Goal: Task Accomplishment & Management: Complete application form

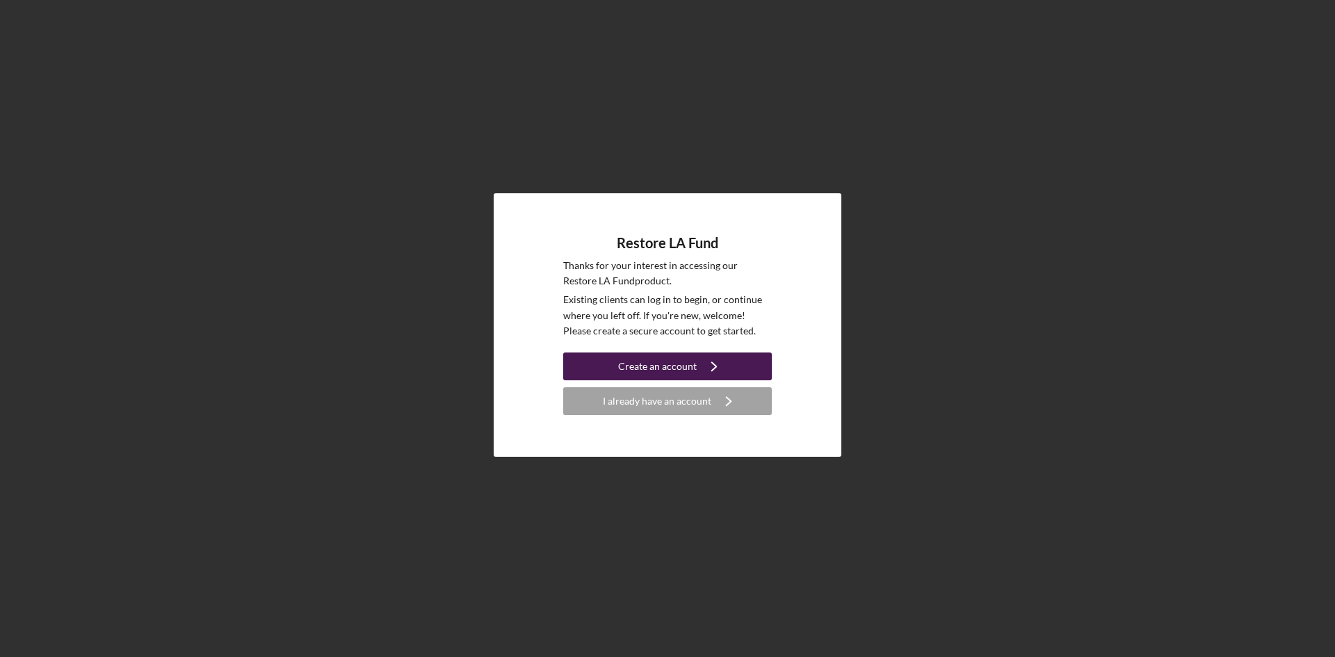
click at [650, 357] on div "Create an account" at bounding box center [657, 367] width 79 height 28
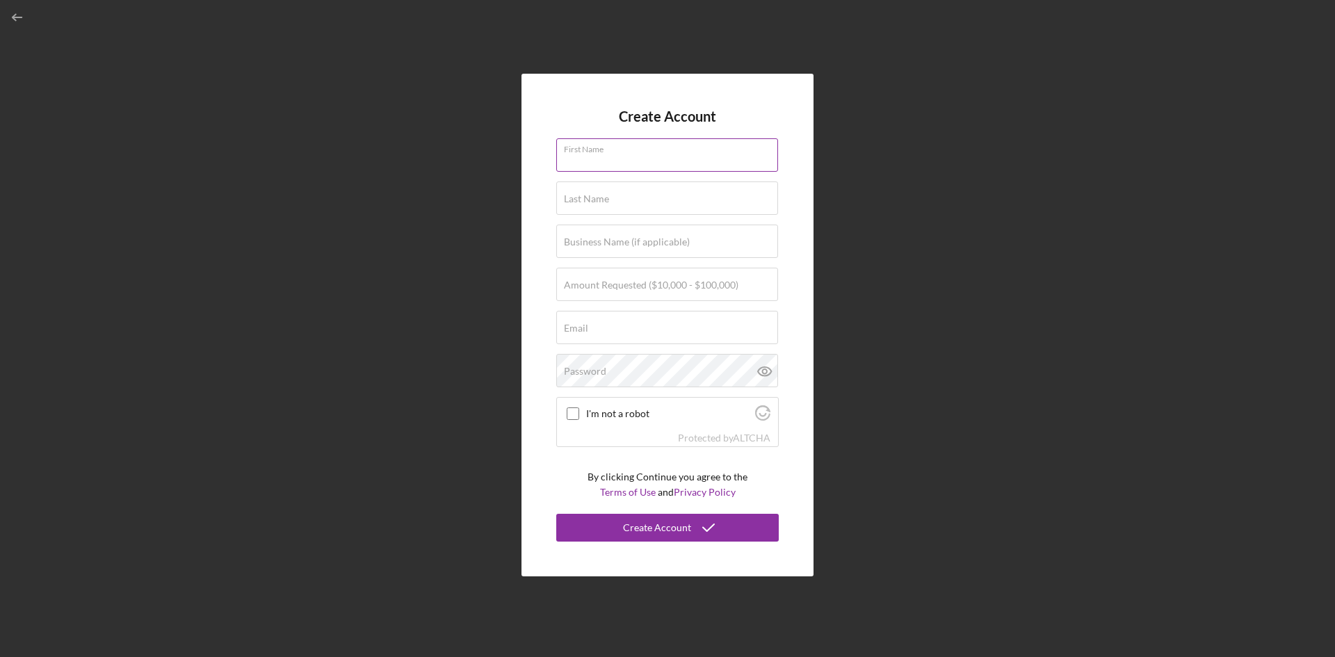
click at [636, 159] on input "First Name" at bounding box center [667, 154] width 222 height 33
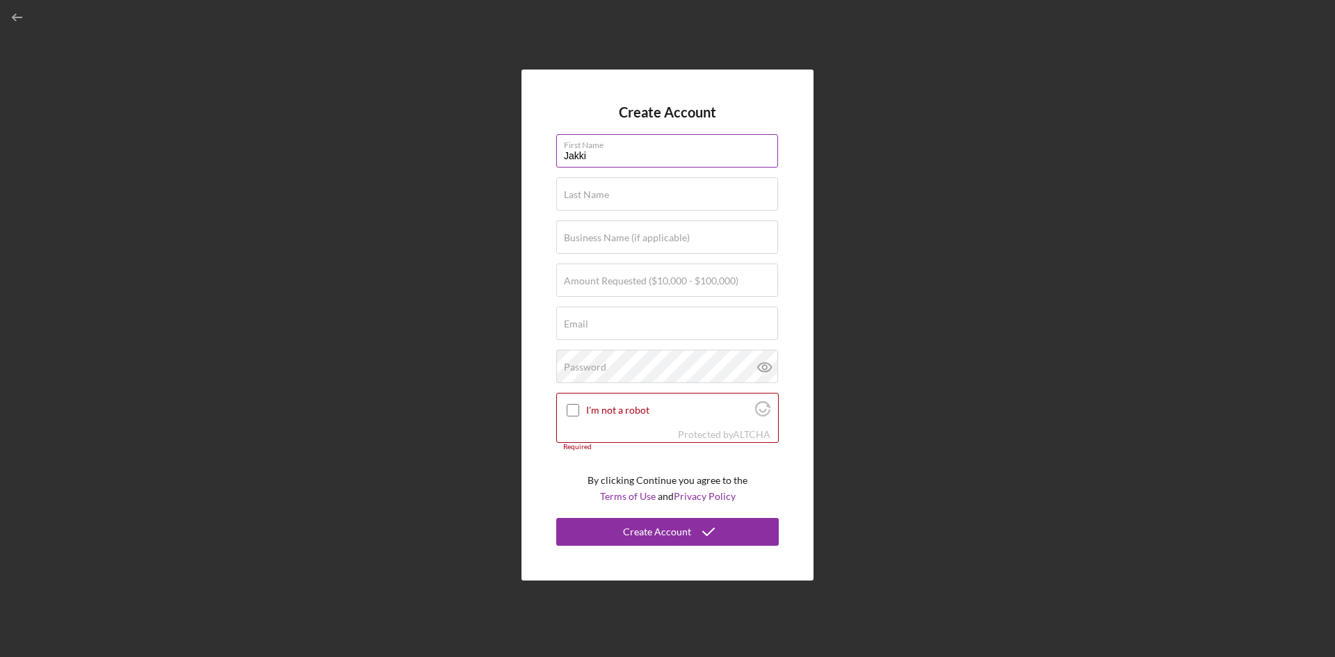
type input "Jakki"
type input "[PERSON_NAME]"
type input "Wash n'Peace Laundry"
type input "$50,000"
click at [634, 332] on input "Email" at bounding box center [667, 323] width 222 height 33
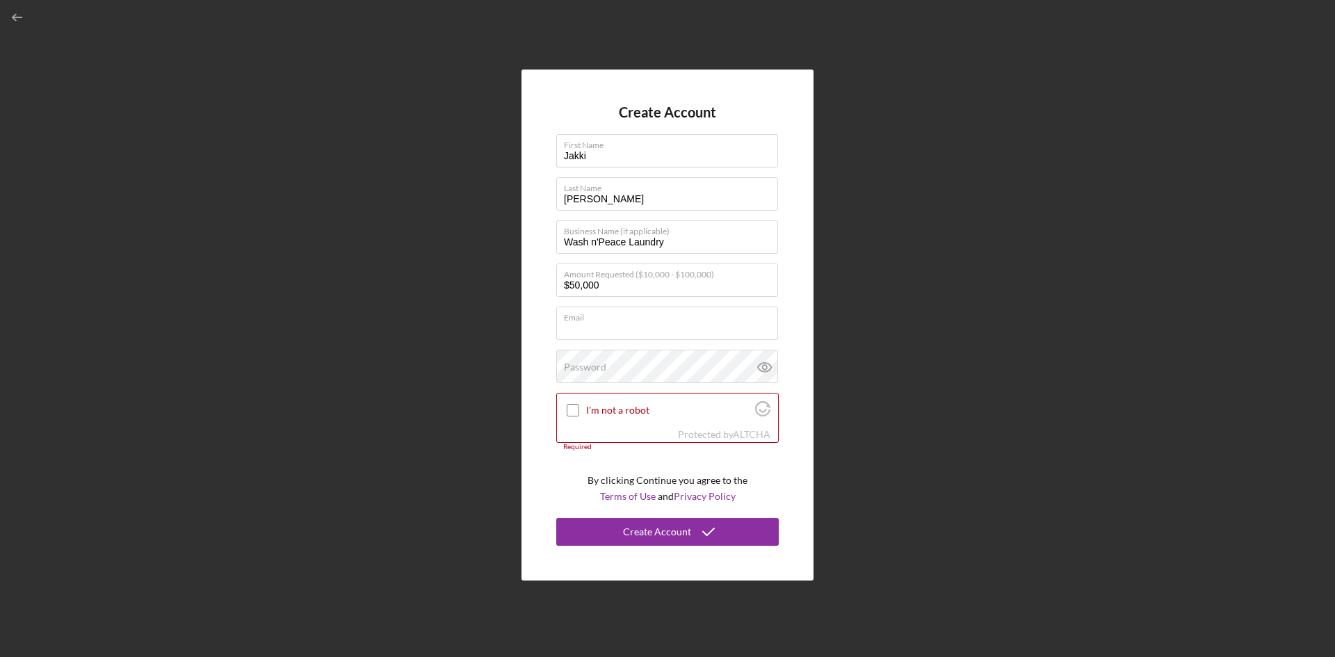
click at [793, 323] on div "Create Account First Name Jakki Last Name Taylor Business Name (if applicable) …" at bounding box center [667, 325] width 292 height 511
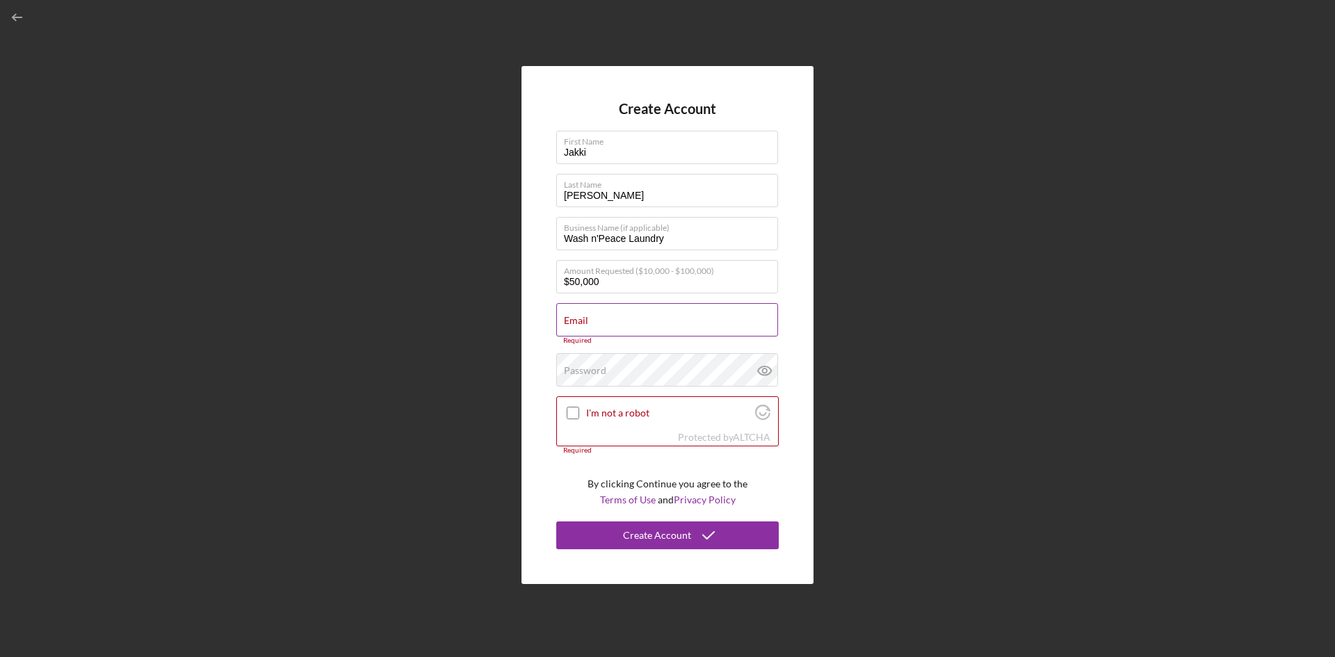
click at [633, 327] on input "Email" at bounding box center [667, 319] width 222 height 33
paste input "https://app.lenderfit.io/apply/eybzkz.9pv/welcome"
type input "https://app.lenderfit.io/apply/eybzkz.9pv/welcome"
click at [632, 325] on input "Email" at bounding box center [667, 319] width 222 height 33
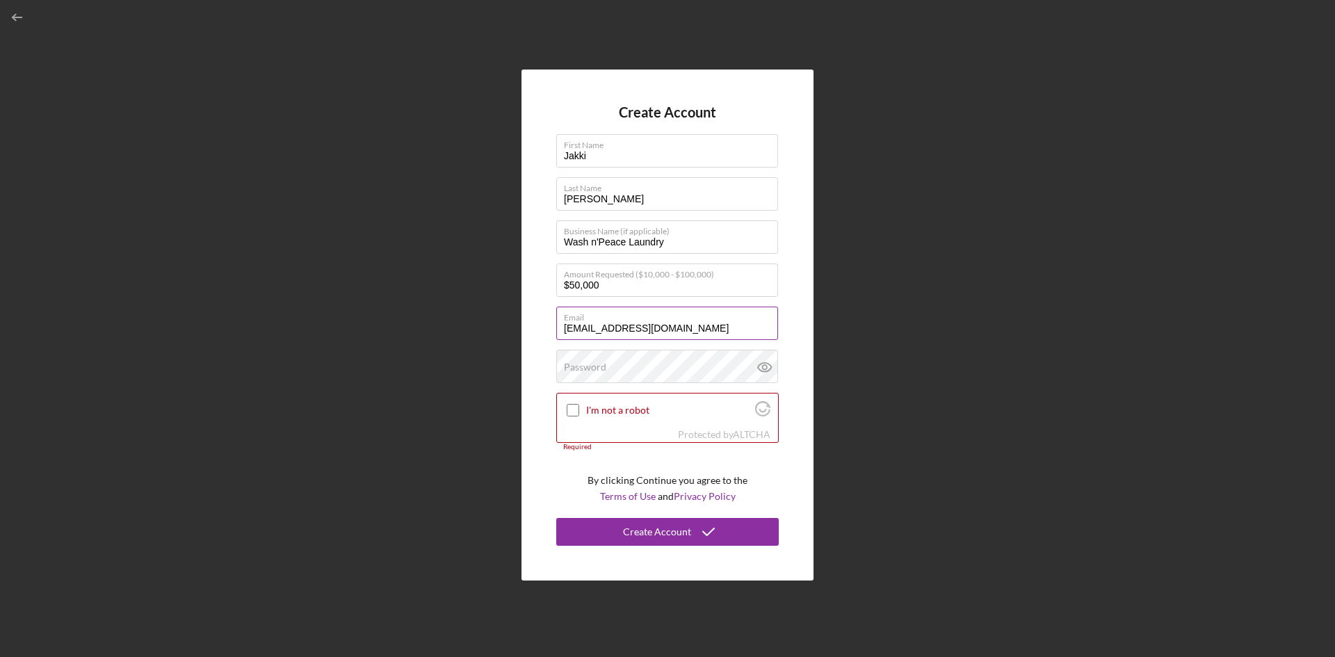
type input "[EMAIL_ADDRESS][DOMAIN_NAME]"
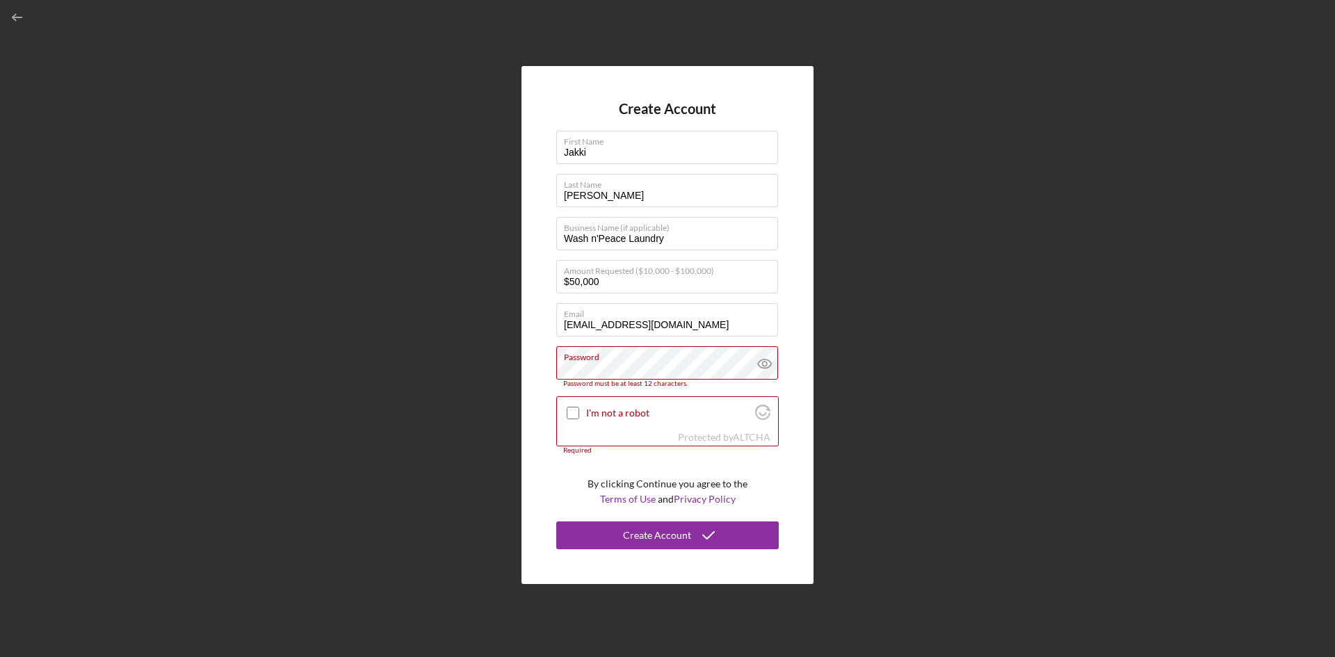
click at [556, 381] on div "Create Account First Name Jakki Last Name Taylor Business Name (if applicable) …" at bounding box center [667, 325] width 292 height 518
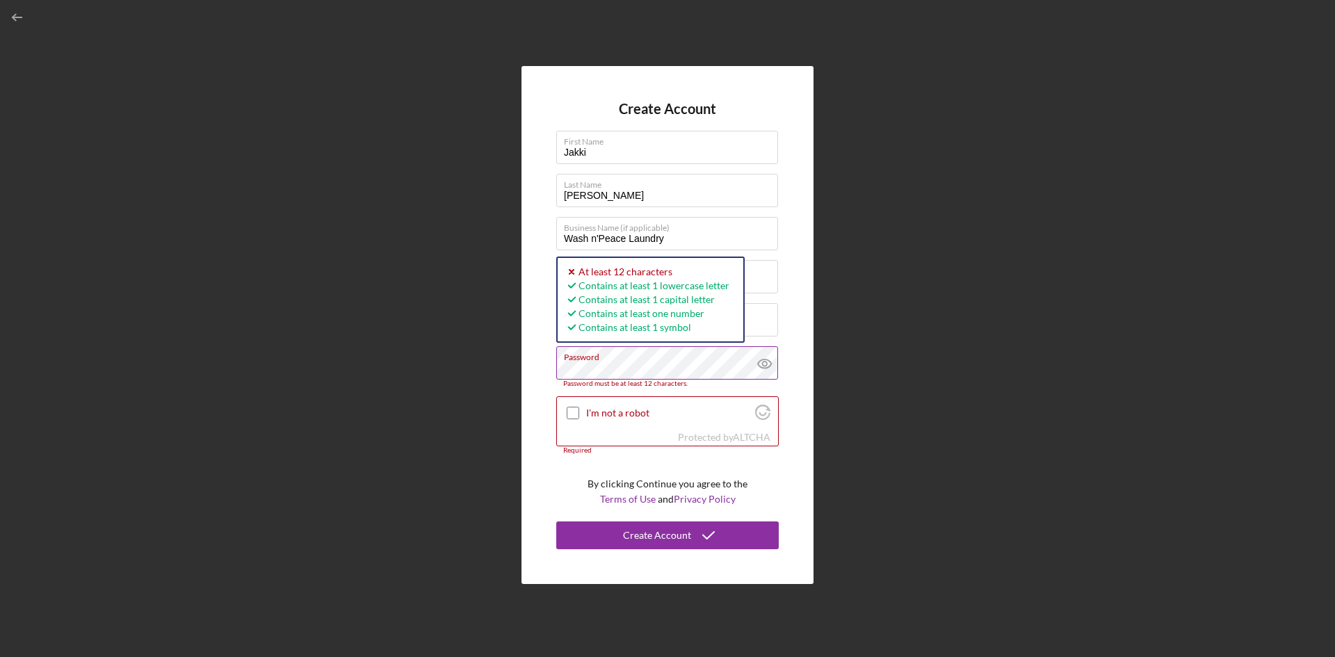
click at [758, 365] on icon at bounding box center [764, 363] width 13 height 9
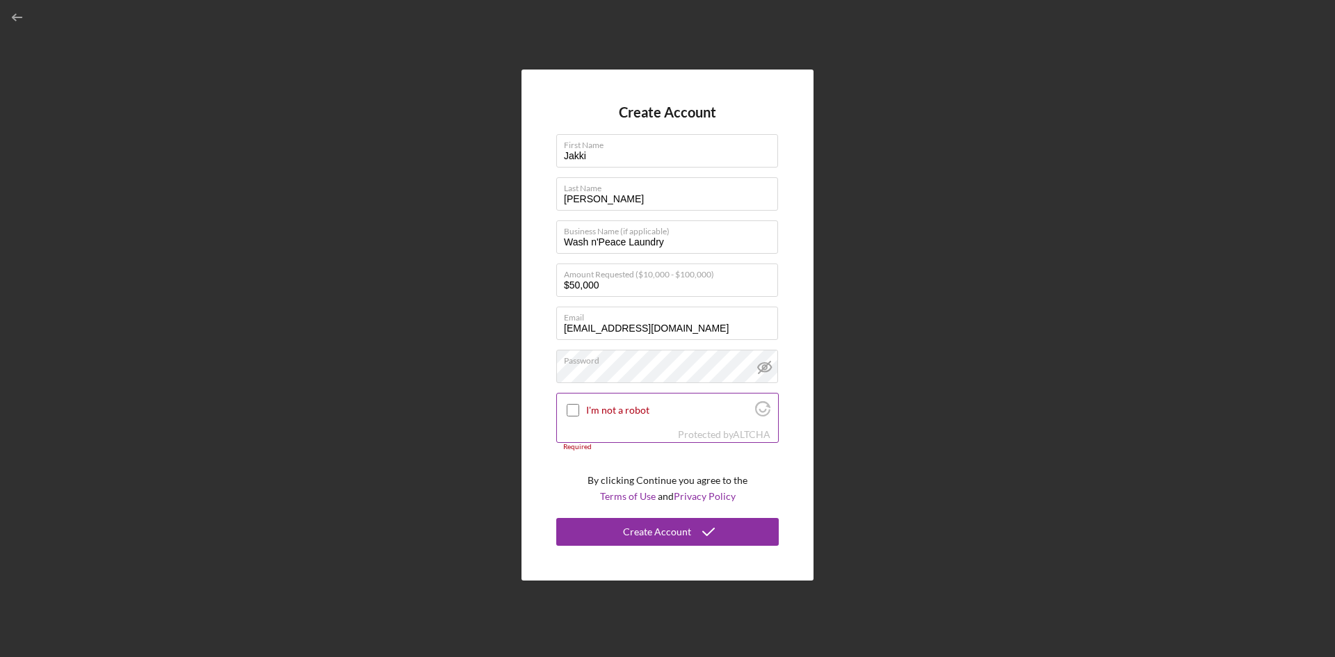
click at [609, 413] on label "I'm not a robot" at bounding box center [668, 410] width 165 height 11
click at [579, 413] on input "I'm not a robot" at bounding box center [573, 410] width 13 height 13
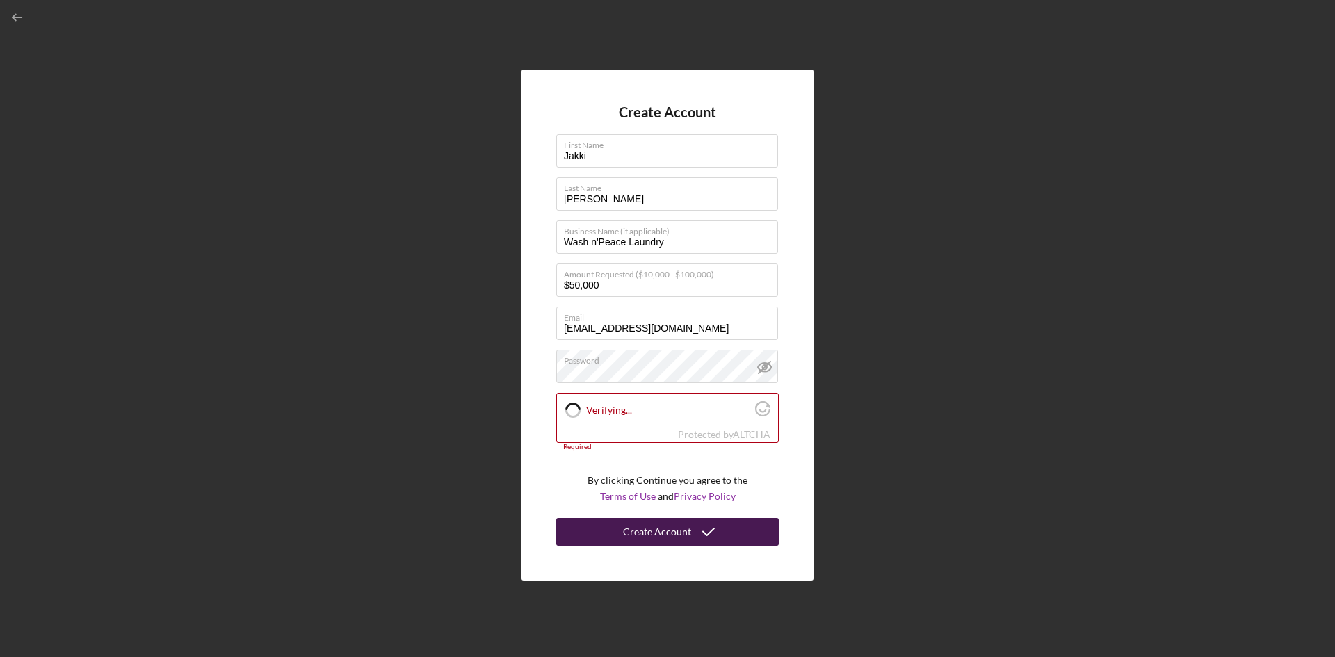
checkbox input "true"
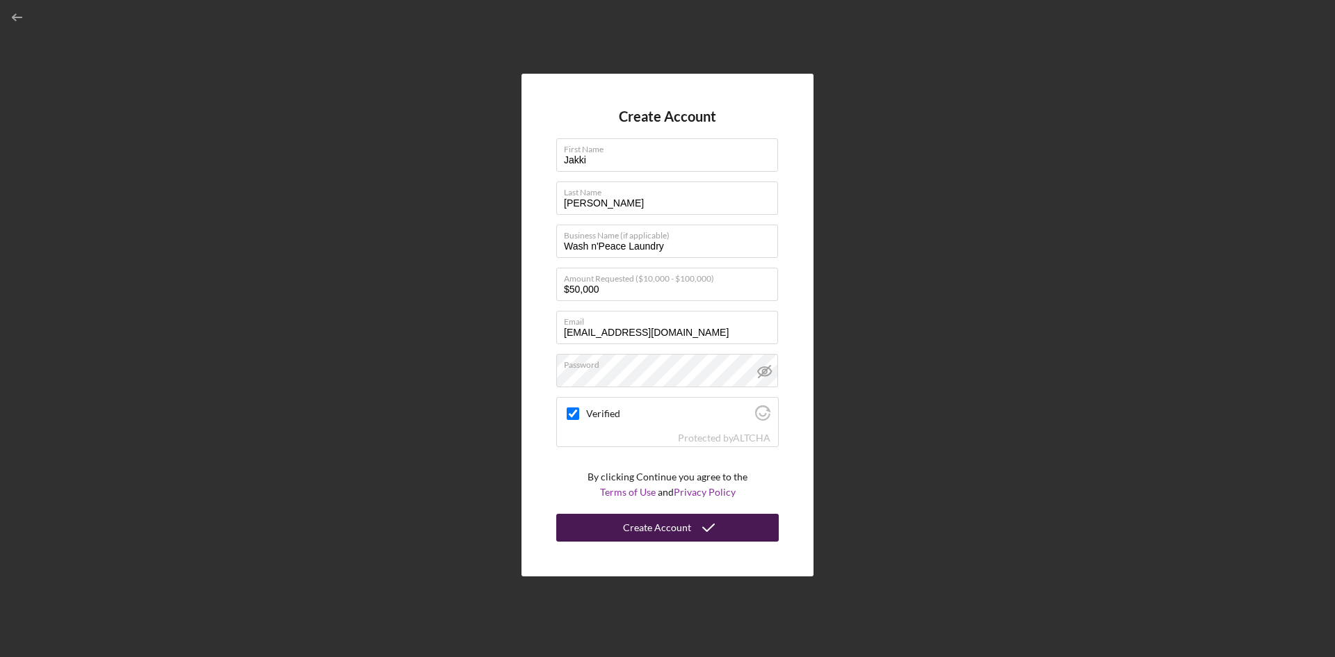
click at [677, 528] on div "Create Account" at bounding box center [657, 528] width 68 height 28
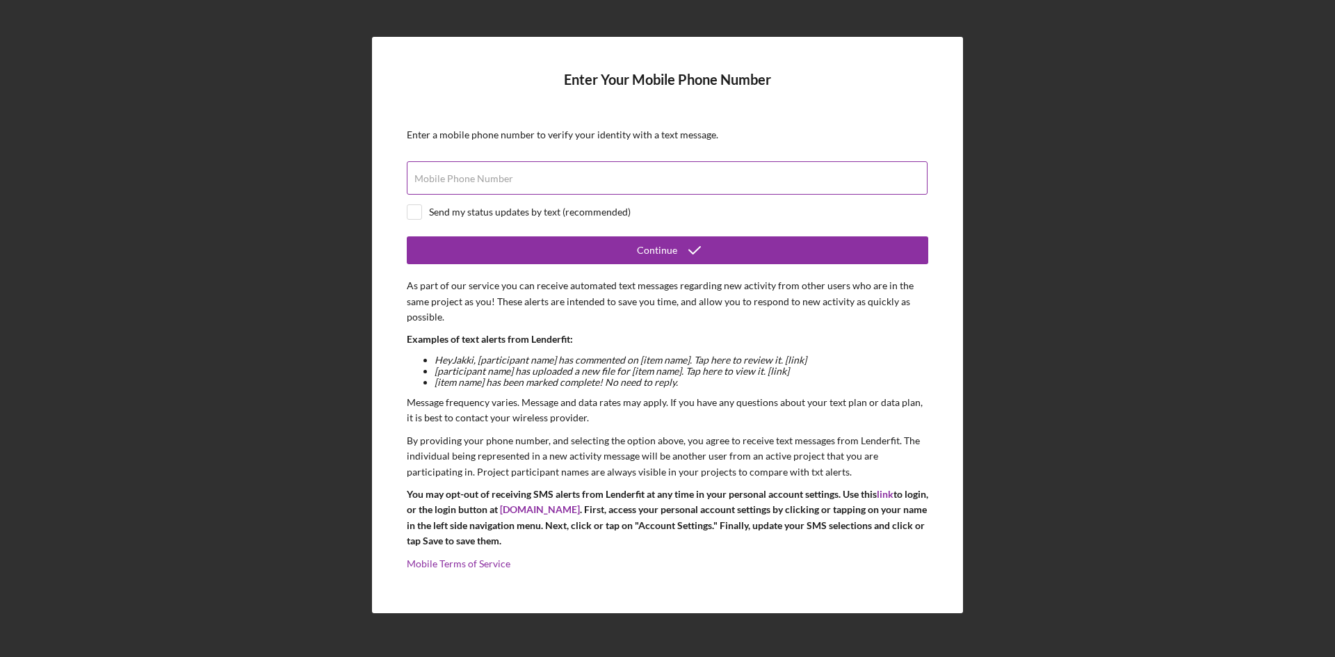
click at [463, 185] on input "Mobile Phone Number" at bounding box center [667, 177] width 521 height 33
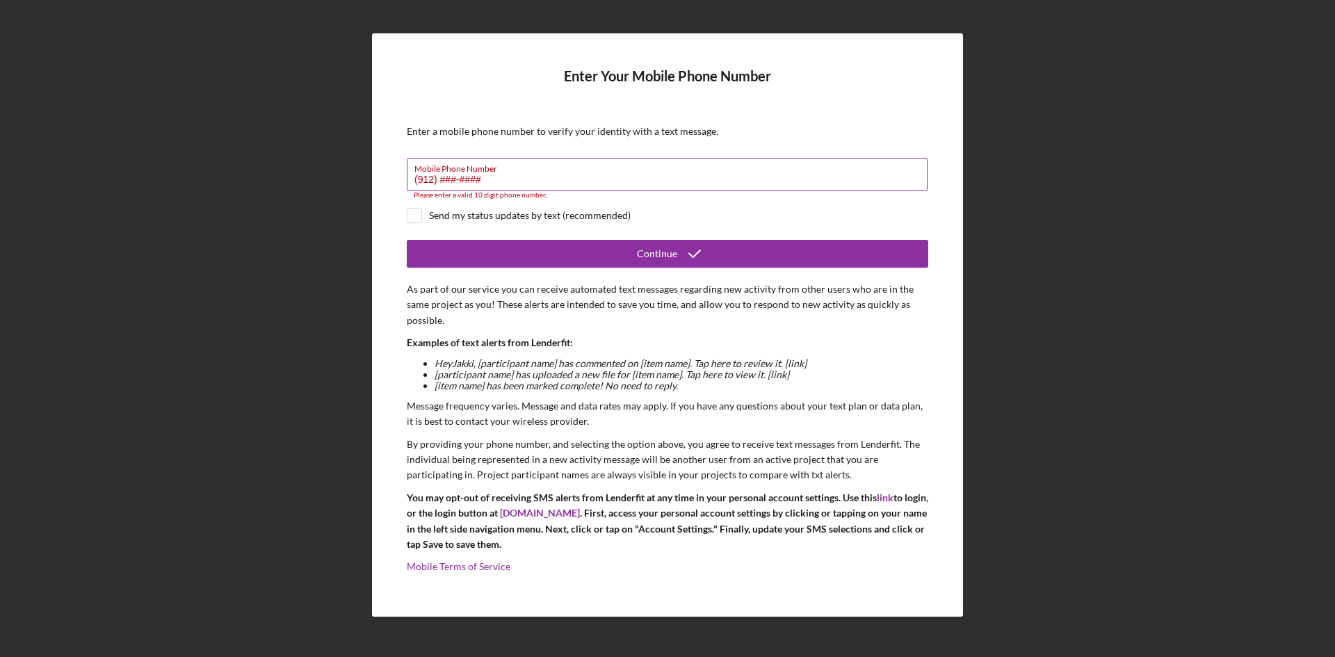
click at [478, 181] on input "(912) ###-####" at bounding box center [667, 174] width 521 height 33
type input "(9##) ###-####"
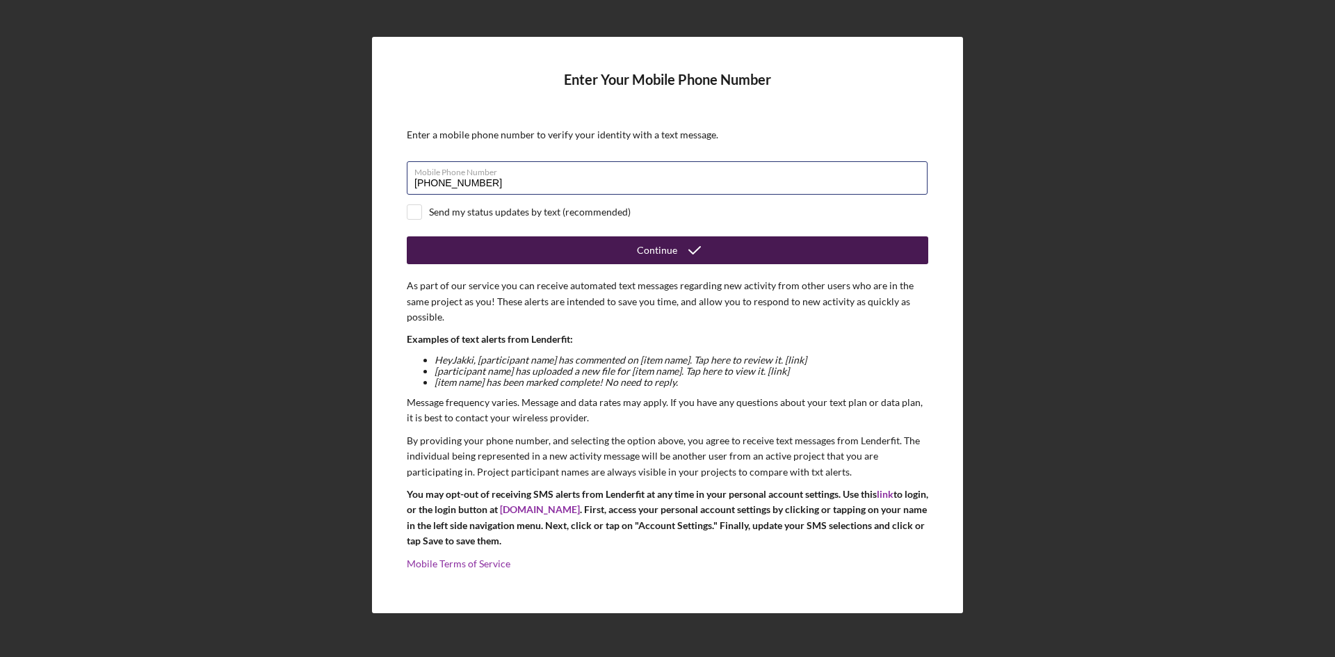
type input "[PHONE_NUMBER]"
click at [483, 241] on button "Continue" at bounding box center [667, 250] width 521 height 28
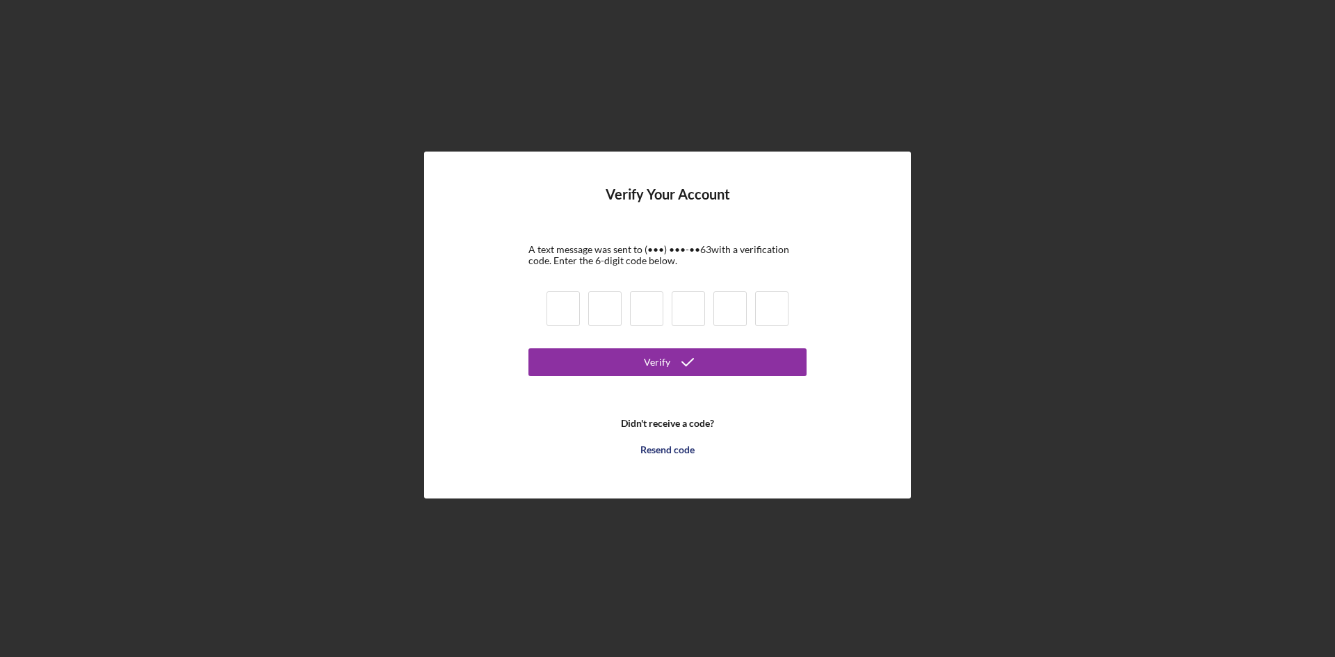
click at [557, 307] on input at bounding box center [563, 308] width 33 height 35
click at [552, 312] on input at bounding box center [563, 308] width 33 height 35
click at [553, 313] on input at bounding box center [563, 308] width 33 height 35
click at [572, 314] on input at bounding box center [563, 308] width 33 height 35
type input "3"
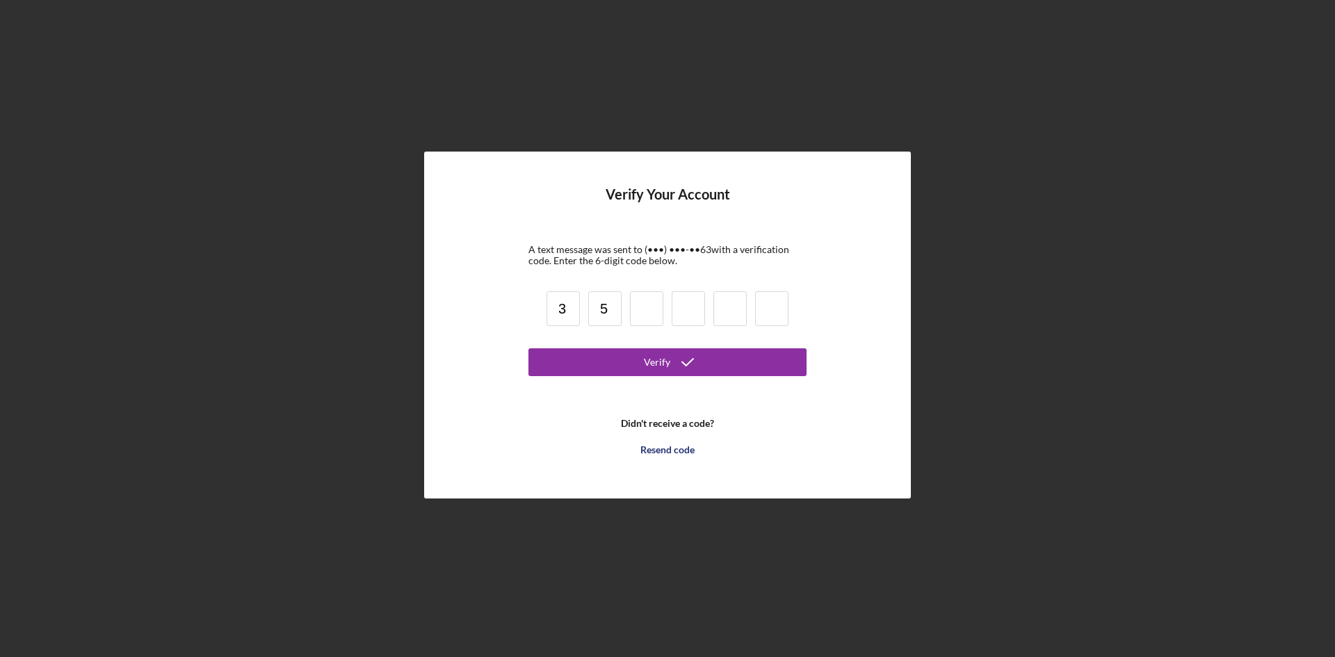
type input "5"
type input "2"
type input "5"
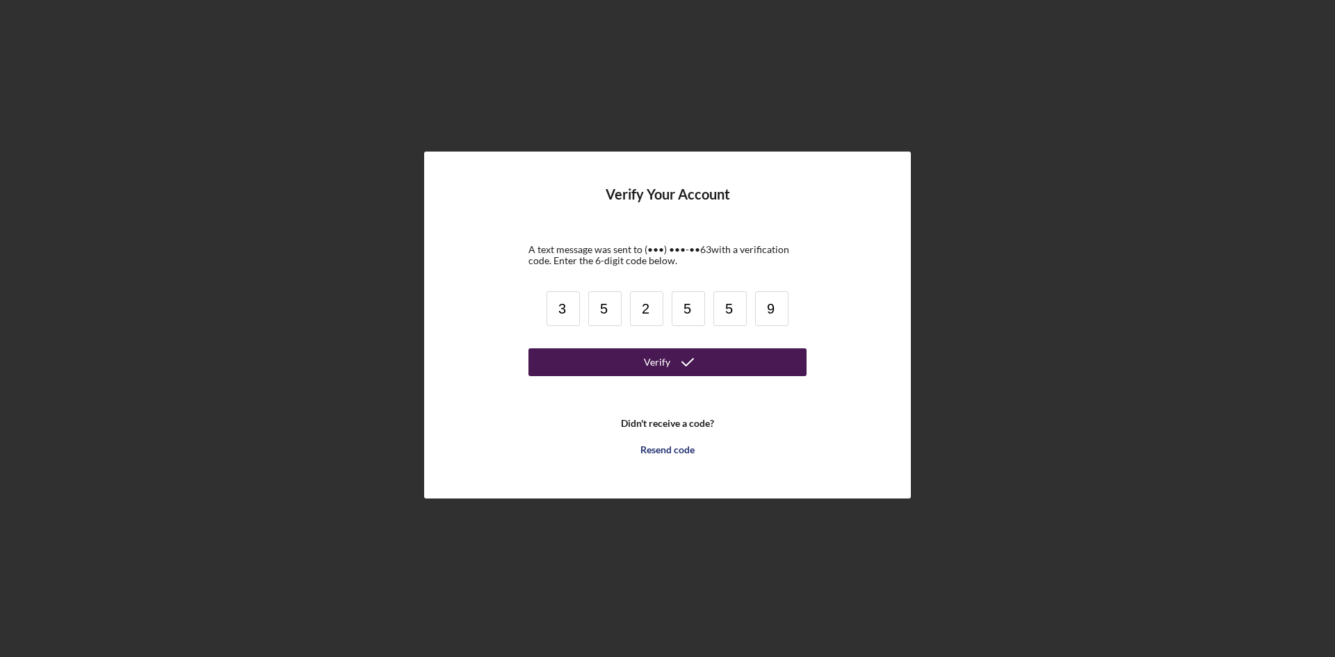
type input "9"
click at [610, 362] on button "Verify" at bounding box center [667, 362] width 278 height 28
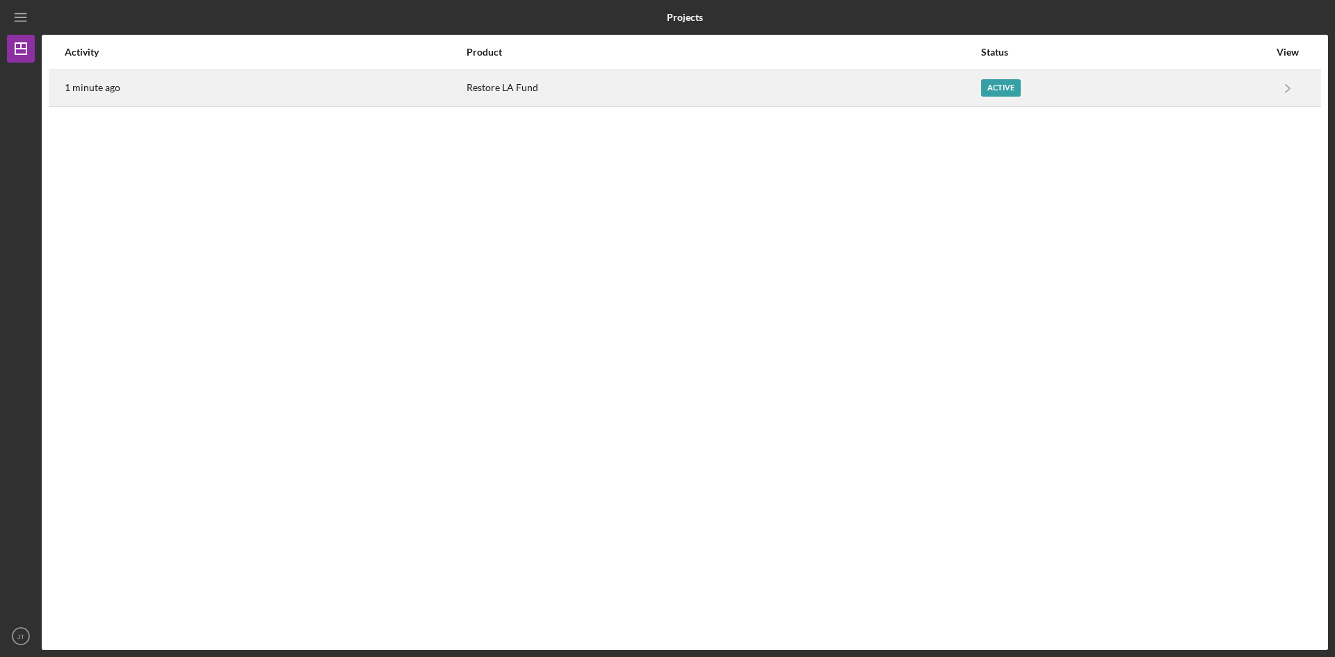
click at [503, 88] on div "Restore LA Fund" at bounding box center [723, 88] width 513 height 35
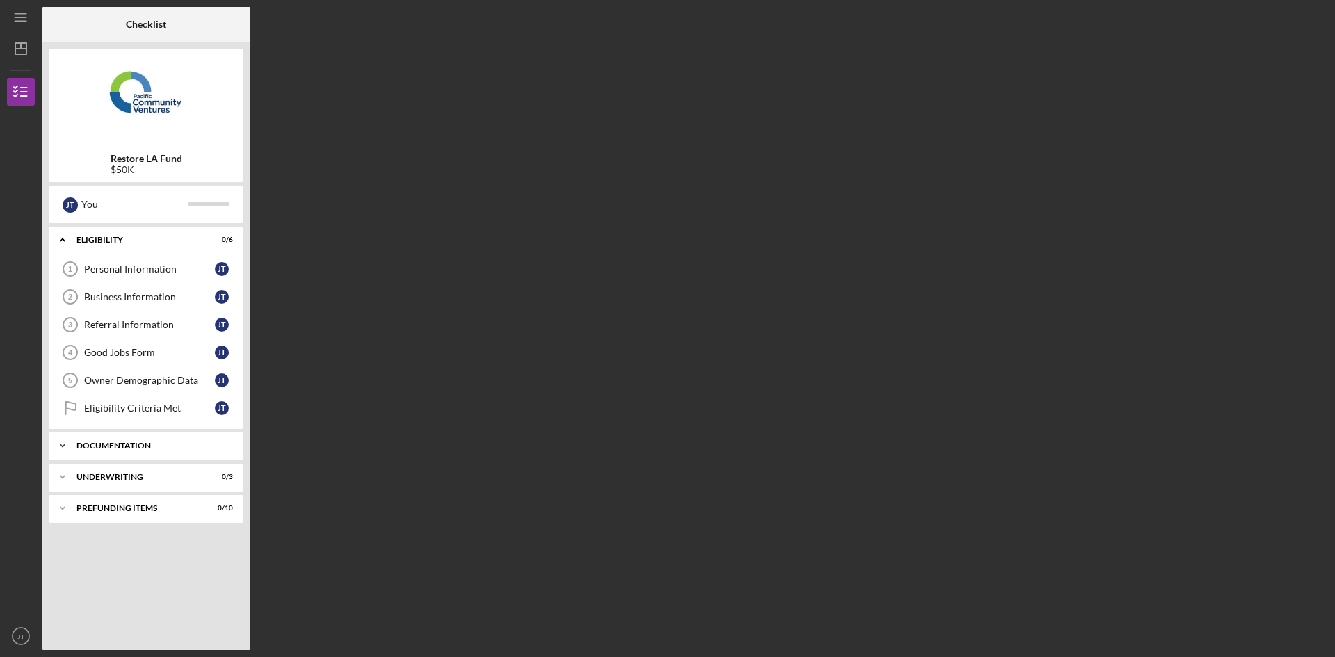
click at [145, 444] on div "Documentation" at bounding box center [150, 446] width 149 height 8
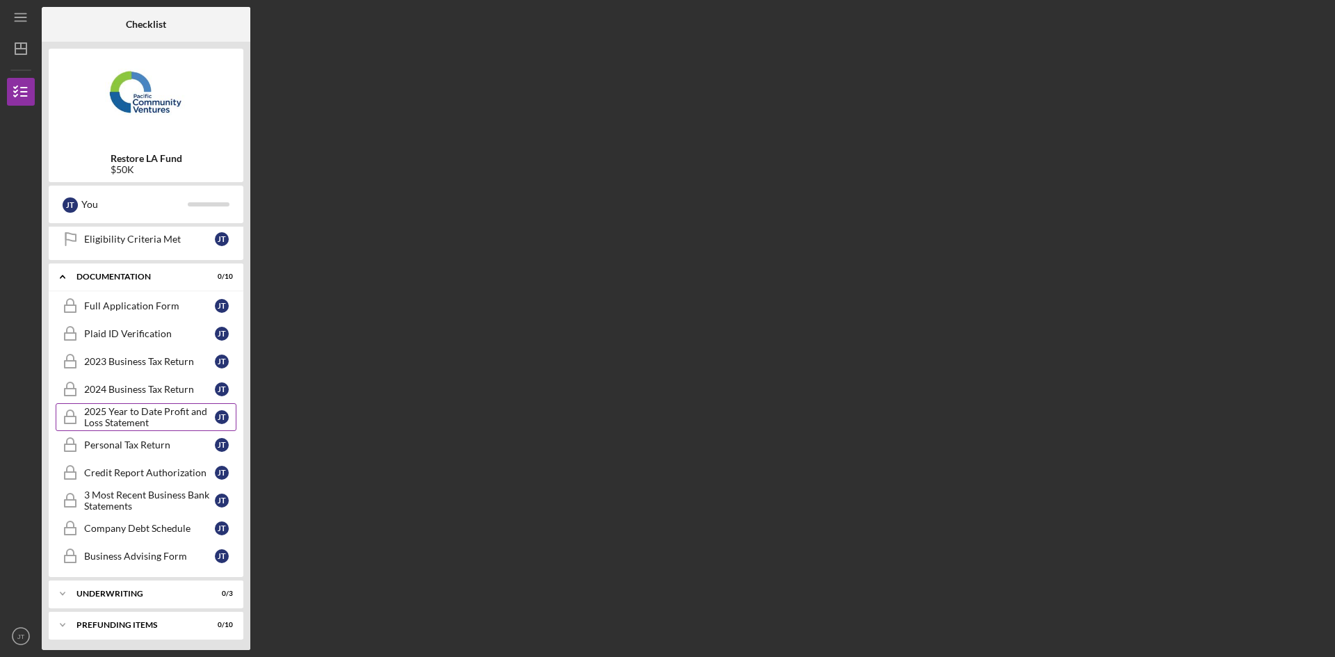
scroll to position [172, 0]
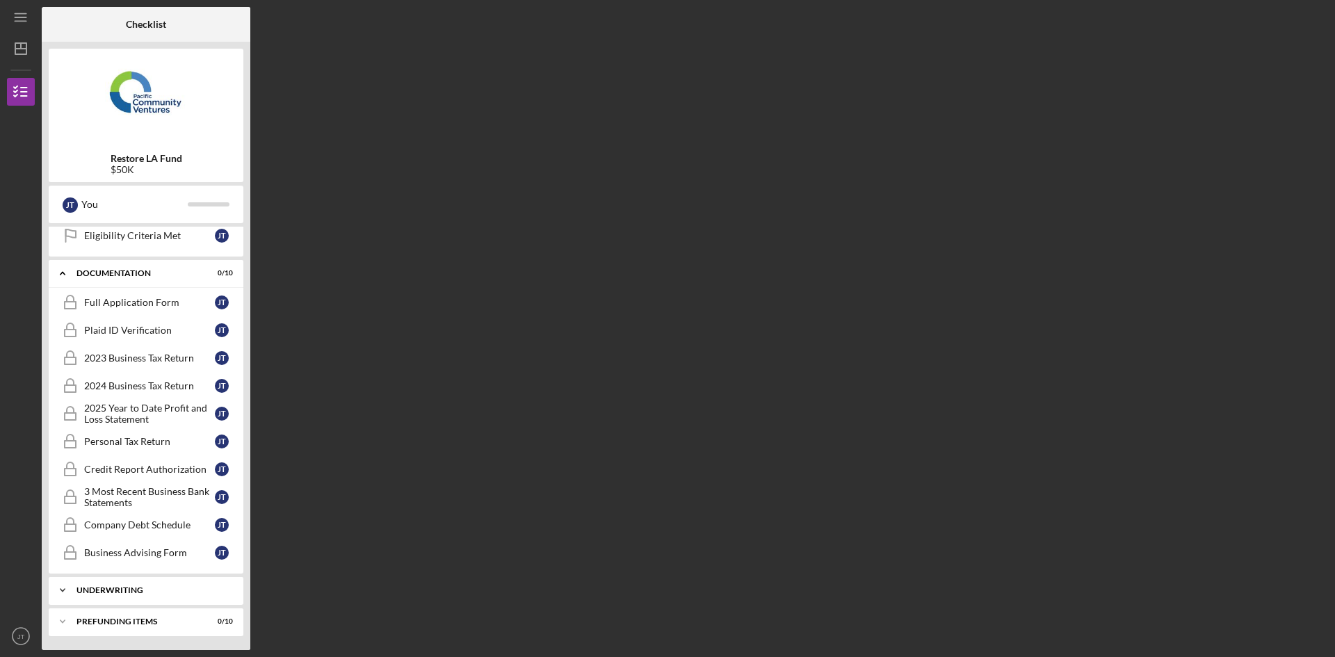
click at [124, 598] on div "Icon/Expander Underwriting 0 / 3" at bounding box center [146, 590] width 195 height 28
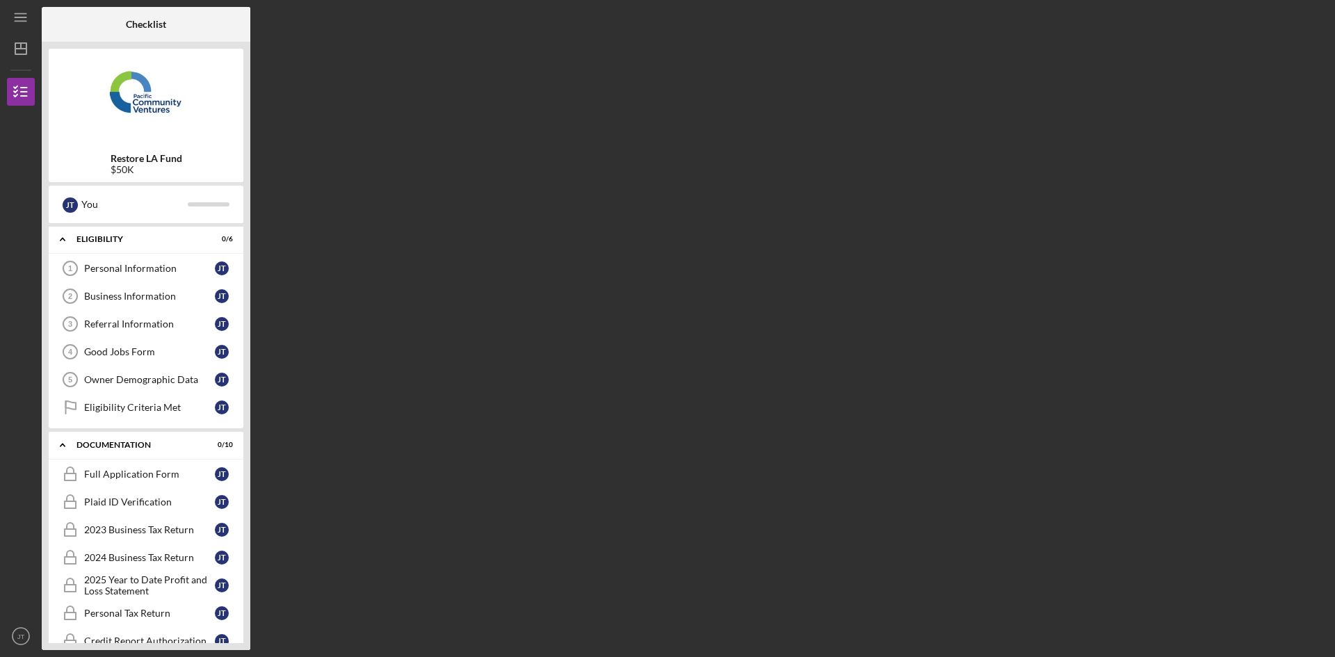
scroll to position [0, 0]
click at [149, 267] on div "Personal Information" at bounding box center [149, 269] width 131 height 11
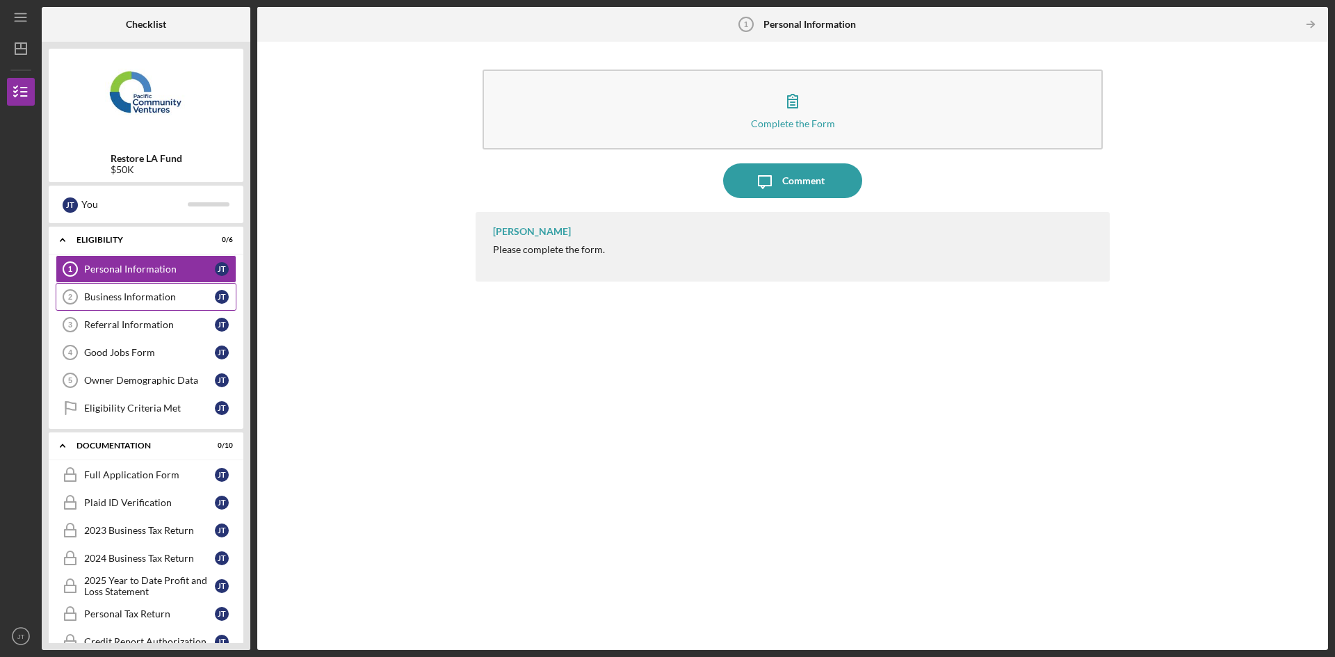
click at [151, 293] on div "Business Information" at bounding box center [149, 296] width 131 height 11
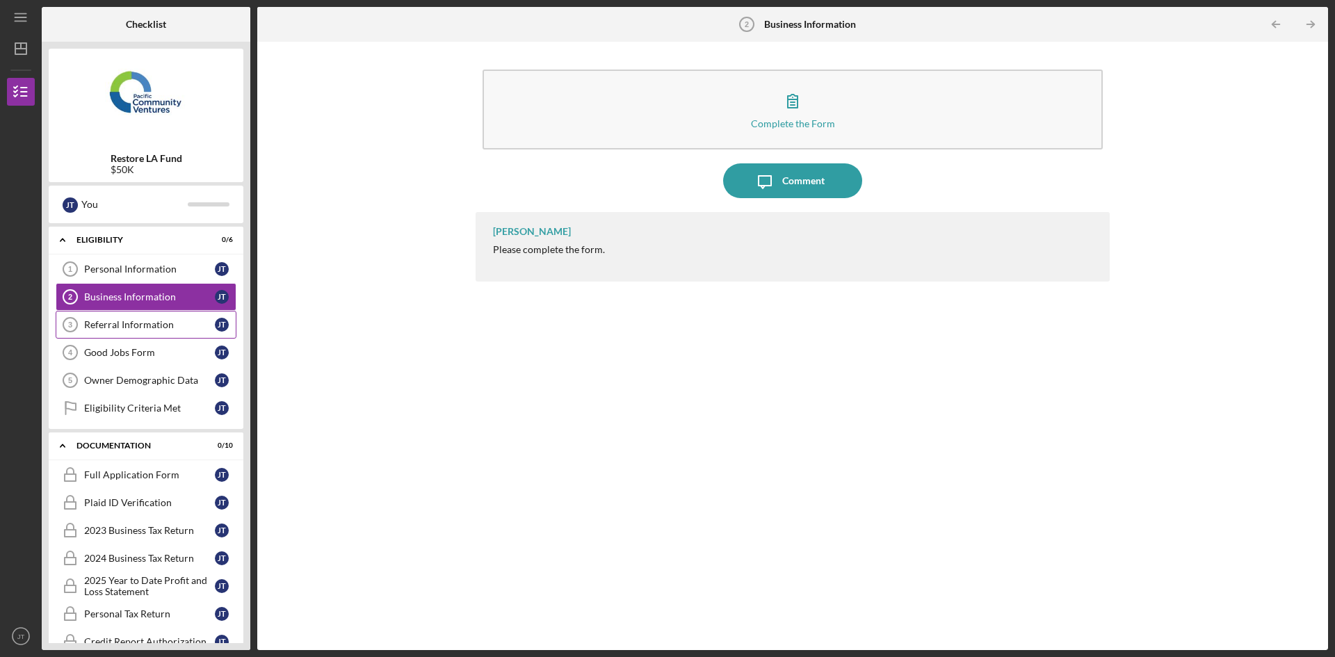
click at [152, 316] on link "Referral Information 3 Referral Information [PERSON_NAME]" at bounding box center [146, 325] width 181 height 28
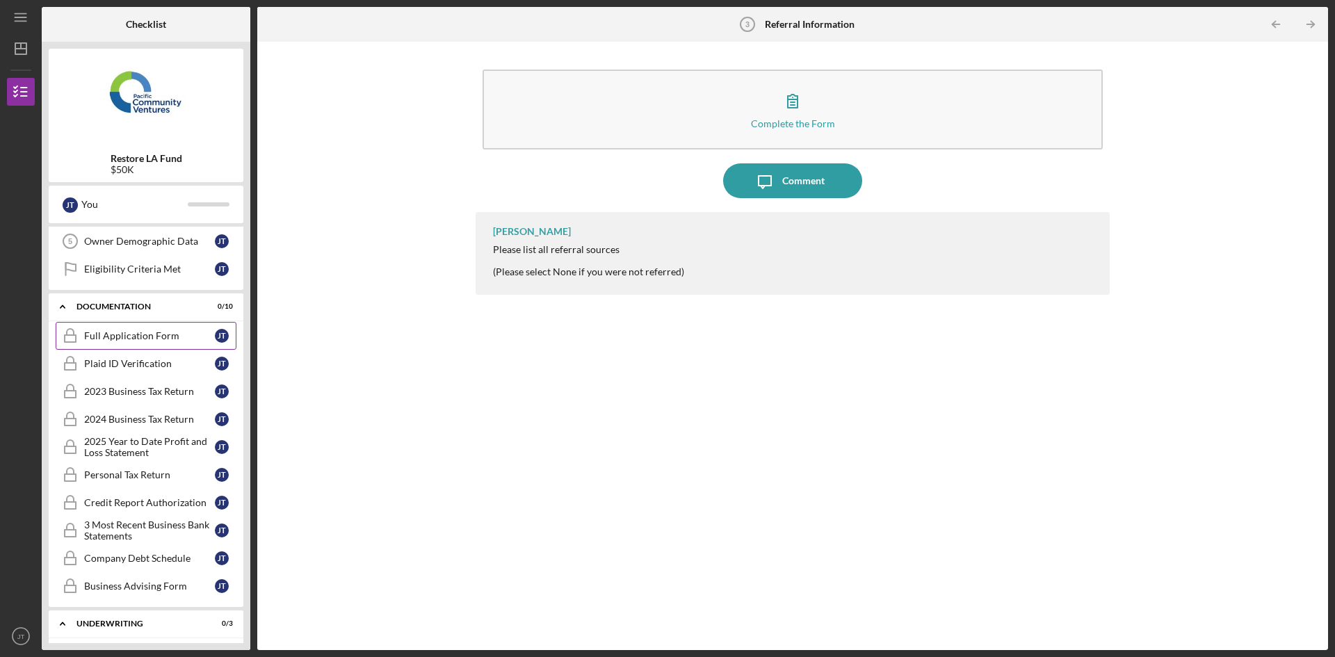
scroll to position [209, 0]
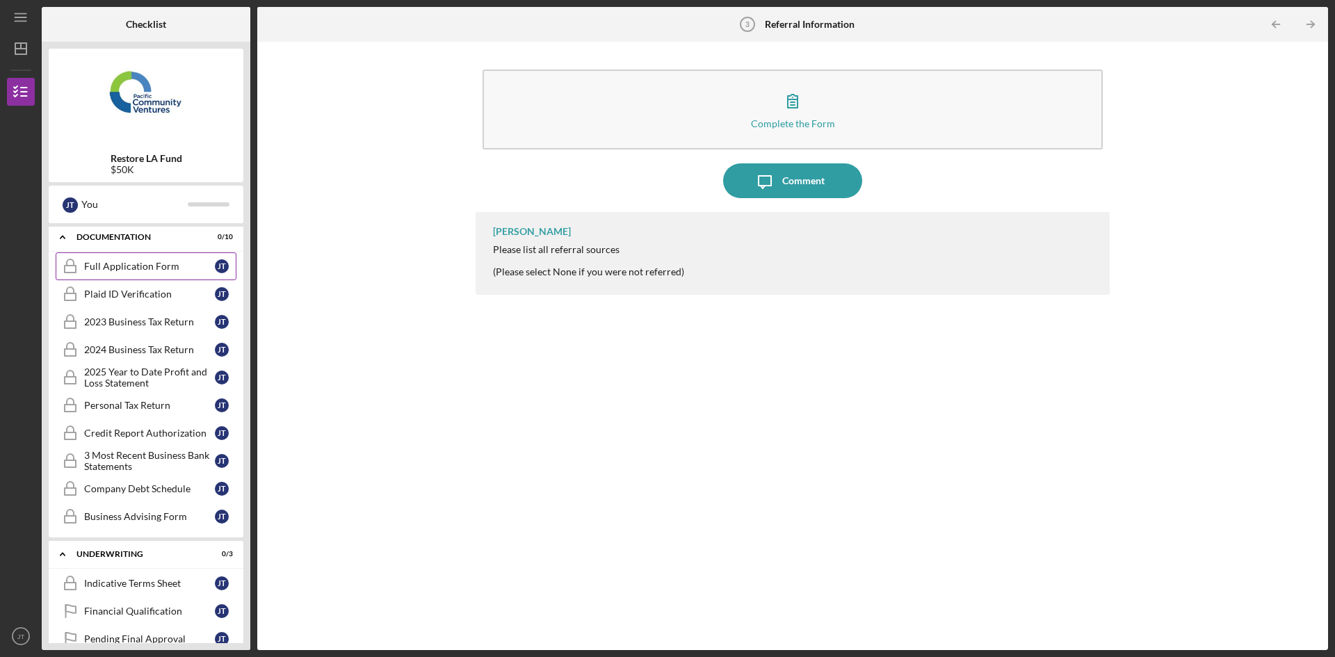
click at [179, 275] on link "Full Application Form Full Application Form J T" at bounding box center [146, 266] width 181 height 28
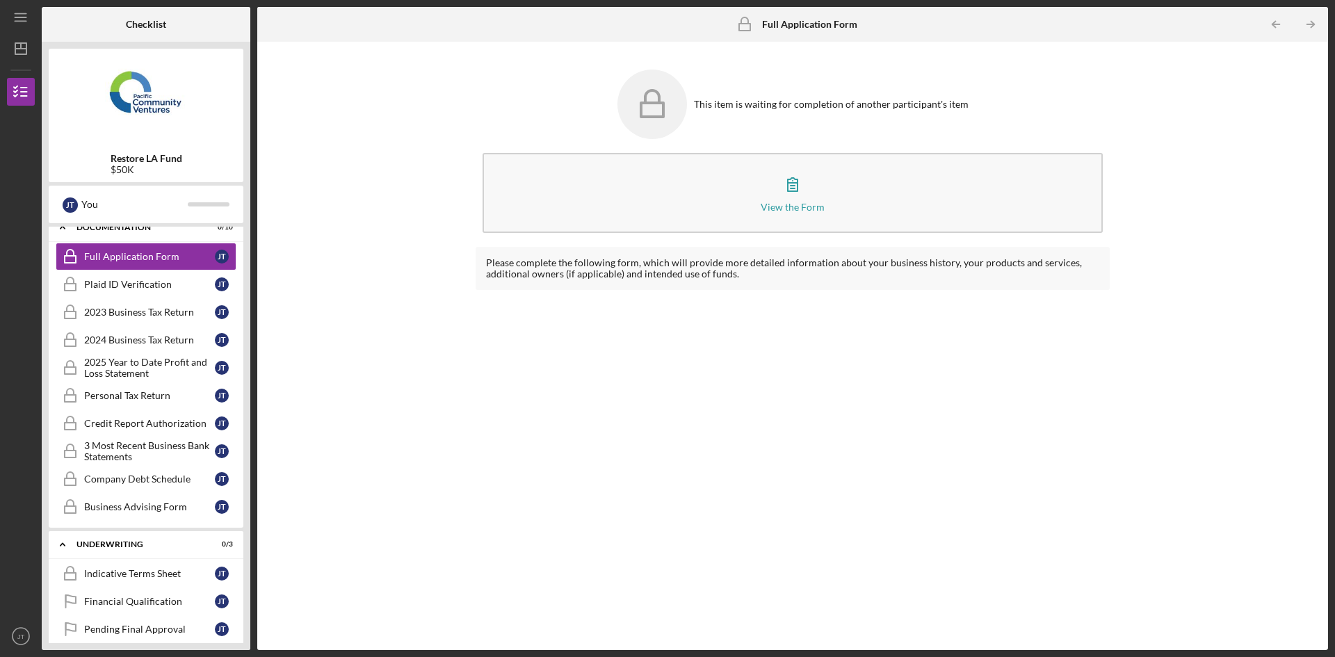
scroll to position [194, 0]
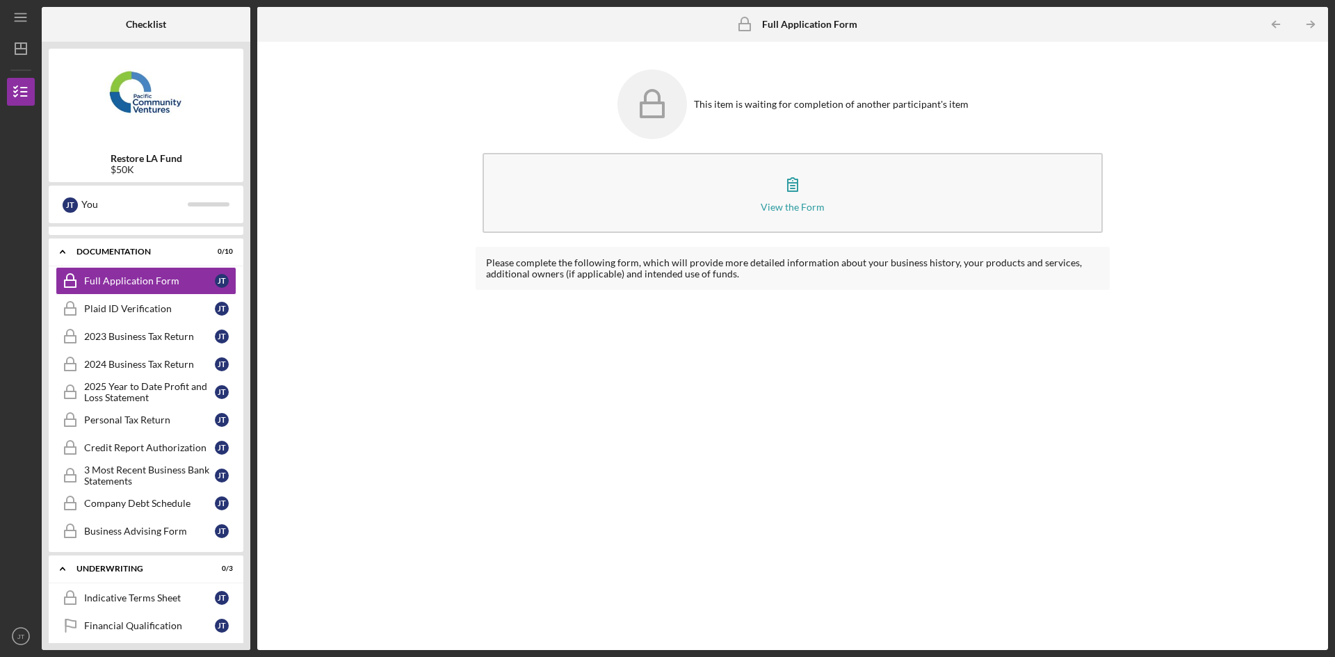
click at [260, 339] on div "This item is waiting for completion of another participant's item View the Form…" at bounding box center [792, 346] width 1071 height 608
click at [488, 491] on div "Please complete the following form, which will provide more detailed informatio…" at bounding box center [793, 438] width 634 height 382
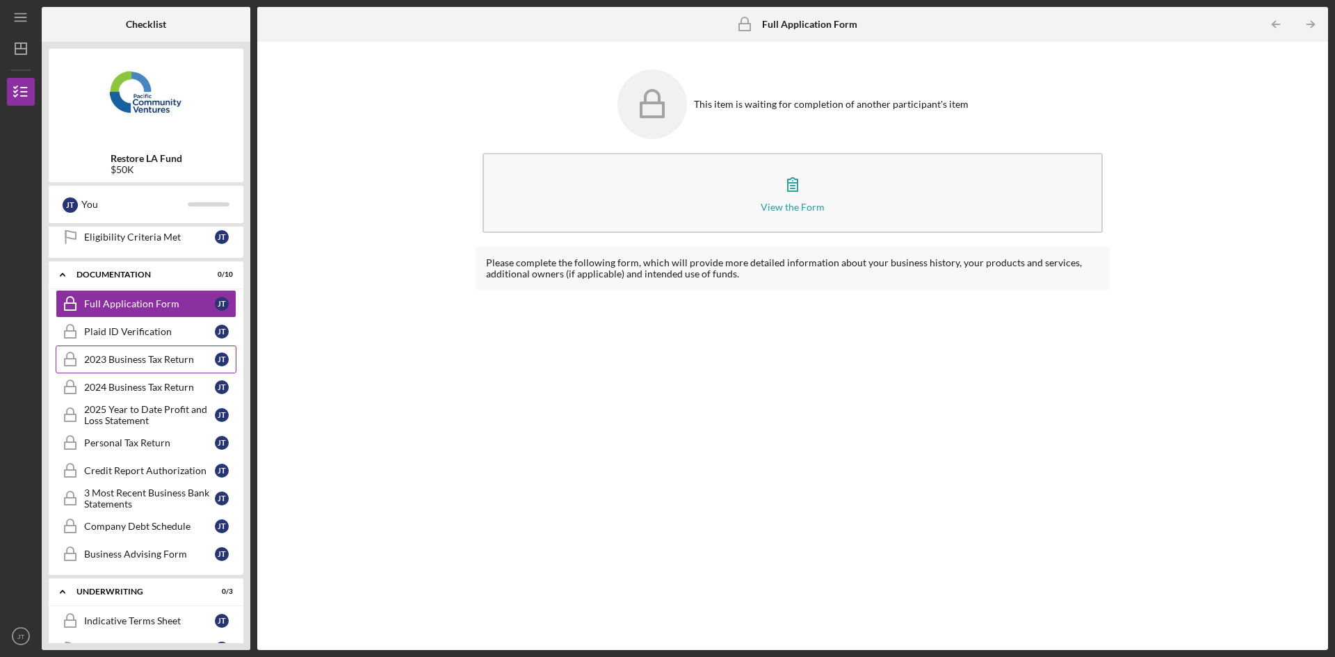
scroll to position [0, 0]
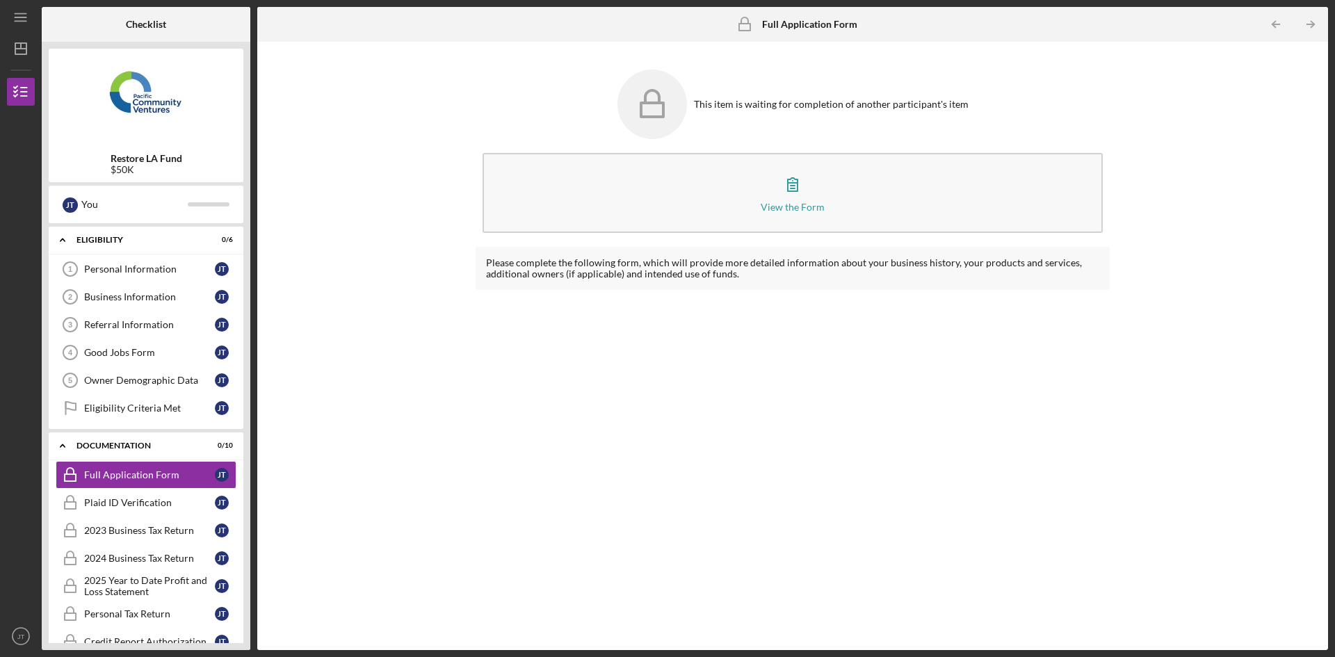
click at [410, 558] on div "This item is waiting for completion of another participant's item View the Form…" at bounding box center [792, 346] width 1057 height 594
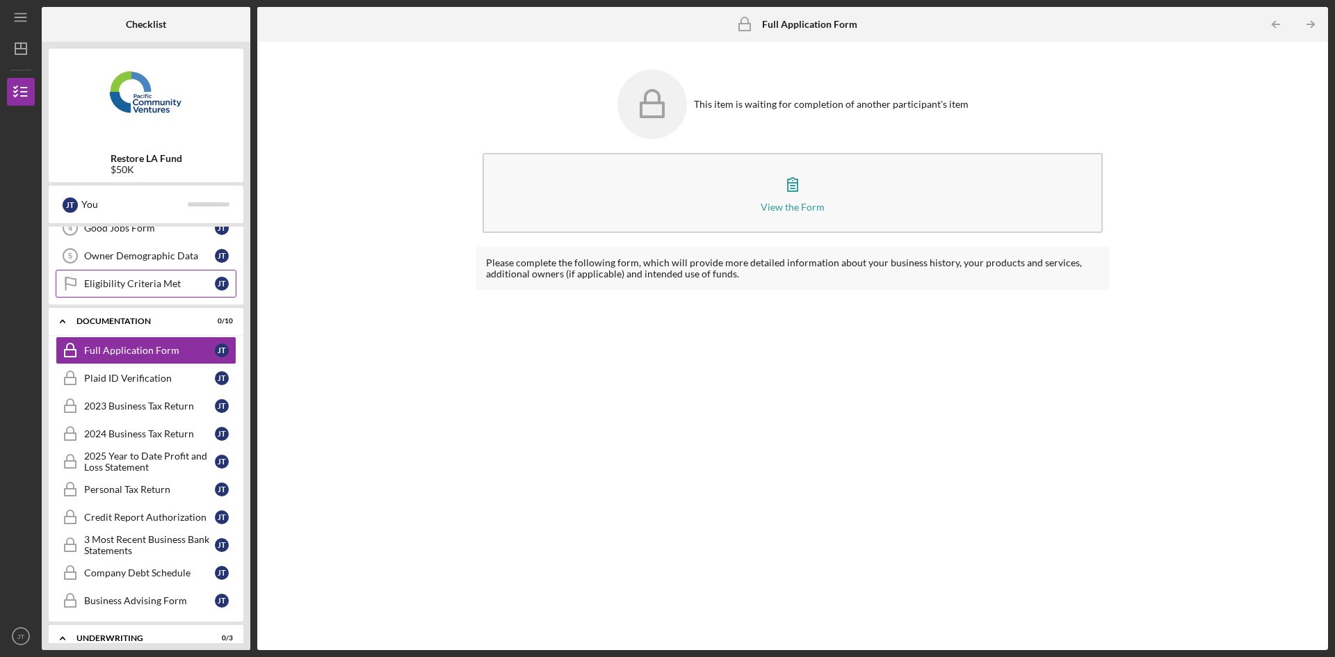
scroll to position [209, 0]
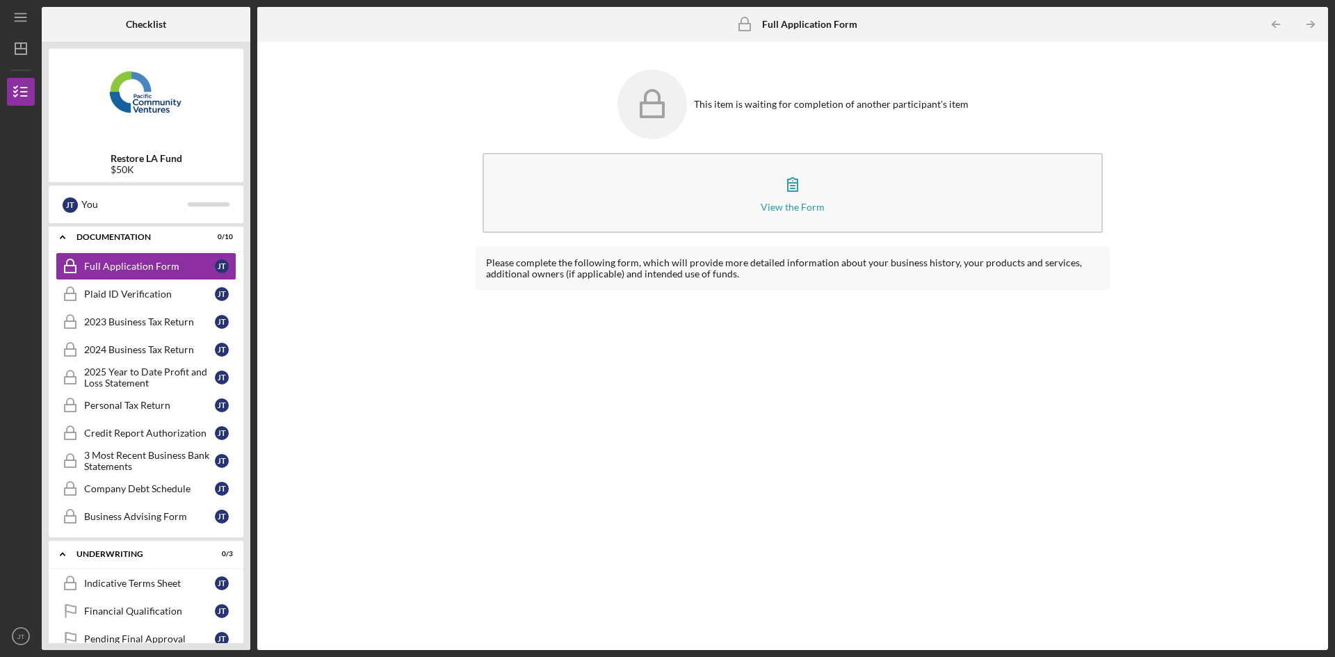
click at [334, 370] on div "This item is waiting for completion of another participant's item View the Form…" at bounding box center [792, 346] width 1057 height 594
drag, startPoint x: 317, startPoint y: 140, endPoint x: 298, endPoint y: 140, distance: 19.5
click at [317, 140] on div "This item is waiting for completion of another participant's item View the Form…" at bounding box center [792, 346] width 1057 height 594
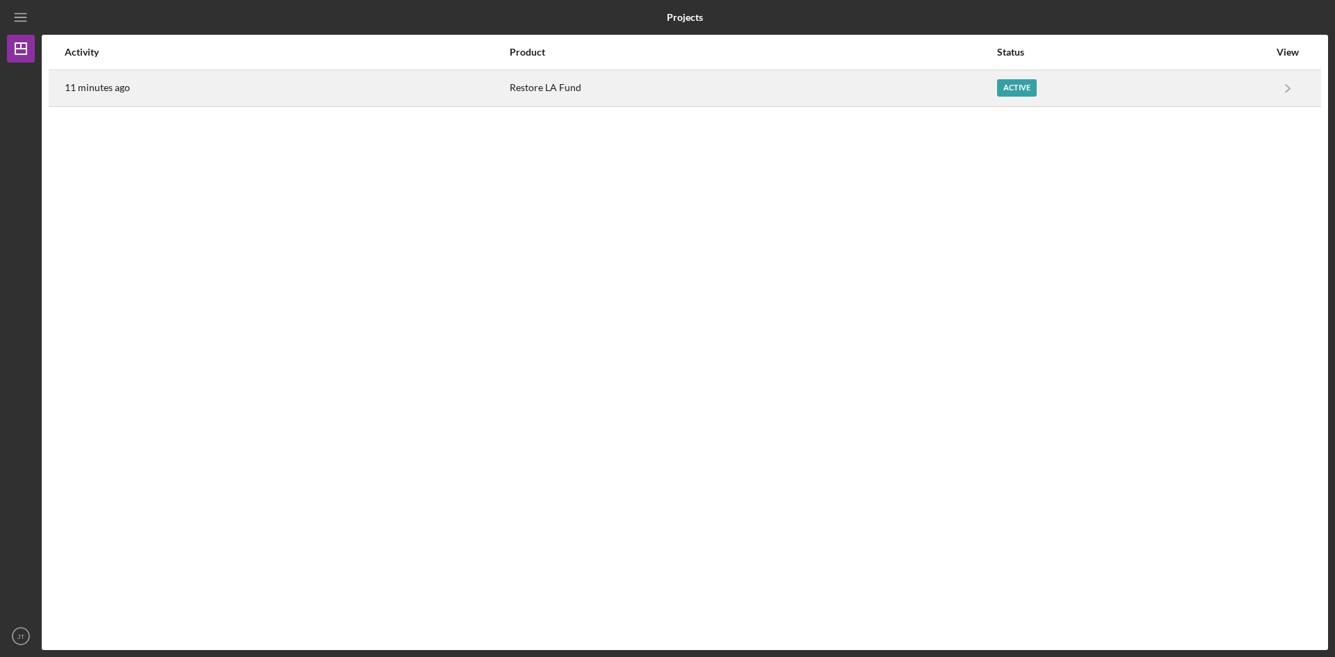
click at [608, 92] on div "Restore LA Fund" at bounding box center [752, 88] width 485 height 35
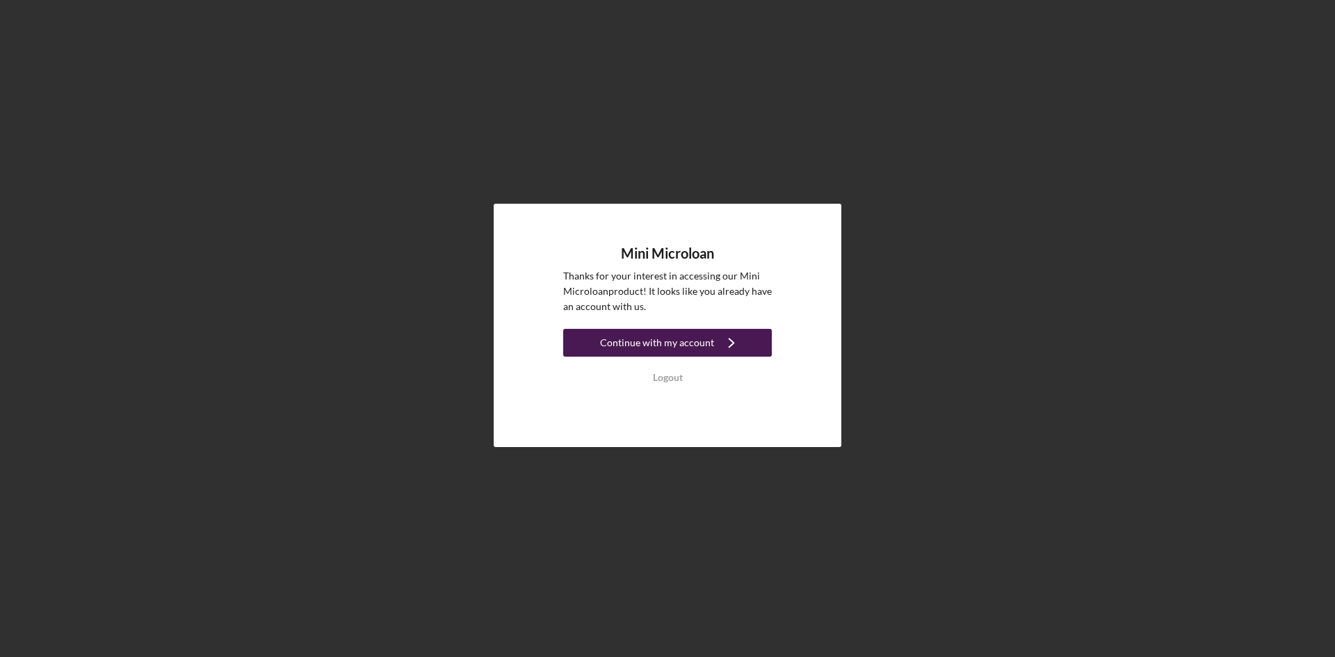
click at [672, 343] on div "Continue with my account" at bounding box center [657, 343] width 114 height 28
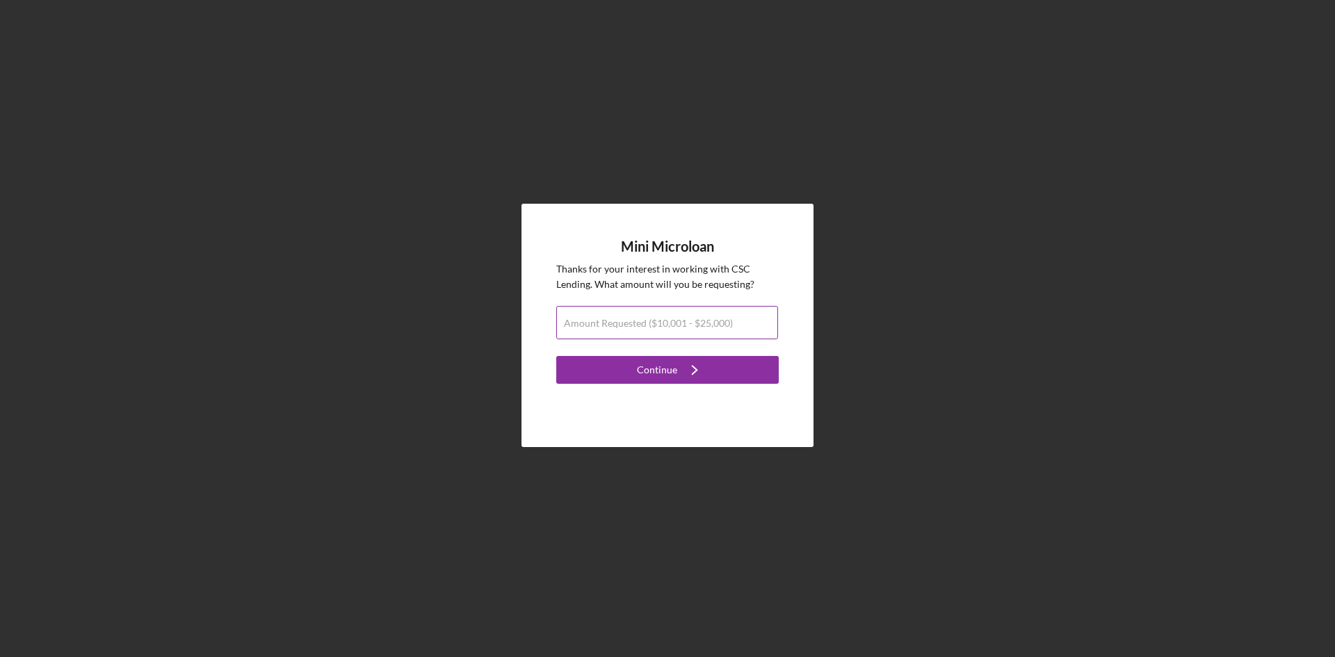
click at [668, 323] on label "Amount Requested ($10,001 - $25,000)" at bounding box center [648, 323] width 169 height 11
click at [668, 323] on input "Amount Requested ($10,001 - $25,000)" at bounding box center [667, 322] width 222 height 33
type input "$25,000"
click at [569, 380] on button "Continue Icon/Navigate" at bounding box center [667, 370] width 222 height 28
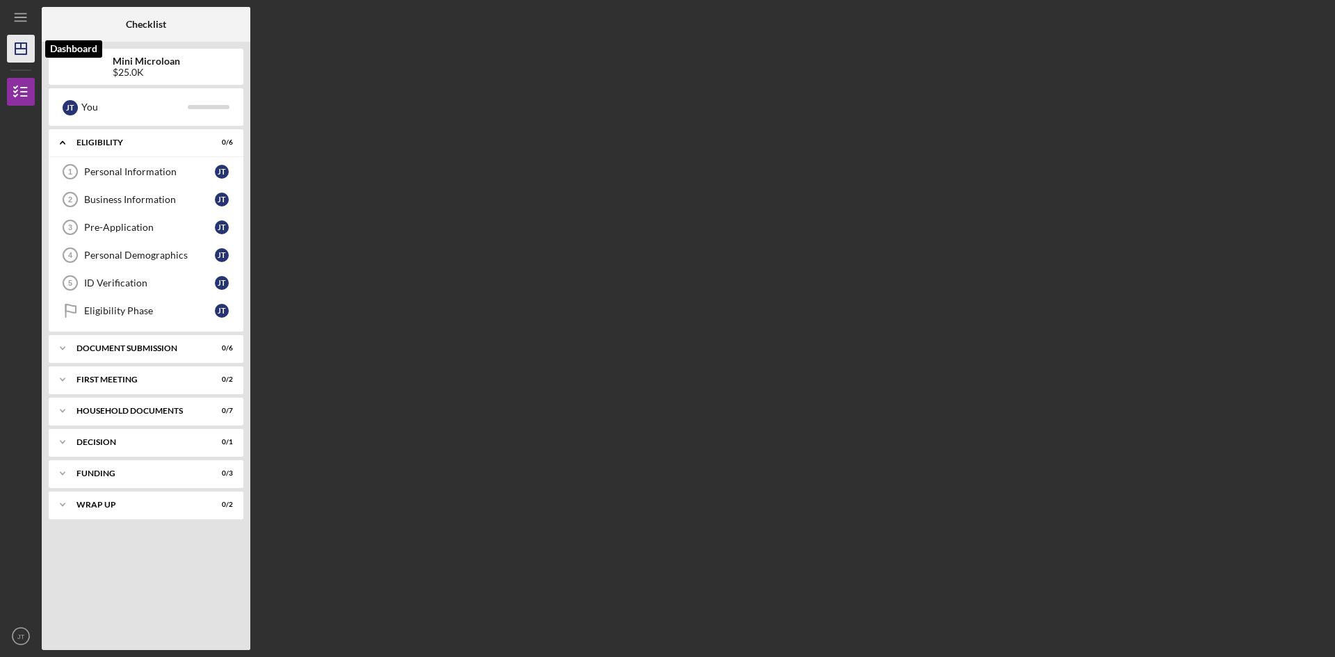
click at [16, 54] on polygon "button" at bounding box center [20, 48] width 11 height 11
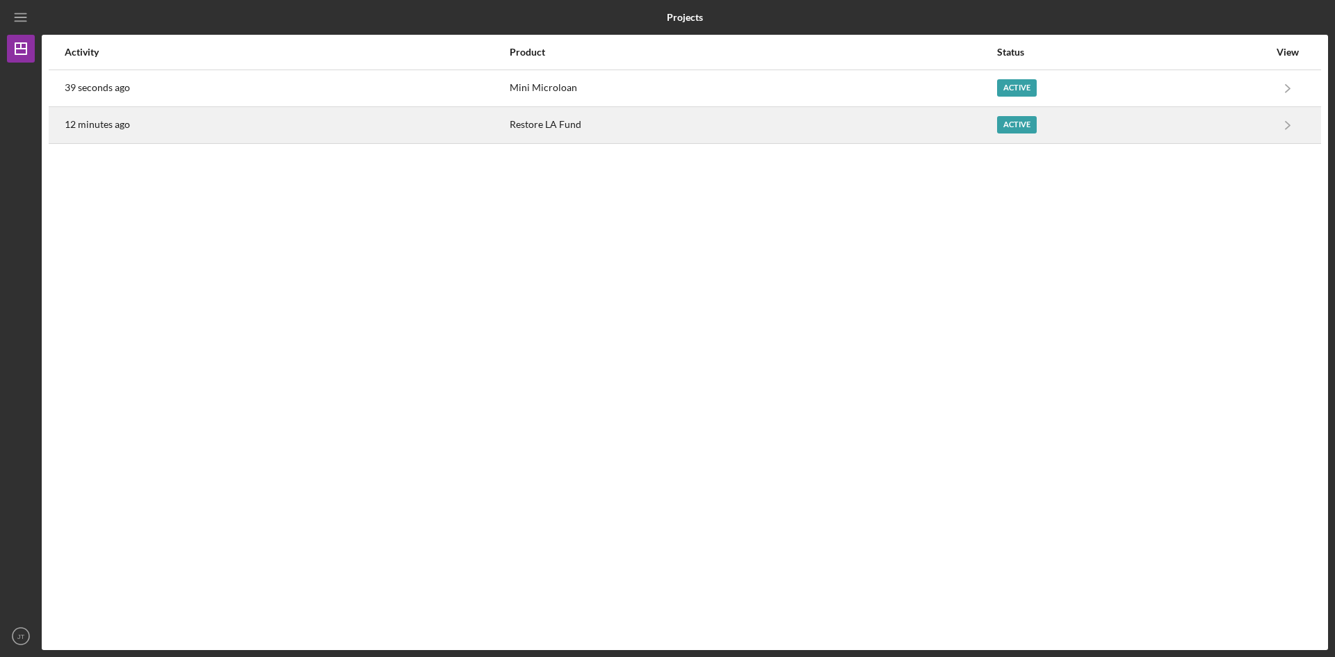
click at [617, 133] on div "Restore LA Fund" at bounding box center [752, 125] width 485 height 35
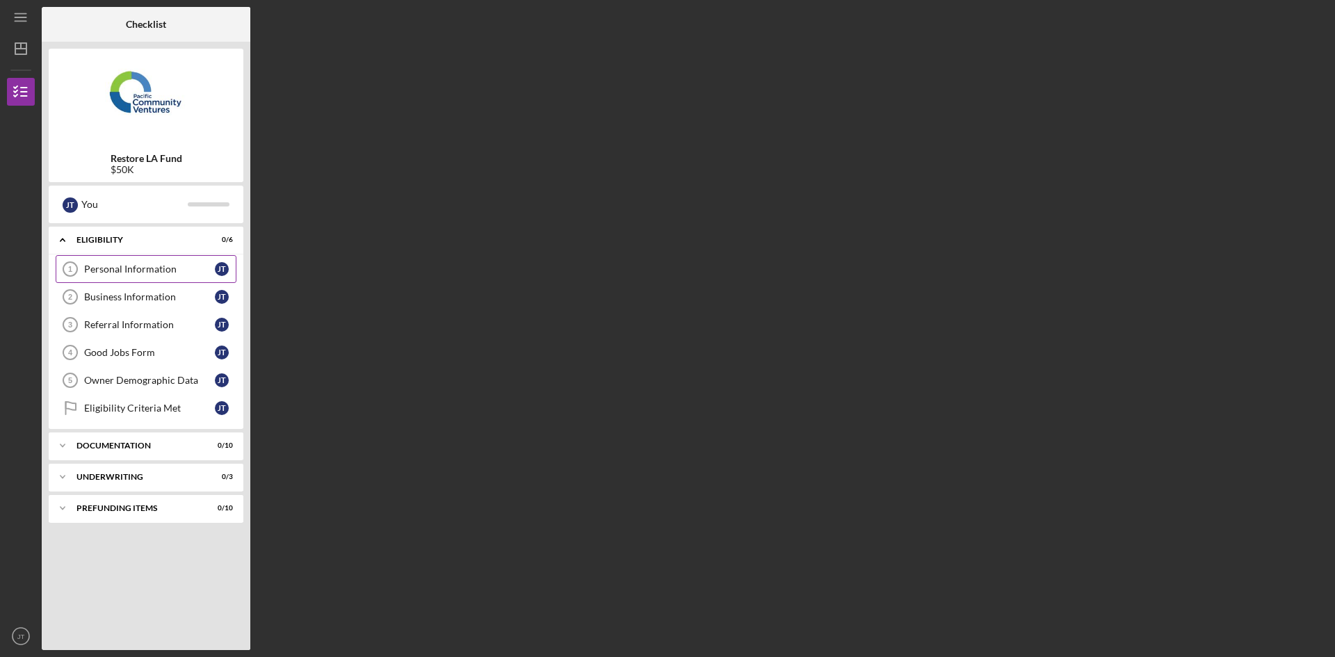
click at [147, 264] on div "Personal Information" at bounding box center [149, 269] width 131 height 11
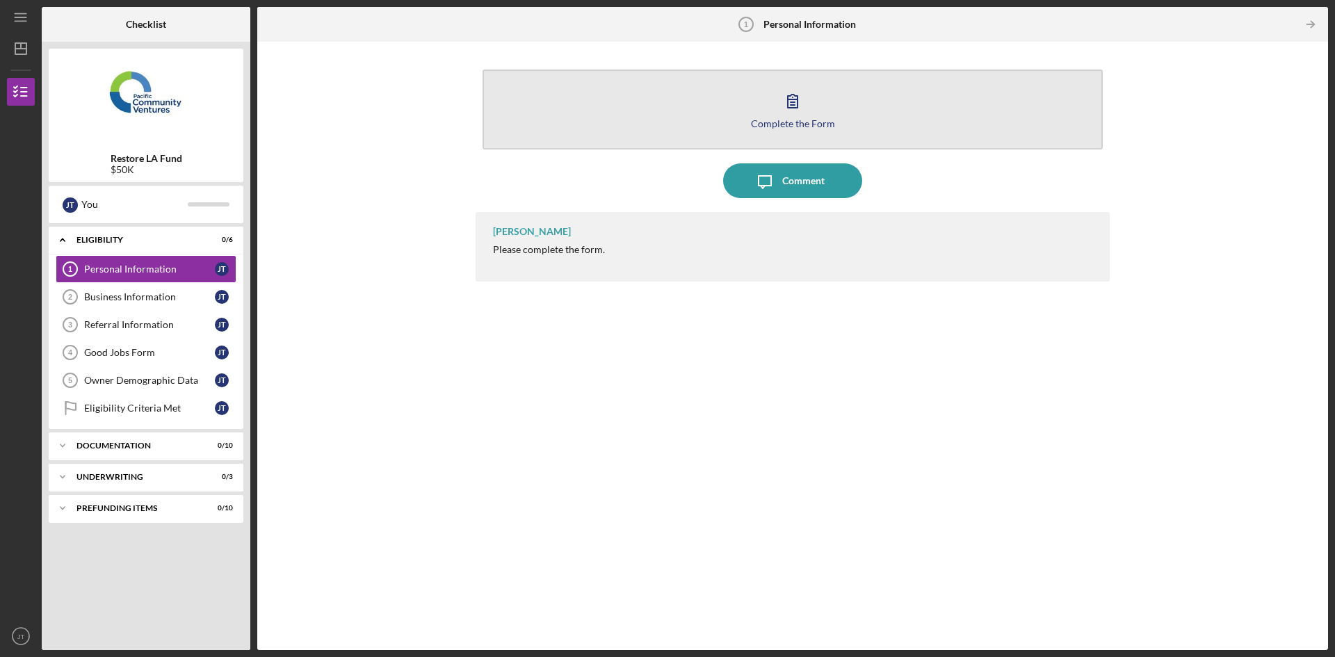
click at [847, 133] on button "Complete the Form Form" at bounding box center [793, 110] width 620 height 80
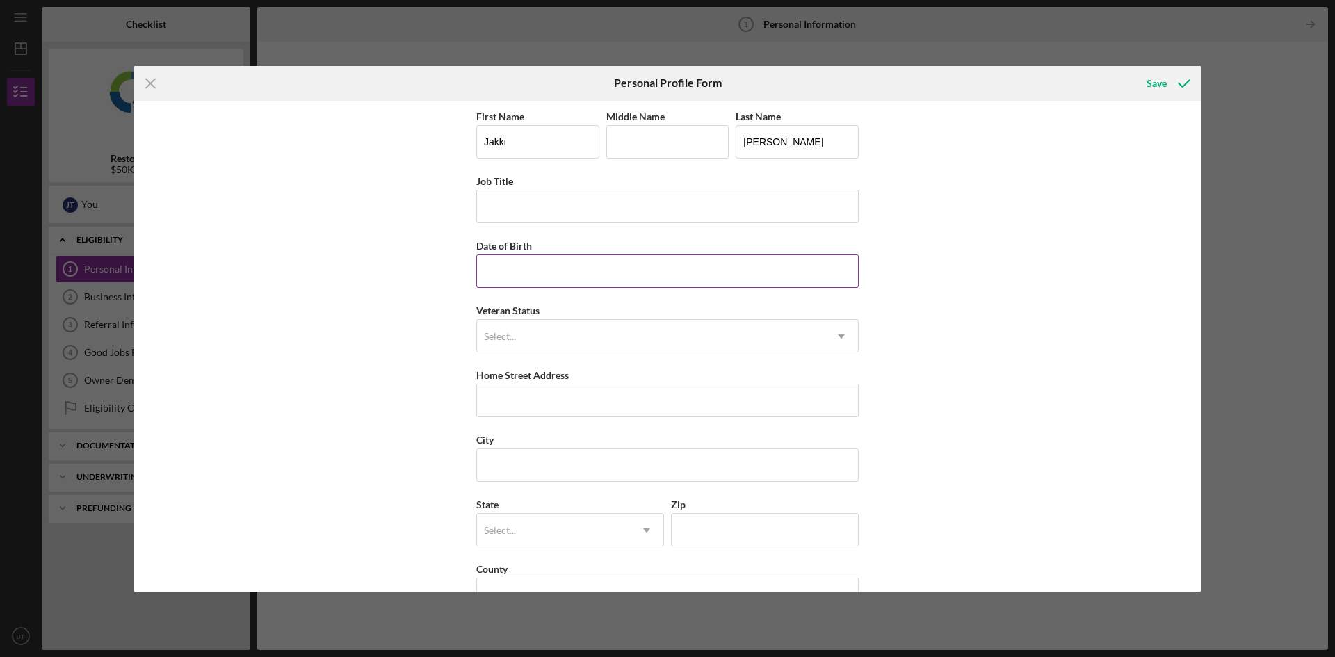
click at [606, 276] on input "Date of Birth" at bounding box center [667, 270] width 382 height 33
click at [529, 209] on input "Job Title" at bounding box center [667, 206] width 382 height 33
click at [438, 305] on div "First Name [PERSON_NAME] Middle Name Last Name [PERSON_NAME] Job Title Date of …" at bounding box center [667, 346] width 1068 height 491
click at [503, 210] on input "Job Title" at bounding box center [667, 206] width 382 height 33
type input "Manager"
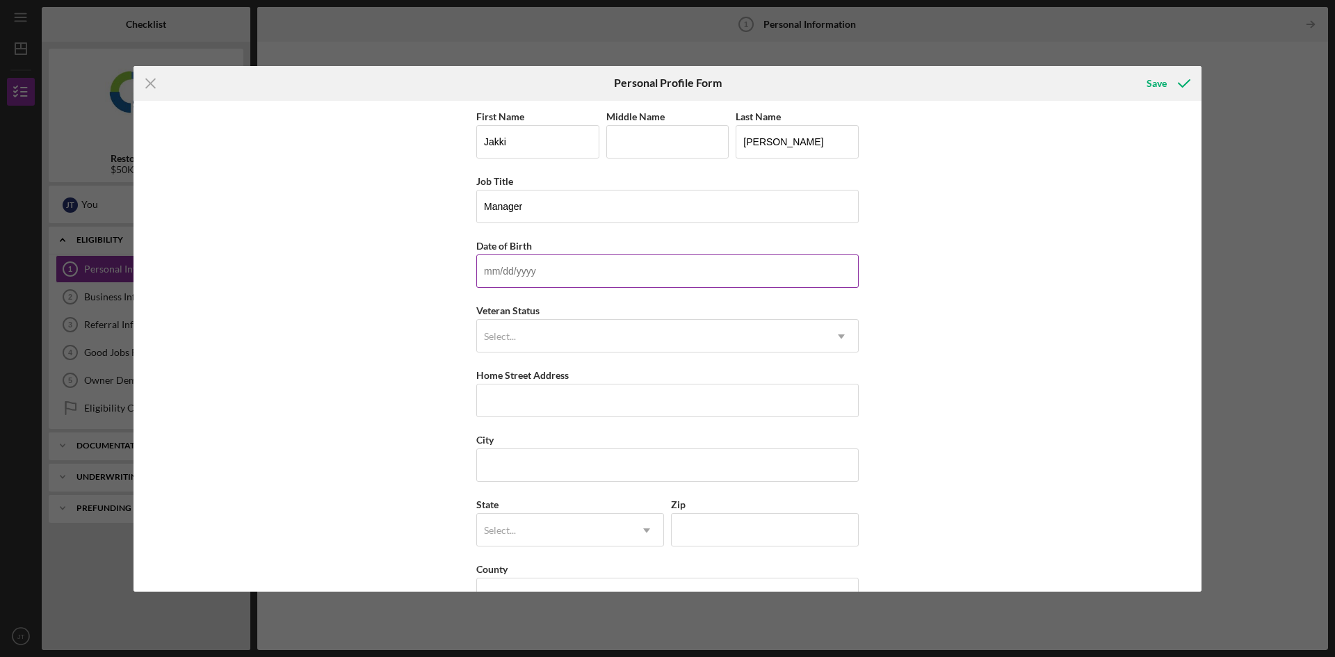
click at [553, 275] on input "Date of Birth" at bounding box center [667, 270] width 382 height 33
type input "0m/dd/yyyy"
type input "[DATE]"
click at [431, 302] on div "First Name [PERSON_NAME] Middle Name Last Name [PERSON_NAME] Job Title Manager …" at bounding box center [667, 346] width 1068 height 491
click at [523, 339] on div "Select..." at bounding box center [651, 337] width 348 height 32
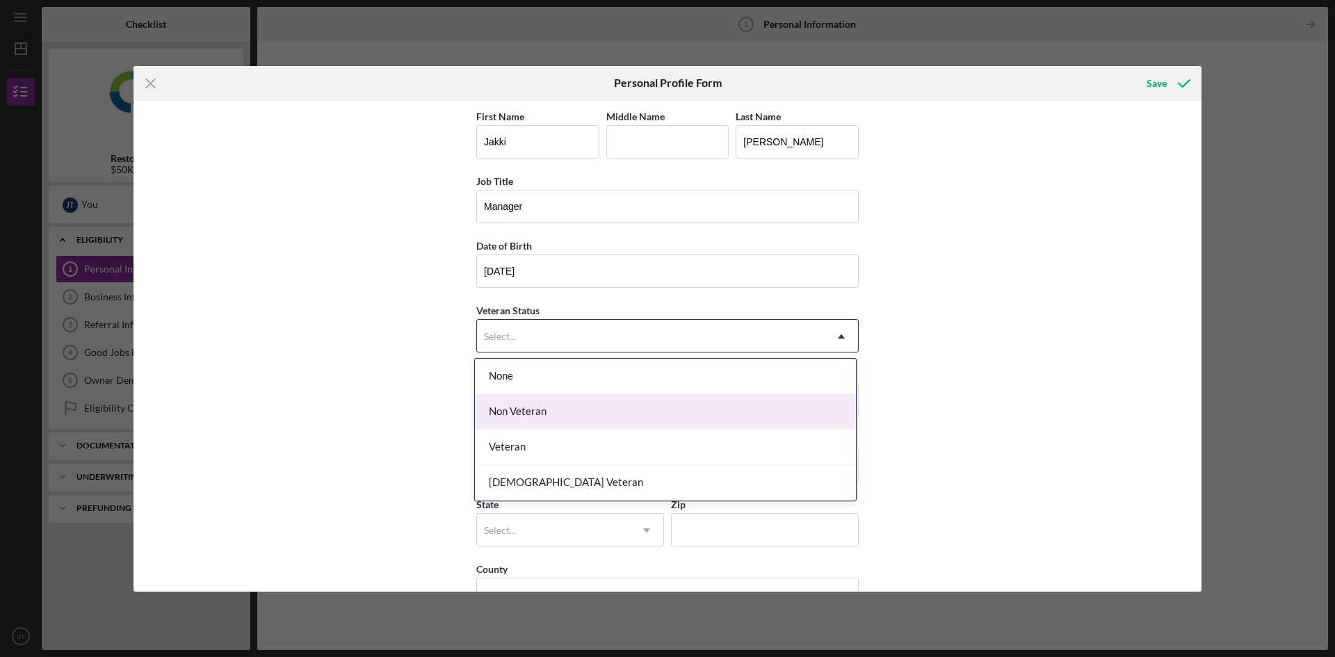
click at [547, 426] on div "Non Veteran" at bounding box center [665, 411] width 381 height 35
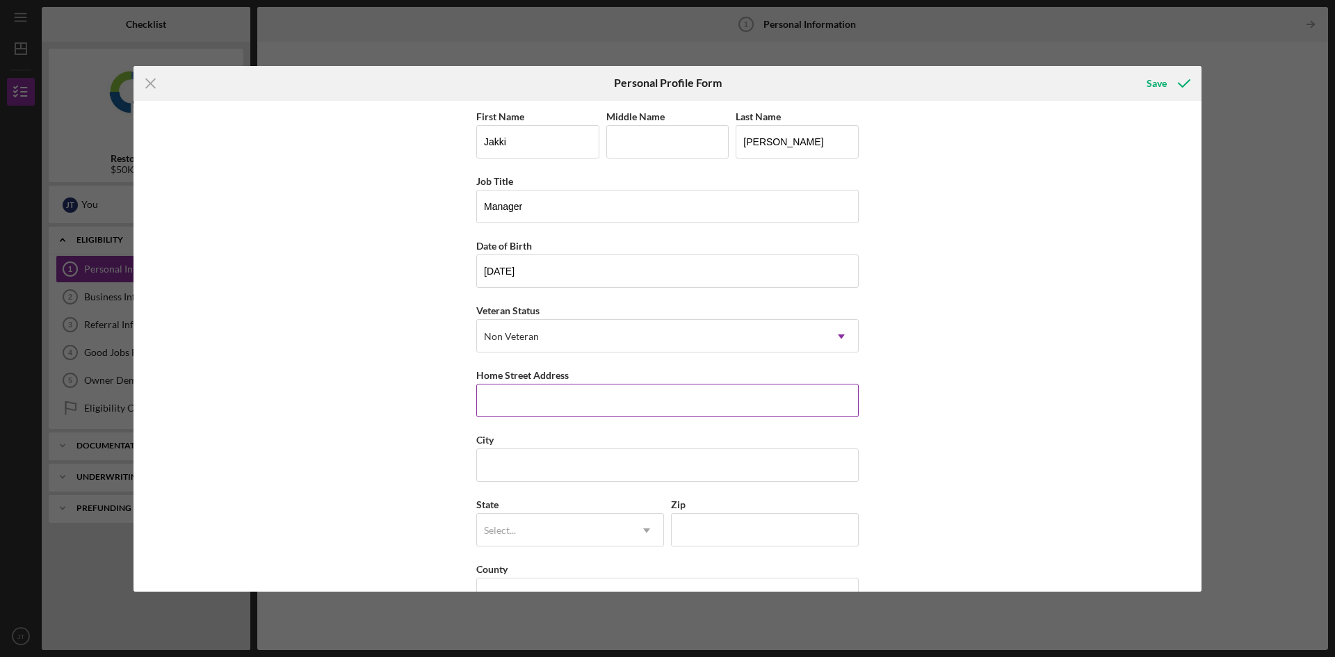
click at [516, 412] on input "Home Street Address" at bounding box center [667, 400] width 382 height 33
click at [508, 400] on input "Home Street Address" at bounding box center [667, 400] width 382 height 33
paste input "[STREET_ADDRESS]"
type input "[STREET_ADDRESS]"
click at [507, 460] on input "City" at bounding box center [667, 464] width 382 height 33
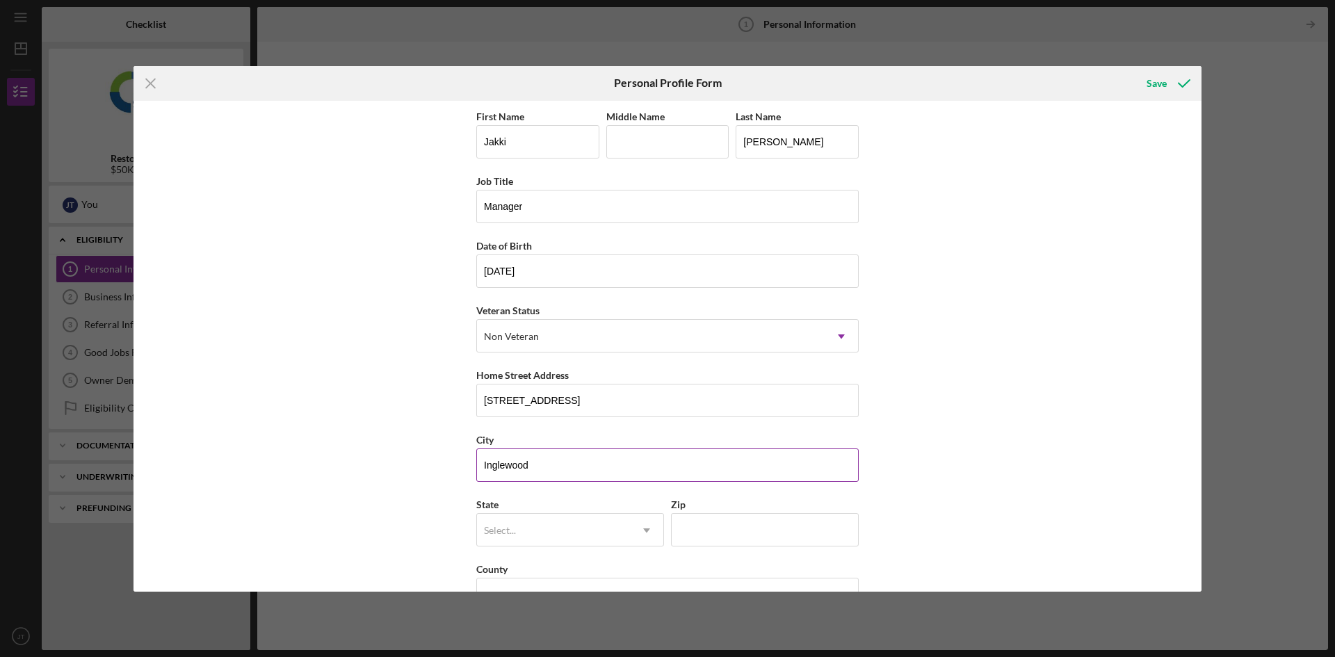
type input "Inglewood"
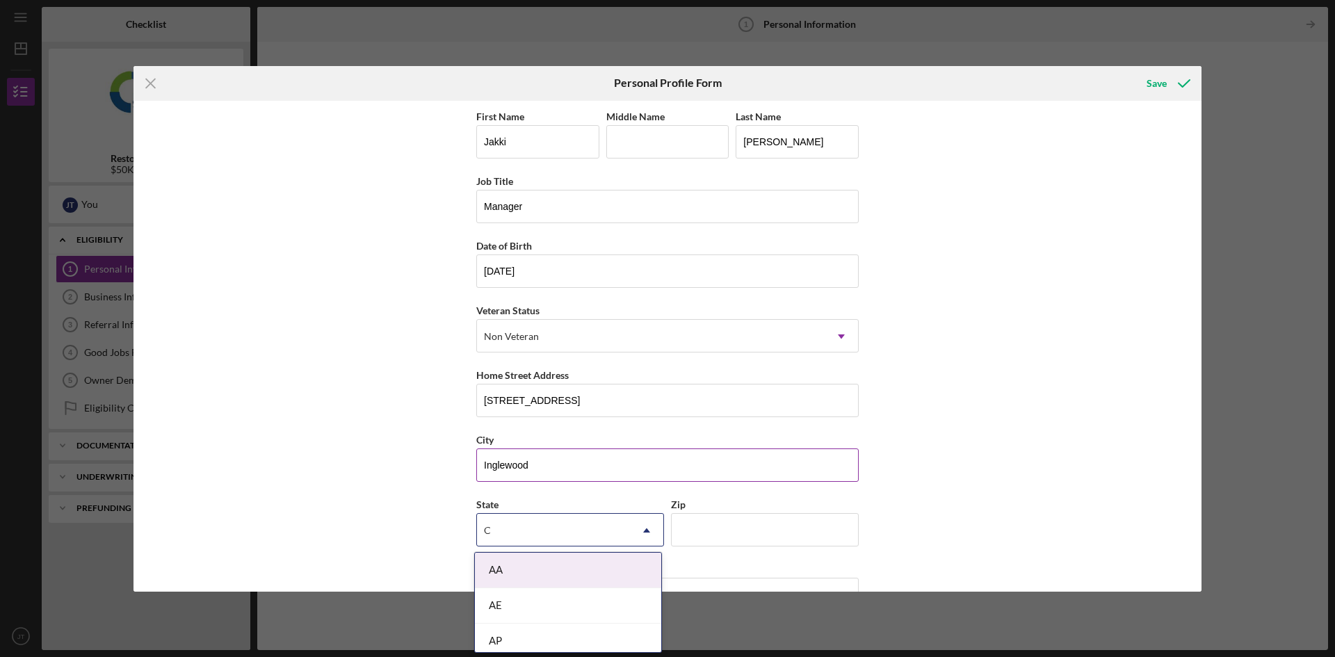
type input "CA"
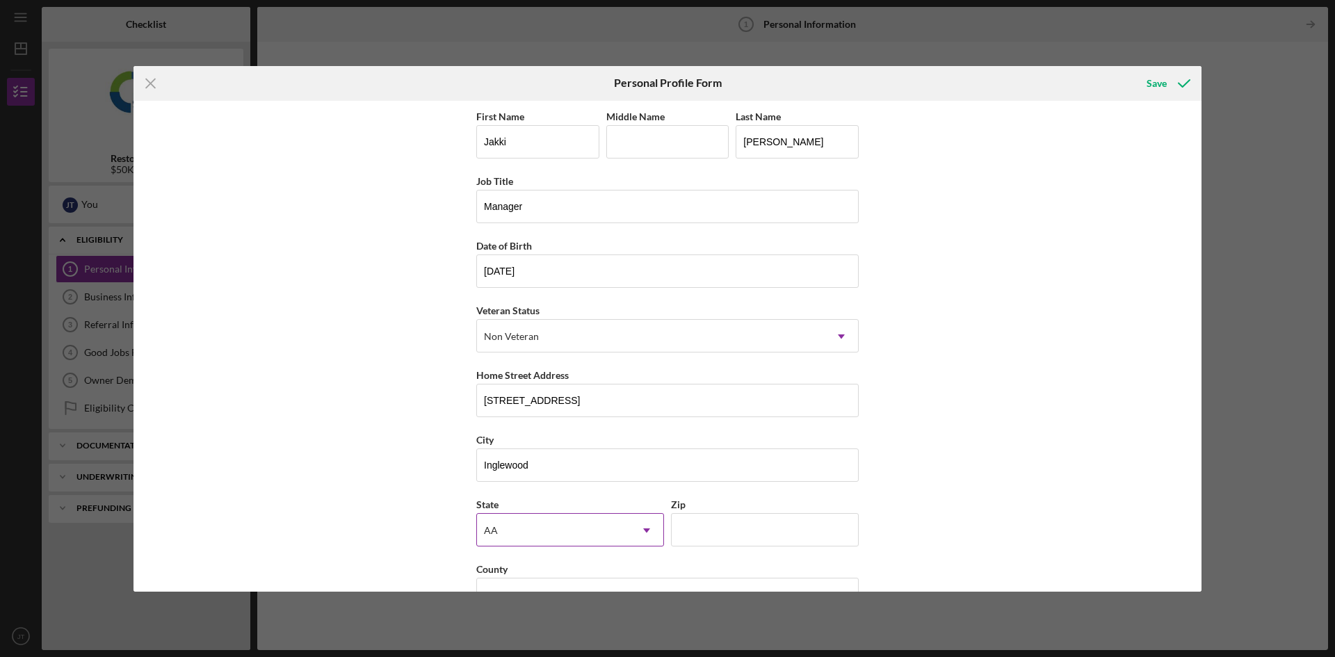
click at [493, 526] on div "AA" at bounding box center [491, 530] width 14 height 11
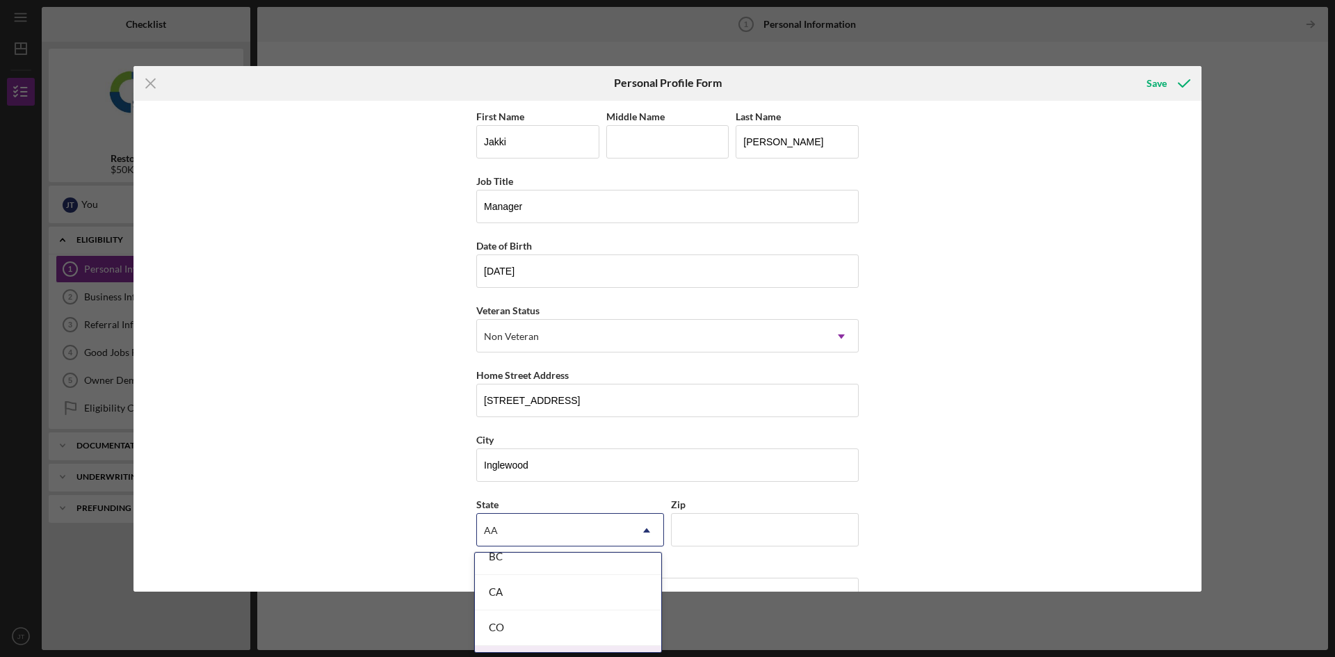
scroll to position [348, 0]
click at [519, 608] on div "CA" at bounding box center [568, 612] width 186 height 35
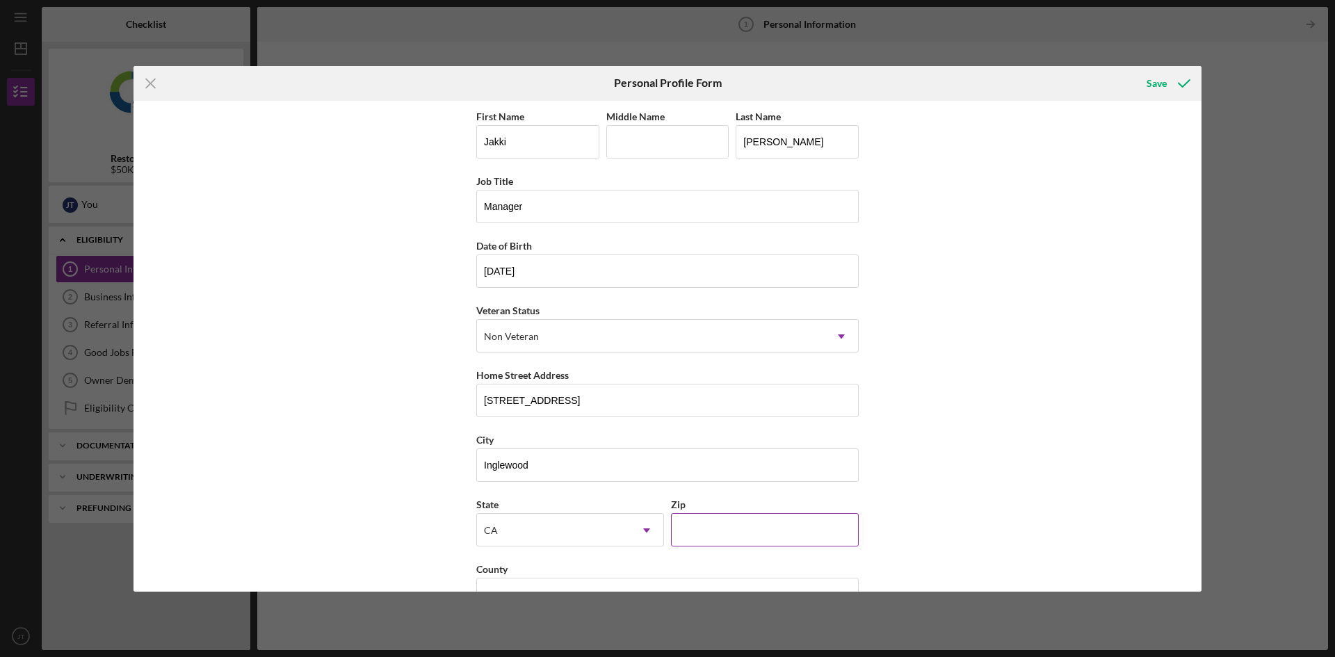
click at [702, 535] on input "Zip" at bounding box center [765, 529] width 188 height 33
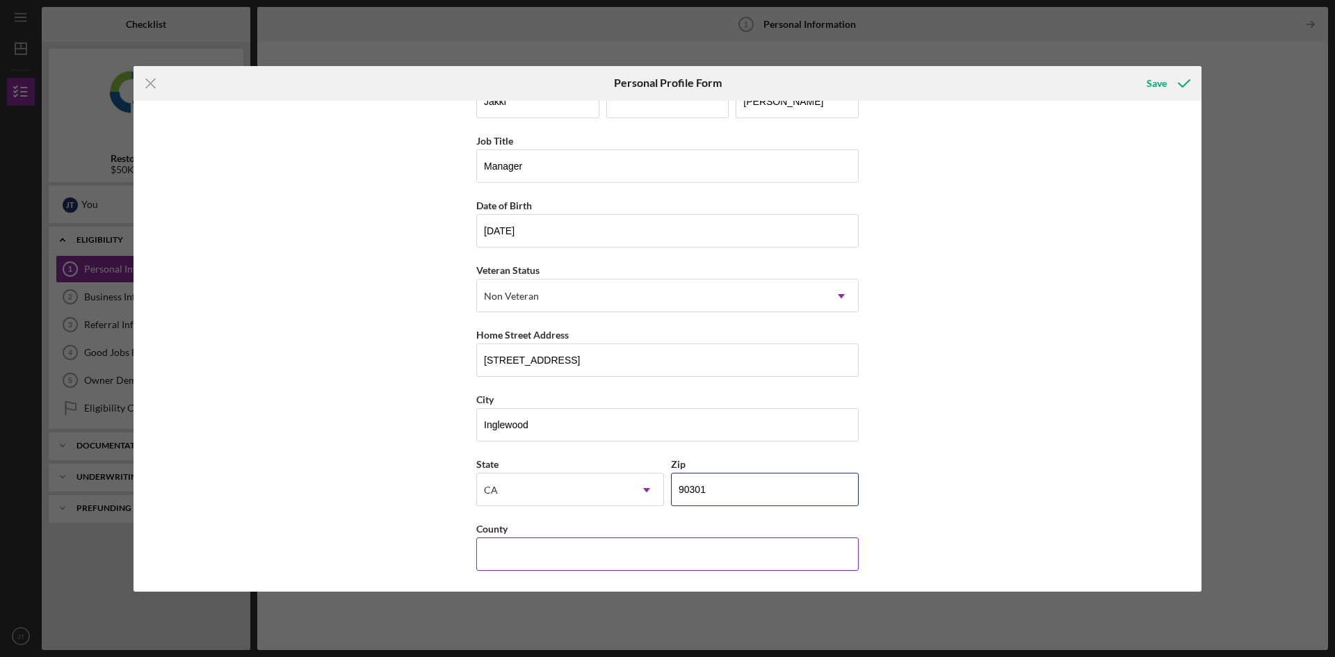
type input "90301"
click at [620, 540] on input "County" at bounding box center [667, 553] width 382 height 33
type input "[GEOGRAPHIC_DATA]"
click at [979, 493] on div "First Name [PERSON_NAME] Middle Name Last Name [PERSON_NAME] Job Title Manager …" at bounding box center [667, 346] width 1068 height 491
click at [1153, 82] on div "Save" at bounding box center [1157, 84] width 20 height 28
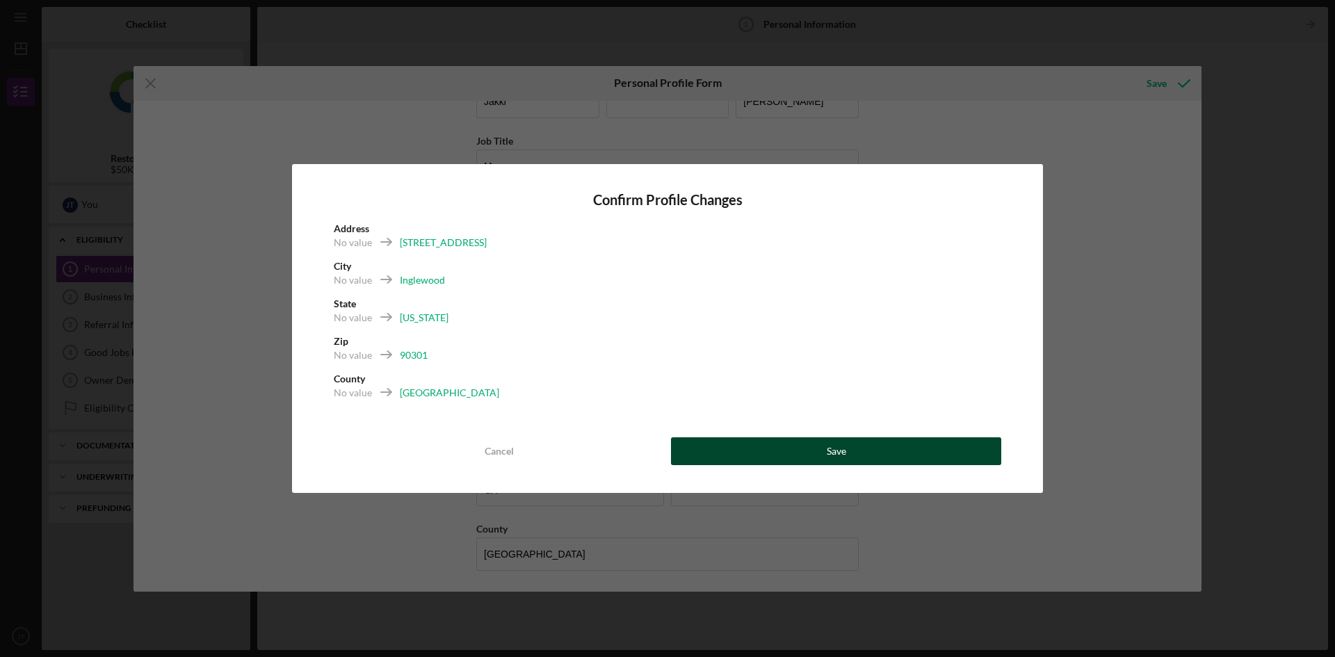
click at [781, 444] on button "Save" at bounding box center [836, 451] width 330 height 28
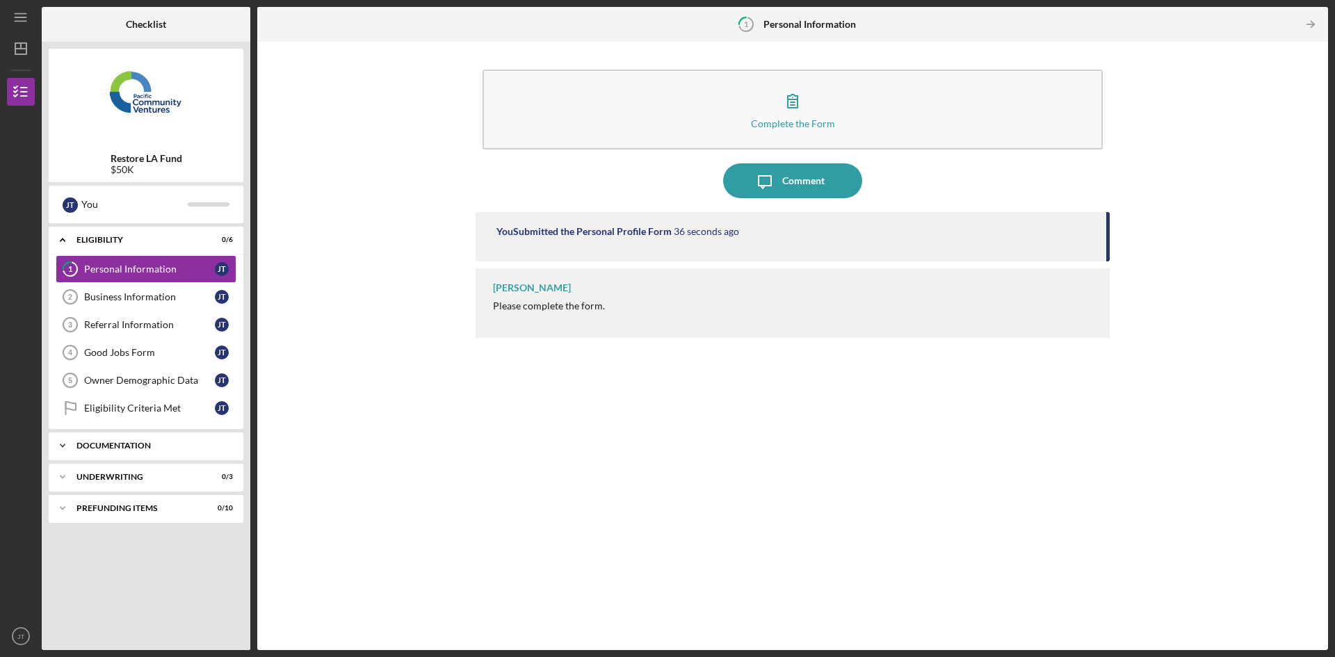
click at [138, 449] on div "Documentation" at bounding box center [150, 446] width 149 height 8
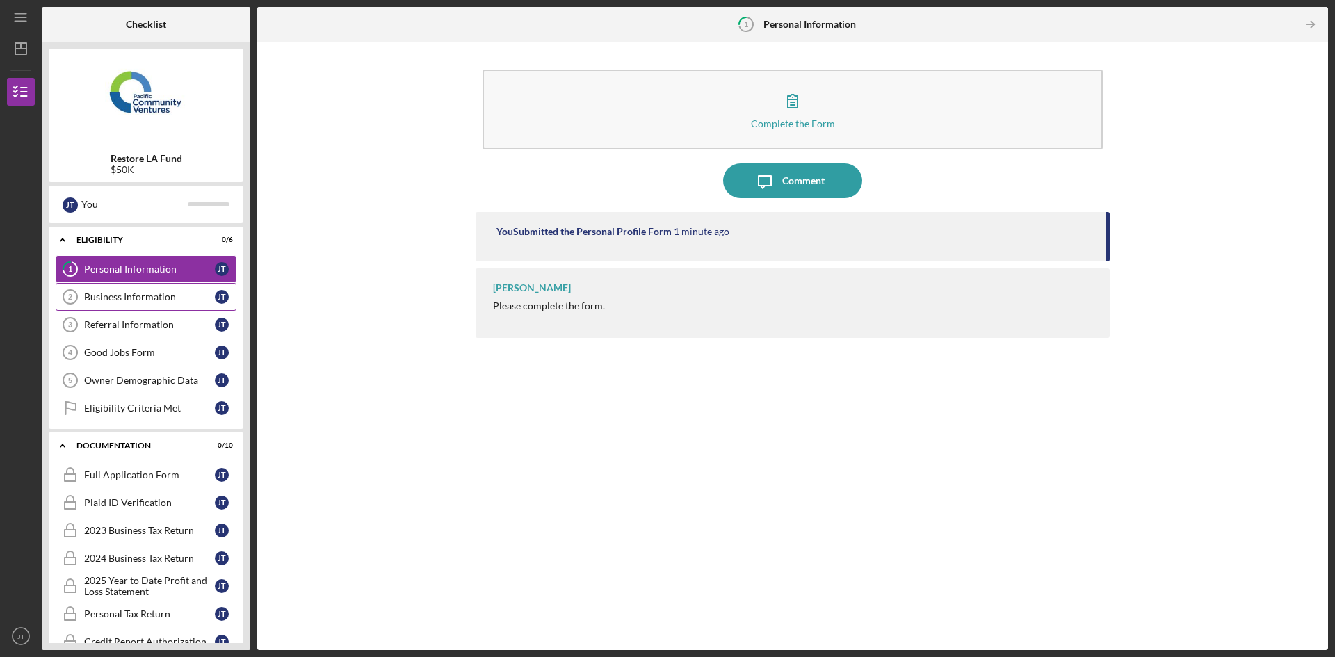
click at [158, 307] on link "Business Information 2 Business Information [PERSON_NAME]" at bounding box center [146, 297] width 181 height 28
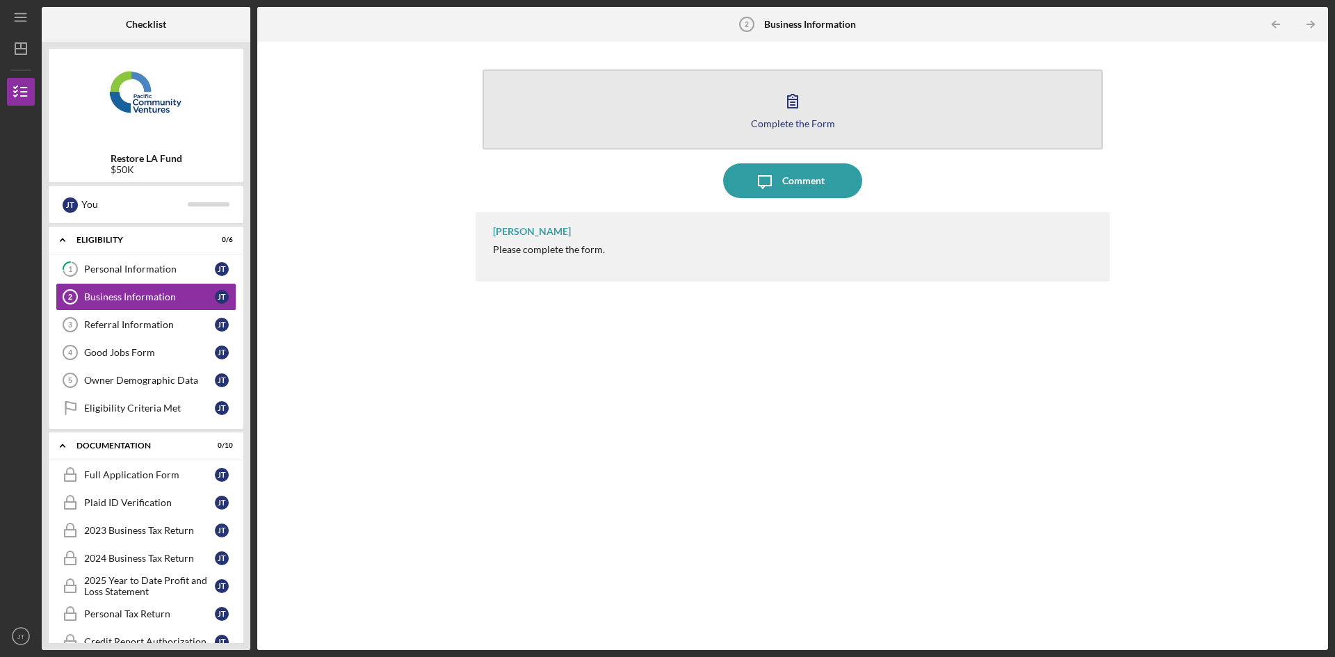
click at [891, 140] on button "Complete the Form Form" at bounding box center [793, 110] width 620 height 80
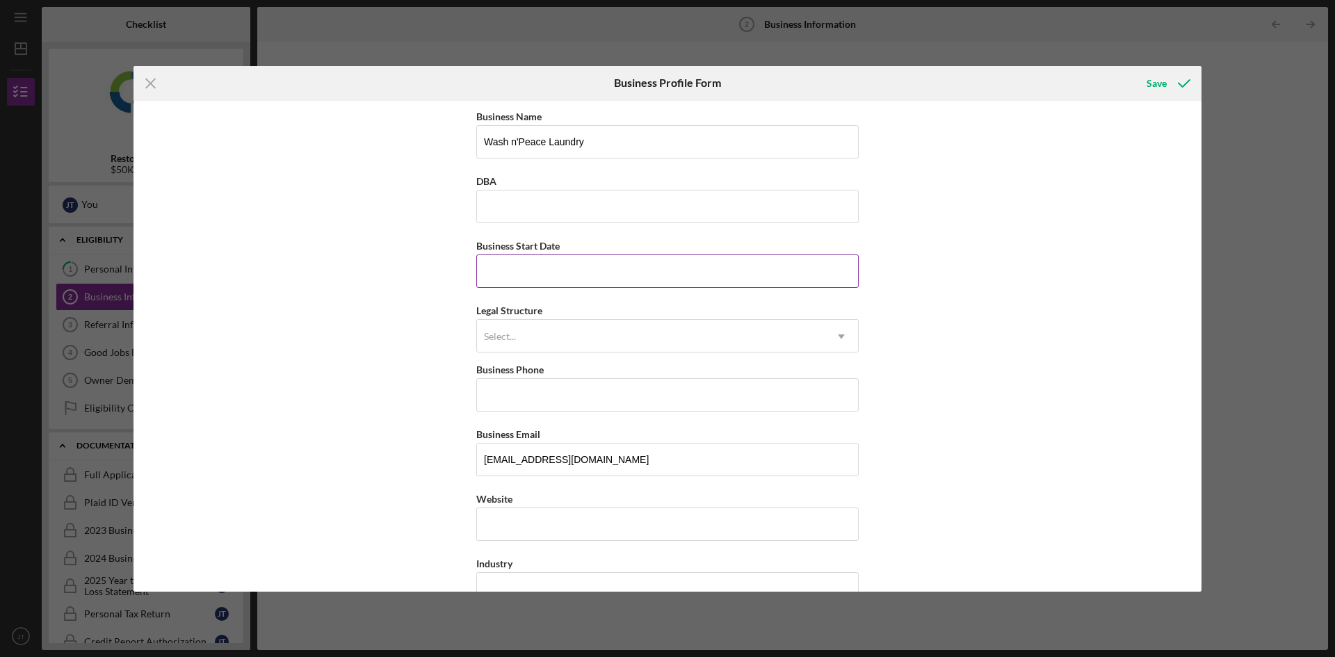
click at [545, 273] on input "Business Start Date" at bounding box center [667, 270] width 382 height 33
click at [543, 205] on input "DBA" at bounding box center [667, 206] width 382 height 33
click at [530, 282] on input "Business Start Date" at bounding box center [667, 270] width 382 height 33
type input "[DATE]"
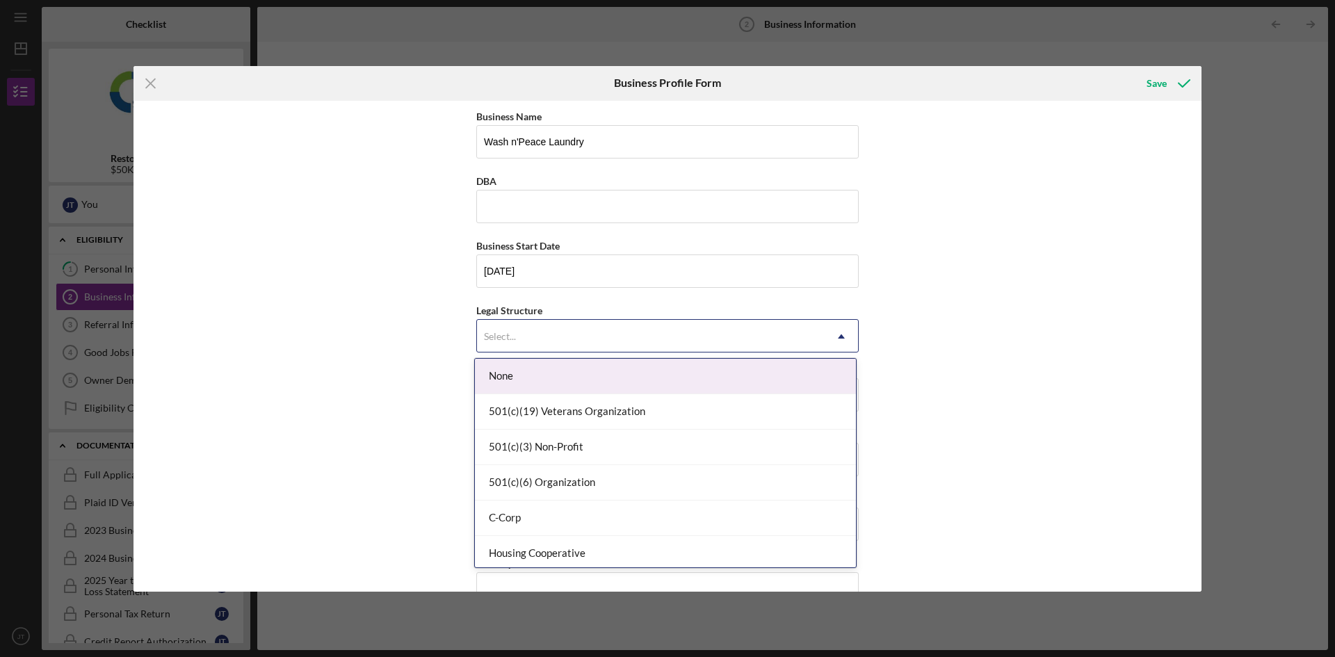
click at [525, 334] on div "Select..." at bounding box center [651, 337] width 348 height 32
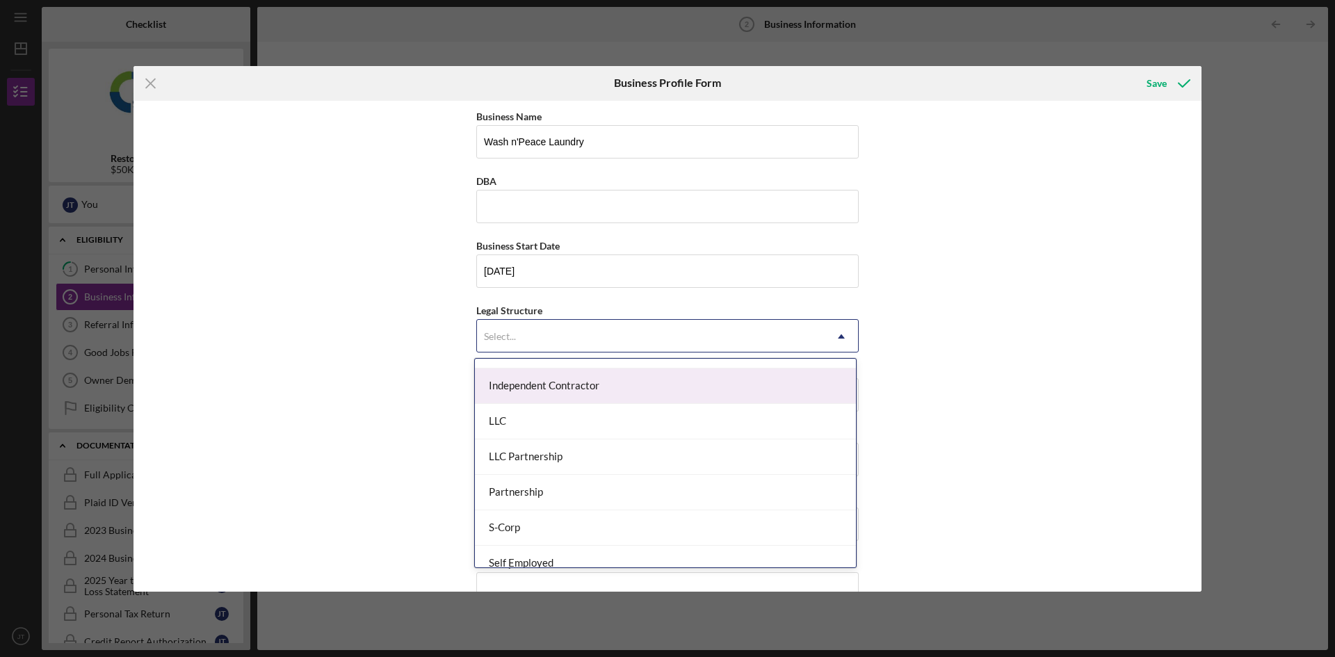
scroll to position [209, 0]
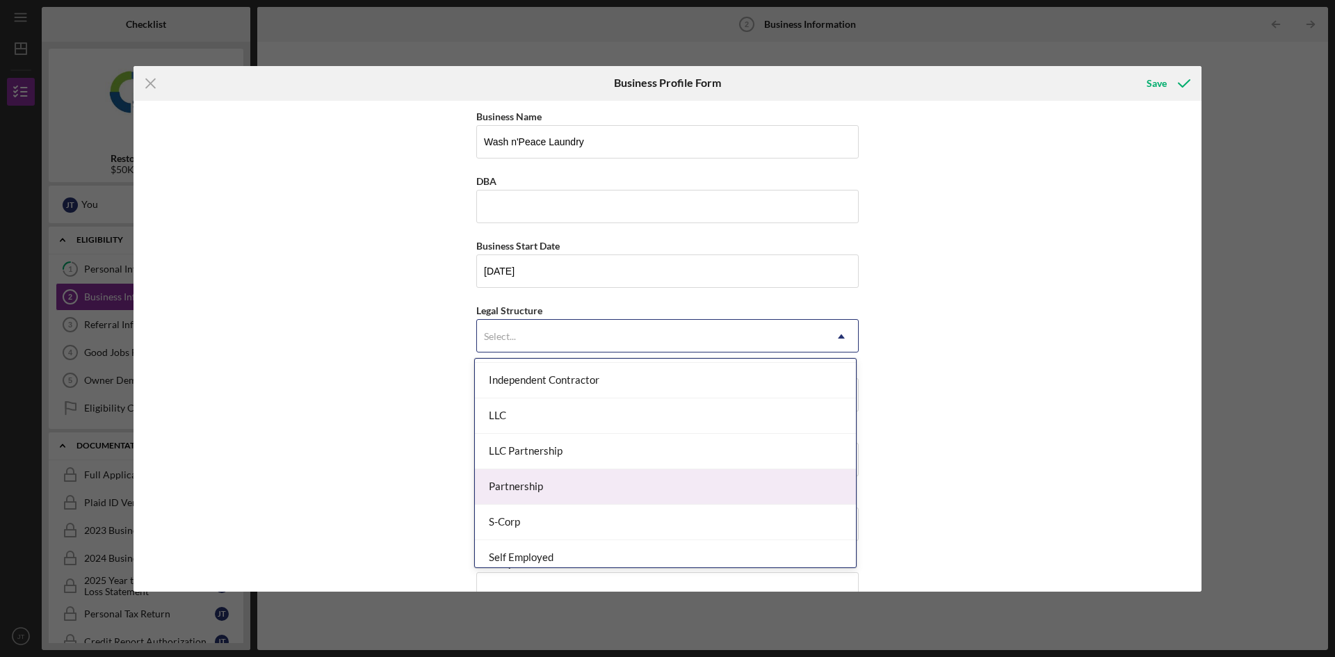
click at [396, 474] on div "Business Name Wash n'Peace Laundry DBA Business Start Date [DATE] Legal Structu…" at bounding box center [667, 346] width 1068 height 491
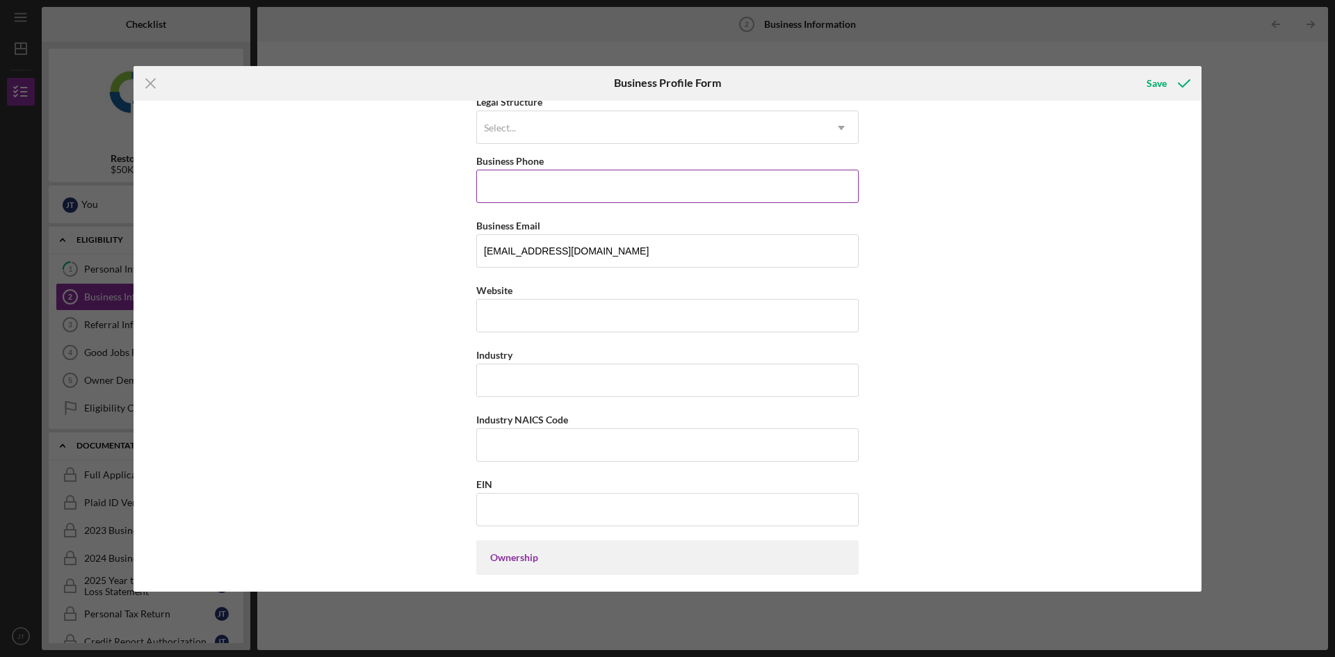
click at [578, 197] on input "Business Phone" at bounding box center [667, 186] width 382 height 33
click at [517, 314] on input "Website" at bounding box center [667, 315] width 382 height 33
click at [524, 311] on input "Website" at bounding box center [667, 315] width 382 height 33
click at [553, 314] on input "Website" at bounding box center [667, 315] width 382 height 33
click at [537, 380] on input "Industry" at bounding box center [667, 380] width 382 height 33
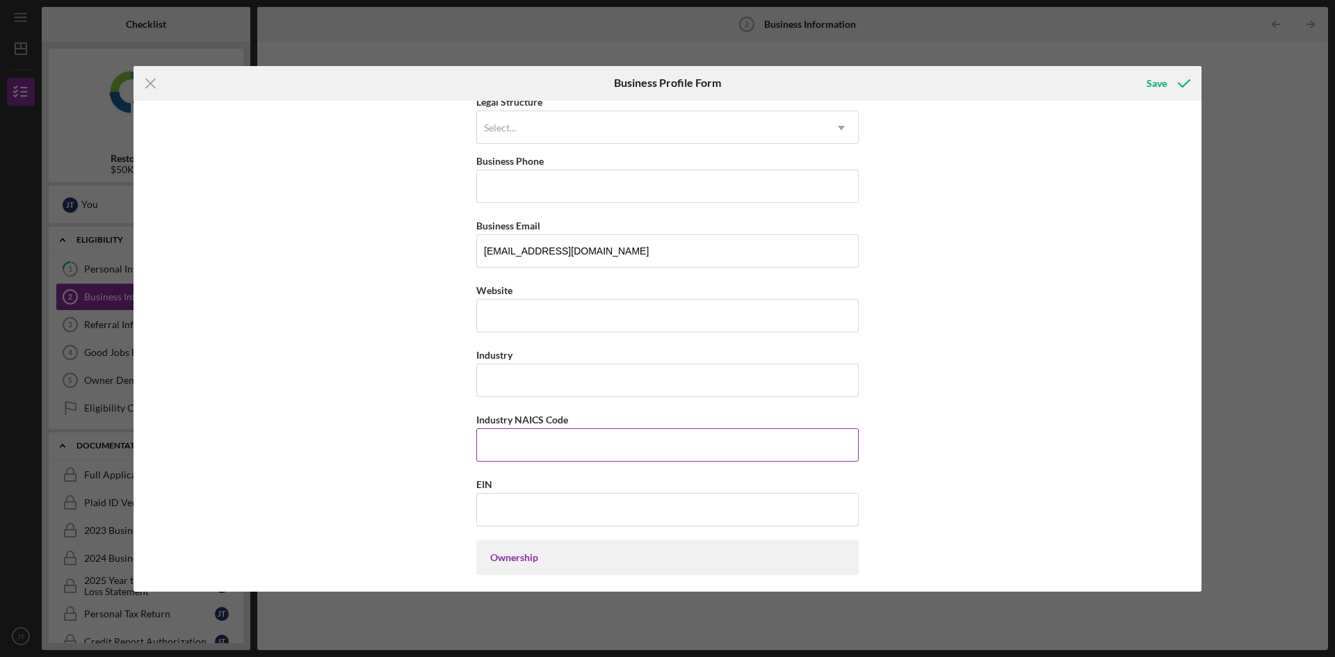
click at [492, 451] on input "Industry NAICS Code" at bounding box center [667, 444] width 382 height 33
click at [436, 392] on div "Business Name Wash n'Peace Laundry DBA Business Start Date [DATE] Legal Structu…" at bounding box center [667, 346] width 1068 height 491
click at [442, 389] on div "Business Name Wash n'Peace Laundry DBA Business Start Date [DATE] Legal Structu…" at bounding box center [667, 346] width 1068 height 491
click at [503, 321] on div "https:// Website" at bounding box center [667, 307] width 382 height 51
type input "[DOMAIN_NAME]"
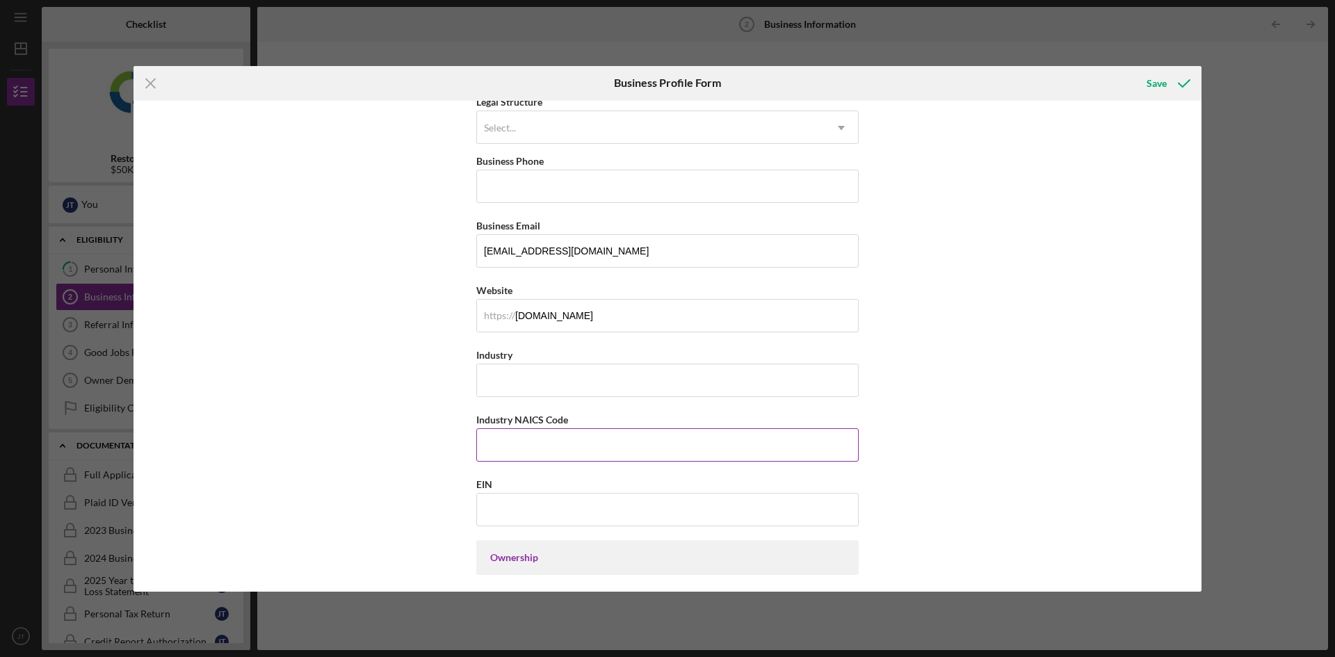
click at [557, 455] on input "Industry NAICS Code" at bounding box center [667, 444] width 382 height 33
type input "812310"
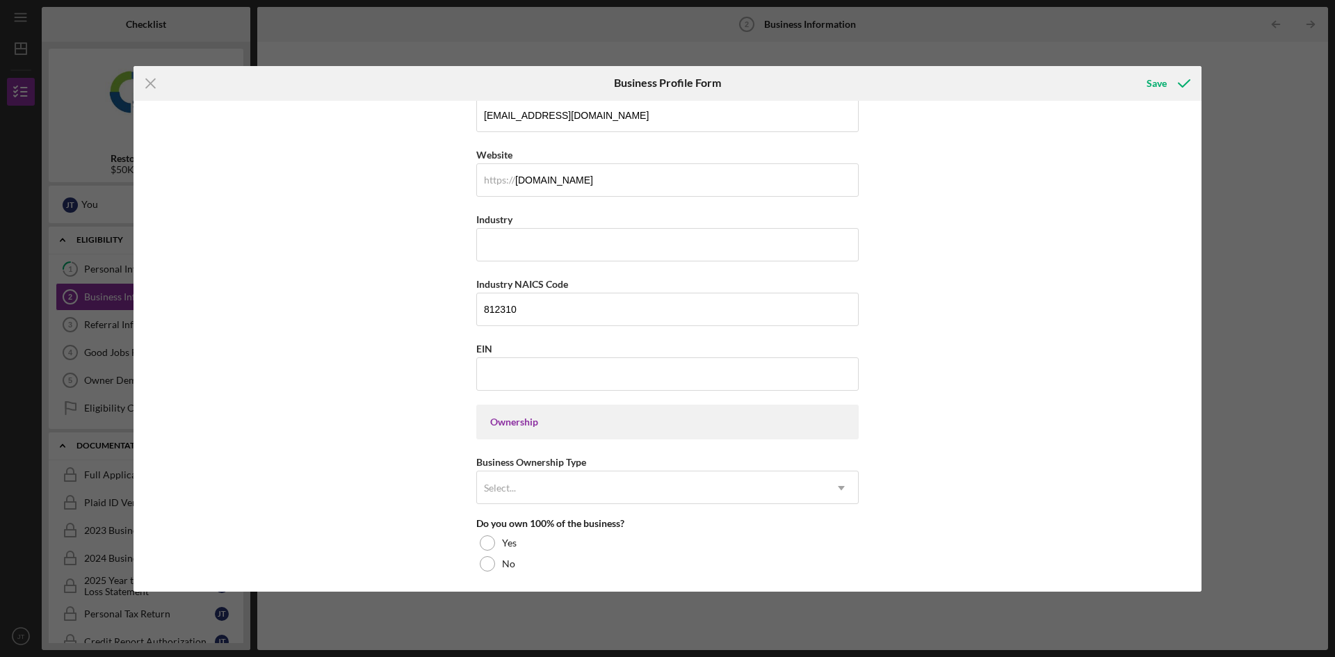
scroll to position [348, 0]
click at [647, 374] on input "EIN" at bounding box center [667, 370] width 382 height 33
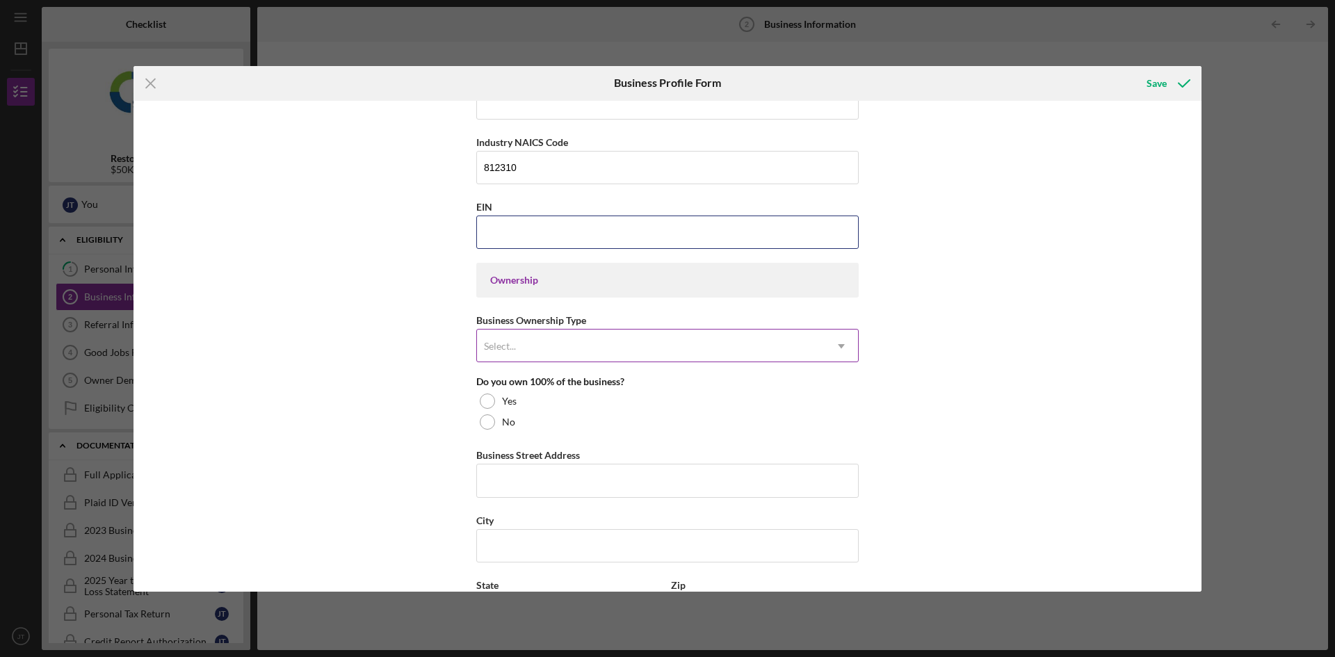
scroll to position [487, 0]
click at [430, 322] on div "Business Name Wash n'Peace Laundry DBA Business Start Date [DATE] Legal Structu…" at bounding box center [667, 346] width 1068 height 491
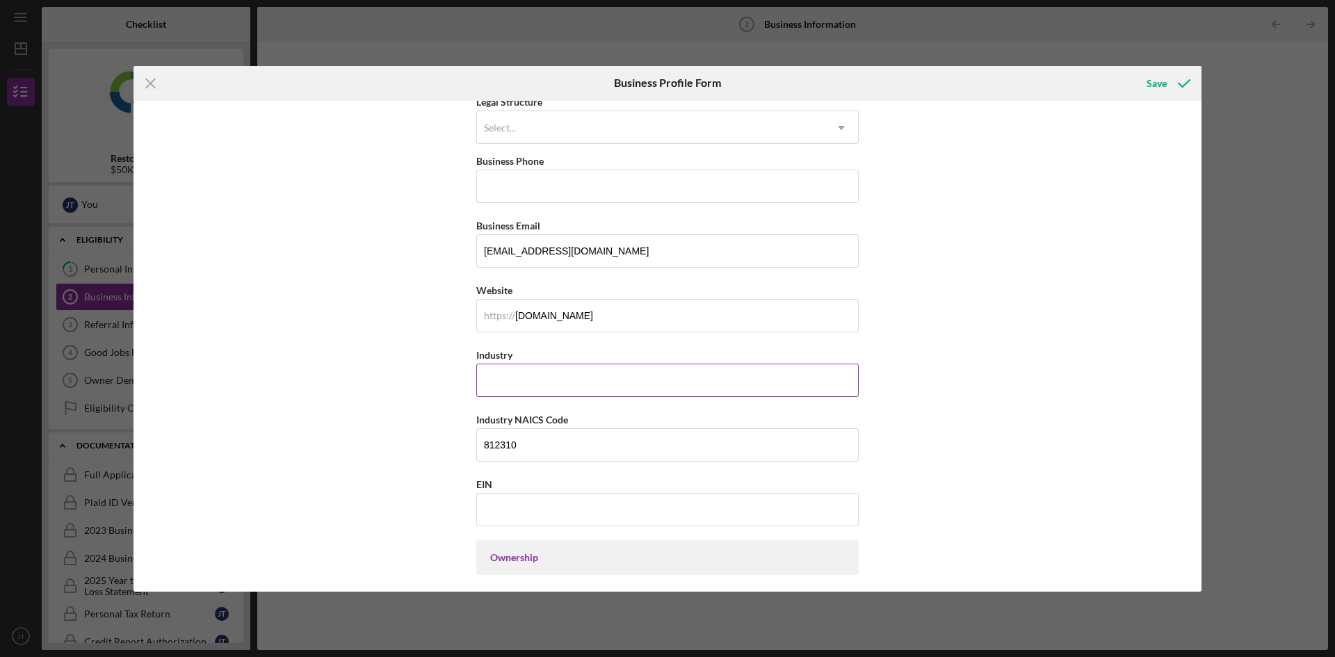
scroll to position [70, 0]
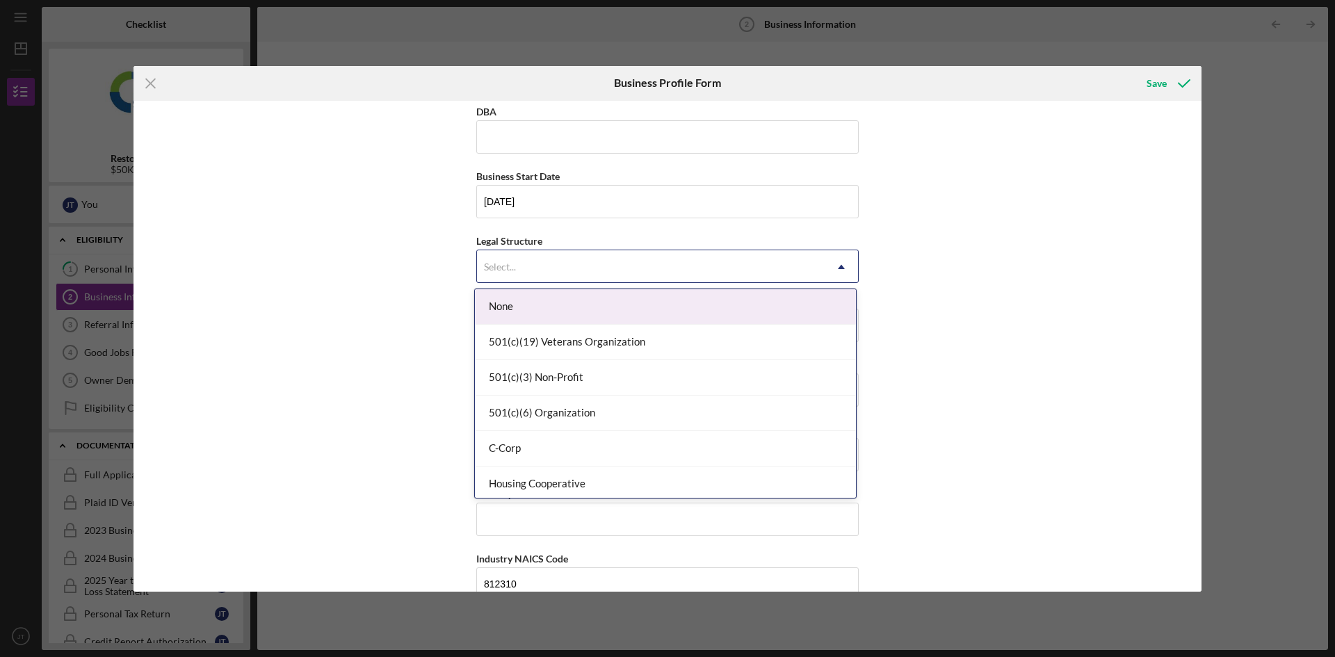
click at [531, 250] on div "Select... Icon/Dropdown Arrow" at bounding box center [667, 266] width 382 height 33
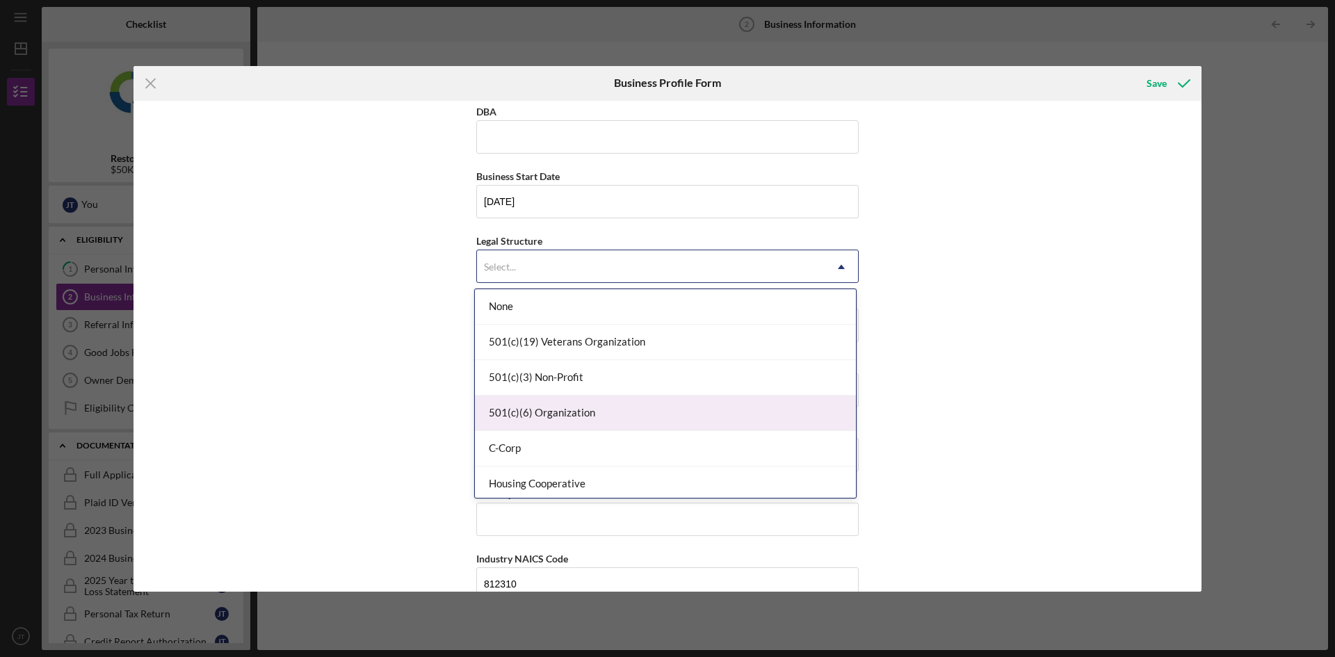
scroll to position [139, 0]
click at [605, 425] on div "LLC" at bounding box center [665, 415] width 381 height 35
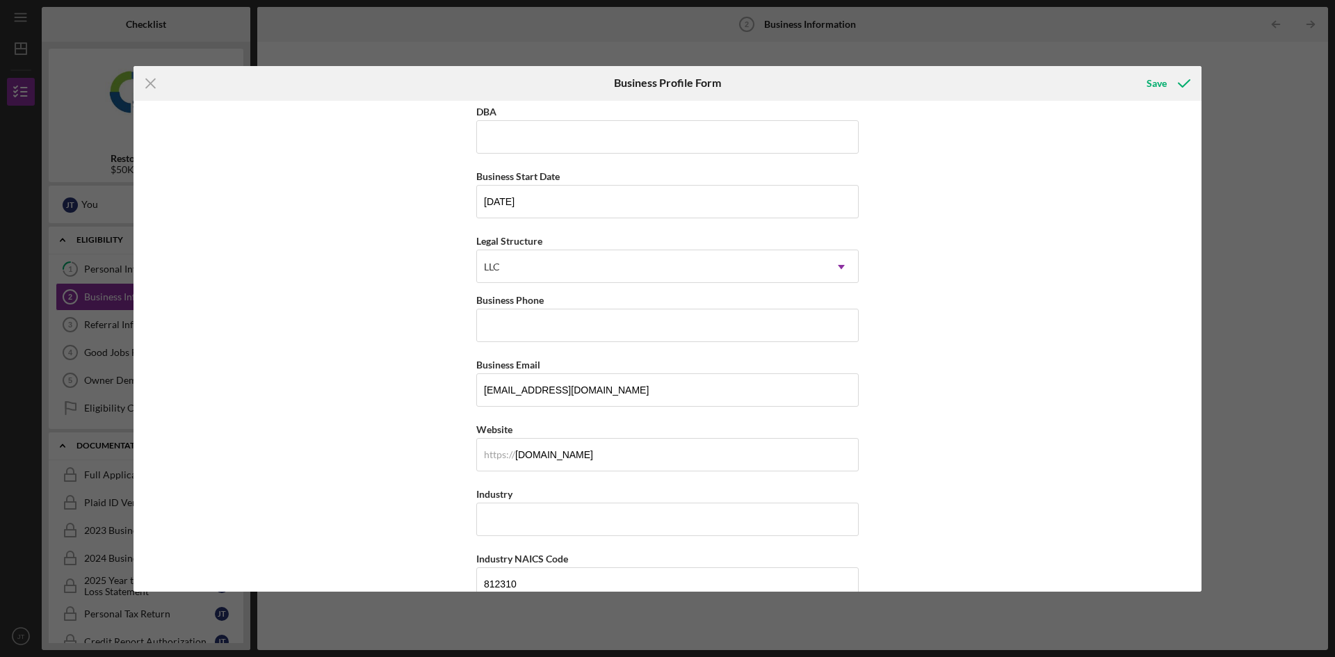
click at [373, 371] on div "Business Name Wash n'Peace Laundry DBA Business Start Date [DATE] Legal Structu…" at bounding box center [667, 346] width 1068 height 491
click at [529, 331] on input "Business Phone" at bounding box center [667, 325] width 382 height 33
click at [525, 332] on input "Business Phone" at bounding box center [667, 325] width 382 height 33
paste input "[PHONE_NUMBER]"
type input "[PHONE_NUMBER]"
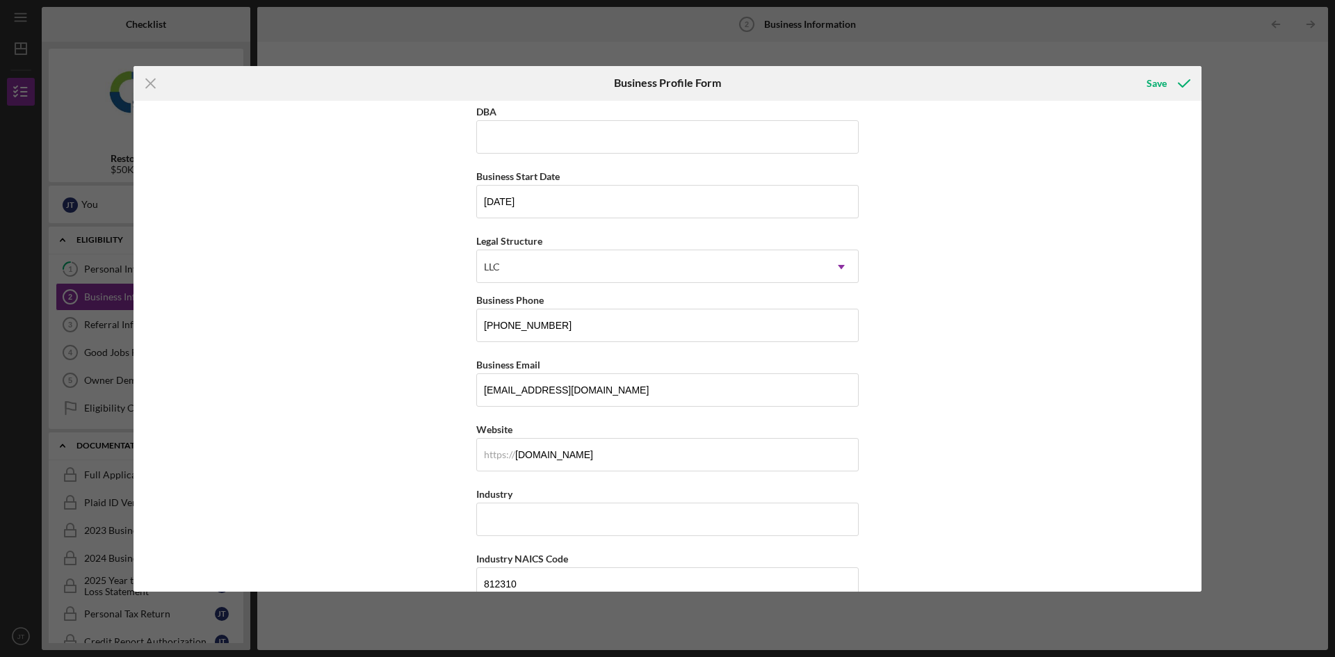
click at [440, 357] on div "Business Name Wash n'Peace Laundry DBA Business Start Date [DATE] Legal Structu…" at bounding box center [667, 346] width 1068 height 491
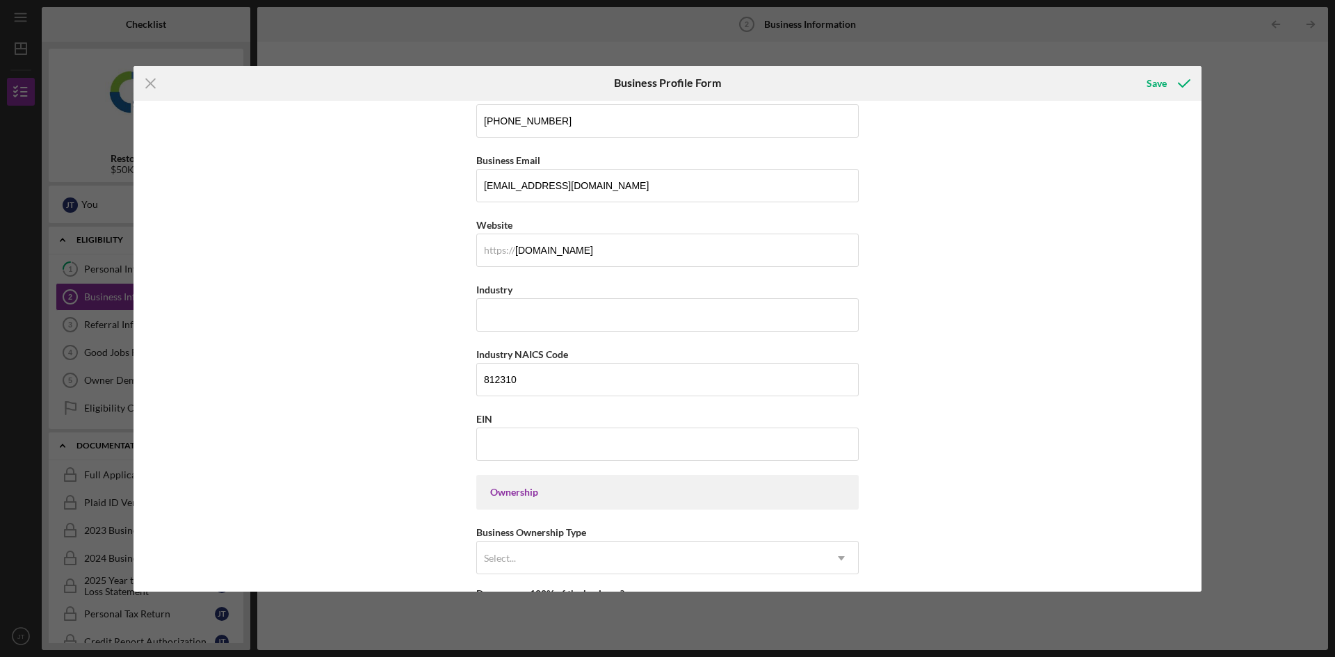
scroll to position [278, 0]
click at [523, 305] on input "Industry" at bounding box center [667, 310] width 382 height 33
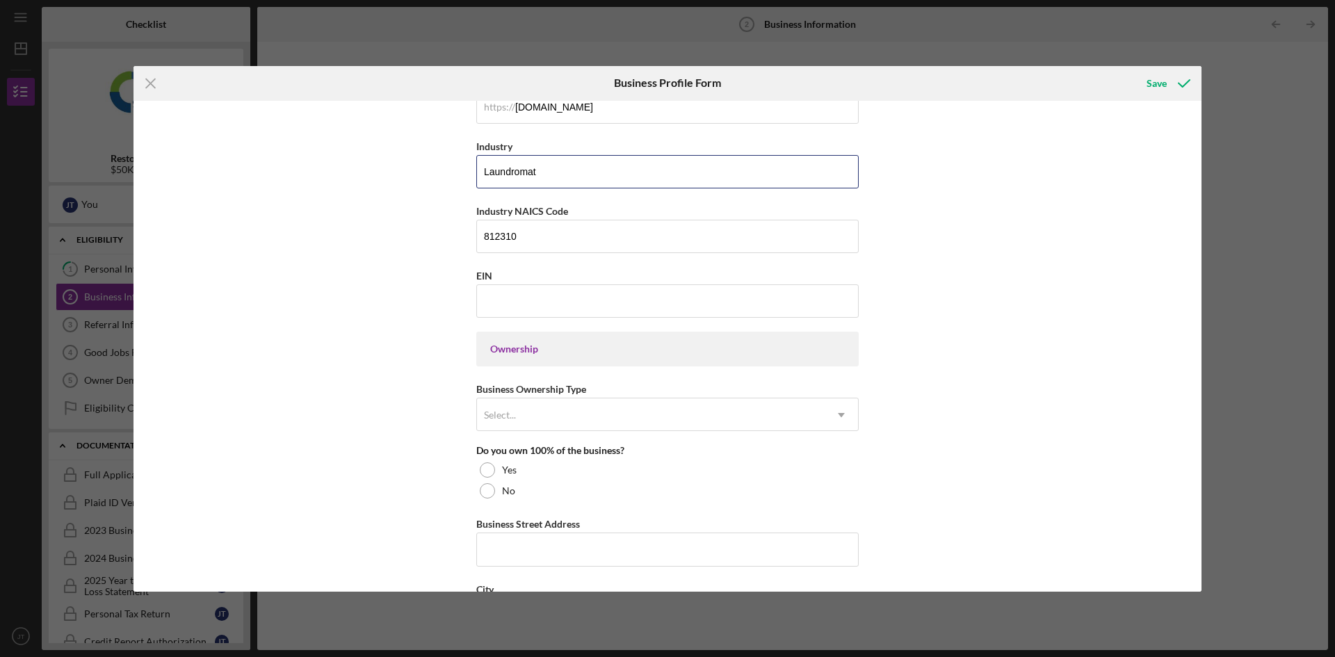
scroll to position [556, 0]
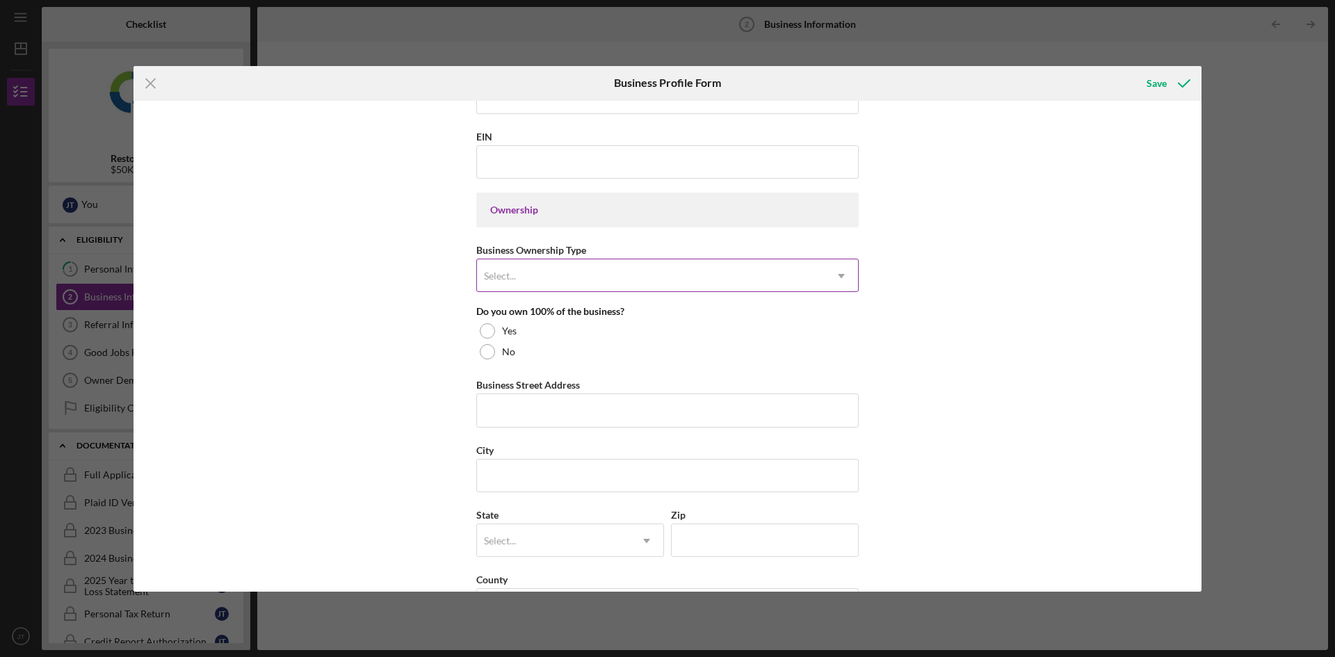
type input "Laundromat"
click at [578, 264] on div "Select..." at bounding box center [651, 276] width 348 height 32
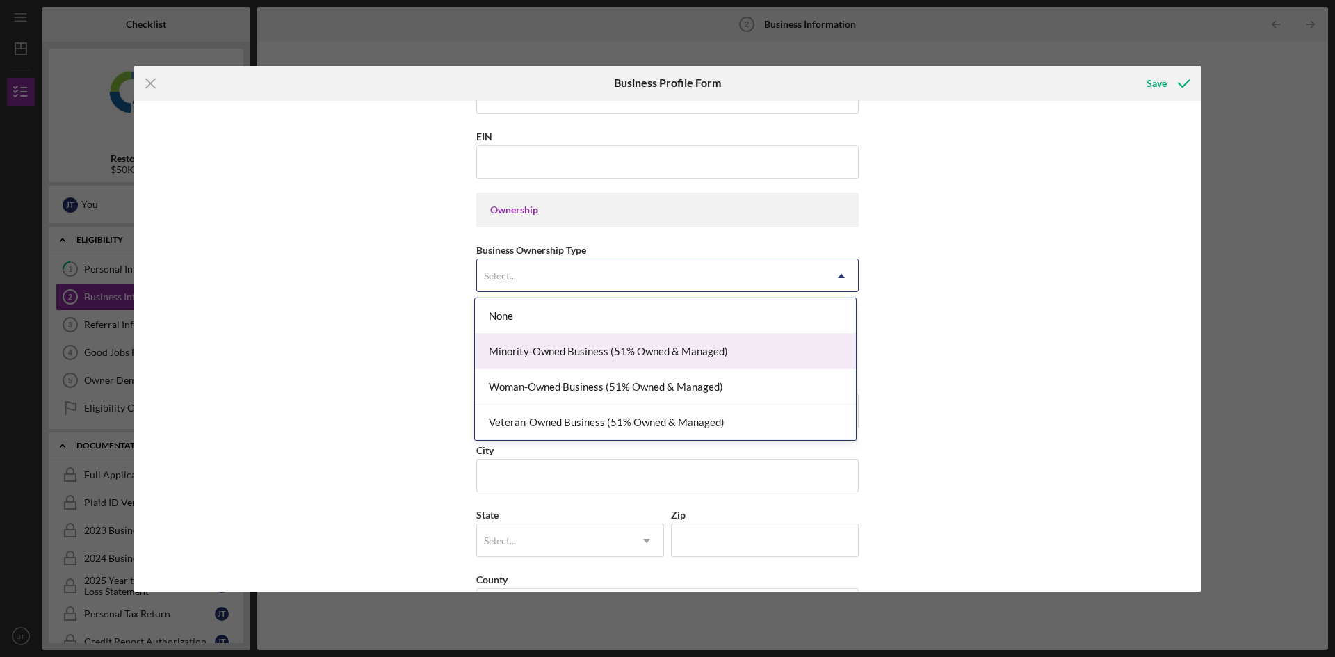
click at [619, 351] on div "Minority-Owned Business (51% Owned & Managed)" at bounding box center [665, 351] width 381 height 35
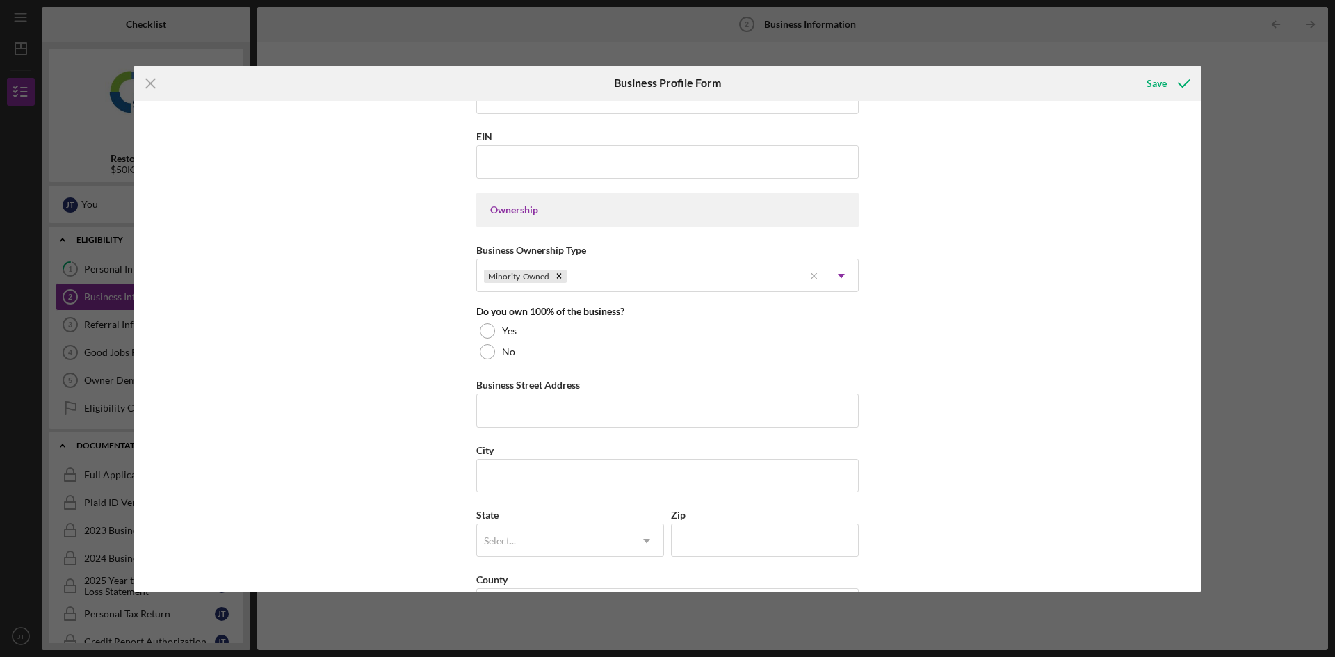
click at [416, 351] on div "Business Name Wash n'Peace Laundry DBA Business Start Date [DATE] Legal Structu…" at bounding box center [667, 346] width 1068 height 491
click at [492, 357] on div "No" at bounding box center [667, 351] width 382 height 21
click at [636, 273] on div "Minority-Owned" at bounding box center [640, 276] width 327 height 32
click at [273, 354] on div "Business Name Wash n'Peace Laundry DBA Business Start Date [DATE] Legal Structu…" at bounding box center [667, 346] width 1068 height 491
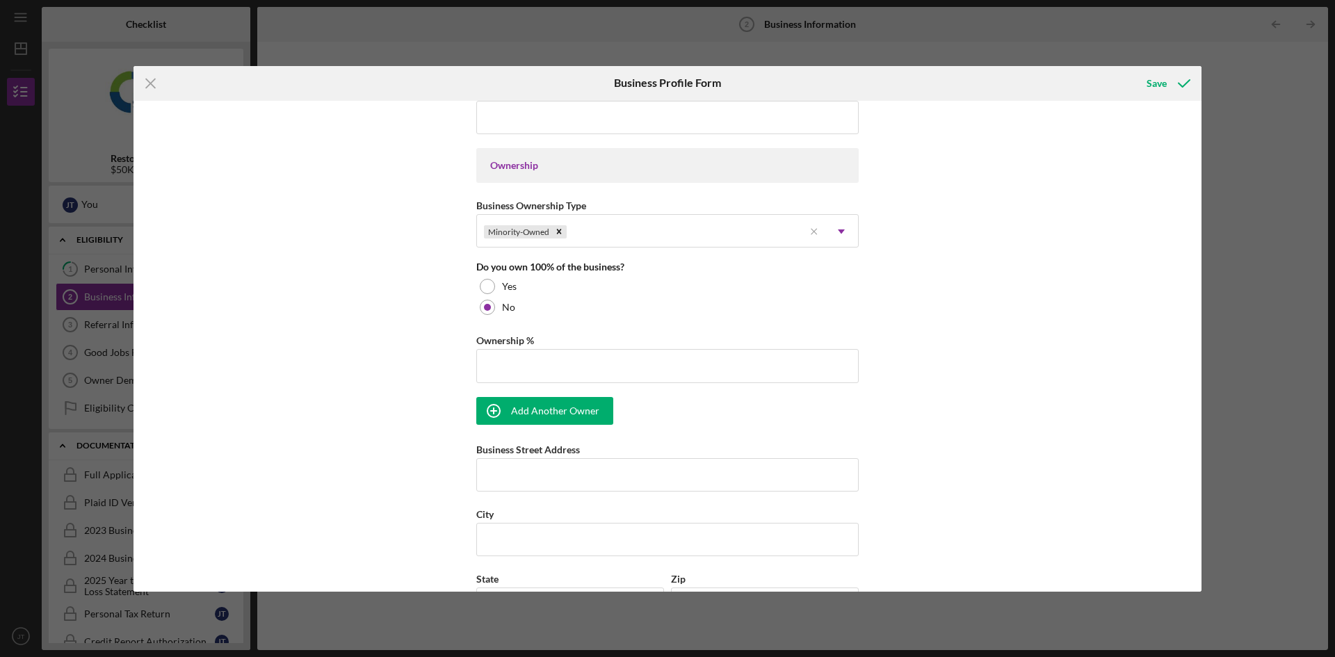
scroll to position [626, 0]
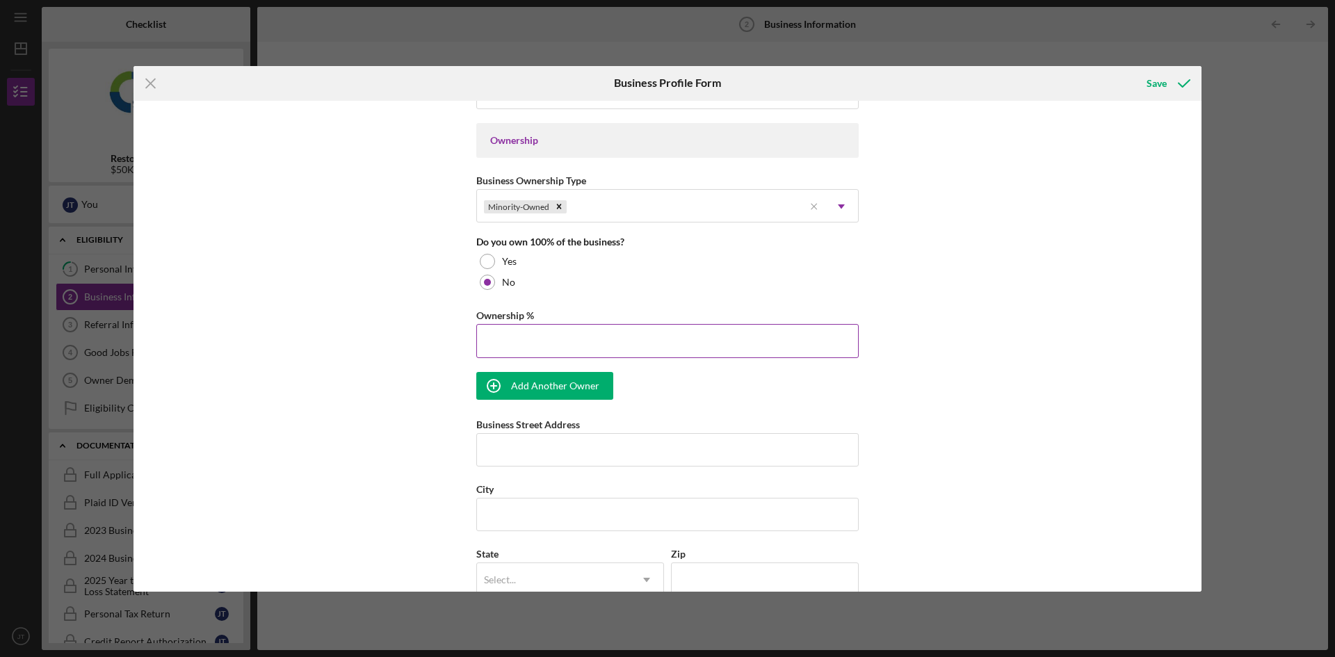
click at [570, 341] on input "Ownership %" at bounding box center [667, 340] width 382 height 33
type input "50.00%"
click at [430, 339] on div "Business Name Wash n'Peace Laundry DBA Business Start Date [DATE] Legal Structu…" at bounding box center [667, 346] width 1068 height 491
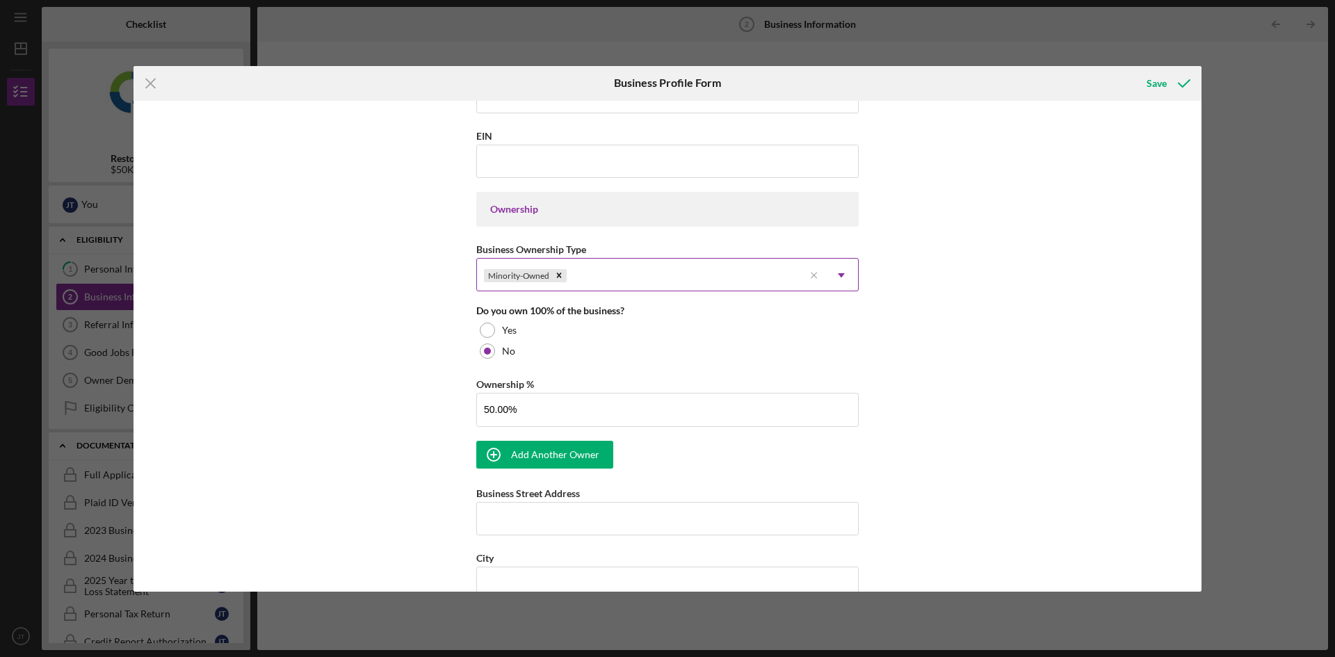
scroll to position [556, 0]
click at [651, 277] on div "Minority-Owned" at bounding box center [640, 276] width 327 height 32
click at [371, 361] on div "Business Name Wash n'Peace Laundry DBA Business Start Date [DATE] Legal Structu…" at bounding box center [667, 346] width 1068 height 491
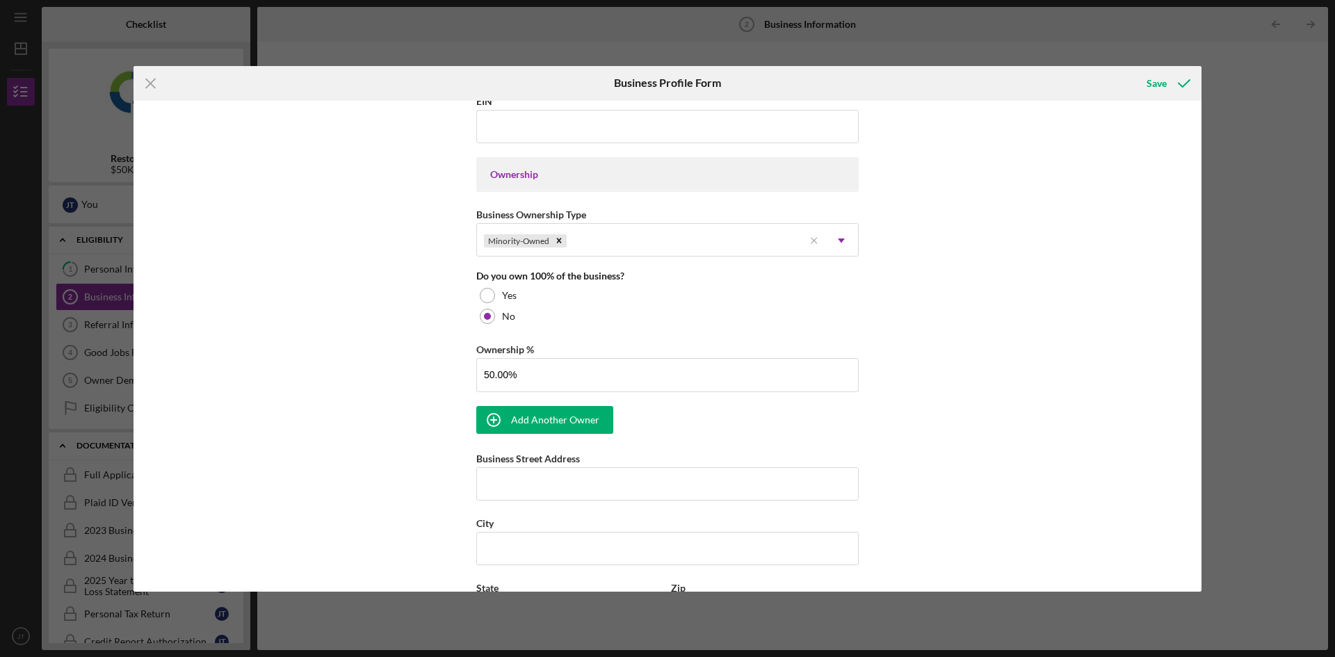
scroll to position [626, 0]
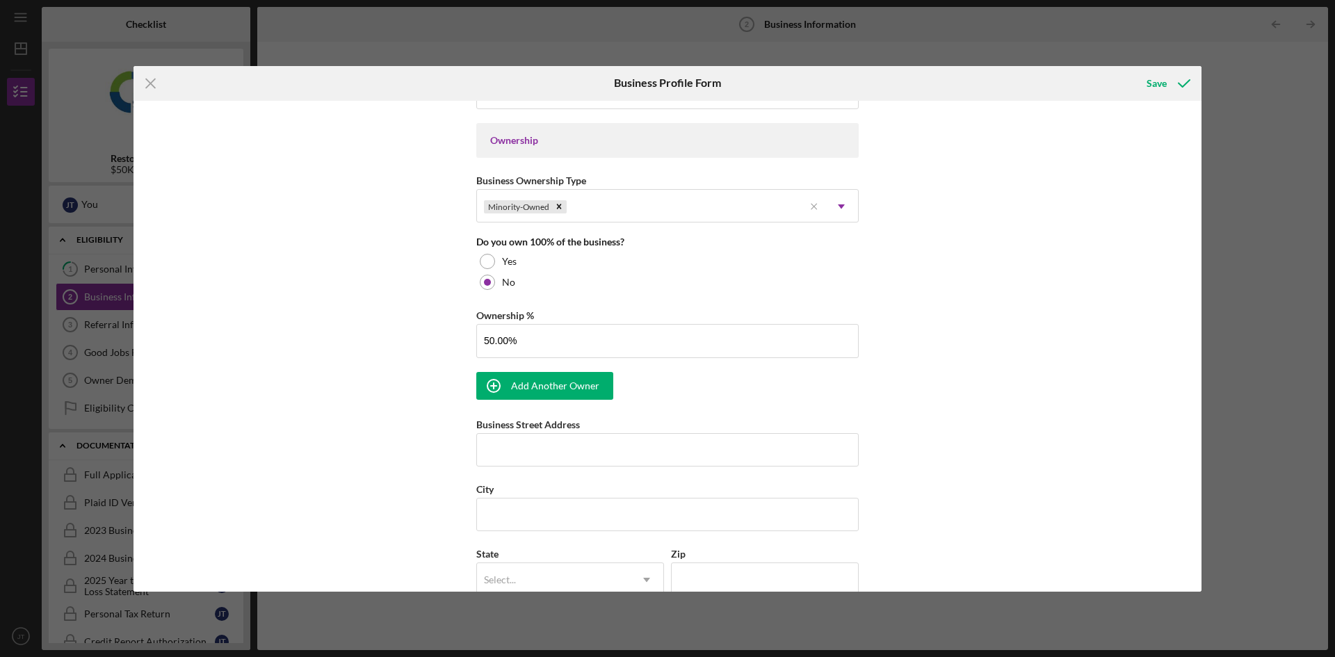
click at [946, 355] on div "Business Name Wash n'Peace Laundry DBA Business Start Date [DATE] Legal Structu…" at bounding box center [667, 346] width 1068 height 491
click at [635, 346] on input "50.00%" at bounding box center [667, 340] width 382 height 33
click at [711, 386] on div "Business Name Wash n'Peace Laundry DBA Business Start Date [DATE] Legal Structu…" at bounding box center [667, 240] width 382 height 1516
click at [557, 384] on div "Add Another Owner" at bounding box center [555, 386] width 88 height 28
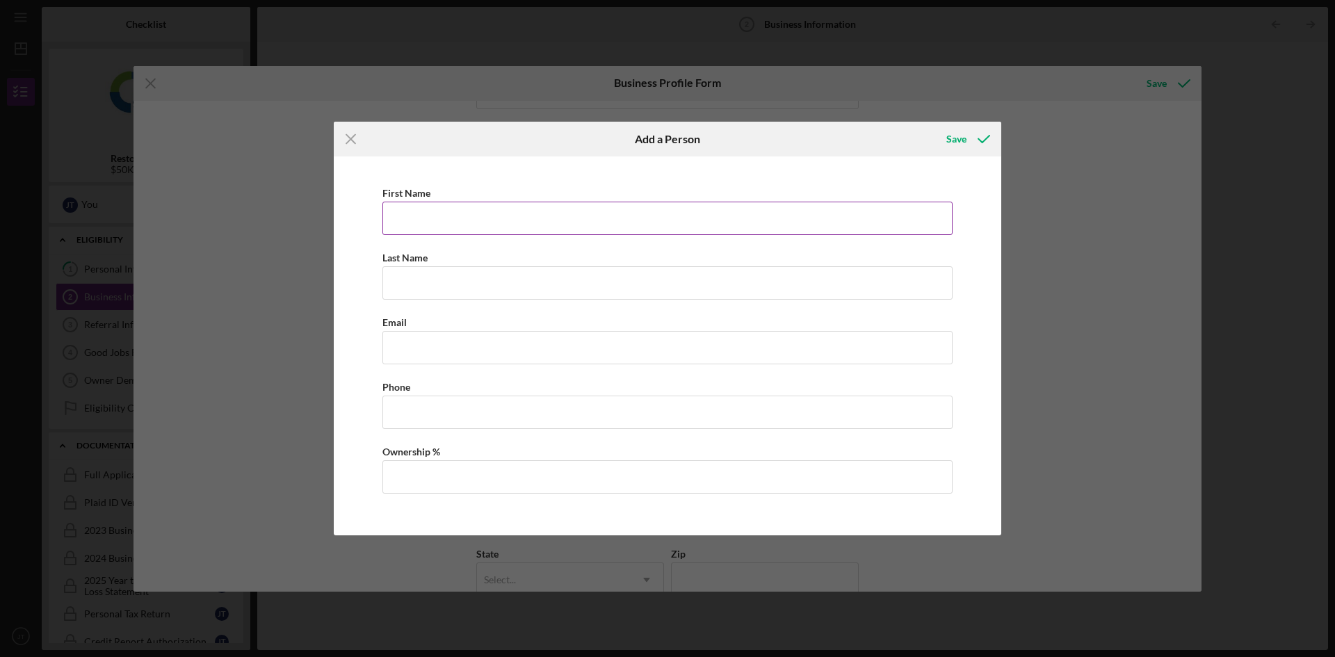
click at [456, 216] on input "First Name" at bounding box center [667, 218] width 570 height 33
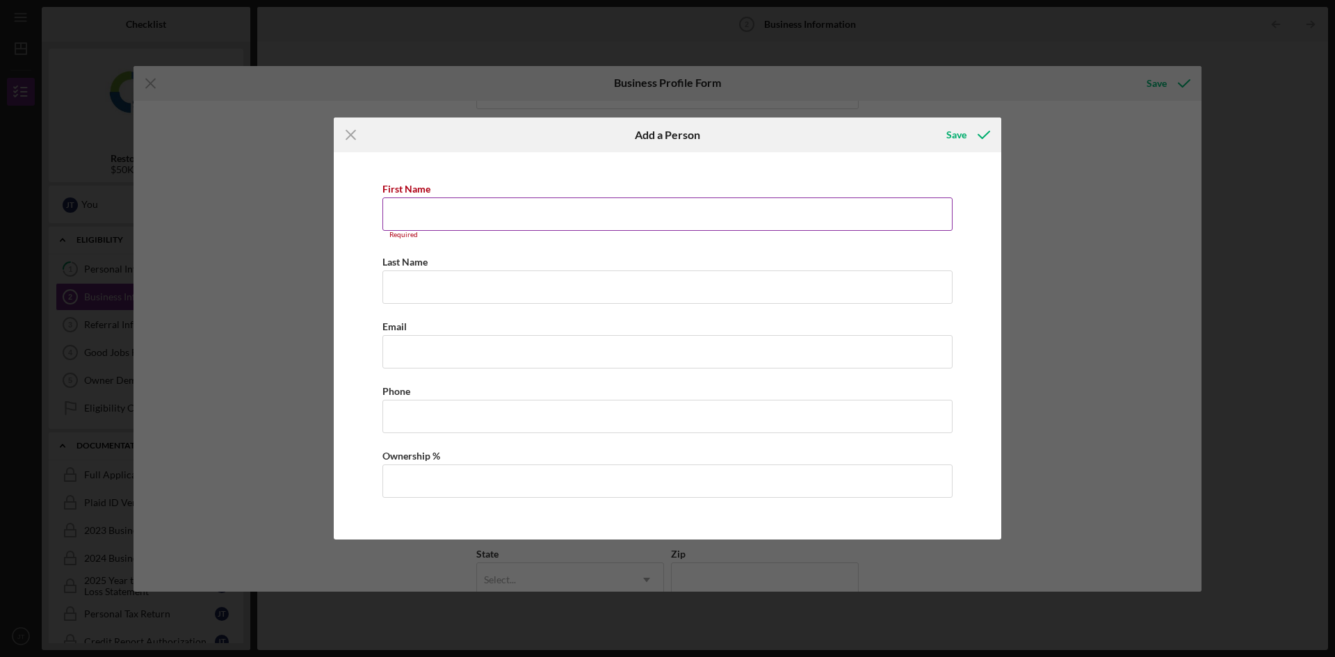
click at [503, 220] on input "First Name" at bounding box center [667, 213] width 570 height 33
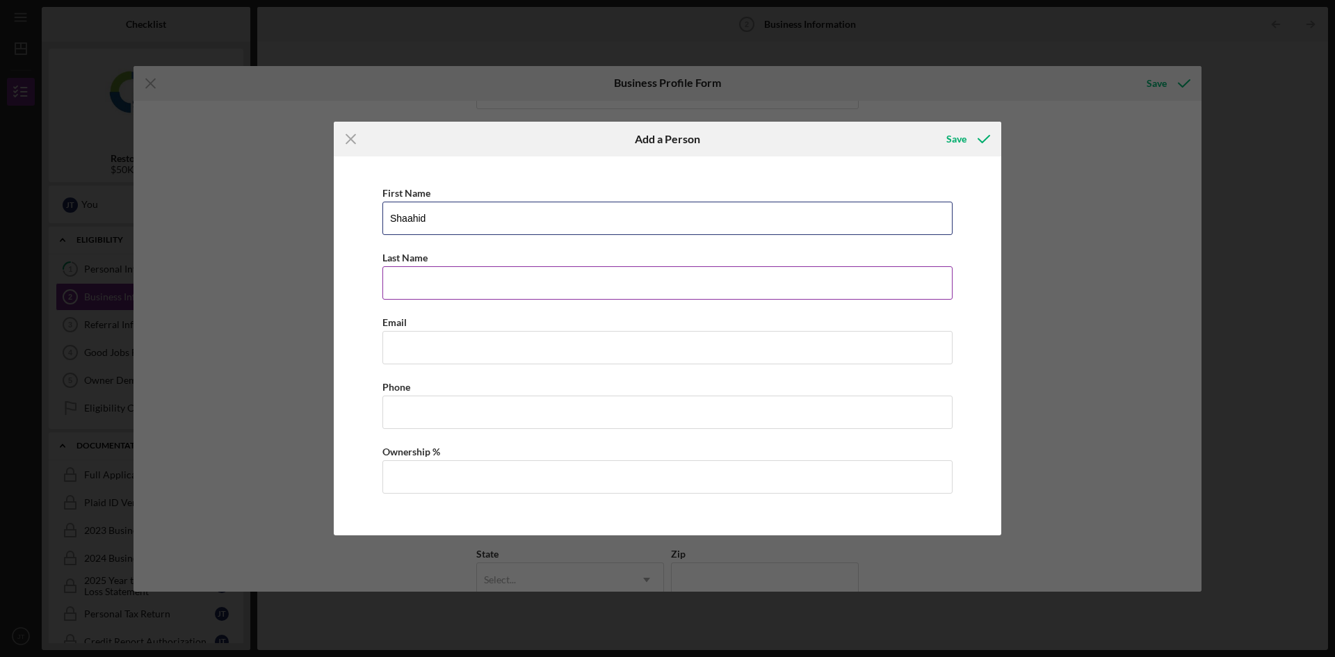
type input "Shaahid"
click at [519, 286] on input "Last Name" at bounding box center [667, 282] width 570 height 33
type input "[PERSON_NAME]"
click at [422, 348] on input "Business Email" at bounding box center [667, 347] width 570 height 33
click at [547, 371] on div "First Name [PERSON_NAME] Last Name [PERSON_NAME] El Email taylorbrookes Please …" at bounding box center [668, 345] width 654 height 365
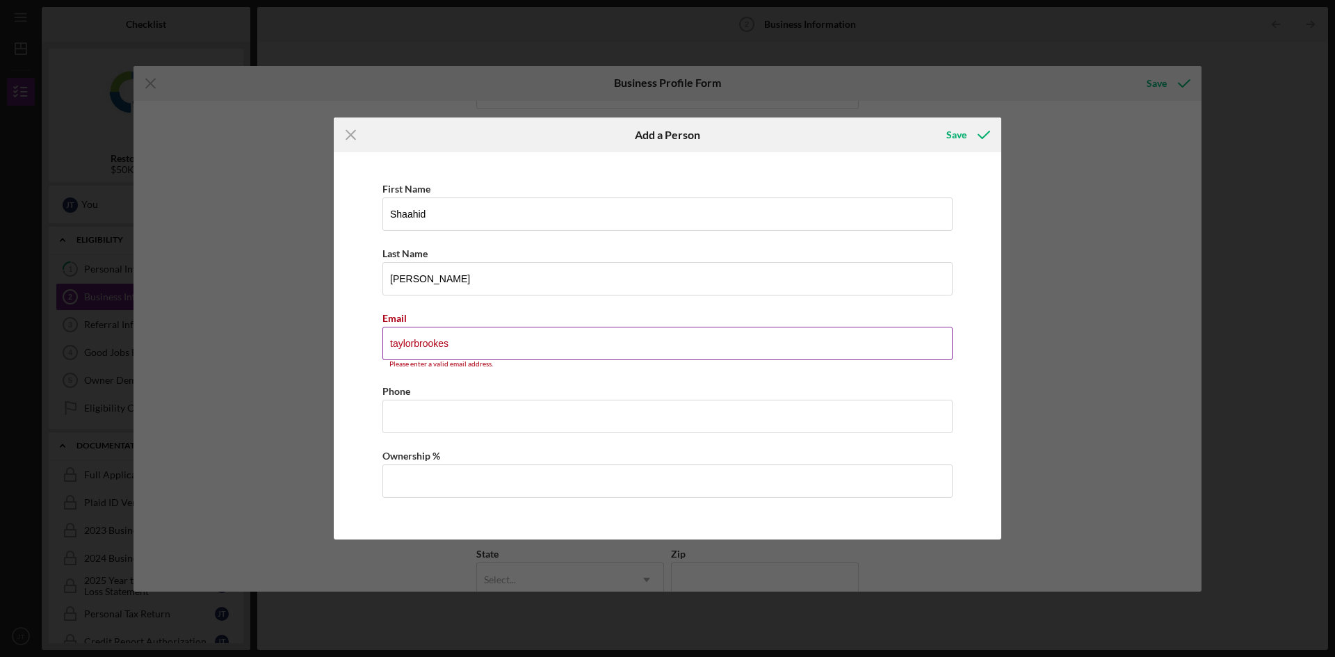
click at [533, 340] on input "taylorbrookes" at bounding box center [667, 343] width 570 height 33
drag, startPoint x: 520, startPoint y: 345, endPoint x: 332, endPoint y: 339, distance: 188.5
click at [332, 339] on div "Icon/Menu Close Add a Person Save First Name [PERSON_NAME] Last Name [PERSON_NA…" at bounding box center [667, 328] width 1335 height 657
click at [517, 377] on div "First Name [PERSON_NAME] Last Name [PERSON_NAME] El Email taylorbrookes Please …" at bounding box center [668, 345] width 654 height 373
drag, startPoint x: 510, startPoint y: 350, endPoint x: 323, endPoint y: 353, distance: 186.4
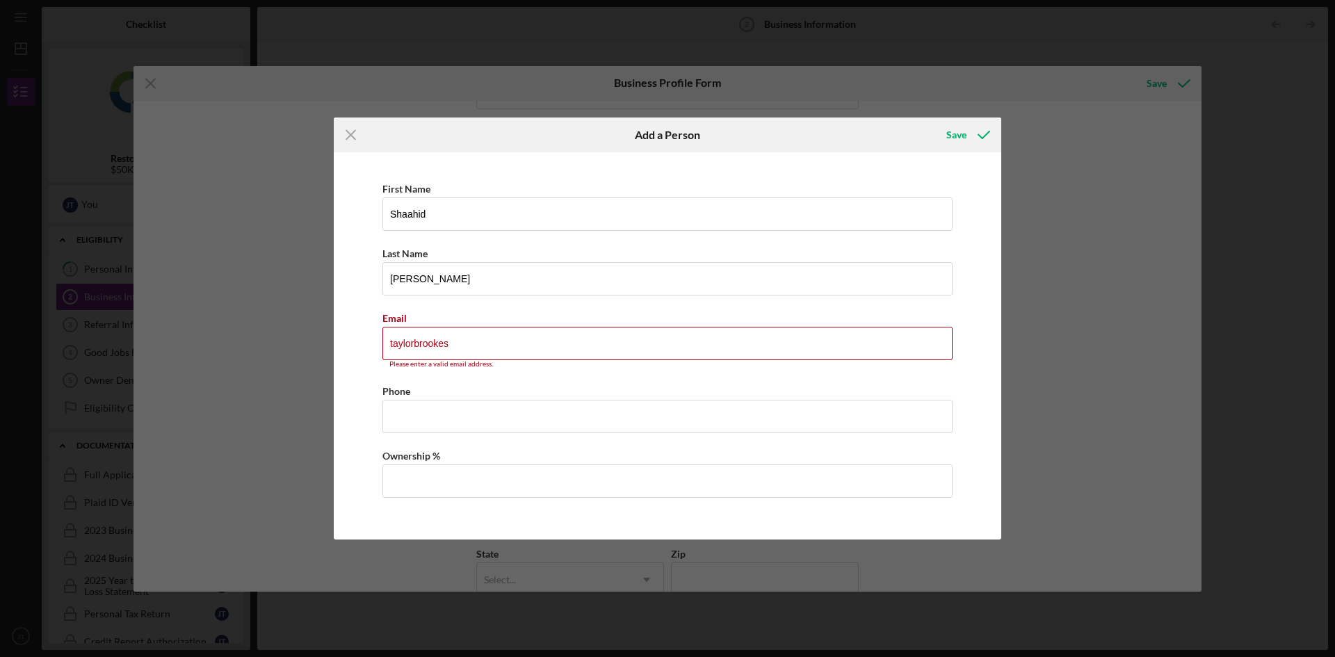
click at [323, 353] on div "Icon/Menu Close Add a Person Save First Name [PERSON_NAME] Last Name [PERSON_NA…" at bounding box center [667, 328] width 1335 height 657
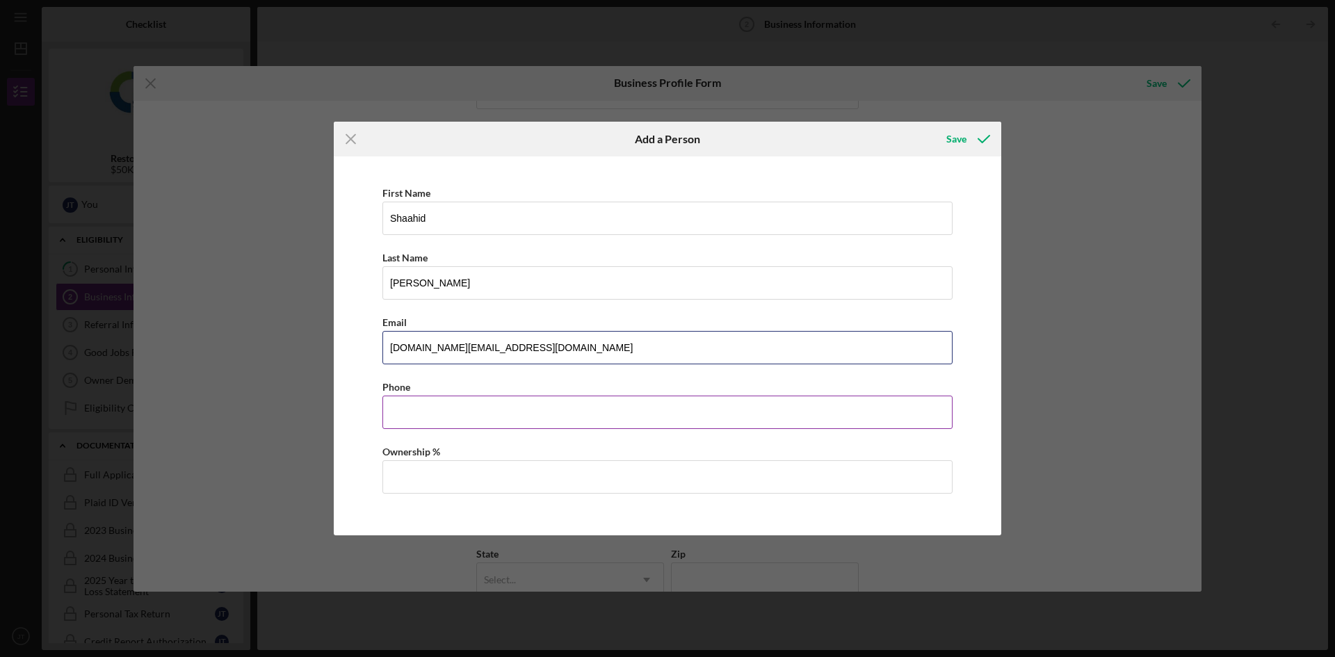
type input "[DOMAIN_NAME][EMAIL_ADDRESS][DOMAIN_NAME]"
click at [419, 422] on input "Business Phone" at bounding box center [667, 412] width 570 height 33
type input "[PHONE_NUMBER]"
click at [444, 475] on input "Ownership %" at bounding box center [667, 476] width 570 height 33
type input "50.00%"
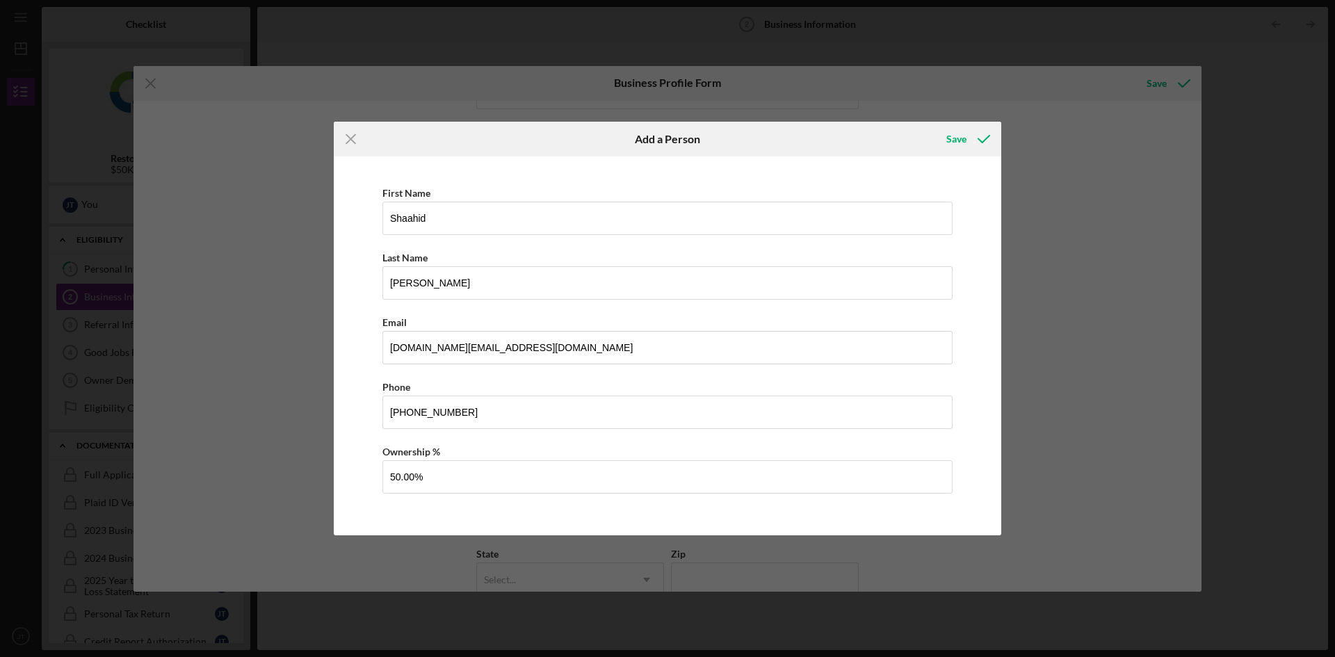
click at [382, 443] on div "First Name [PERSON_NAME] Last Name [PERSON_NAME] Email [DOMAIN_NAME][EMAIL_ADDR…" at bounding box center [668, 345] width 654 height 365
click at [976, 134] on icon "button" at bounding box center [983, 139] width 35 height 35
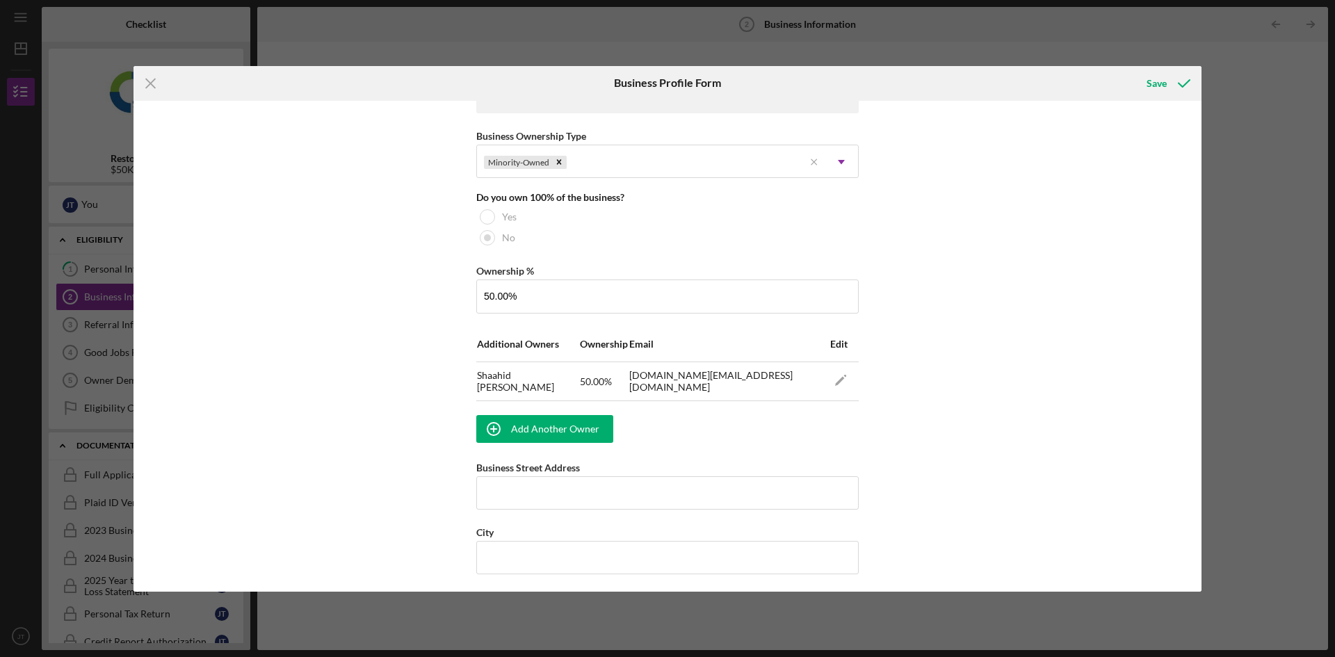
scroll to position [695, 0]
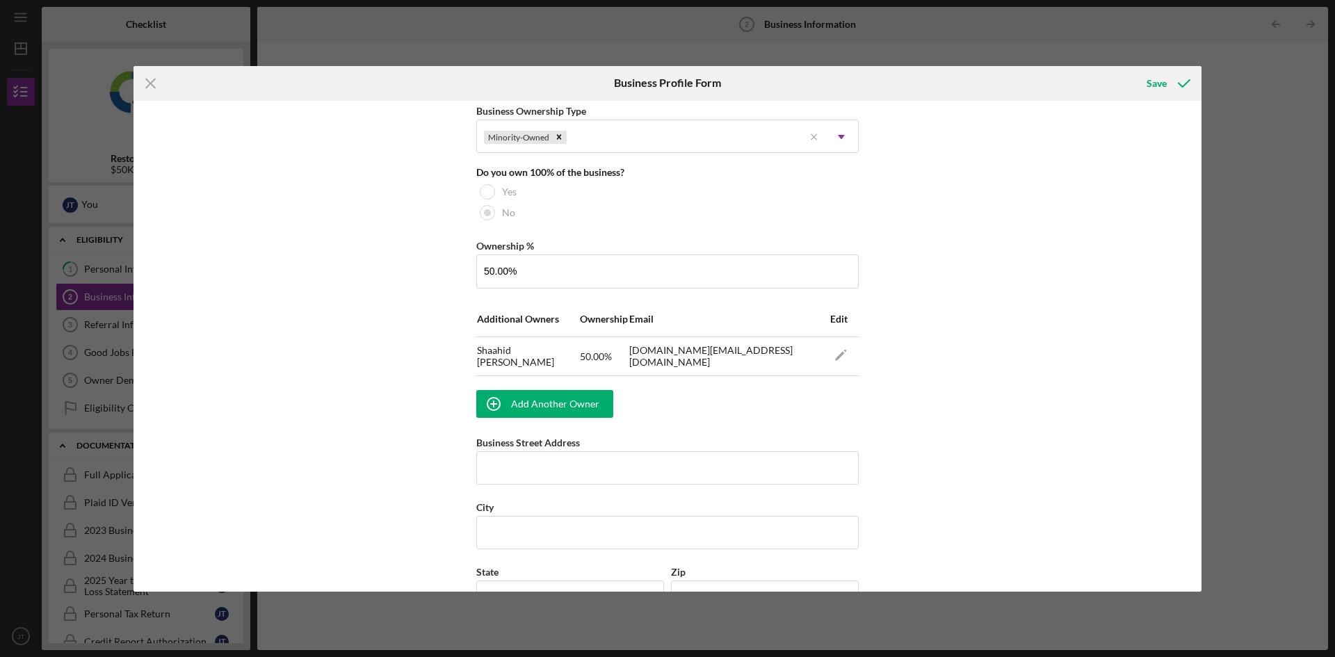
click at [846, 323] on td "Edit" at bounding box center [841, 319] width 36 height 35
click at [843, 322] on span "Edit" at bounding box center [838, 319] width 17 height 12
click at [839, 354] on polygon "button" at bounding box center [840, 356] width 10 height 9
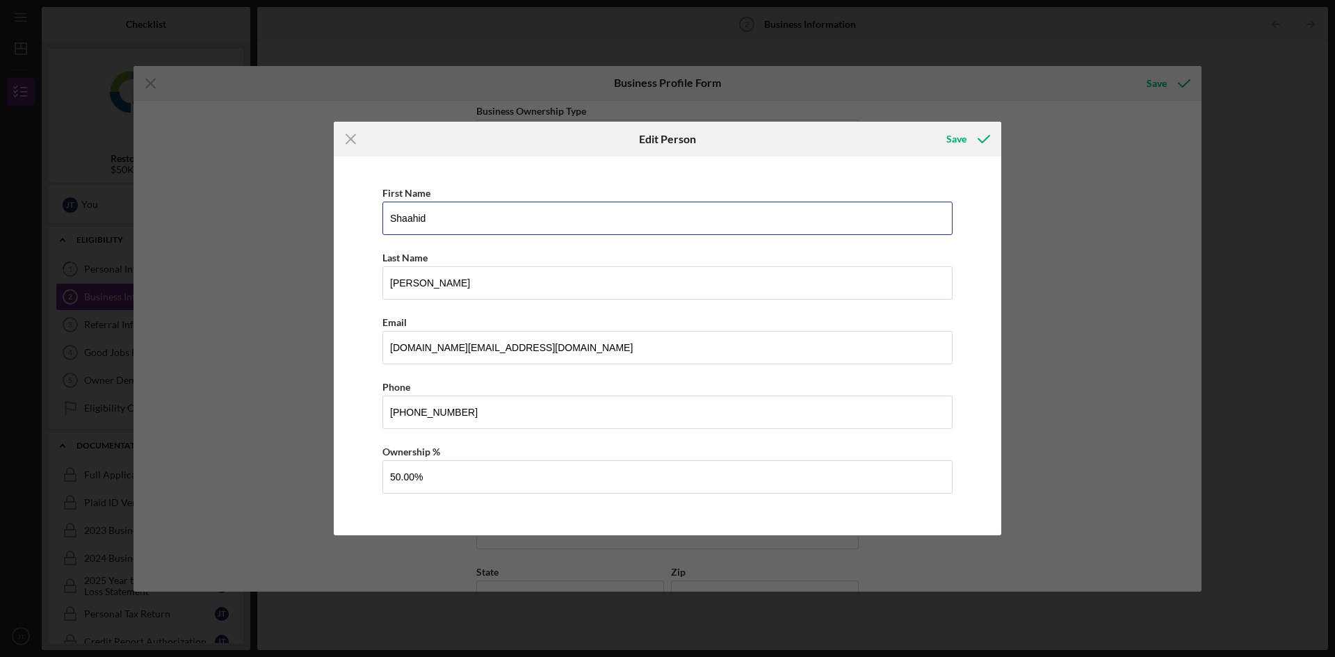
drag, startPoint x: 437, startPoint y: 222, endPoint x: 311, endPoint y: 216, distance: 126.7
click at [305, 217] on div "Icon/Menu Close Edit Person Save First Name [PERSON_NAME] Last Name [PERSON_NAM…" at bounding box center [667, 328] width 1335 height 657
type input "[PERSON_NAME]"
click at [987, 140] on icon "button" at bounding box center [983, 139] width 35 height 35
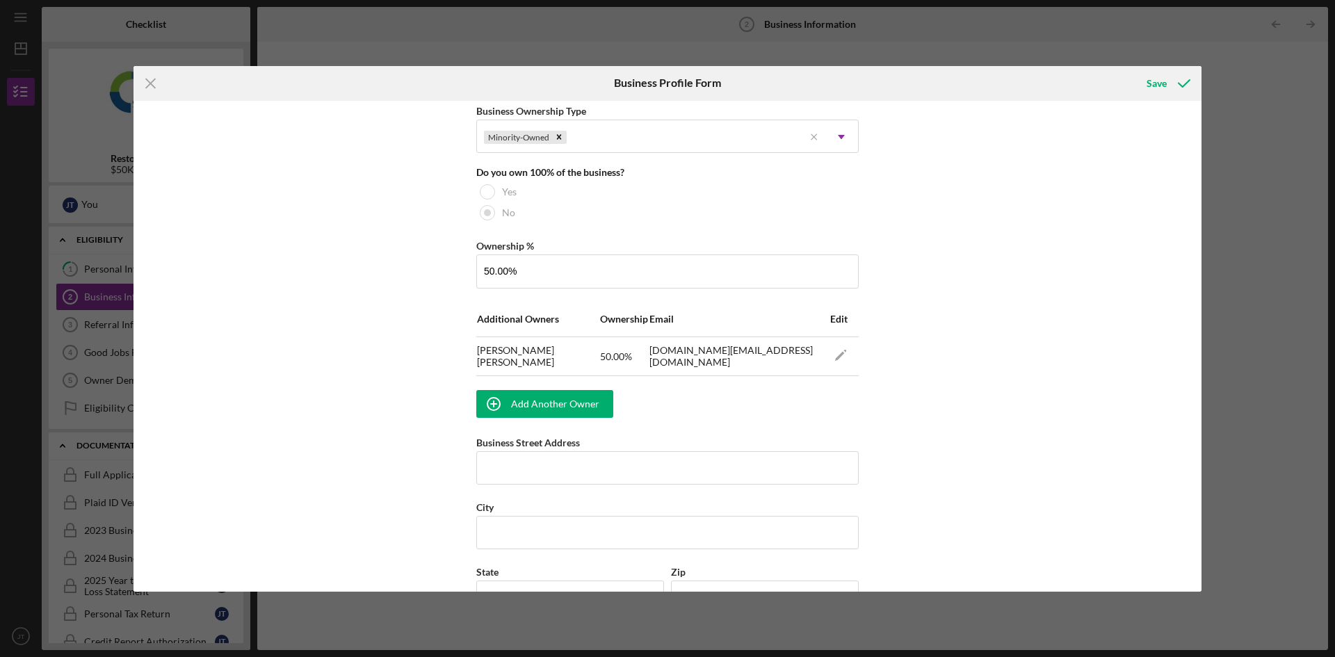
drag, startPoint x: 987, startPoint y: 140, endPoint x: 1013, endPoint y: 297, distance: 159.3
click at [835, 322] on span "Edit" at bounding box center [838, 319] width 17 height 12
click at [845, 358] on icon "Icon/Edit" at bounding box center [840, 355] width 31 height 31
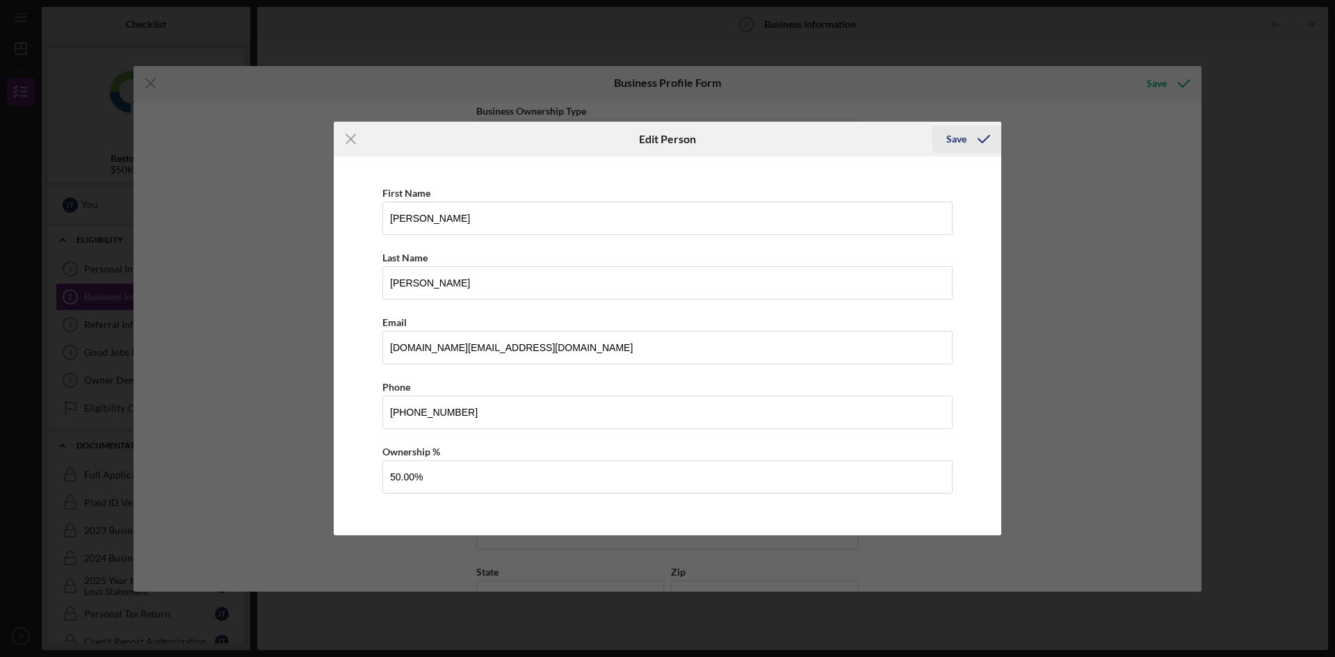
click at [988, 140] on icon "button" at bounding box center [983, 139] width 35 height 35
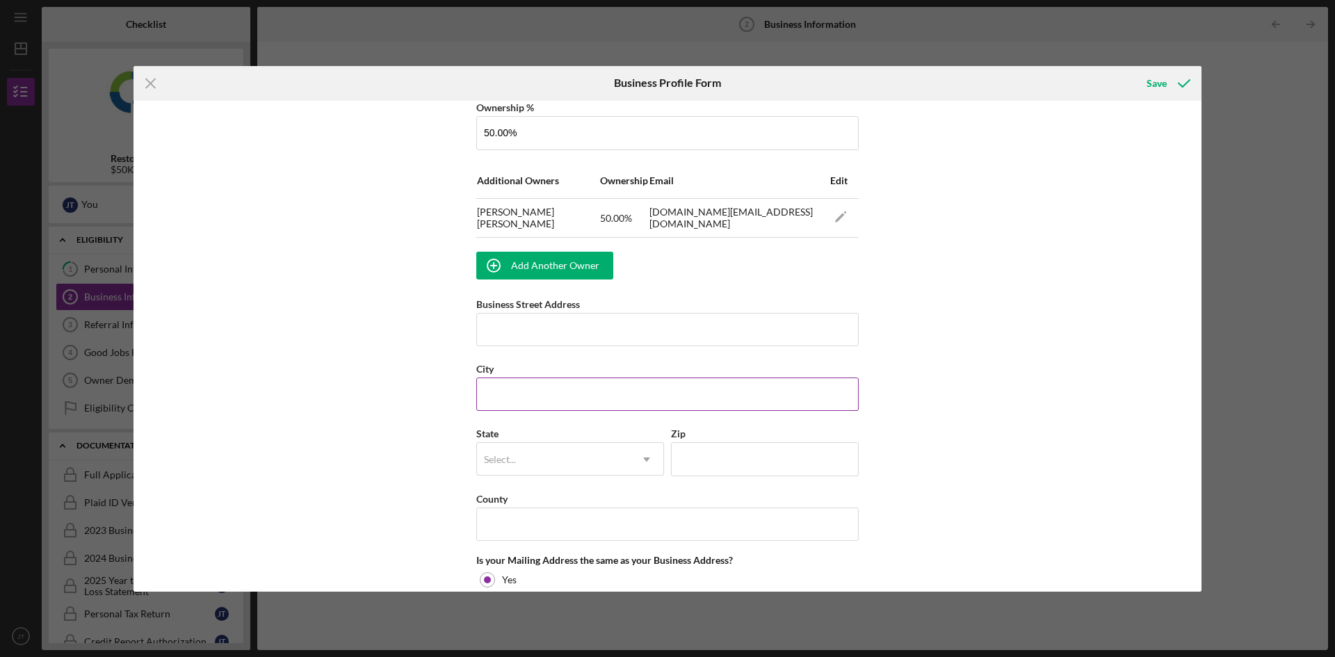
scroll to position [834, 0]
click at [597, 335] on input "Business Street Address" at bounding box center [667, 328] width 382 height 33
click at [553, 334] on input "Business Street Address" at bounding box center [667, 328] width 382 height 33
paste input "[STREET_ADDRESS]"
type input "[STREET_ADDRESS]"
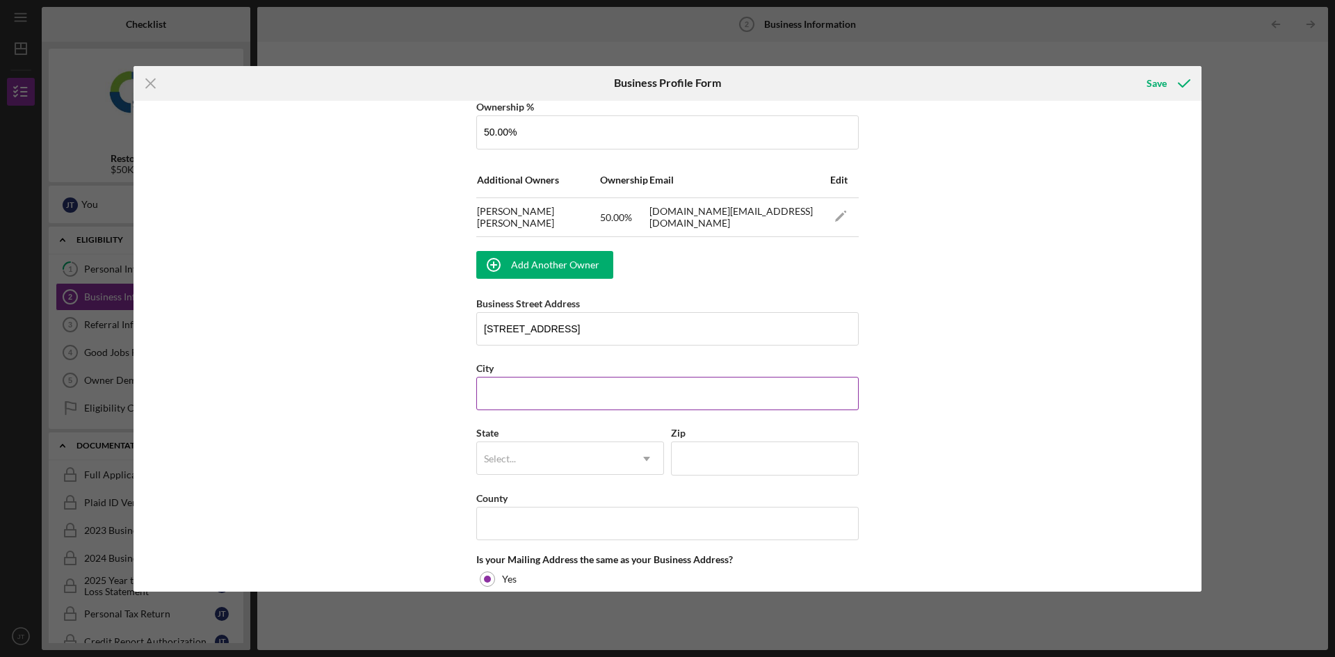
click at [511, 397] on input "City" at bounding box center [667, 393] width 382 height 33
type input "[GEOGRAPHIC_DATA]"
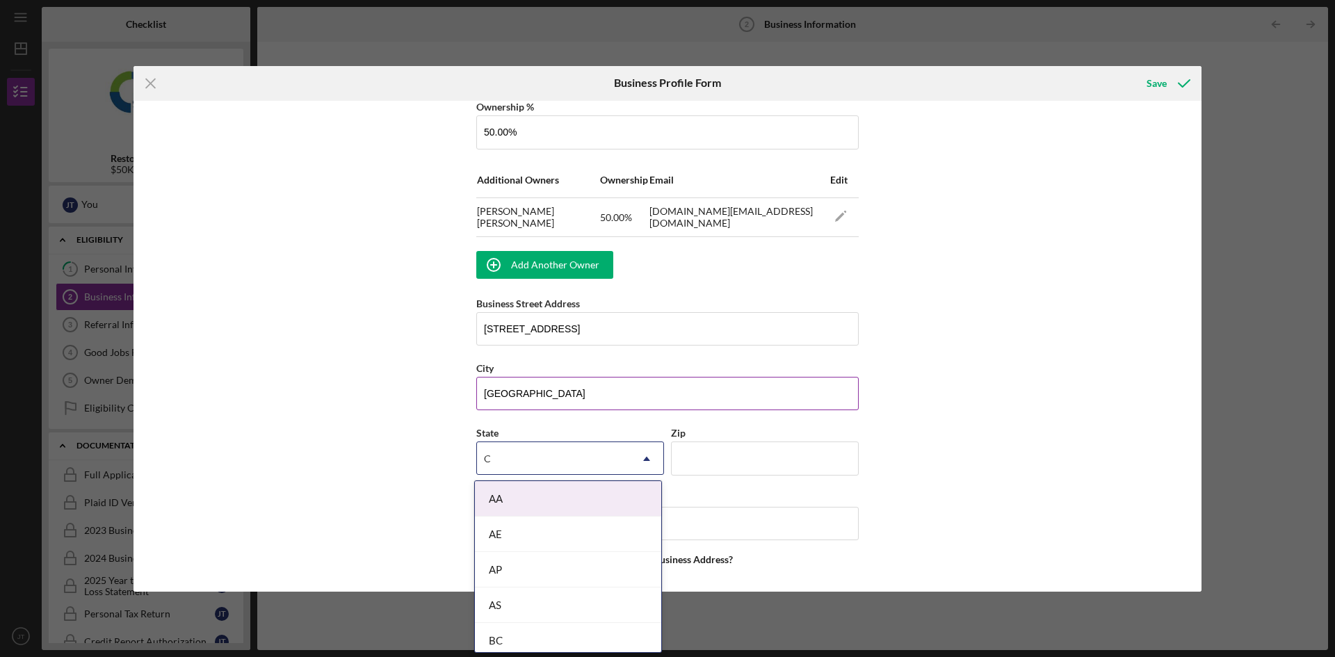
type input "CA"
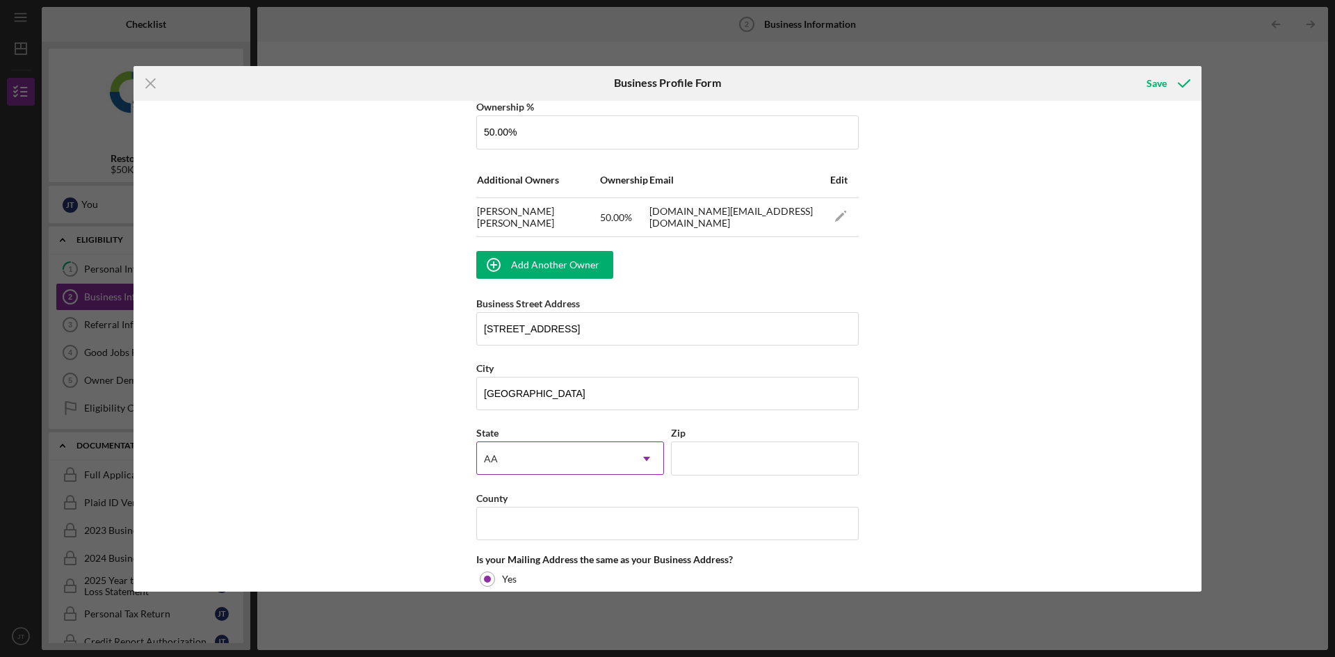
click at [524, 450] on div "AA" at bounding box center [553, 459] width 153 height 32
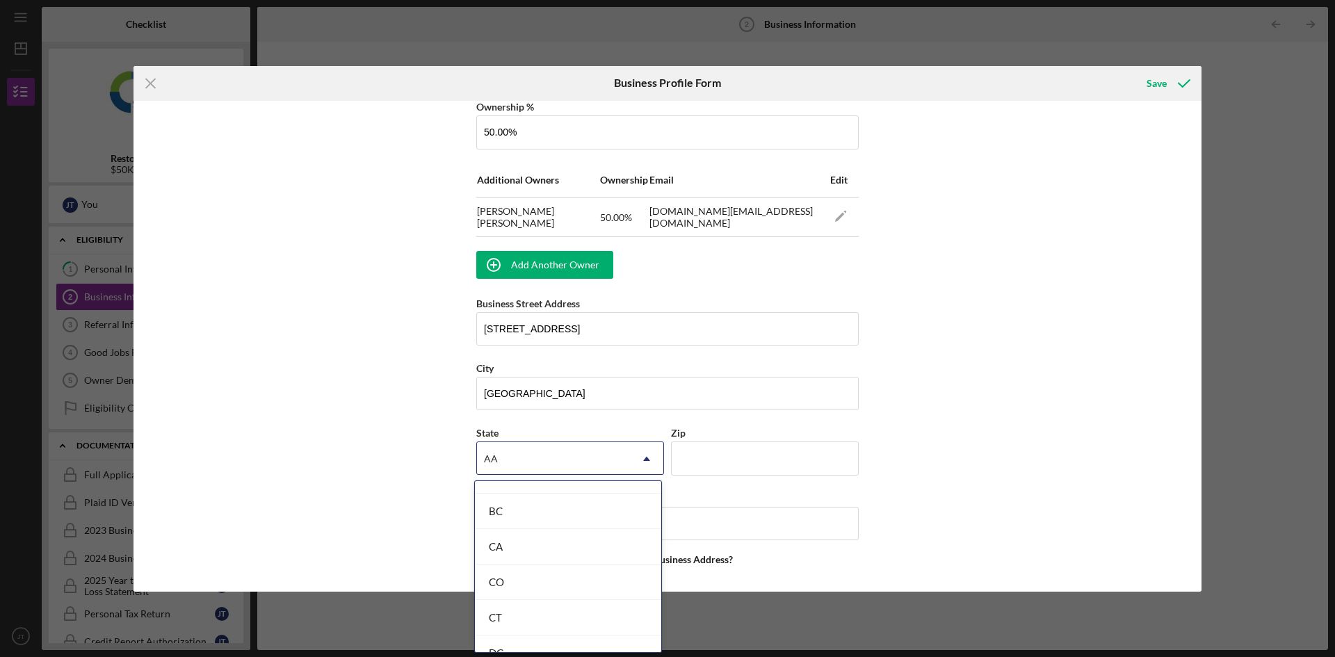
scroll to position [348, 0]
click at [539, 533] on div "CA" at bounding box center [568, 541] width 186 height 35
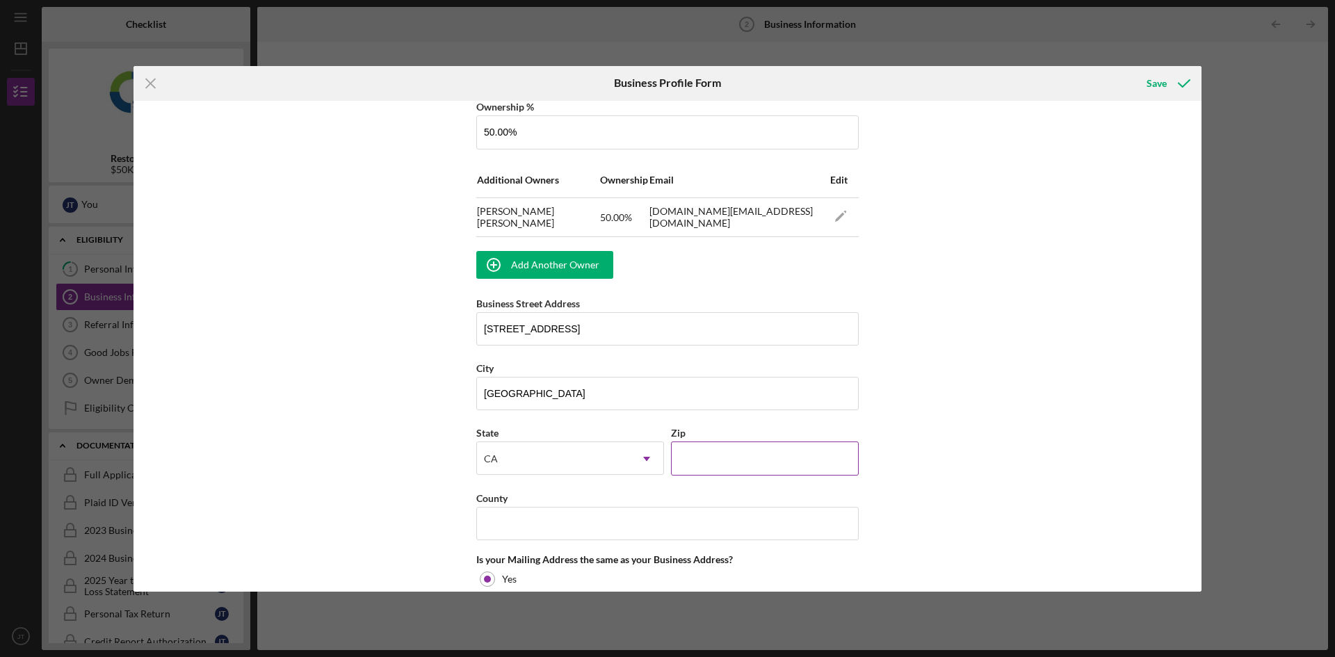
click at [772, 455] on input "Zip" at bounding box center [765, 458] width 188 height 33
type input "90023"
click at [892, 450] on div "Business Name Wash n'Peace Laundry DBA Business Start Date [DATE] Legal Structu…" at bounding box center [667, 346] width 1068 height 491
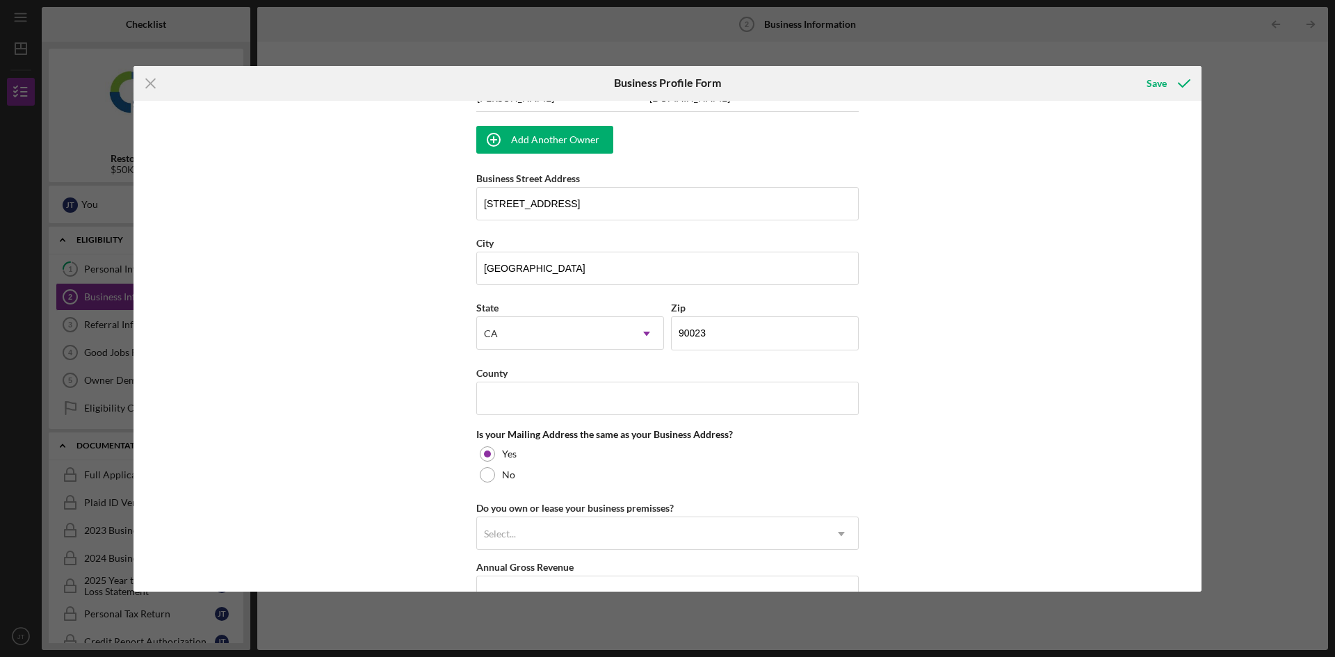
scroll to position [973, 0]
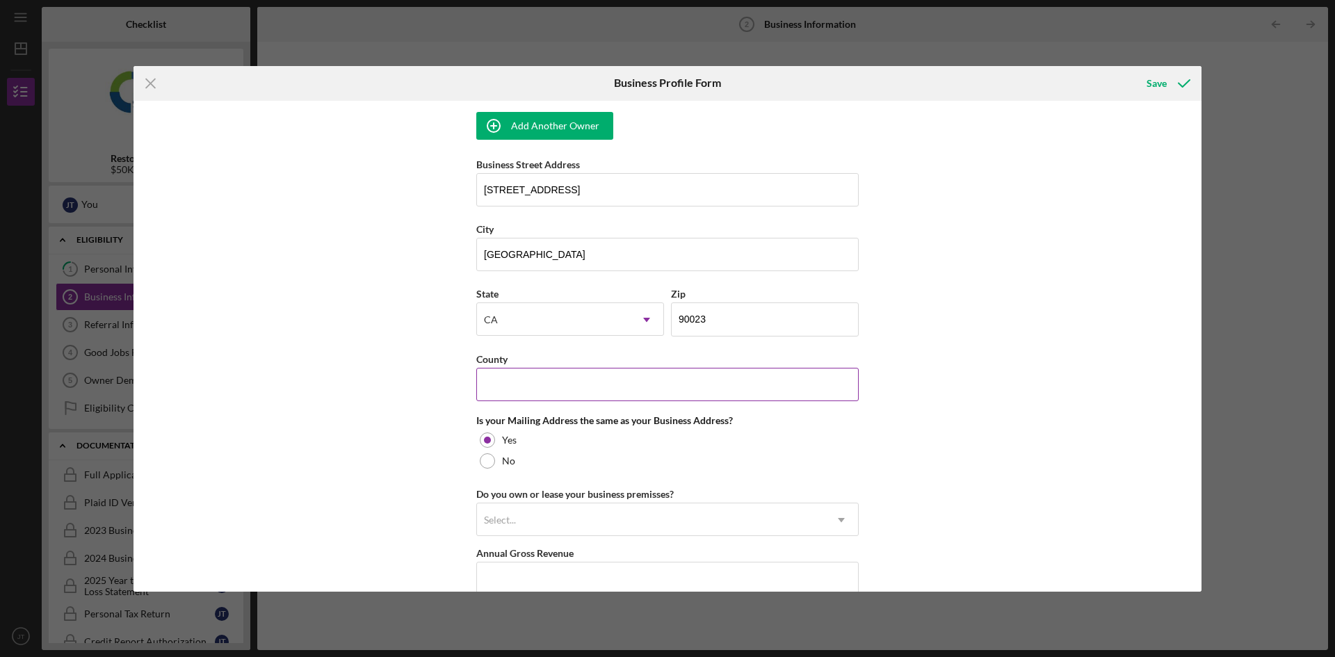
click at [692, 390] on input "County" at bounding box center [667, 384] width 382 height 33
type input "[GEOGRAPHIC_DATA]"
click at [449, 402] on div "Business Name Wash n'Peace Laundry DBA Business Start Date [DATE] Legal Structu…" at bounding box center [667, 346] width 1068 height 491
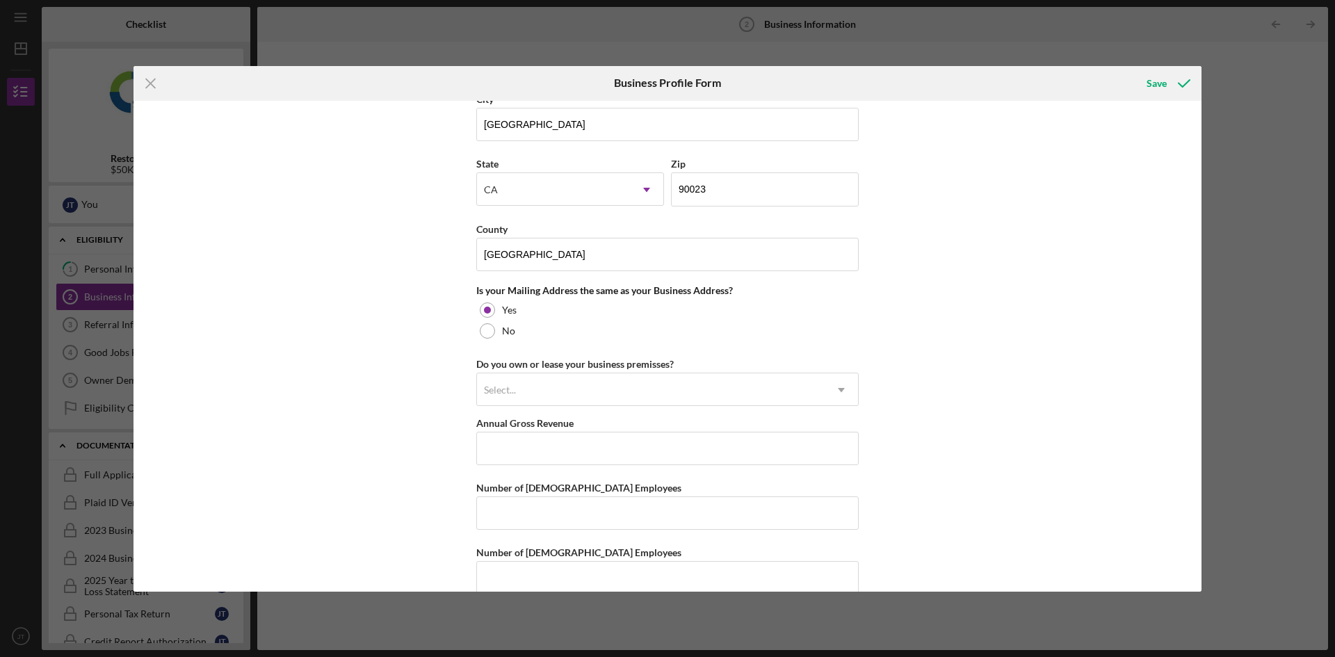
scroll to position [1112, 0]
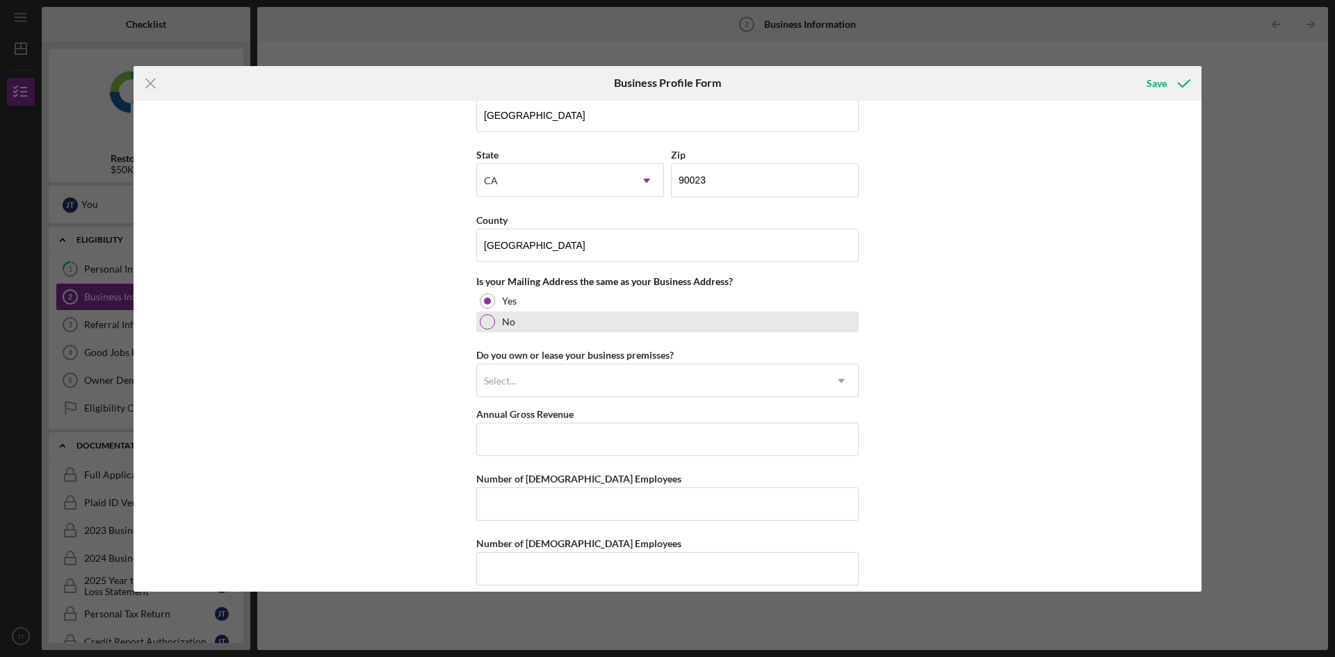
click at [505, 327] on div "No" at bounding box center [667, 321] width 382 height 21
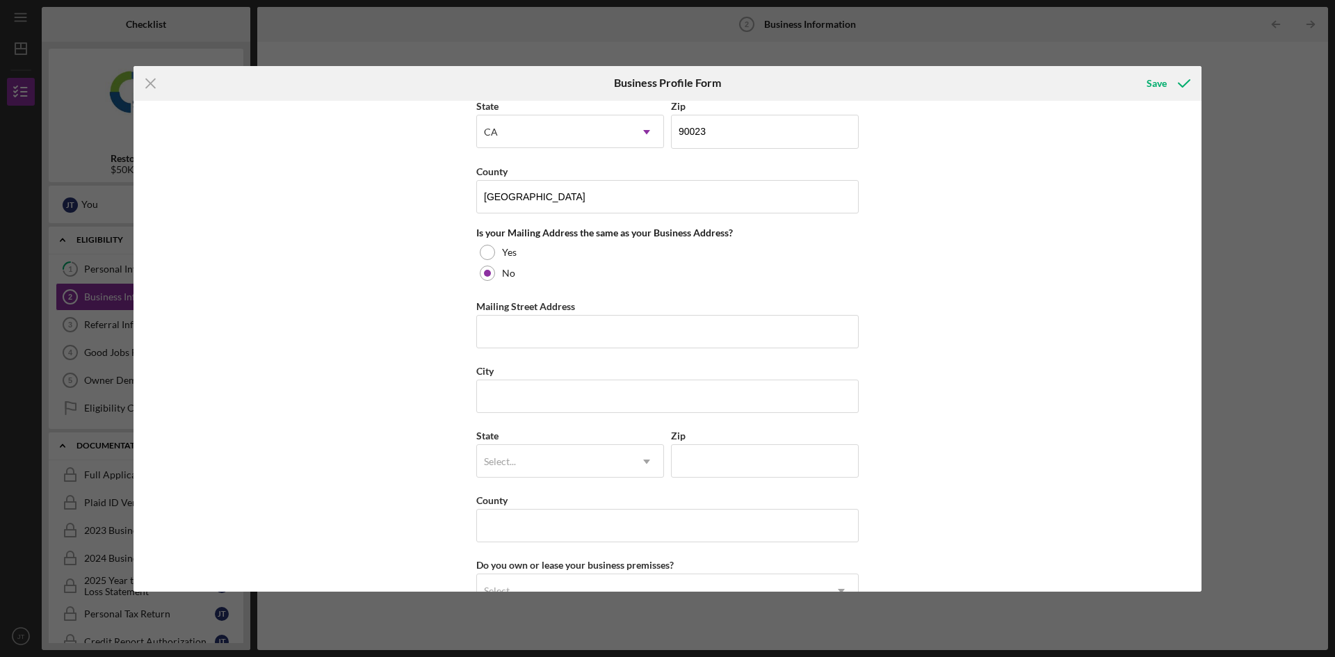
scroll to position [1182, 0]
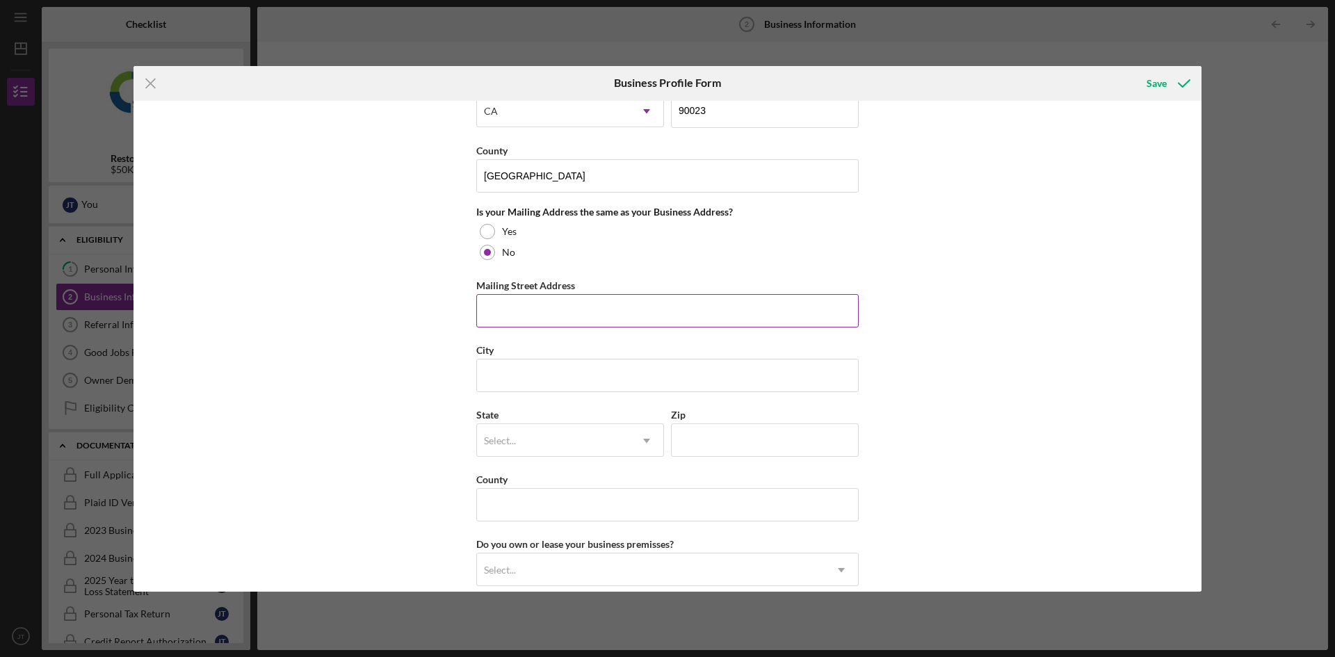
click at [501, 320] on input "Mailing Street Address" at bounding box center [667, 310] width 382 height 33
type input "[STREET_ADDRESS]"
type input "[GEOGRAPHIC_DATA]"
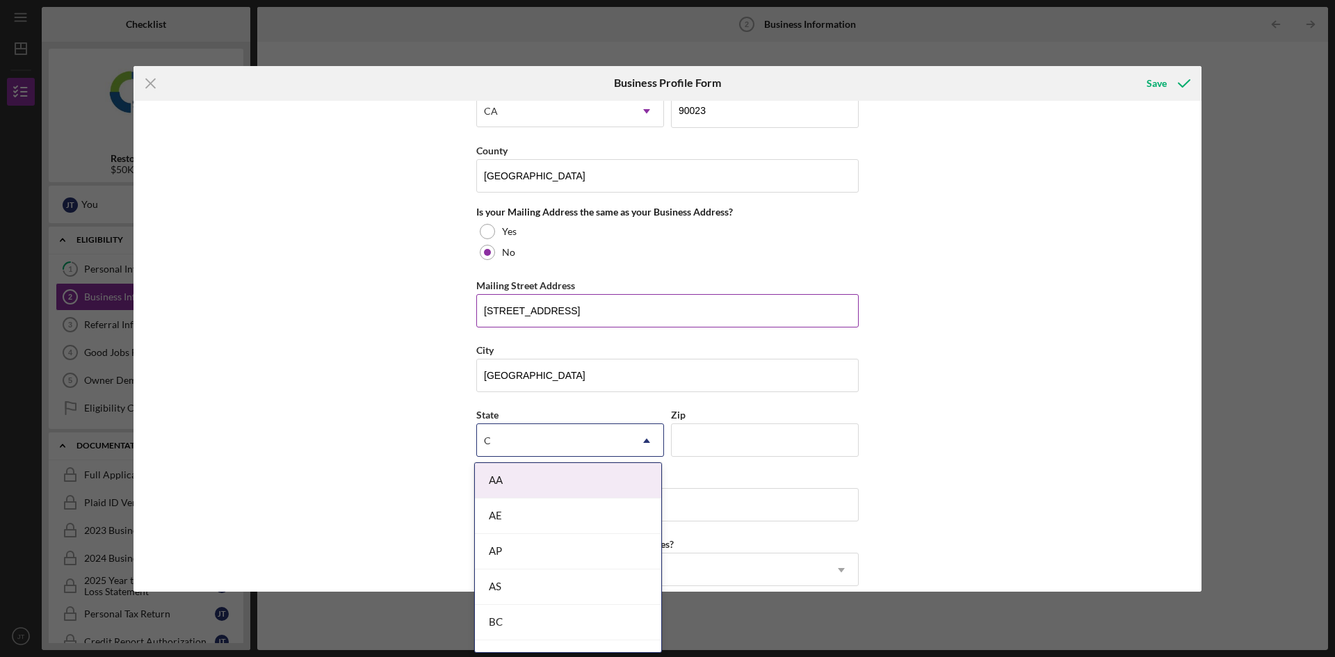
type input "CA"
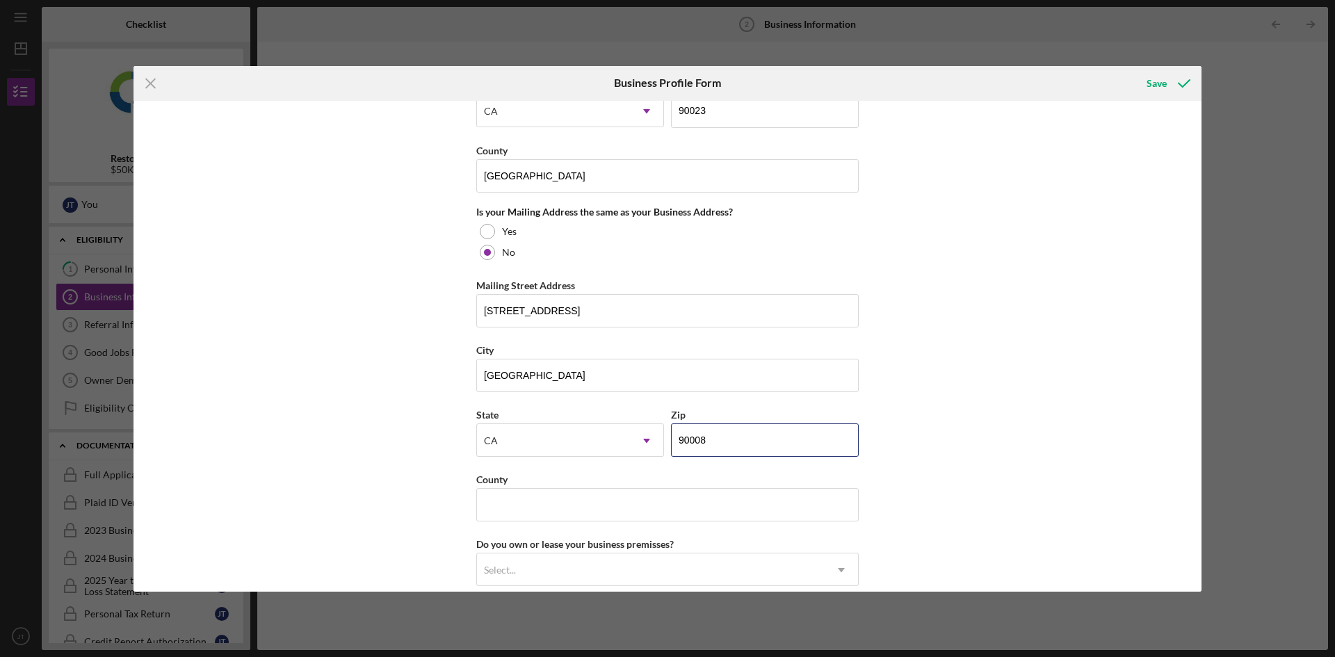
scroll to position [1321, 0]
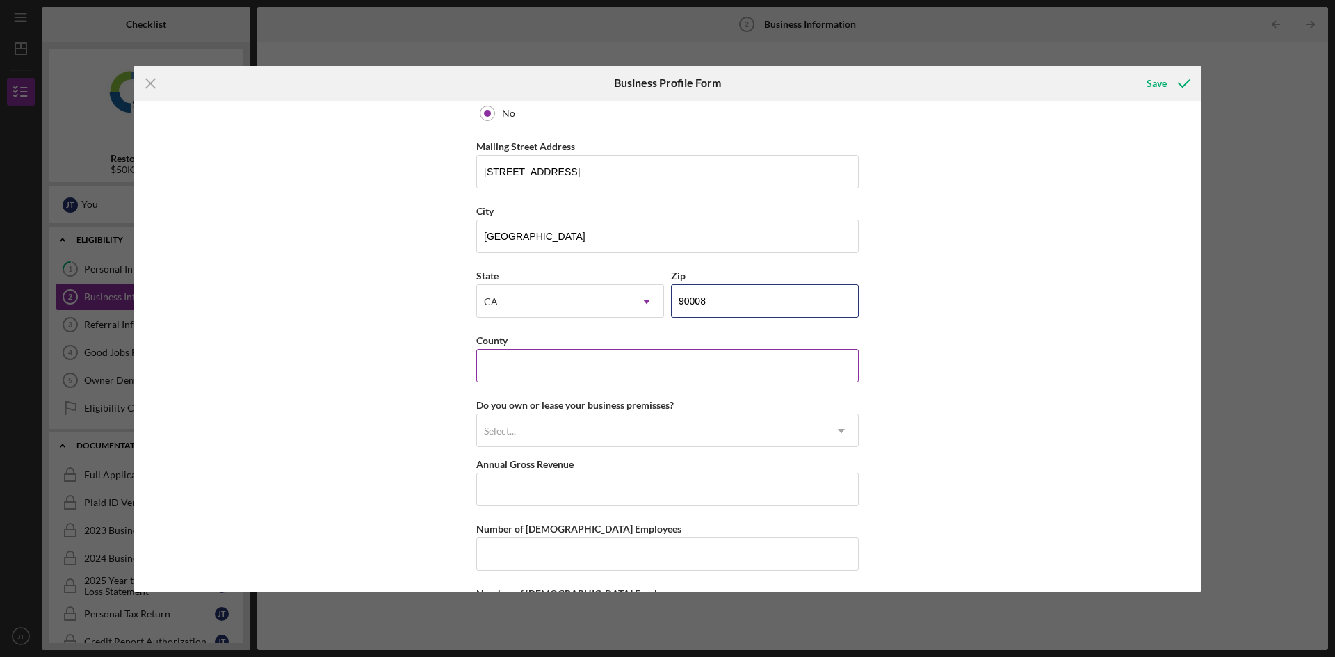
type input "90008"
click at [515, 369] on input "County" at bounding box center [667, 365] width 382 height 33
click at [690, 307] on input "90008" at bounding box center [765, 300] width 188 height 33
click at [561, 367] on input "County" at bounding box center [667, 365] width 382 height 33
type input "[GEOGRAPHIC_DATA]"
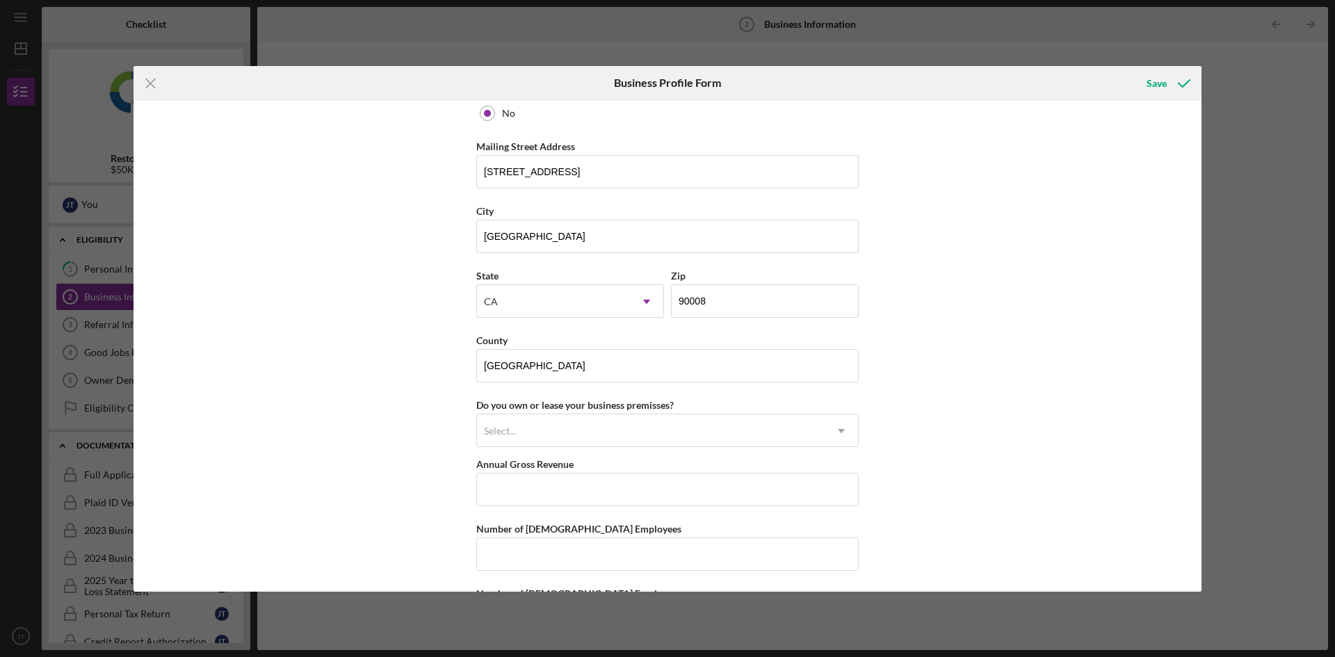
click at [371, 409] on div "Business Name Wash n'Peace Laundry DBA Business Start Date [DATE] Legal Structu…" at bounding box center [667, 346] width 1068 height 491
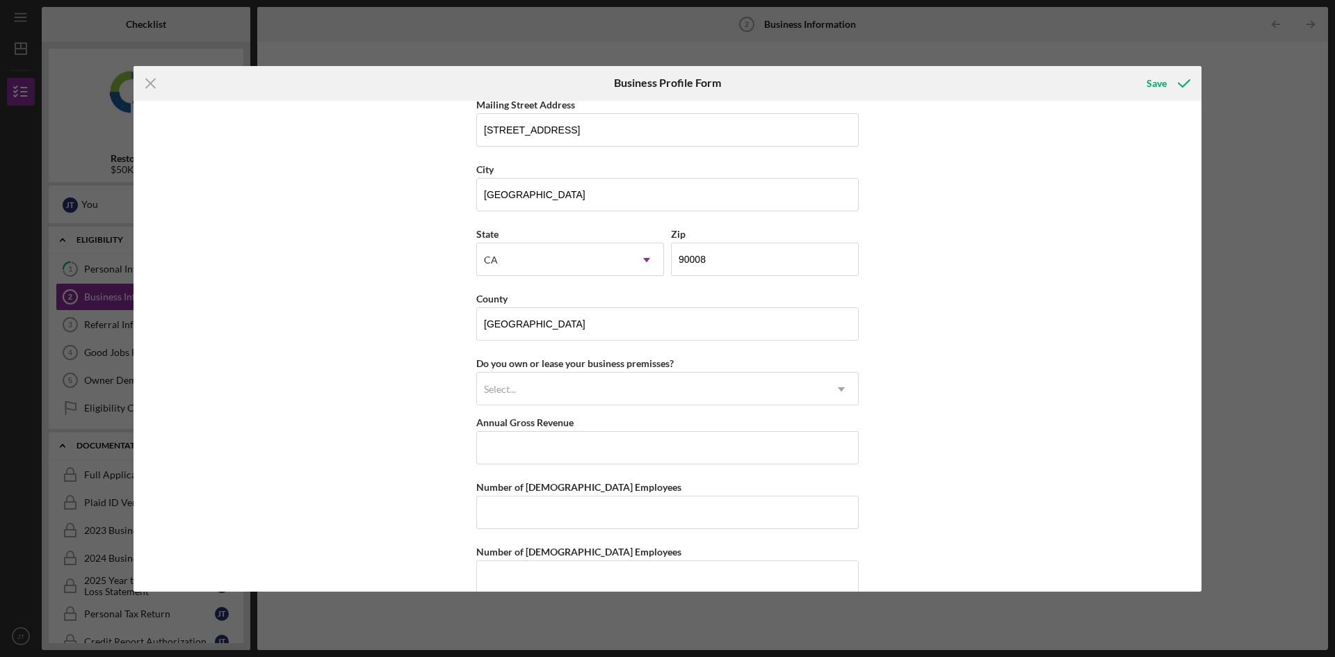
scroll to position [1386, 0]
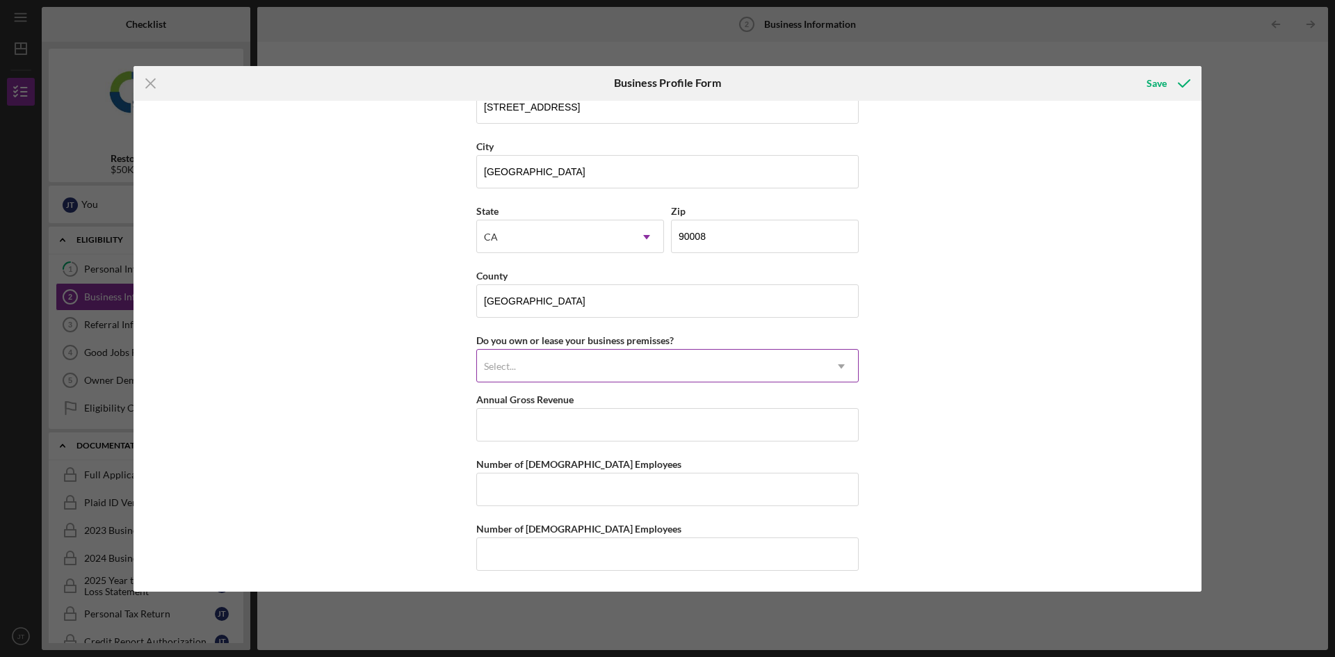
click at [576, 363] on div "Select..." at bounding box center [651, 366] width 348 height 32
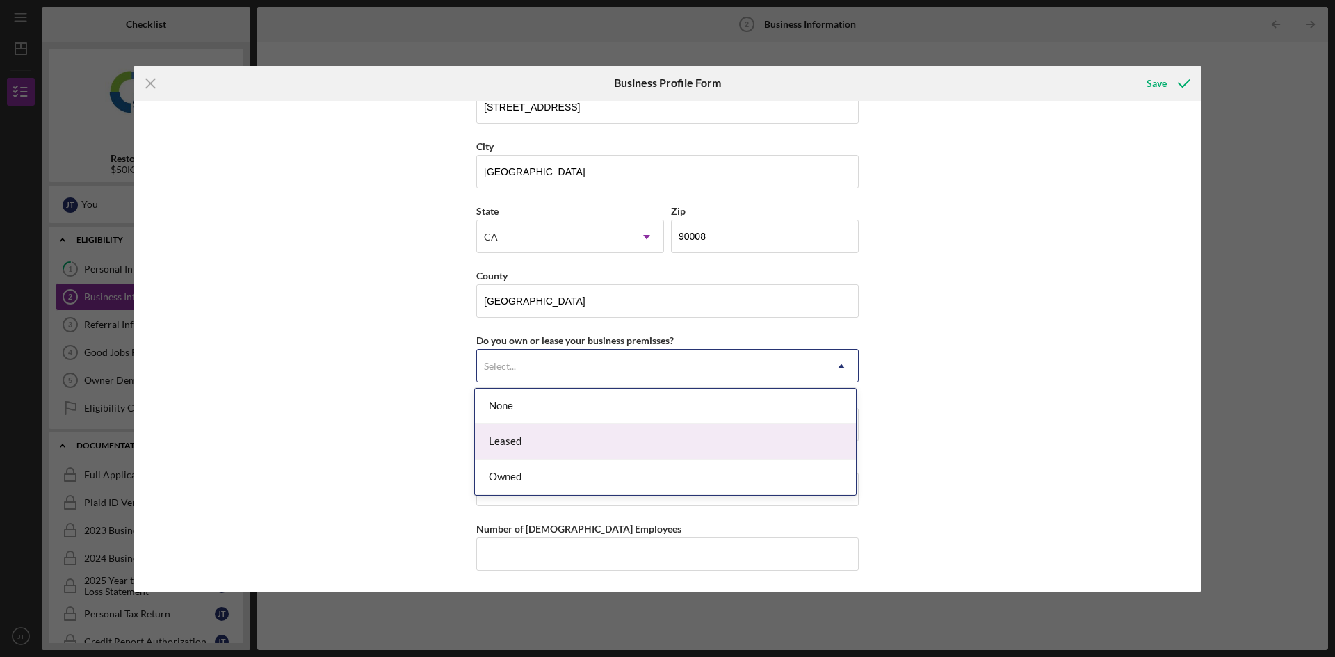
drag, startPoint x: 577, startPoint y: 444, endPoint x: 345, endPoint y: 388, distance: 238.8
click at [576, 444] on div "Leased" at bounding box center [665, 441] width 381 height 35
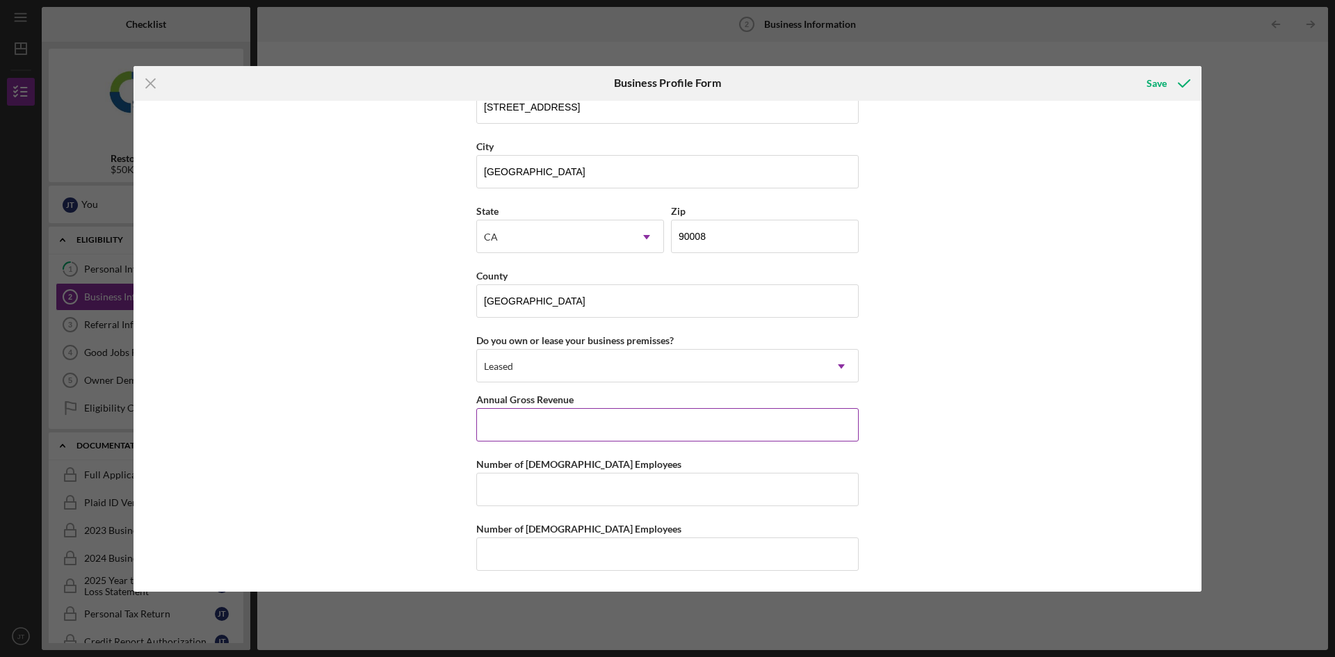
click at [502, 423] on input "Annual Gross Revenue" at bounding box center [667, 424] width 382 height 33
type input "$192,000"
click at [505, 485] on input "Number of [DEMOGRAPHIC_DATA] Employees" at bounding box center [667, 489] width 382 height 33
type input "0"
click at [389, 499] on div "Business Name Wash n'Peace Laundry DBA Business Start Date [DATE] Legal Structu…" at bounding box center [667, 346] width 1068 height 491
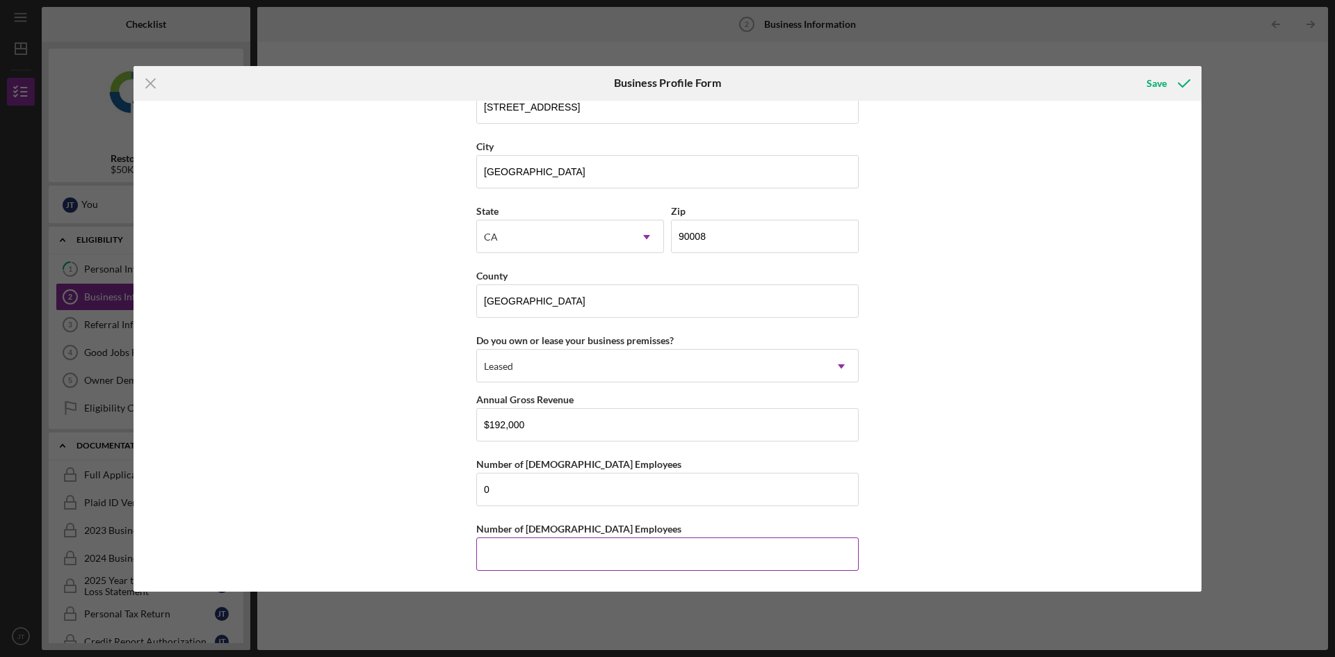
click at [558, 548] on input "Number of [DEMOGRAPHIC_DATA] Employees" at bounding box center [667, 553] width 382 height 33
type input "3"
click at [441, 494] on div "Business Name Wash n'Peace Laundry DBA Business Start Date [DATE] Legal Structu…" at bounding box center [667, 346] width 1068 height 491
click at [1175, 84] on icon "submit" at bounding box center [1184, 83] width 35 height 35
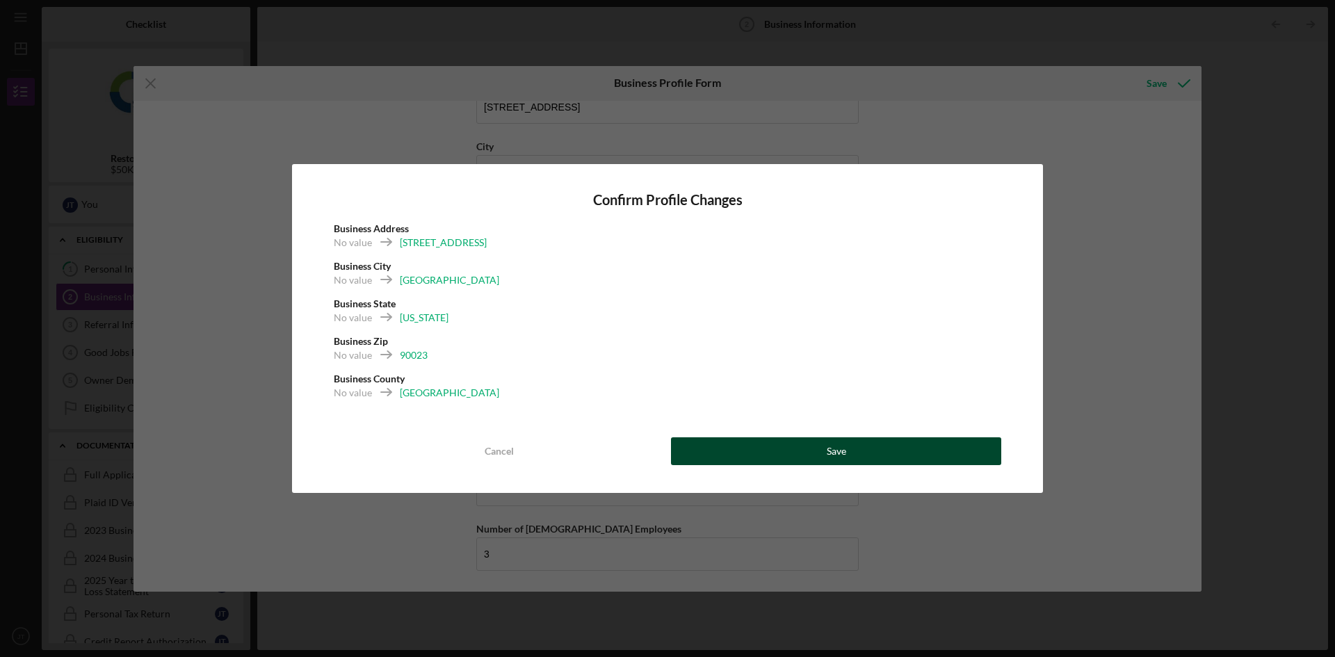
click at [822, 442] on button "Save" at bounding box center [836, 451] width 330 height 28
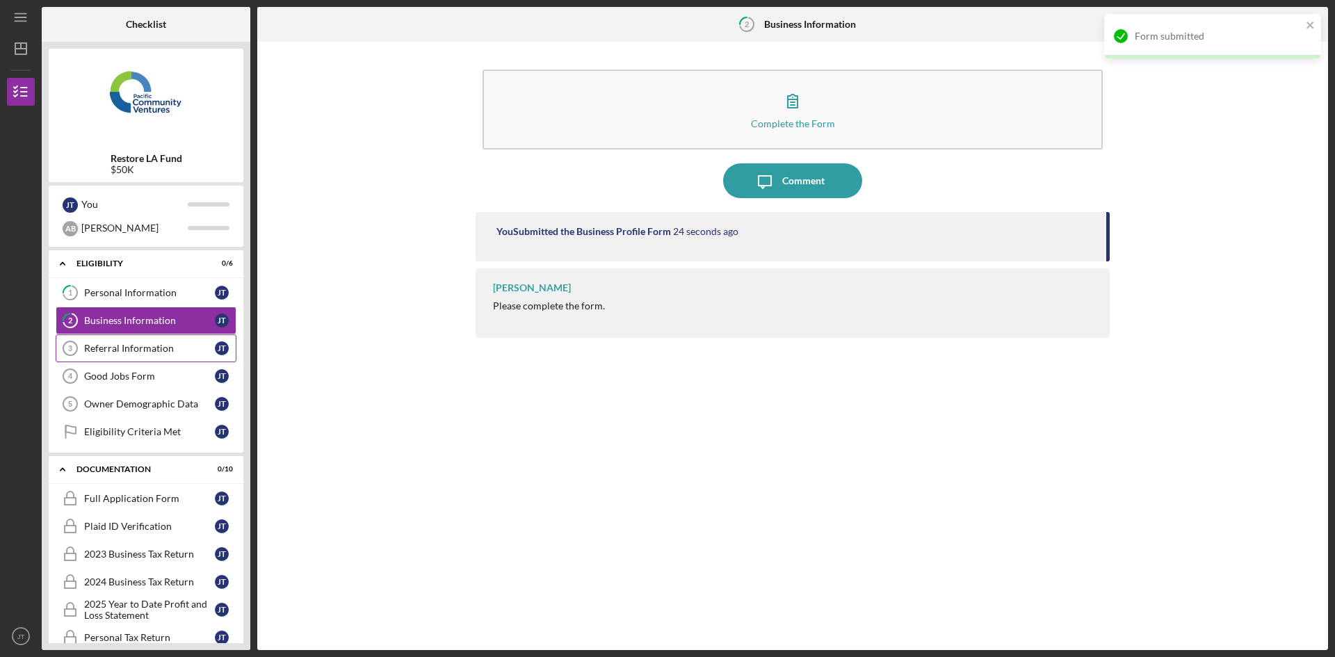
click at [127, 358] on link "Referral Information 3 Referral Information [PERSON_NAME]" at bounding box center [146, 348] width 181 height 28
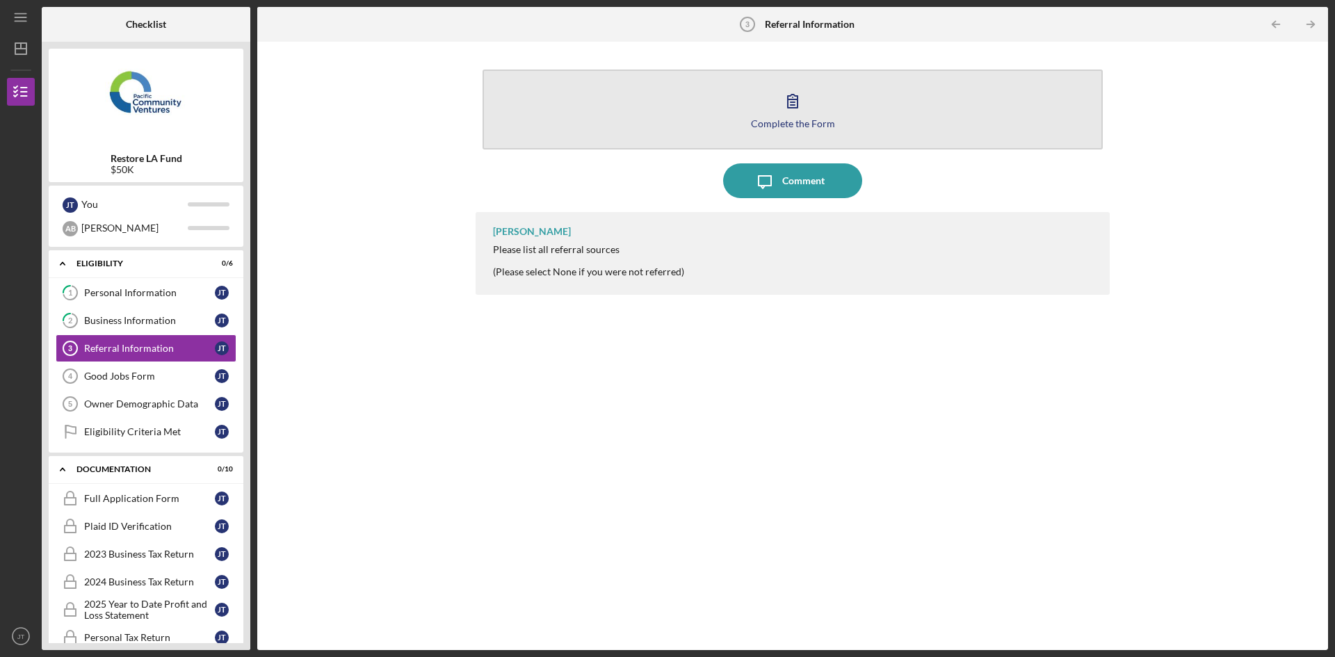
click at [729, 113] on button "Complete the Form Form" at bounding box center [793, 110] width 620 height 80
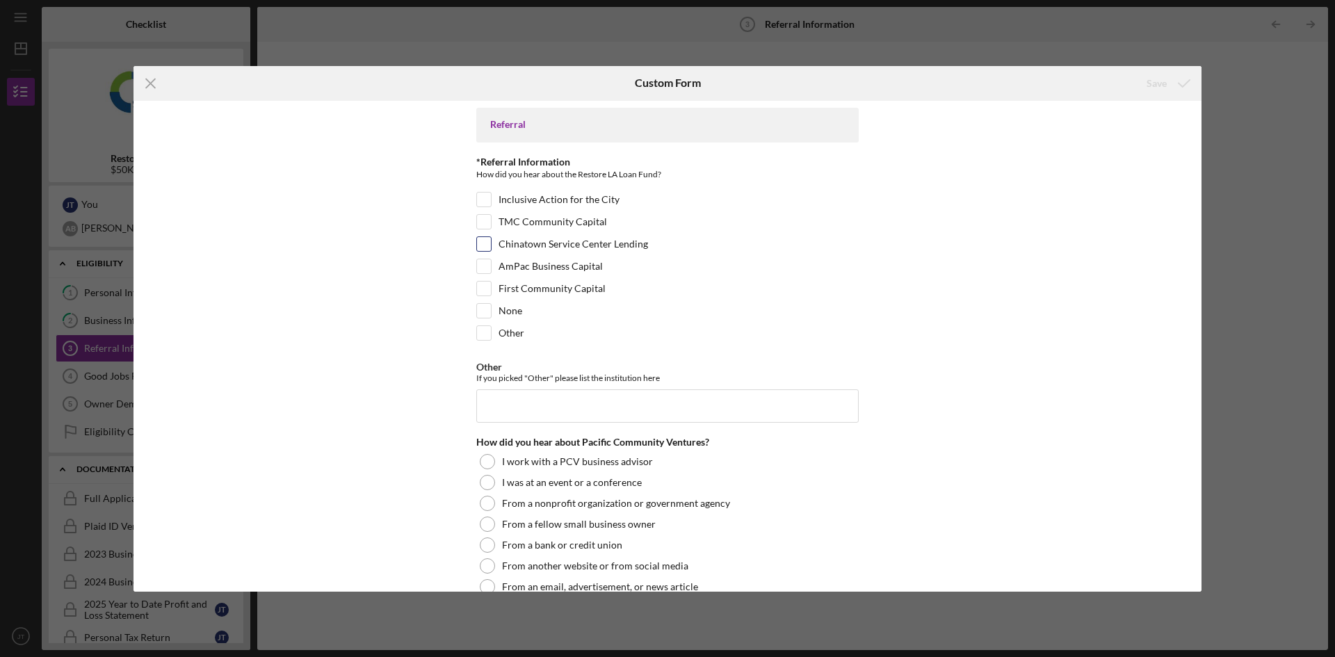
click at [487, 247] on input "Chinatown Service Center Lending" at bounding box center [484, 244] width 14 height 14
checkbox input "true"
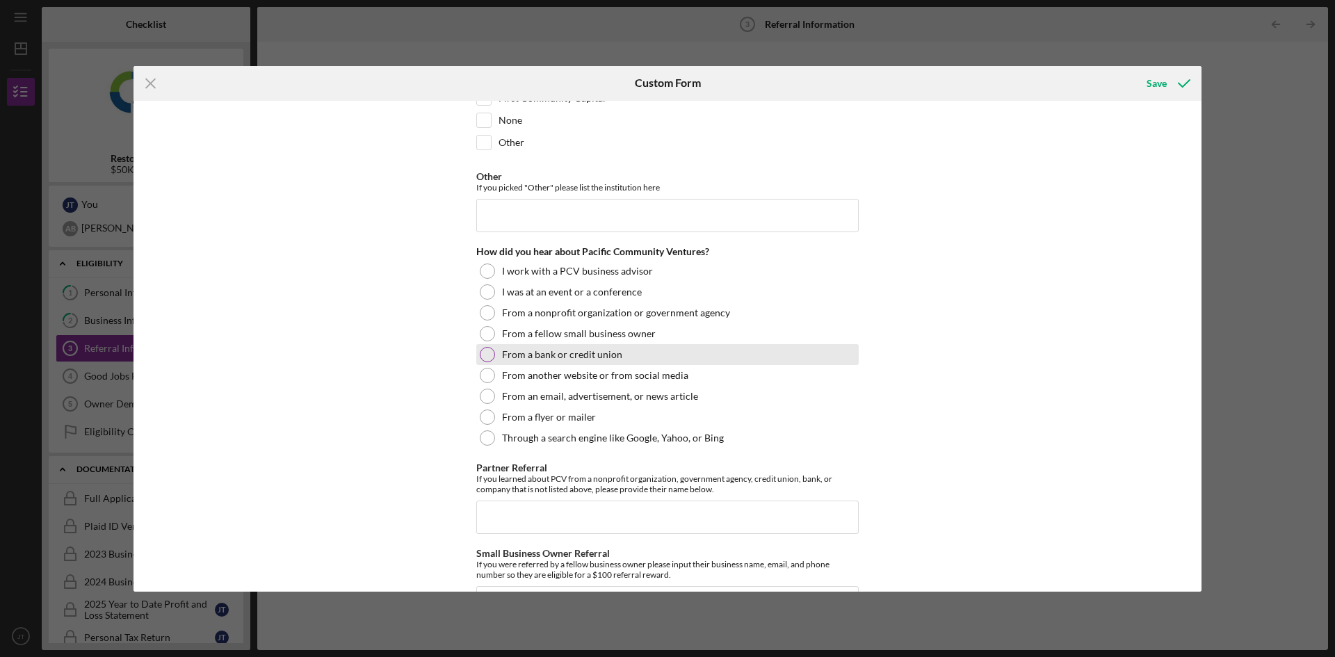
scroll to position [209, 0]
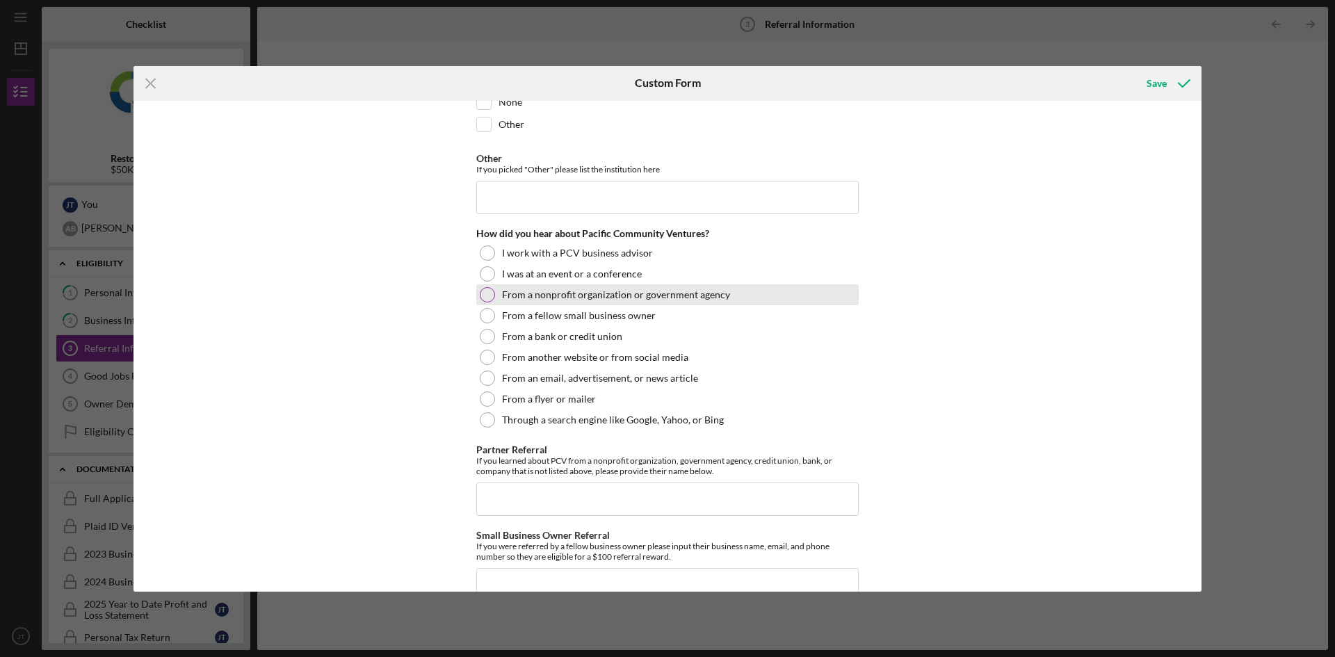
click at [484, 302] on div at bounding box center [487, 294] width 15 height 15
click at [530, 506] on input "Partner Referral" at bounding box center [667, 499] width 382 height 33
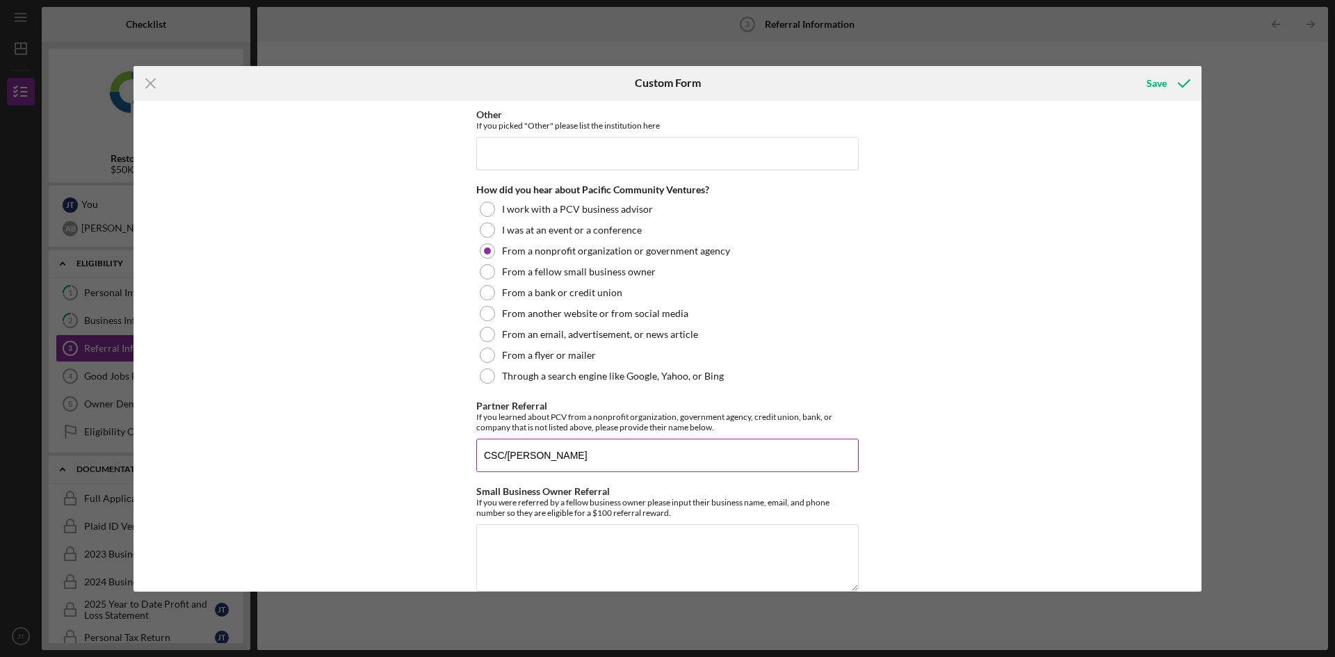
scroll to position [275, 0]
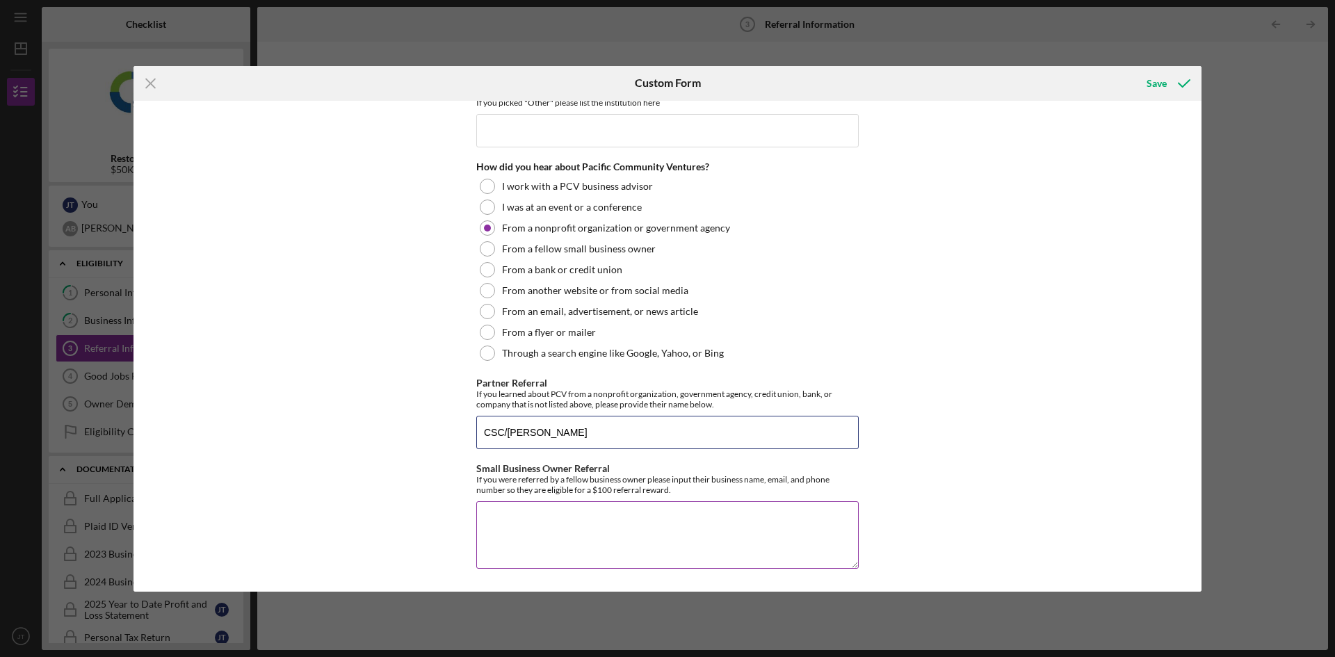
type input "CSC/[PERSON_NAME]"
click at [520, 522] on textarea "Small Business Owner Referral" at bounding box center [667, 534] width 382 height 67
click at [932, 549] on div "Referral *Referral Information How did you hear about the Restore LA Loan Fund?…" at bounding box center [667, 346] width 1068 height 491
click at [811, 549] on textarea "Small Business Owner Referral" at bounding box center [667, 534] width 382 height 67
click at [790, 532] on textarea "Small Business Owner Referral" at bounding box center [667, 534] width 382 height 67
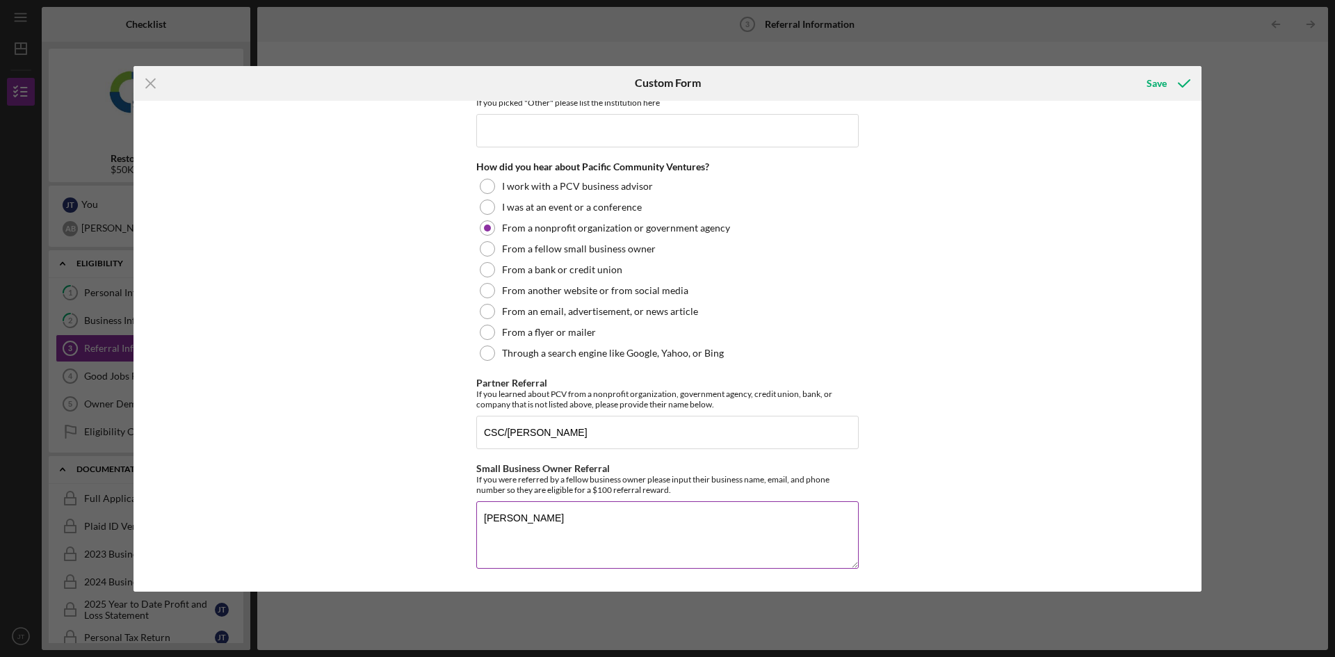
click at [653, 530] on textarea "[PERSON_NAME]" at bounding box center [667, 534] width 382 height 67
type textarea "[PERSON_NAME] | [EMAIL_ADDRESS][DOMAIN_NAME] | [PHONE_NUMBER]"
click at [1174, 84] on icon "submit" at bounding box center [1184, 83] width 35 height 35
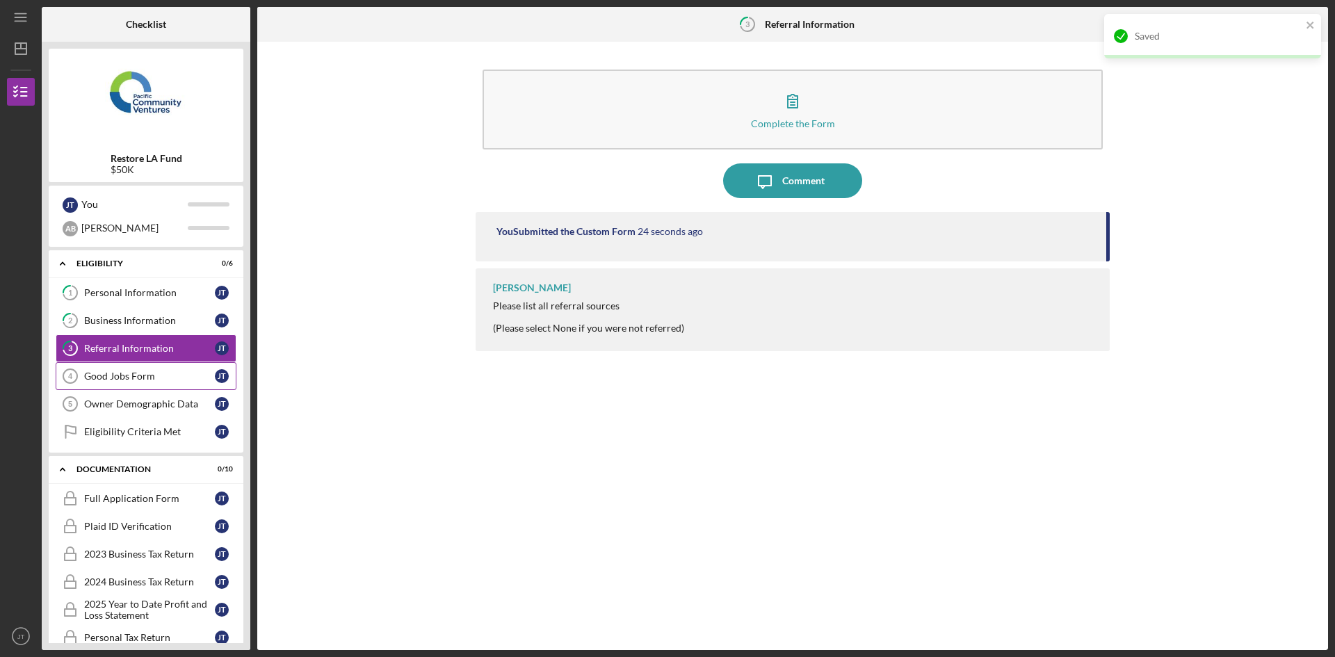
click at [139, 379] on div "Good Jobs Form" at bounding box center [149, 376] width 131 height 11
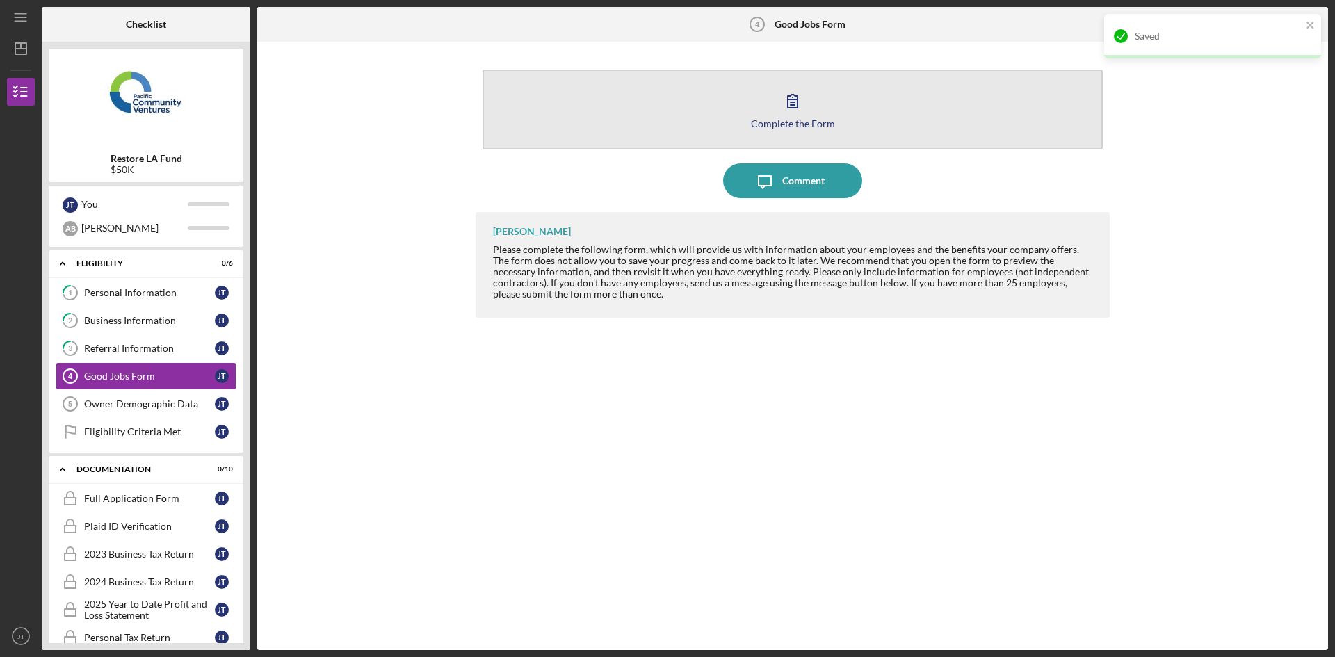
click at [712, 88] on button "Complete the Form Form" at bounding box center [793, 110] width 620 height 80
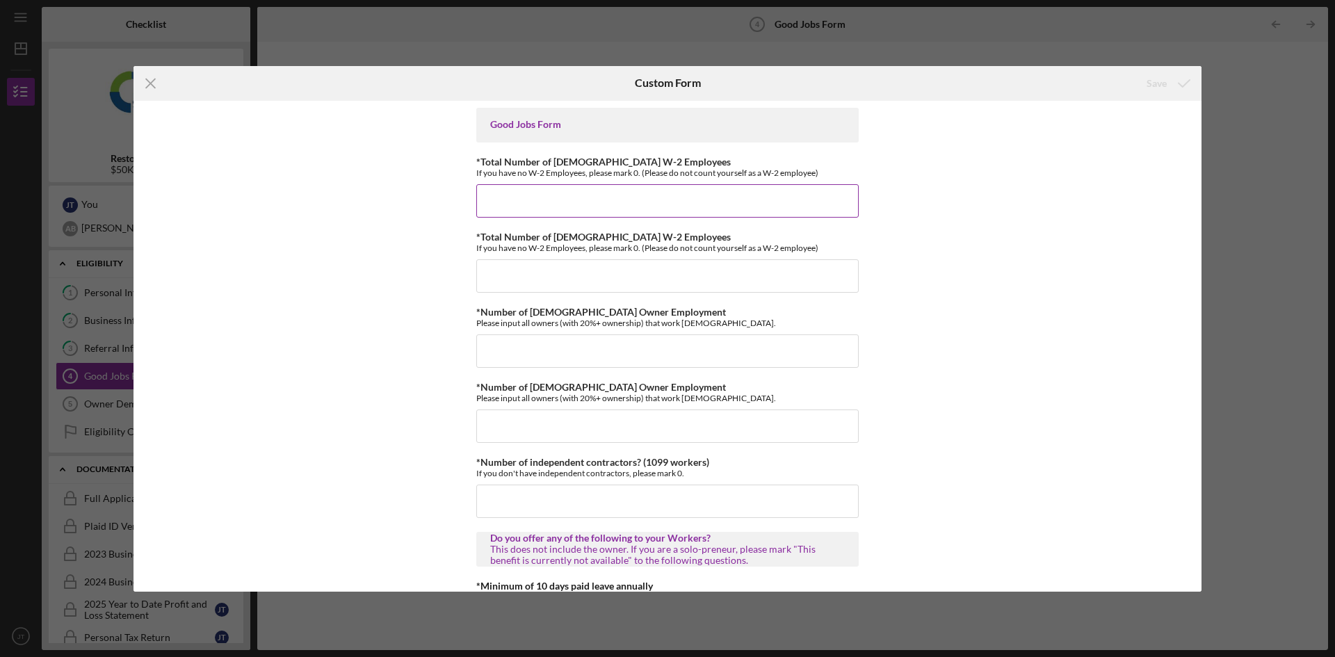
click at [506, 212] on input "*Total Number of [DEMOGRAPHIC_DATA] W-2 Employees" at bounding box center [667, 200] width 382 height 33
drag, startPoint x: 522, startPoint y: 209, endPoint x: 462, endPoint y: 209, distance: 59.8
click at [465, 210] on div "Good Jobs Form *Total Number of [DEMOGRAPHIC_DATA] W-2 Employees If you have no…" at bounding box center [667, 346] width 1068 height 491
type input "0"
click at [460, 209] on div "Good Jobs Form *Total Number of [DEMOGRAPHIC_DATA] W-2 Employees If you have no…" at bounding box center [667, 346] width 1068 height 491
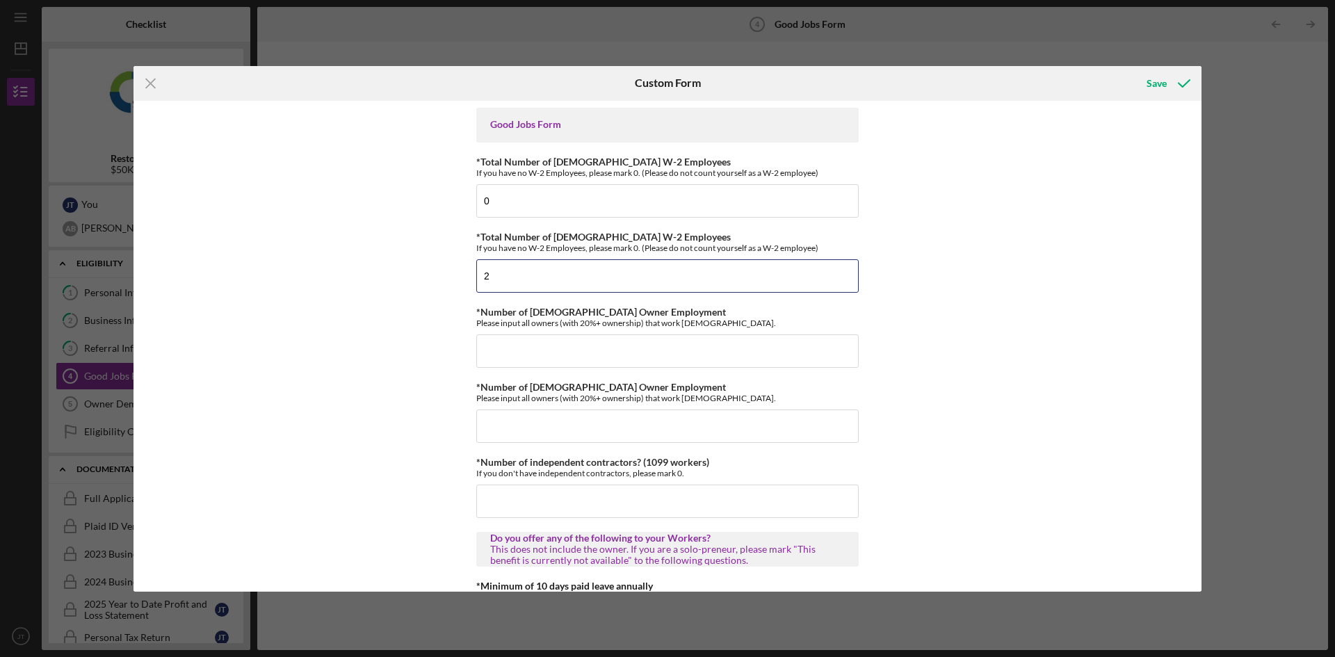
drag, startPoint x: 515, startPoint y: 270, endPoint x: 417, endPoint y: 257, distance: 98.9
click at [417, 257] on div "Good Jobs Form *Total Number of [DEMOGRAPHIC_DATA] W-2 Employees If you have no…" at bounding box center [667, 346] width 1068 height 491
type input "3"
click at [399, 240] on div "Good Jobs Form *Total Number of [DEMOGRAPHIC_DATA] W-2 Employees If you have no…" at bounding box center [667, 346] width 1068 height 491
click at [521, 265] on input "3" at bounding box center [667, 275] width 382 height 33
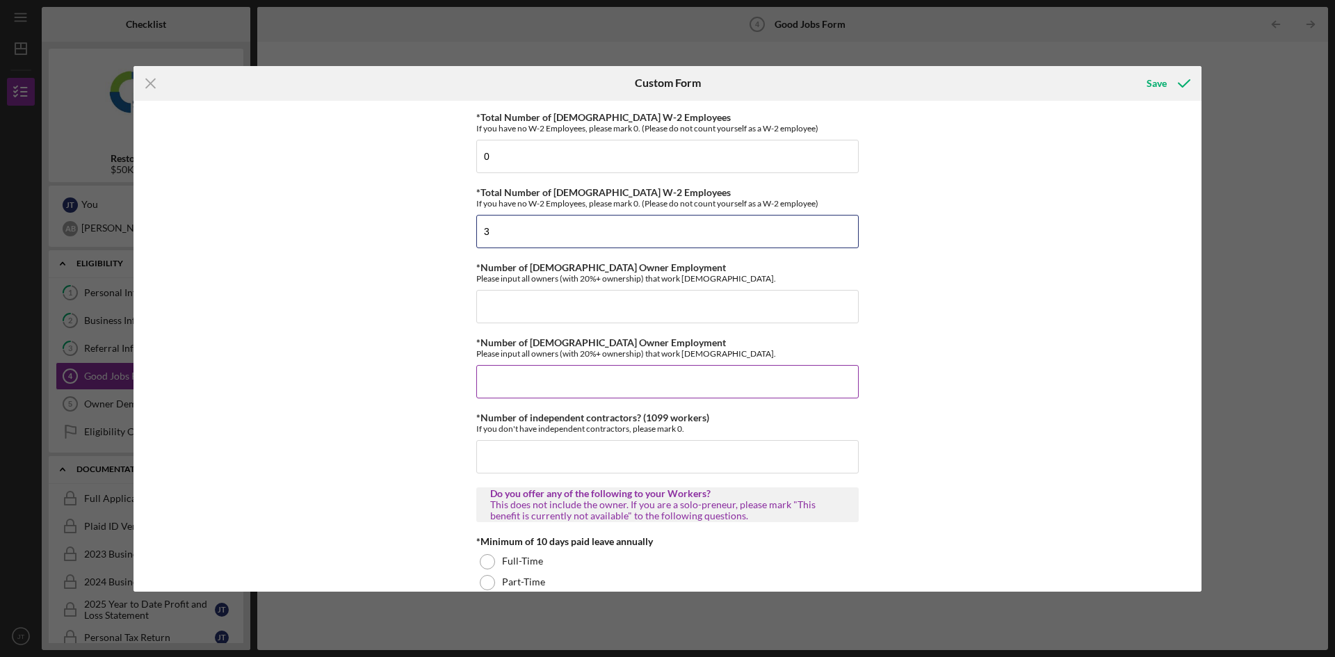
scroll to position [70, 0]
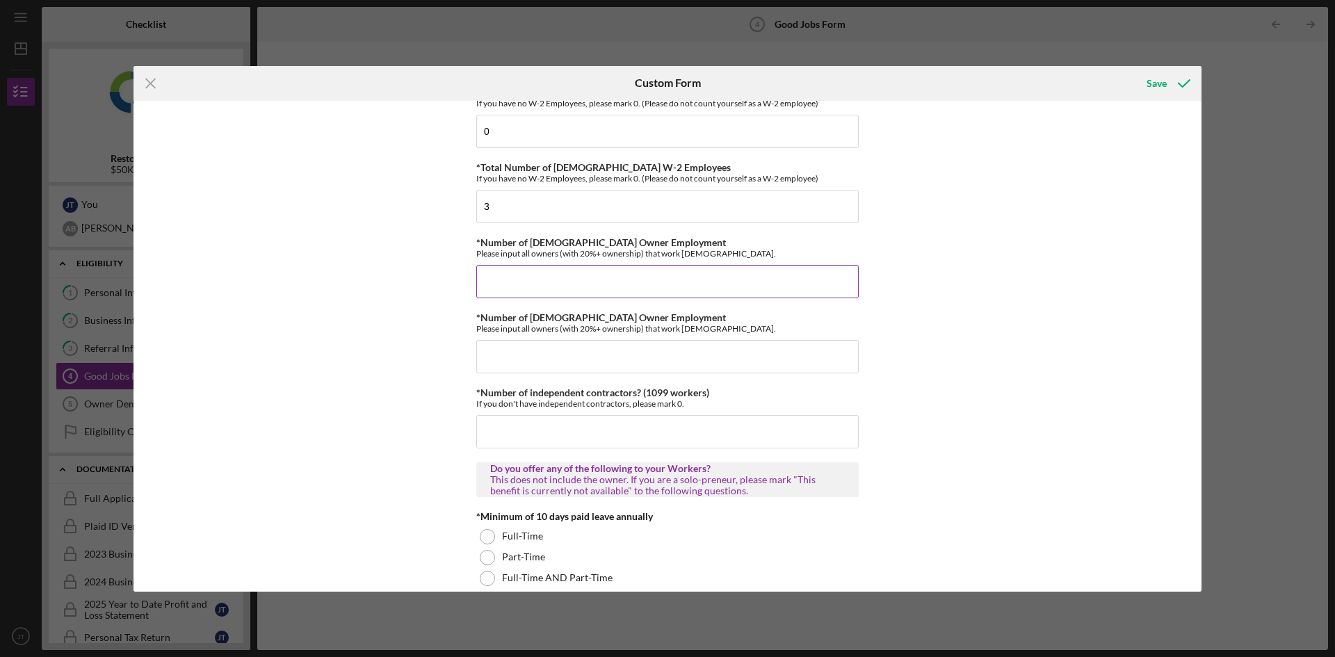
click at [513, 284] on input "*Number of [DEMOGRAPHIC_DATA] Owner Employment" at bounding box center [667, 281] width 382 height 33
type input "2"
click at [404, 296] on div "Good Jobs Form *Total Number of [DEMOGRAPHIC_DATA] W-2 Employees If you have no…" at bounding box center [667, 346] width 1068 height 491
click at [508, 357] on input "*Number of [DEMOGRAPHIC_DATA] Owner Employment" at bounding box center [667, 356] width 382 height 33
click at [486, 352] on input "0" at bounding box center [667, 356] width 382 height 33
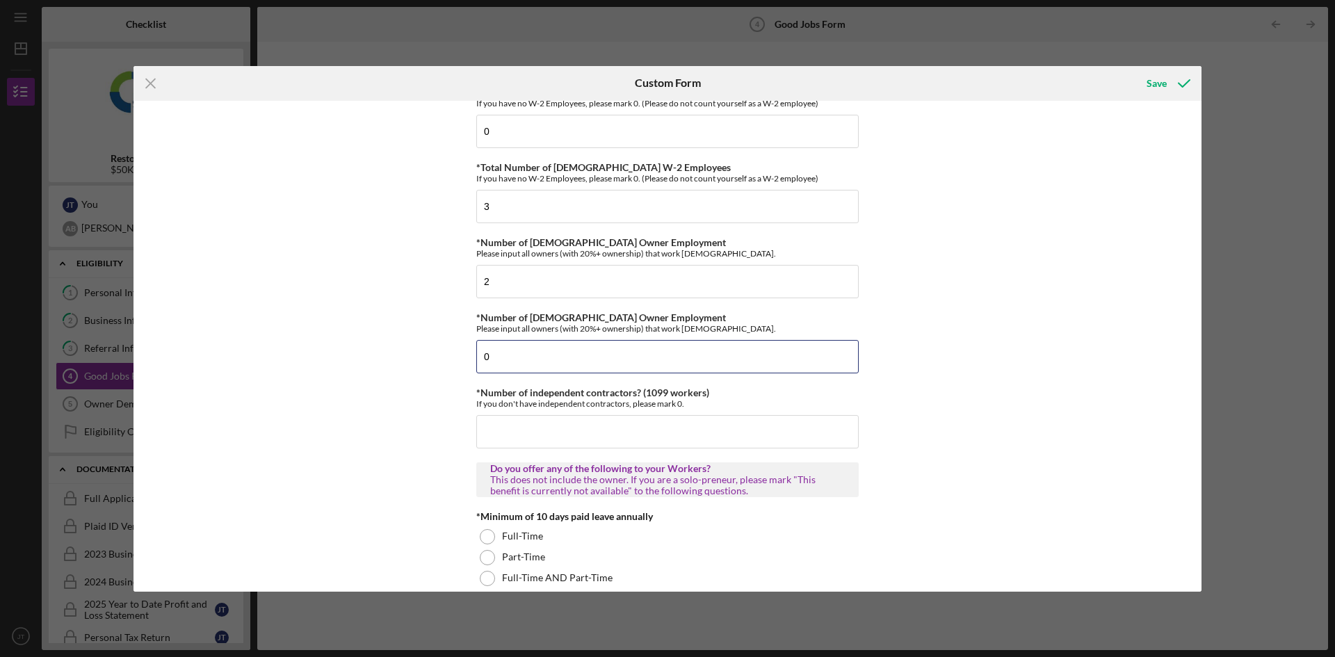
type input "0"
click at [410, 368] on div "Good Jobs Form *Total Number of [DEMOGRAPHIC_DATA] W-2 Employees If you have no…" at bounding box center [667, 346] width 1068 height 491
click at [548, 435] on input "*Number of independent contractors? (1099 workers)" at bounding box center [667, 431] width 382 height 33
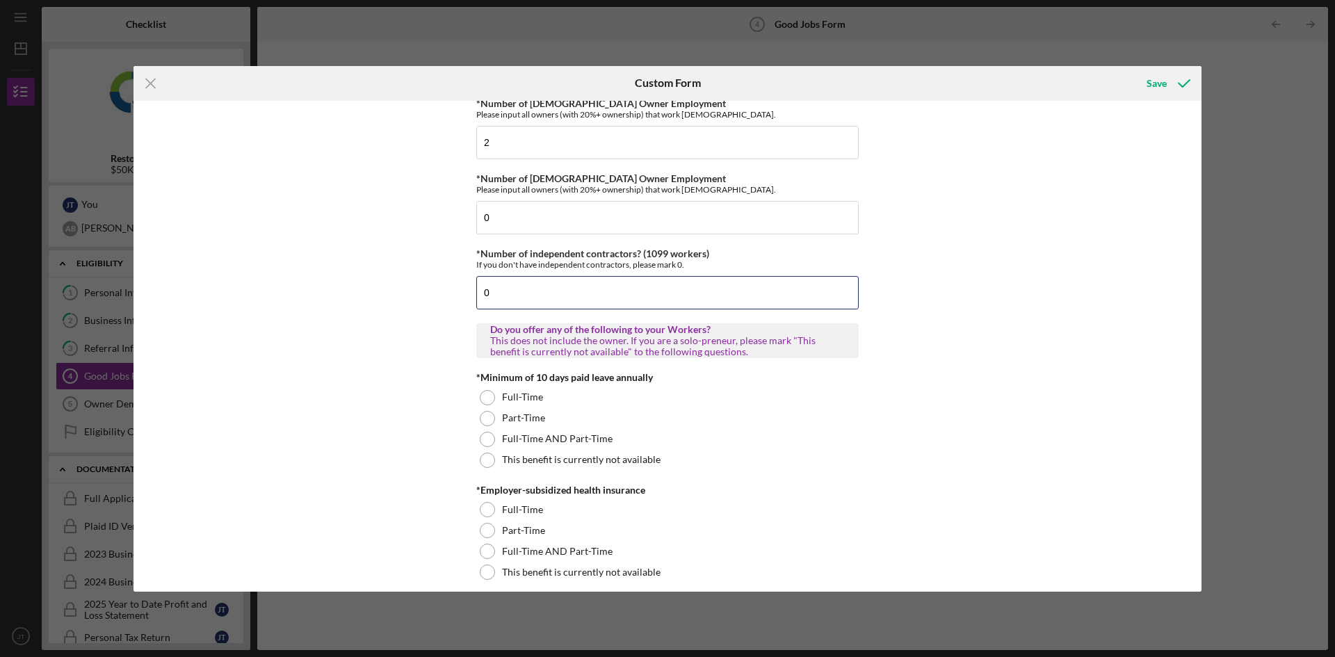
scroll to position [278, 0]
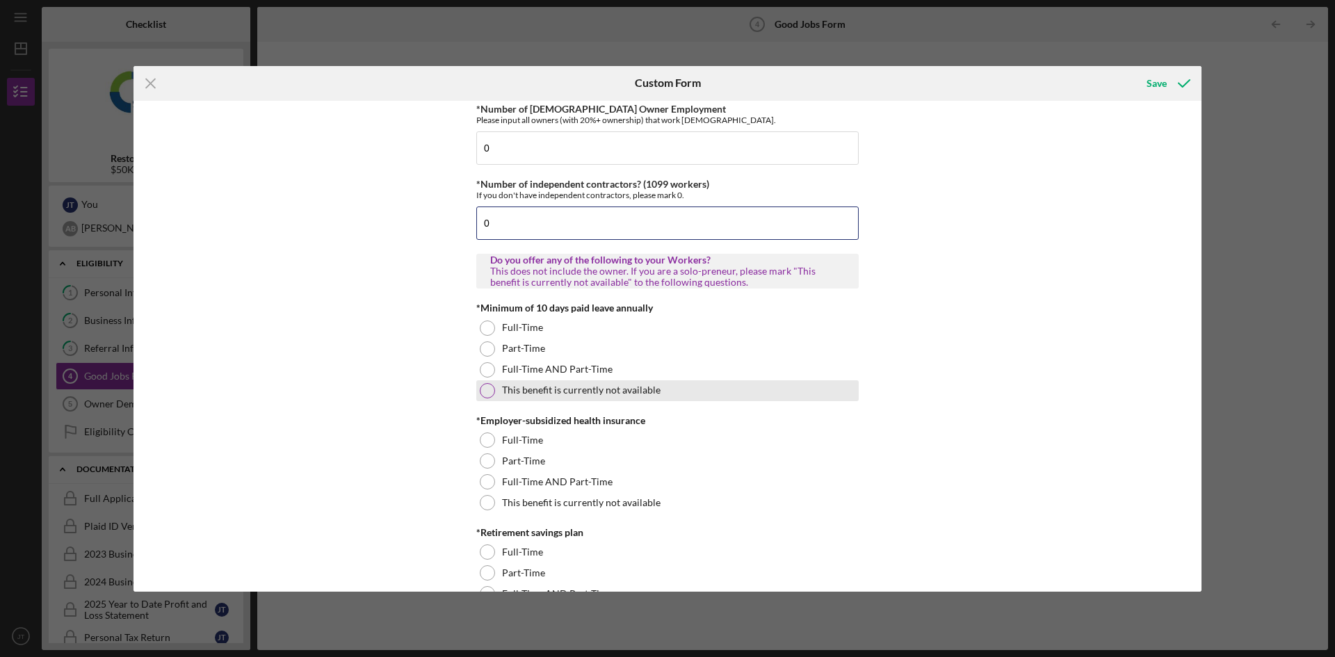
type input "0"
click at [510, 398] on div "This benefit is currently not available" at bounding box center [667, 390] width 382 height 21
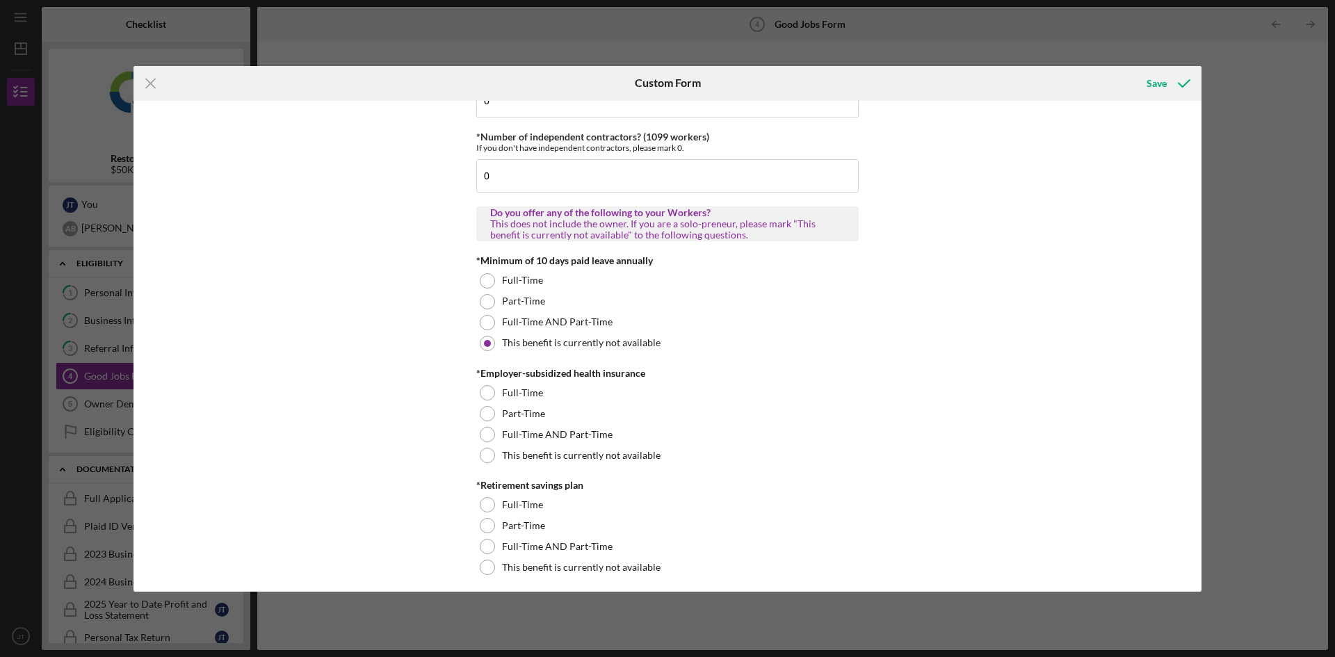
scroll to position [348, 0]
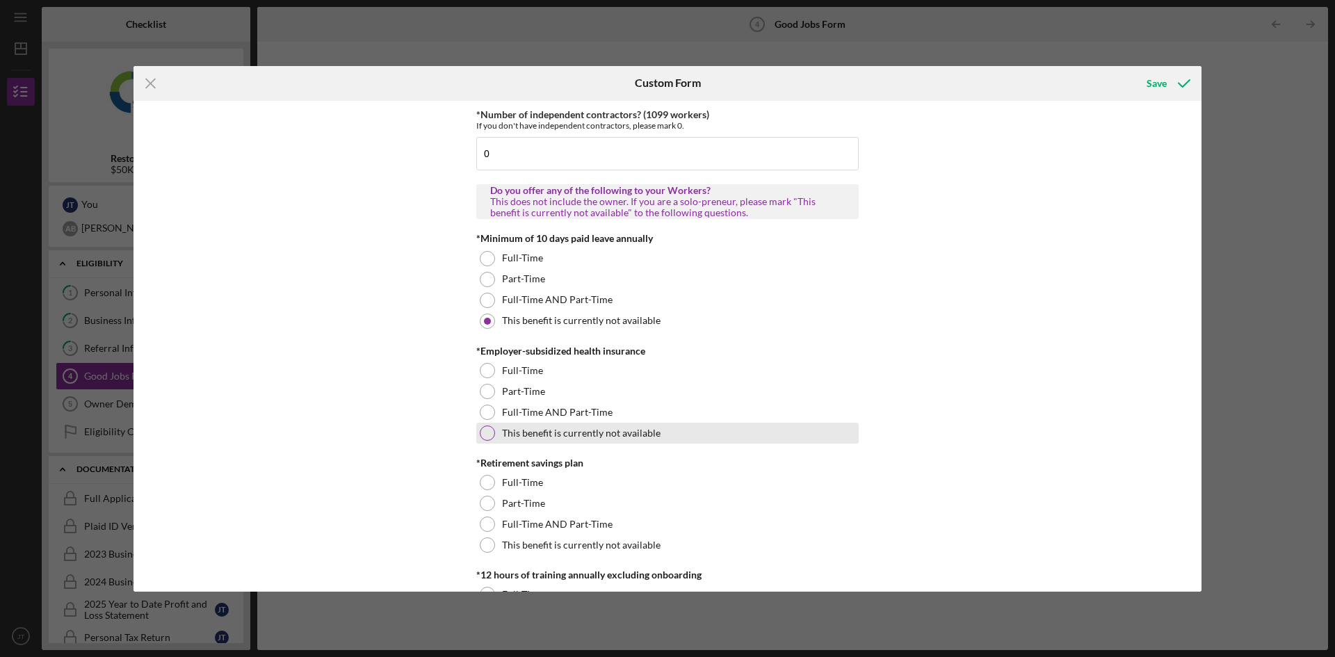
click at [578, 428] on label "This benefit is currently not available" at bounding box center [581, 433] width 159 height 11
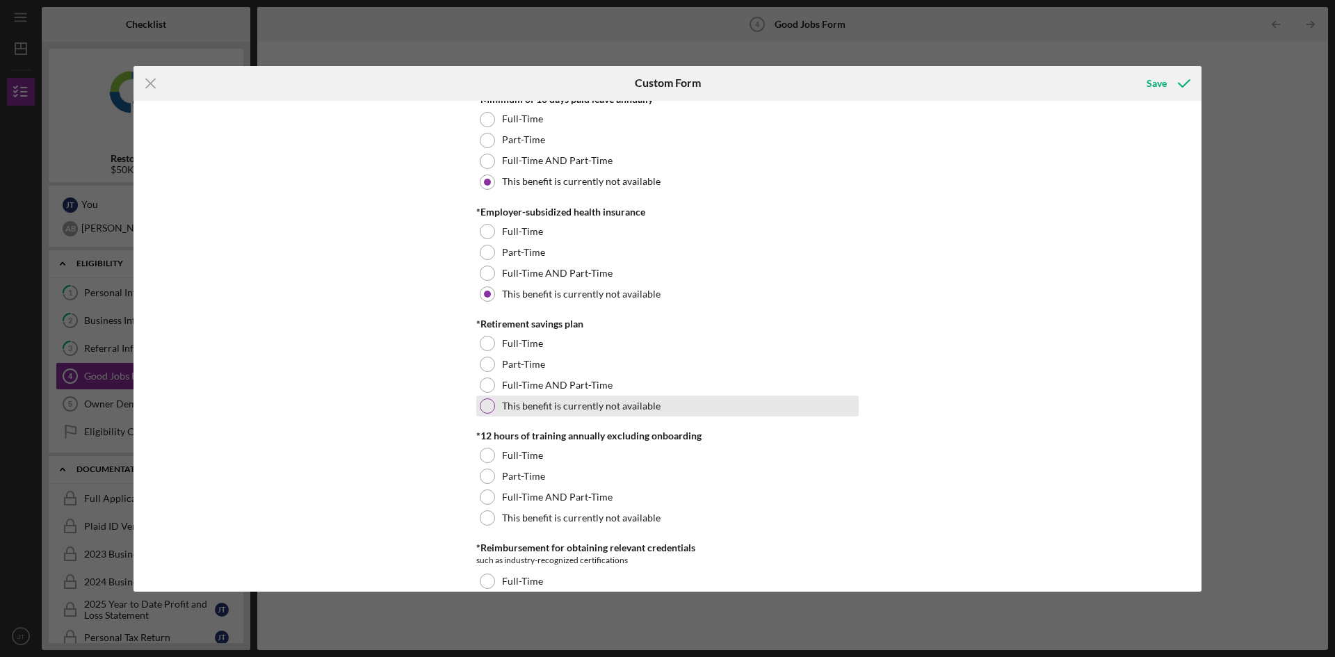
click at [524, 412] on div "This benefit is currently not available" at bounding box center [667, 406] width 382 height 21
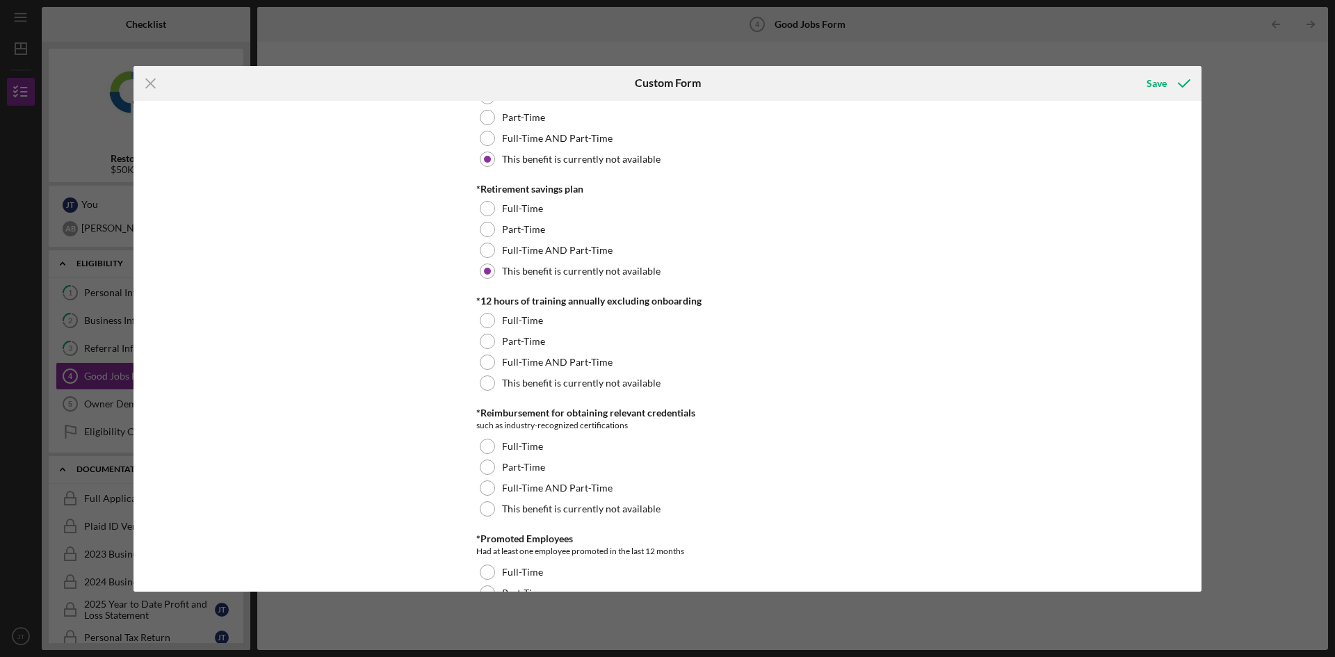
scroll to position [626, 0]
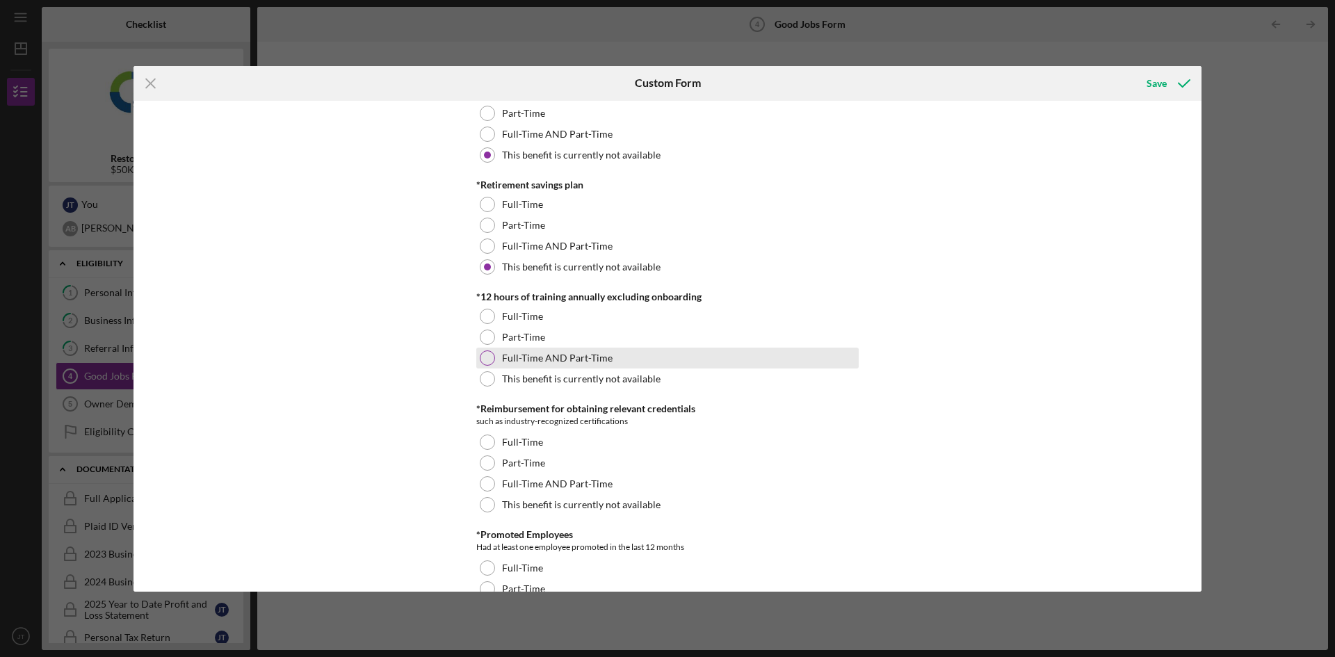
click at [521, 363] on label "Full-Time AND Part-Time" at bounding box center [557, 358] width 111 height 11
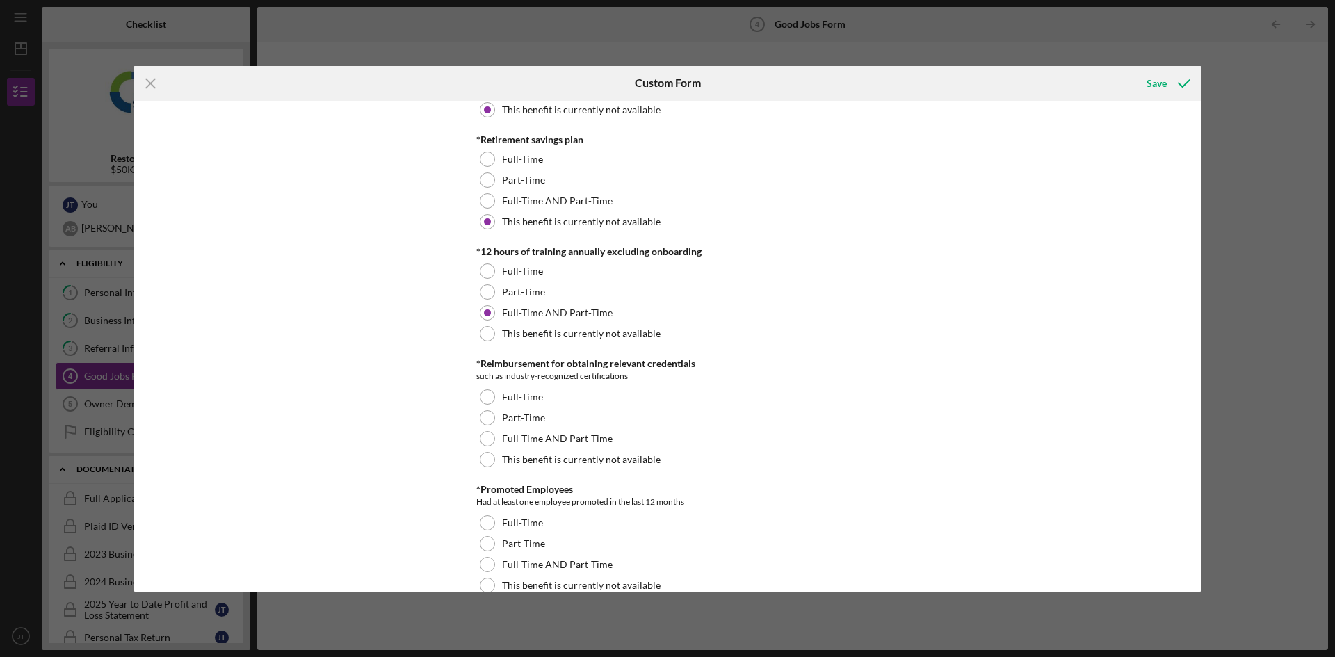
scroll to position [695, 0]
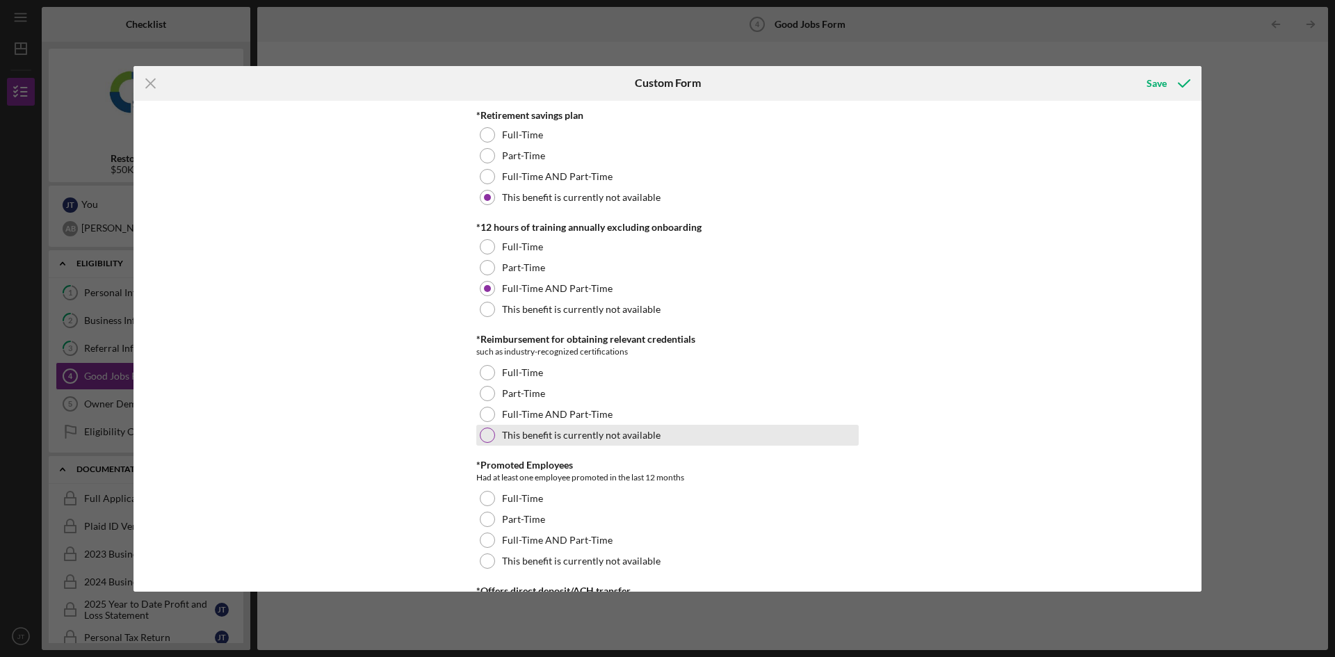
click at [601, 432] on label "This benefit is currently not available" at bounding box center [581, 435] width 159 height 11
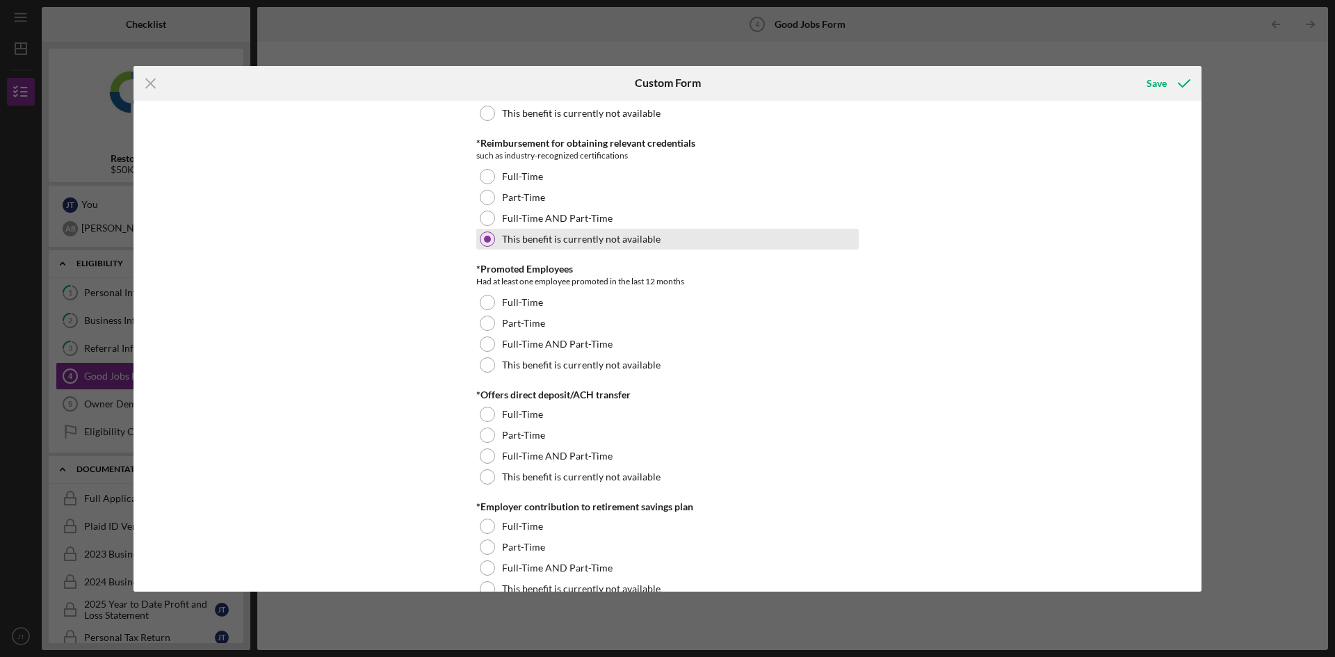
scroll to position [904, 0]
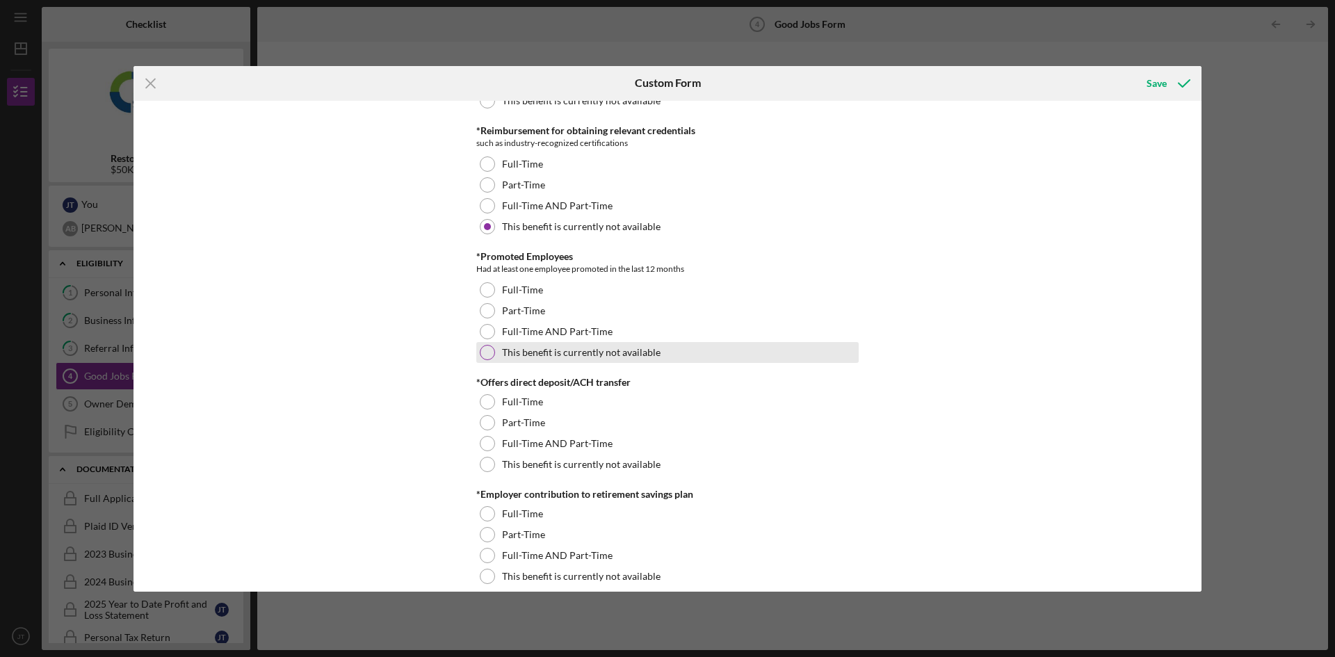
click at [575, 355] on label "This benefit is currently not available" at bounding box center [581, 352] width 159 height 11
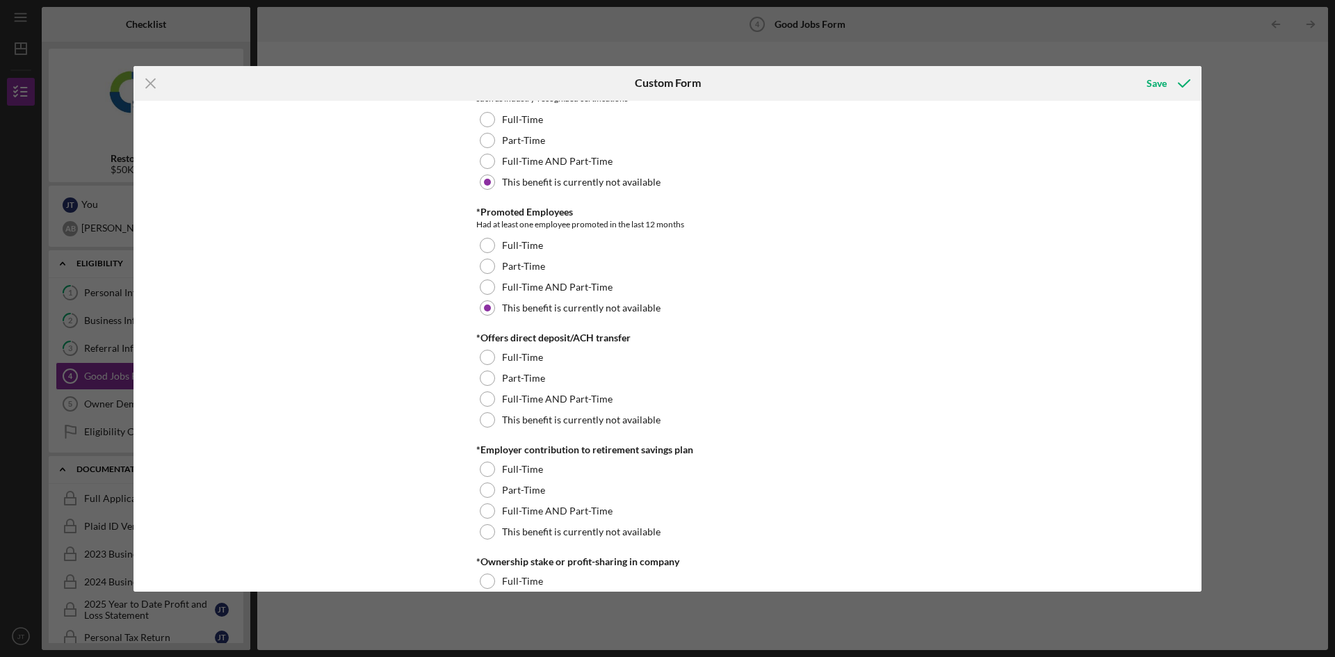
scroll to position [973, 0]
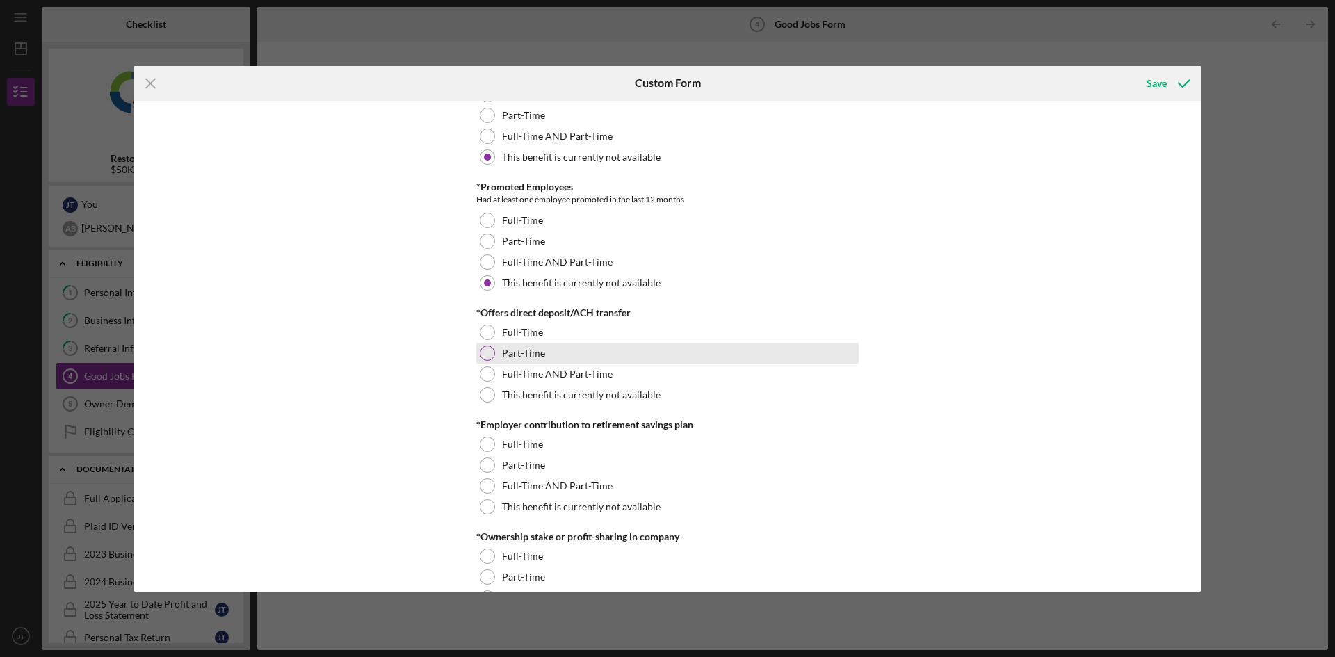
click at [585, 362] on div "Part-Time" at bounding box center [667, 353] width 382 height 21
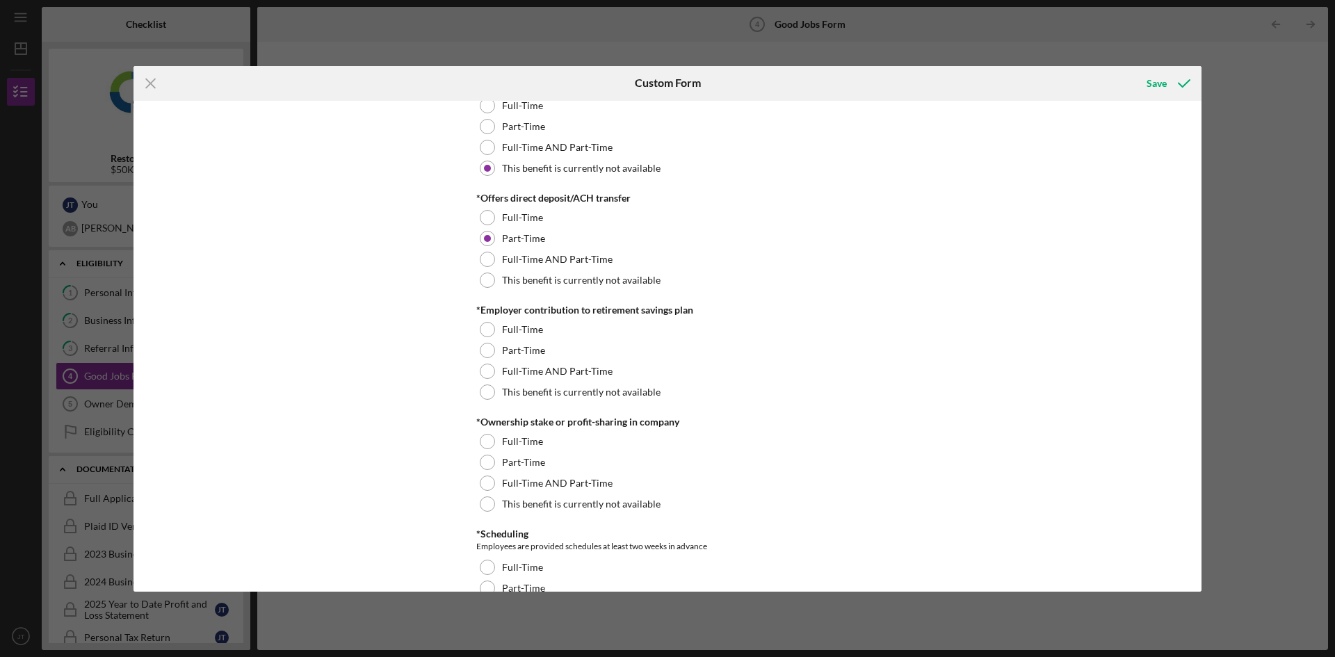
scroll to position [1112, 0]
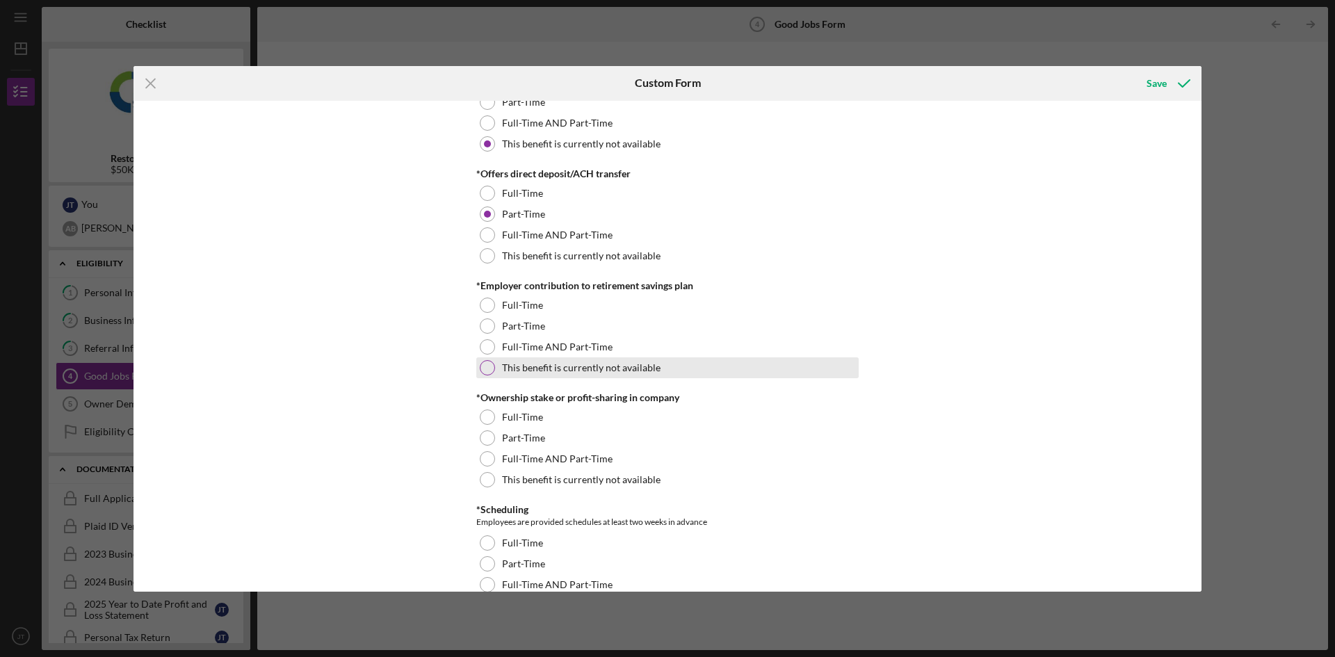
click at [557, 366] on label "This benefit is currently not available" at bounding box center [581, 367] width 159 height 11
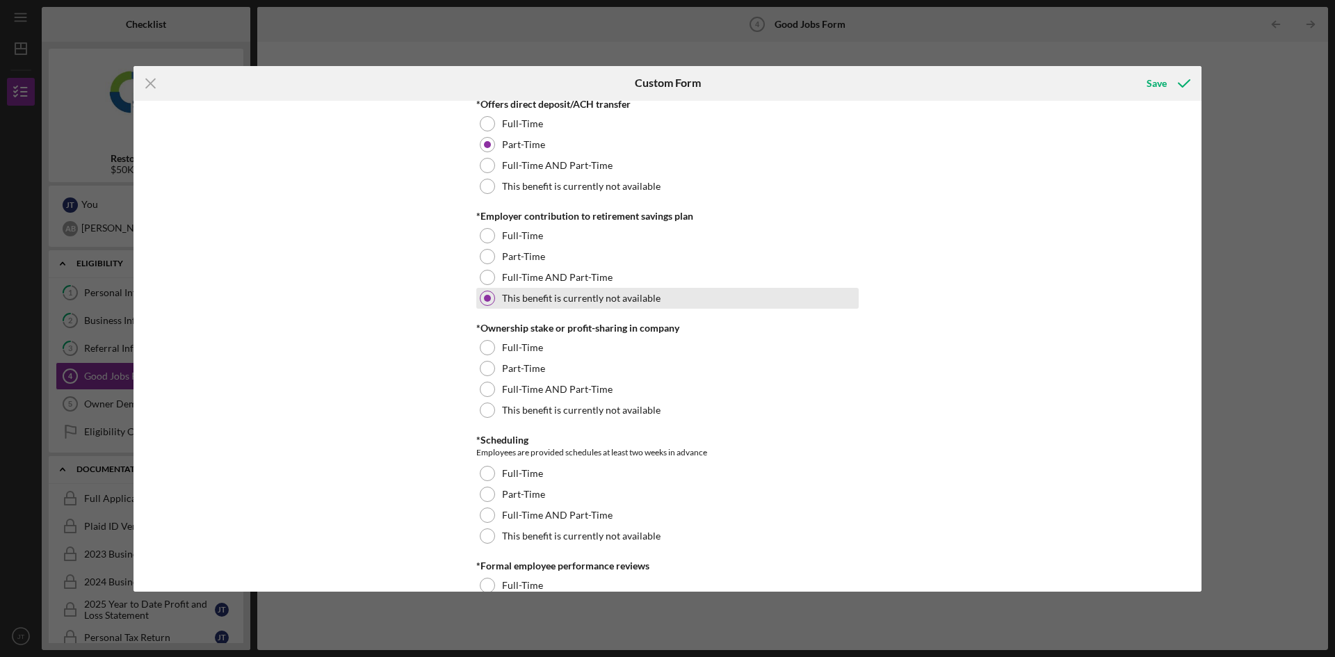
scroll to position [1252, 0]
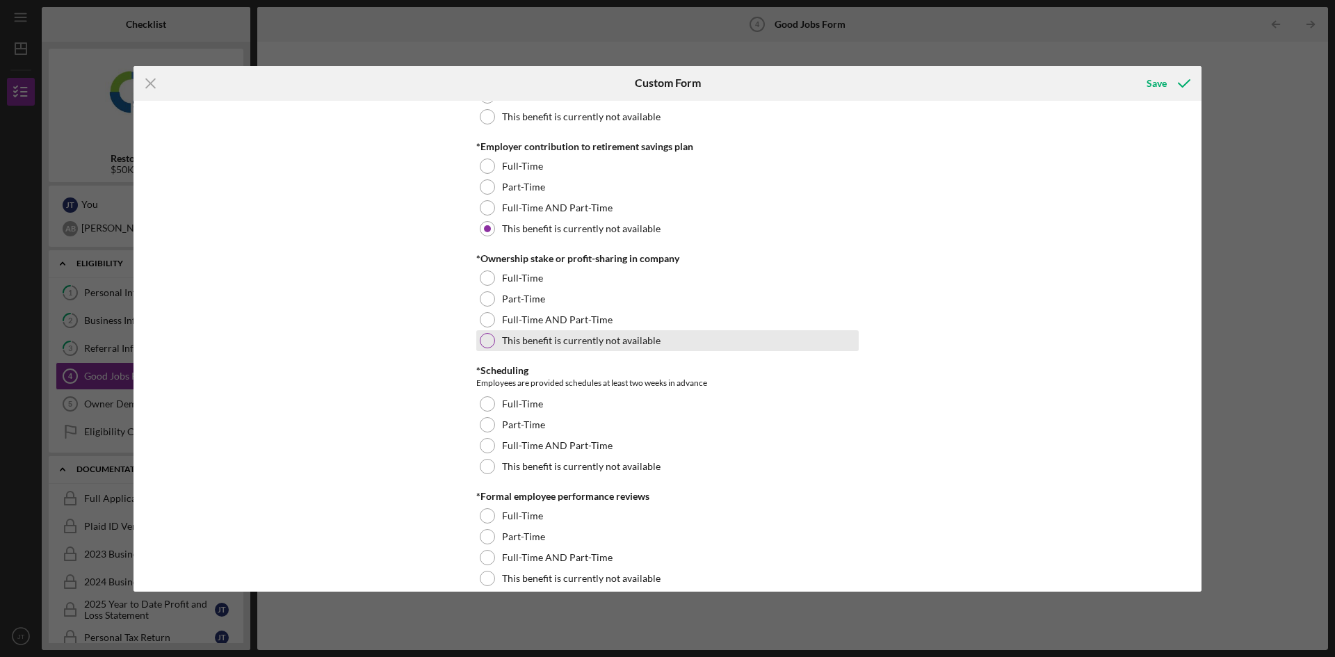
click at [550, 341] on label "This benefit is currently not available" at bounding box center [581, 340] width 159 height 11
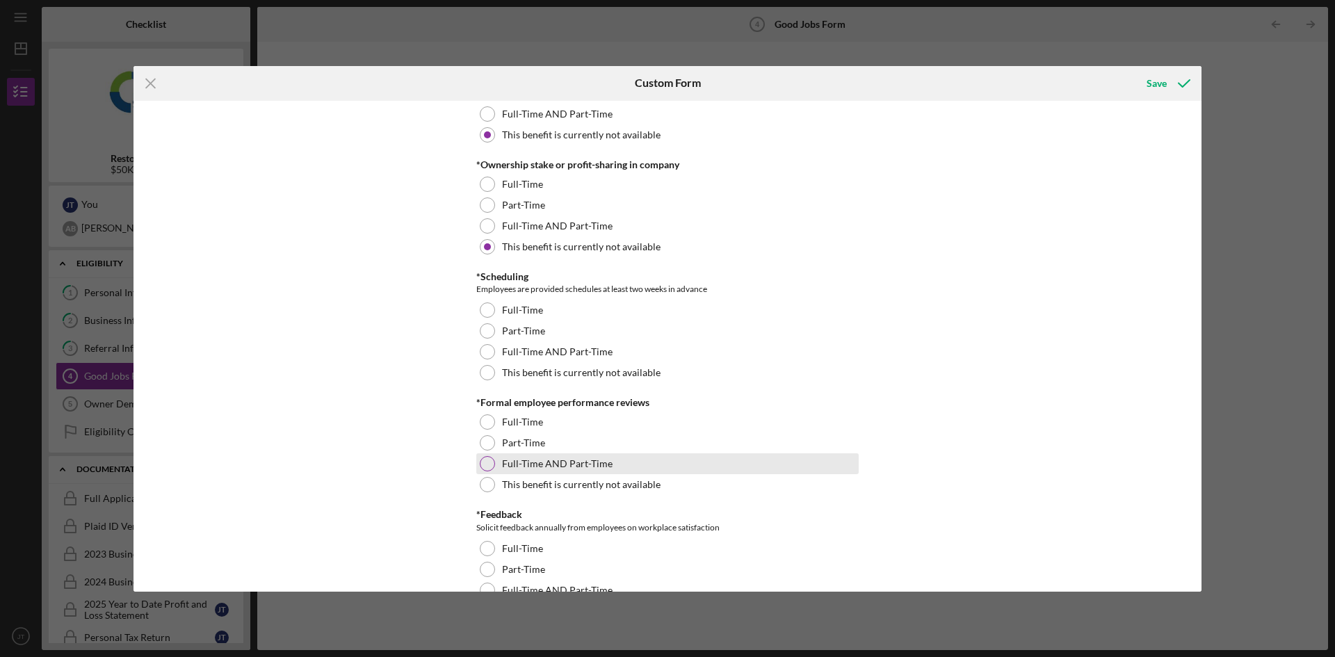
scroll to position [1321, 0]
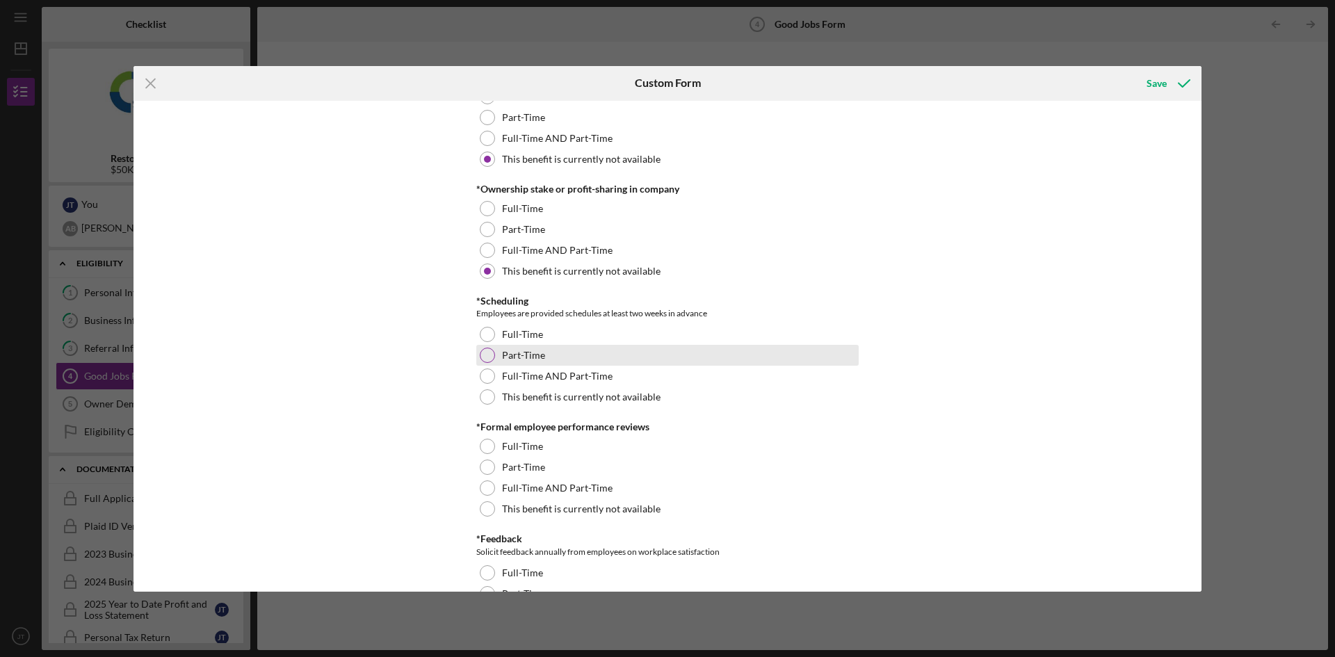
click at [535, 359] on label "Part-Time" at bounding box center [523, 355] width 43 height 11
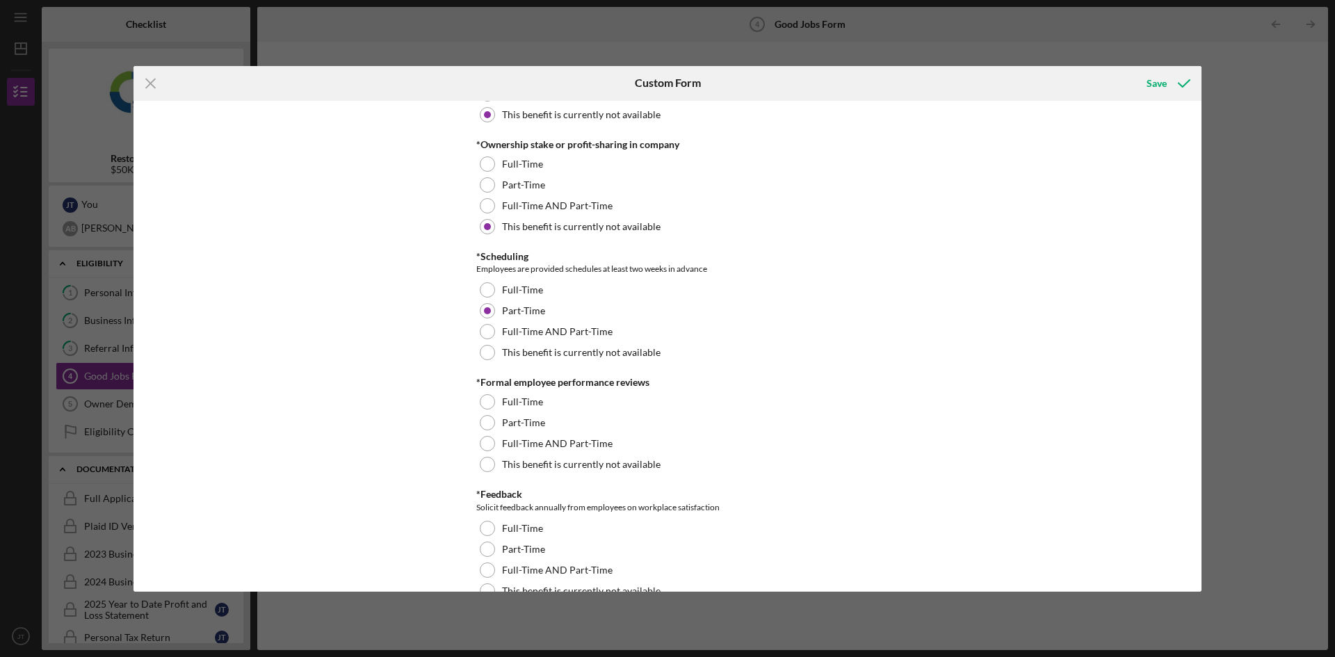
scroll to position [1391, 0]
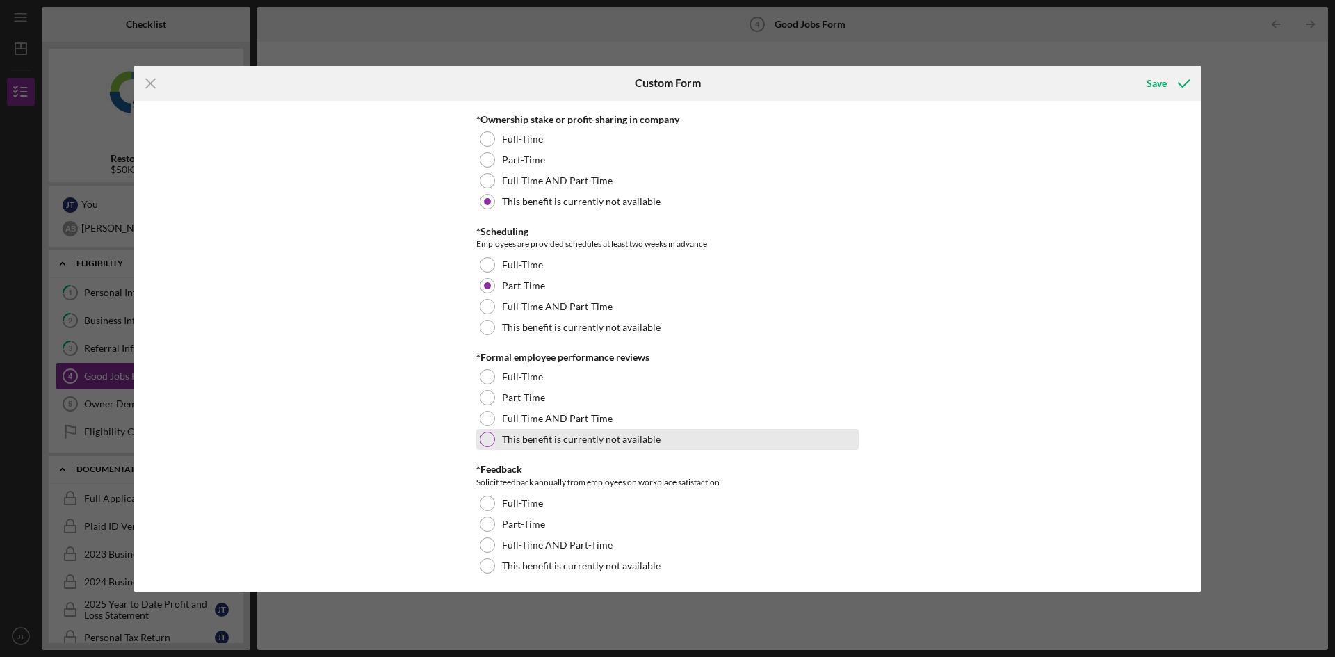
click at [527, 437] on label "This benefit is currently not available" at bounding box center [581, 439] width 159 height 11
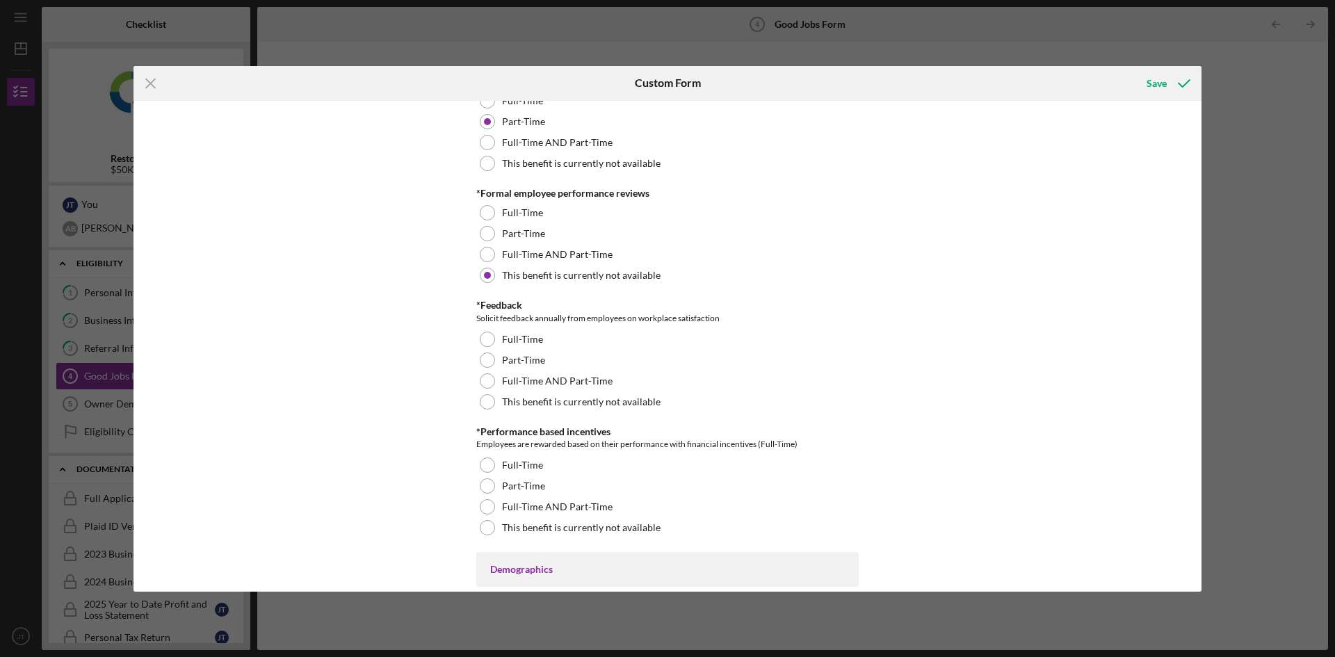
scroll to position [1530, 0]
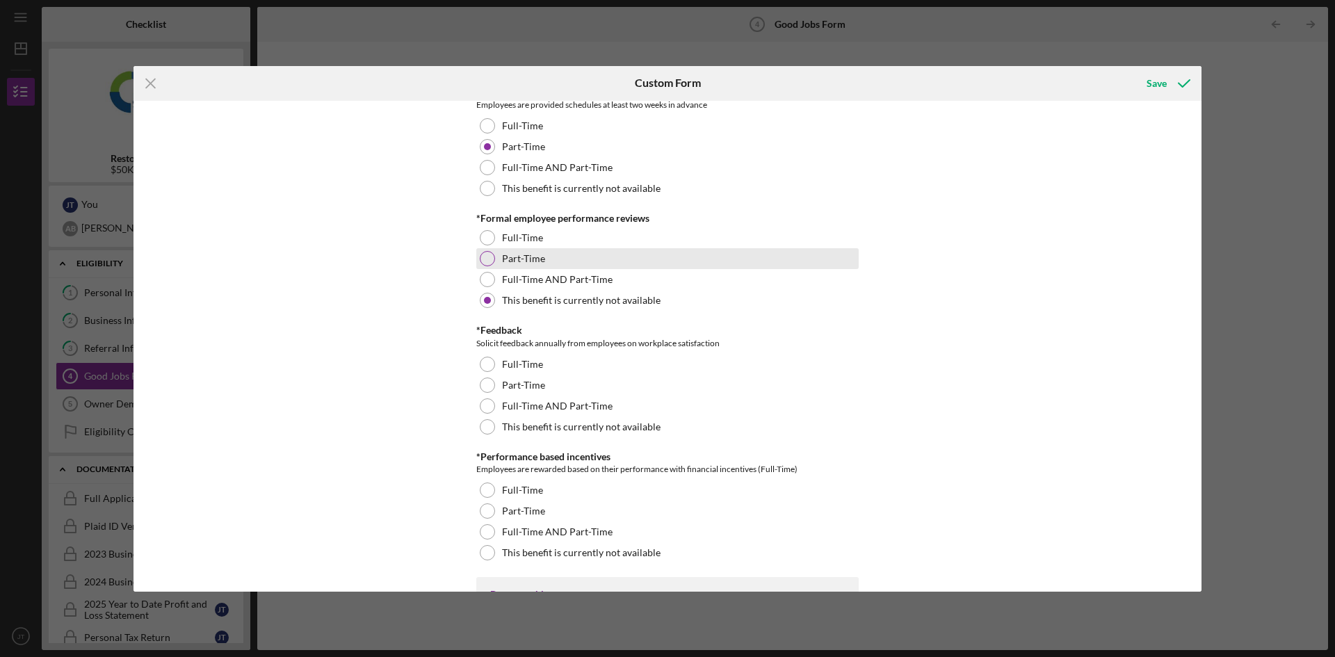
click at [510, 262] on label "Part-Time" at bounding box center [523, 258] width 43 height 11
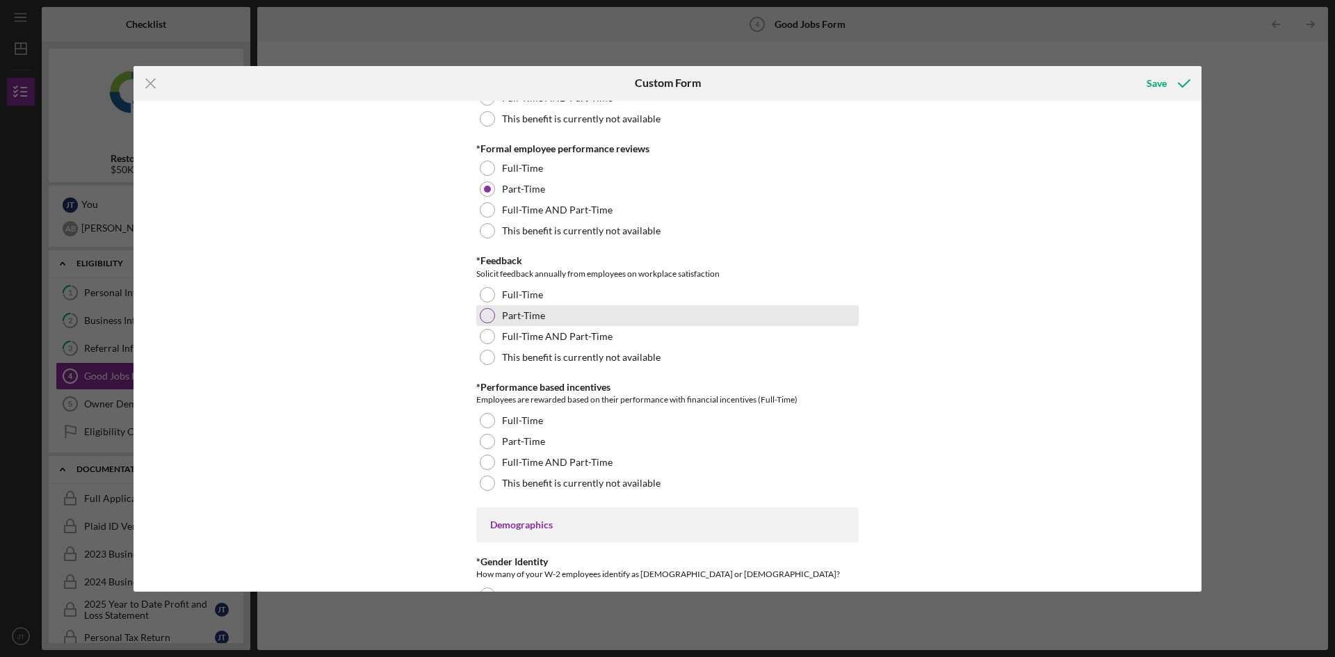
click at [548, 313] on div "Part-Time" at bounding box center [667, 315] width 382 height 21
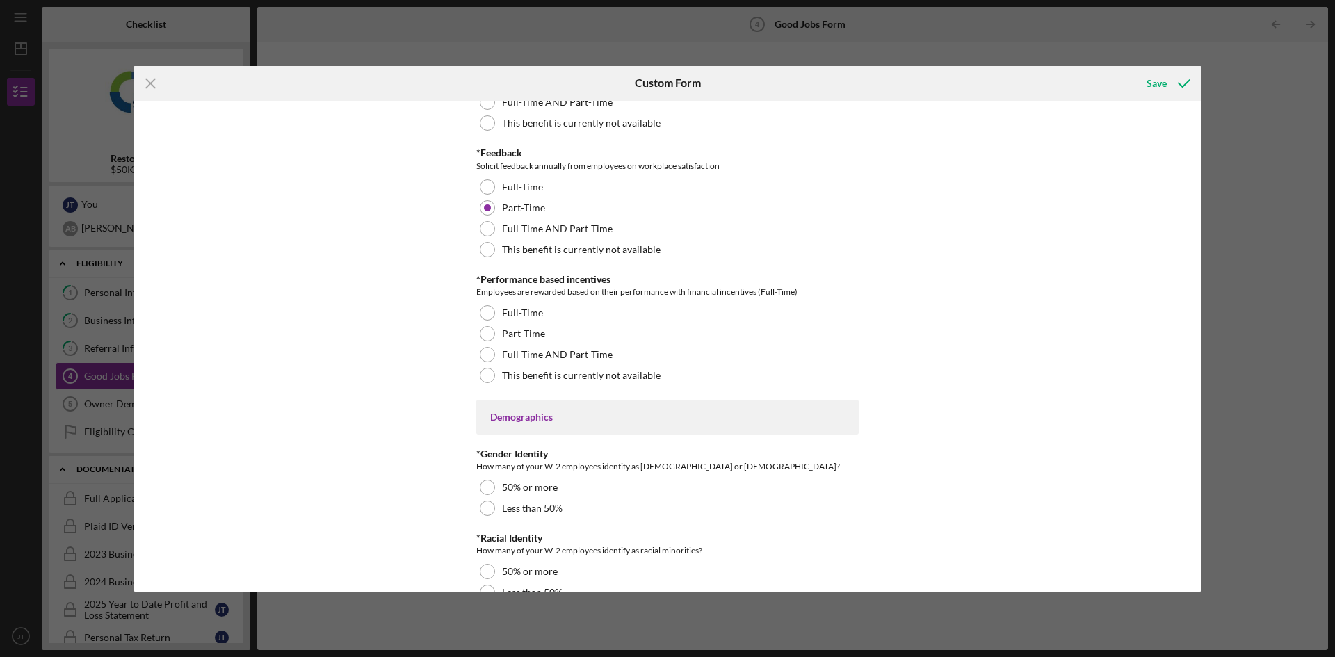
scroll to position [1738, 0]
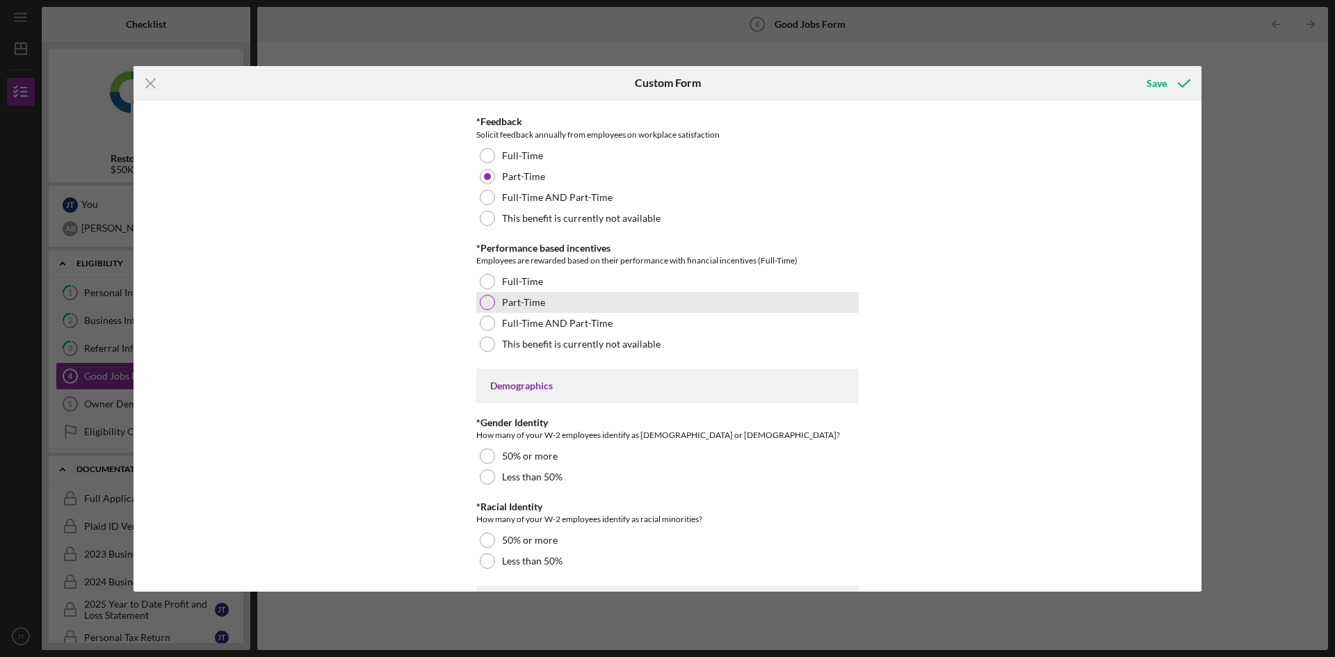
click at [552, 302] on div "Part-Time" at bounding box center [667, 302] width 382 height 21
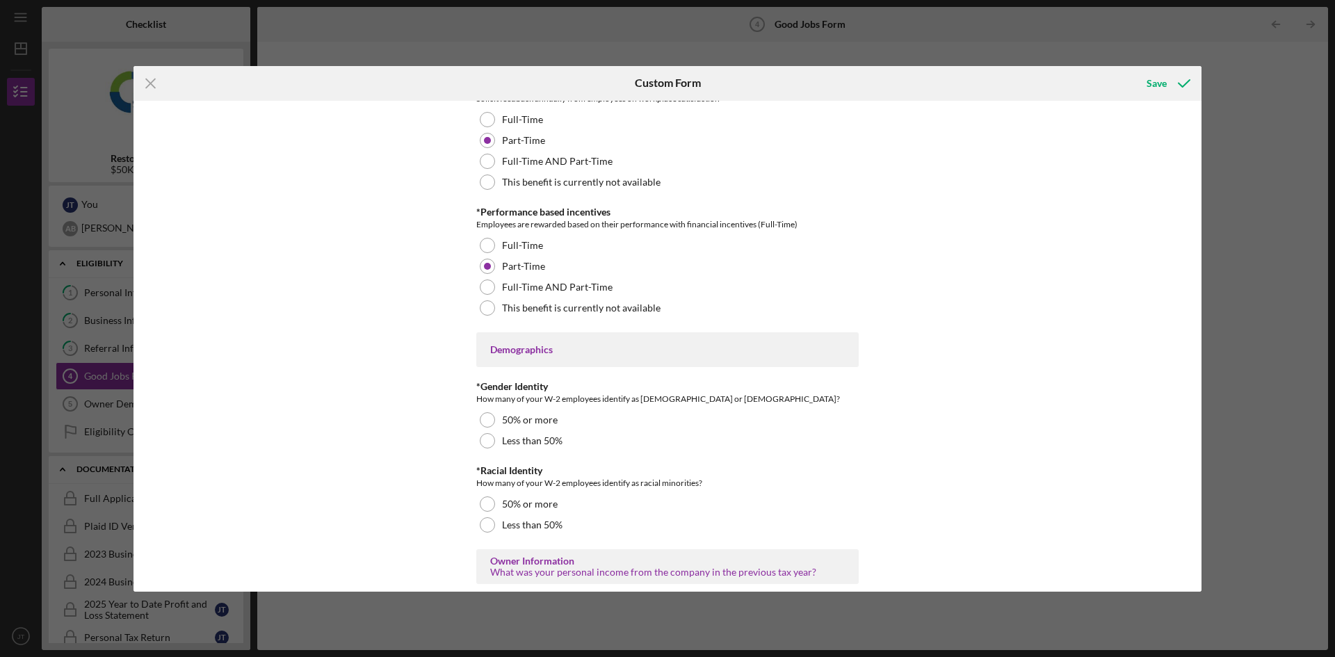
scroll to position [1877, 0]
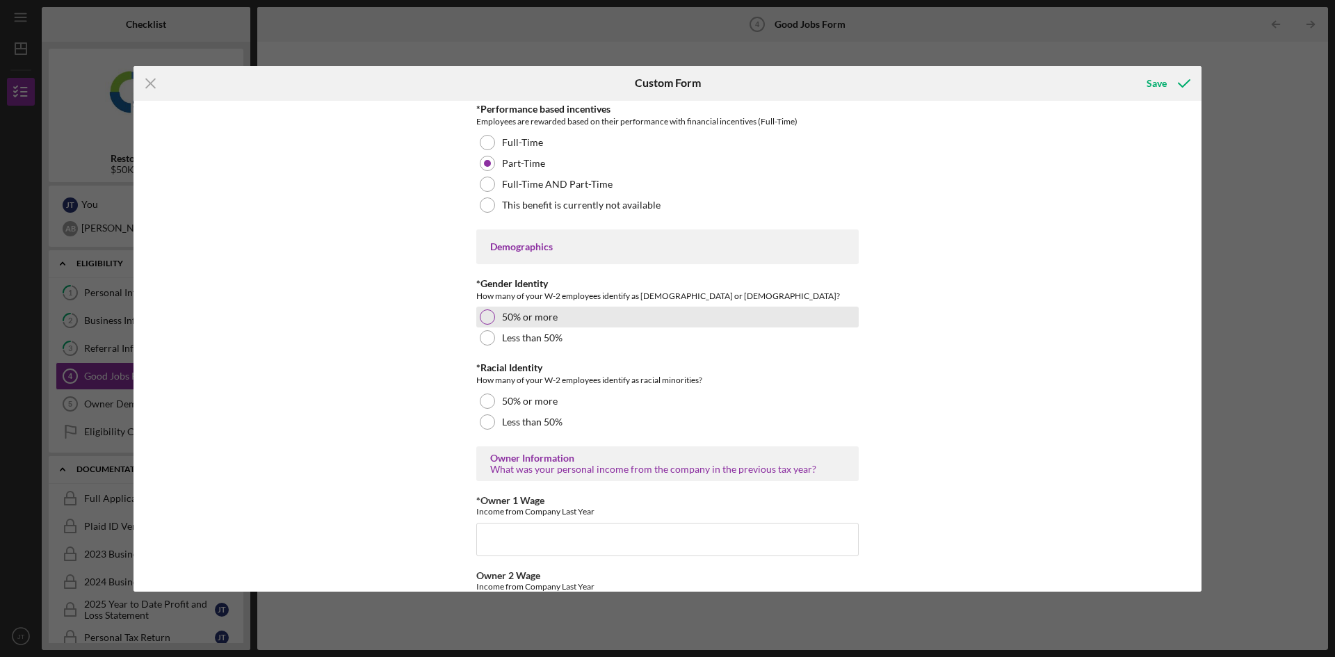
click at [574, 318] on div "50% or more" at bounding box center [667, 317] width 382 height 21
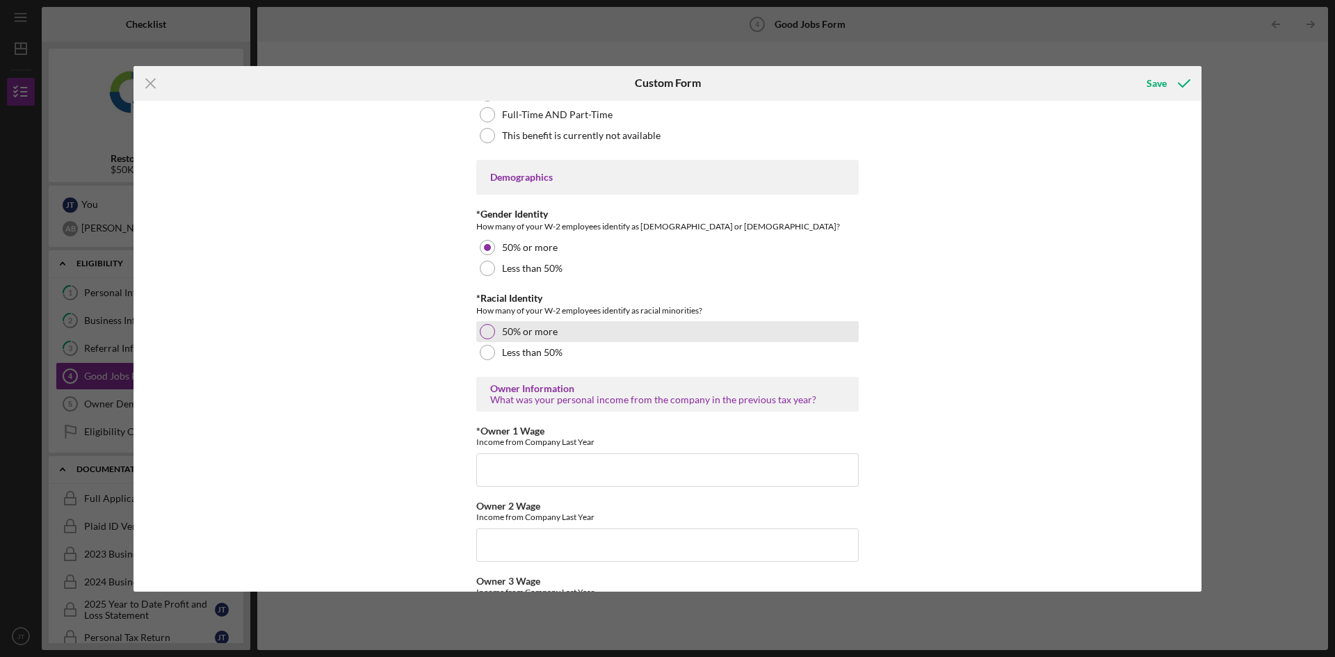
click at [554, 334] on label "50% or more" at bounding box center [530, 331] width 56 height 11
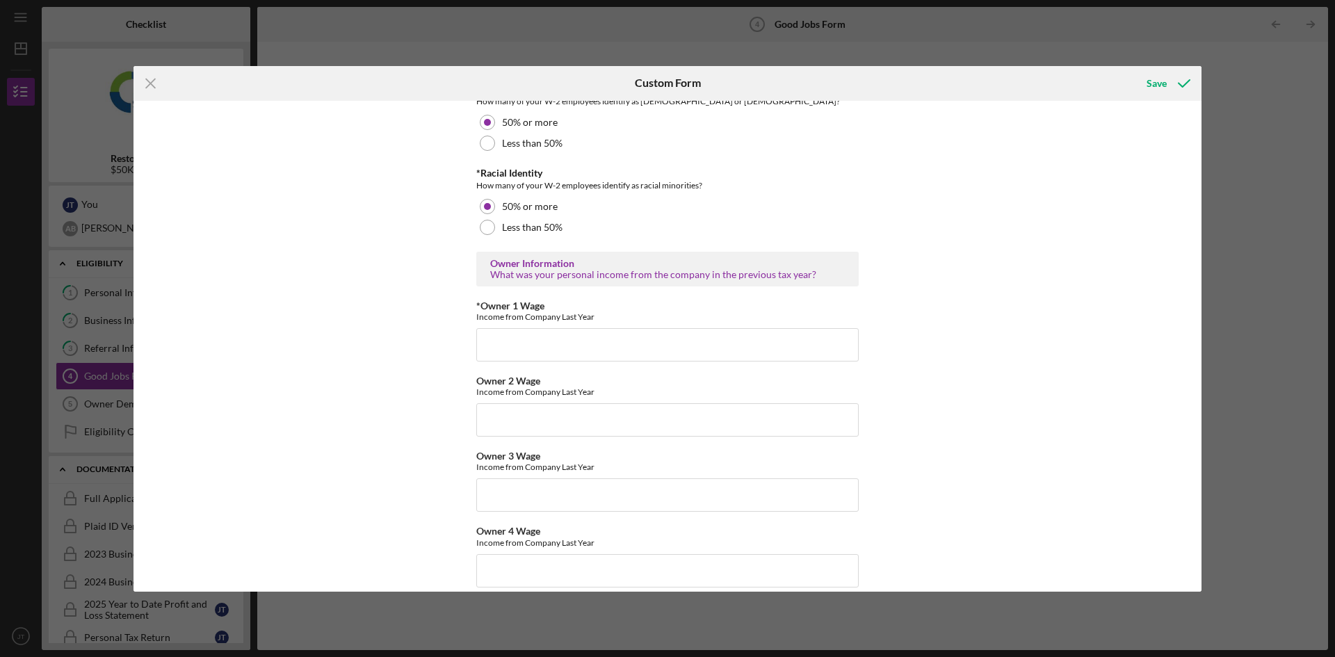
scroll to position [2086, 0]
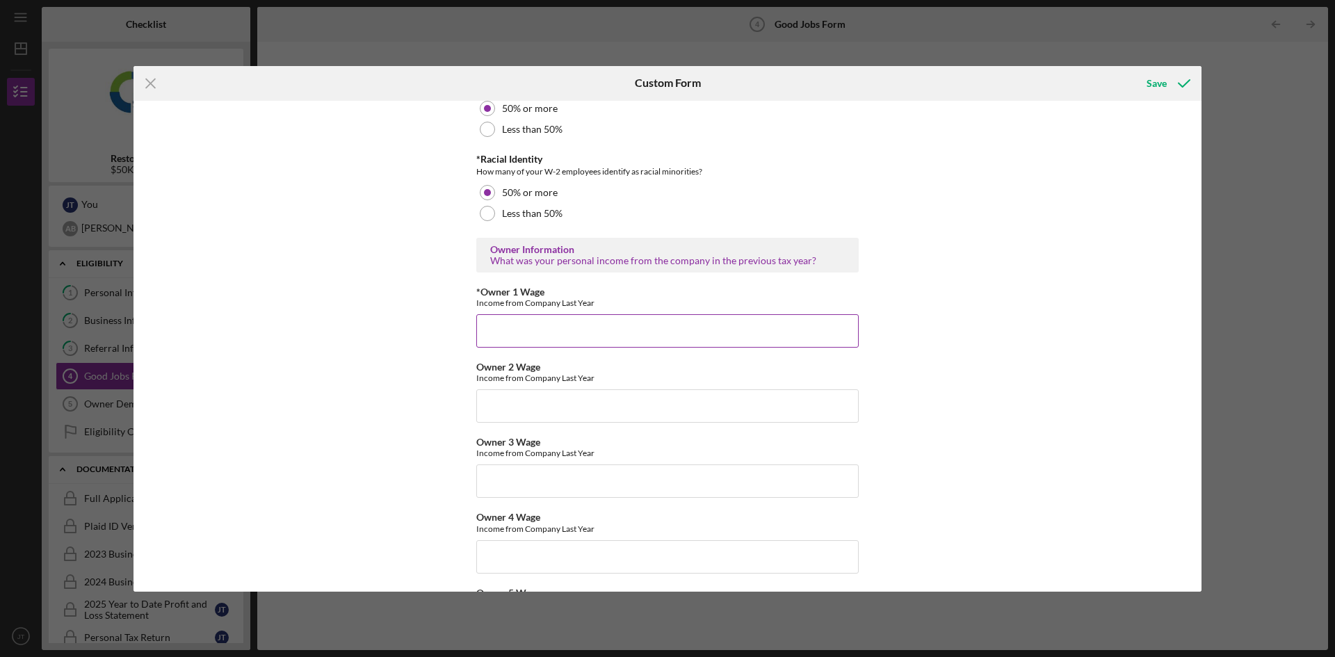
click at [525, 332] on input "*Owner 1 Wage" at bounding box center [667, 330] width 382 height 33
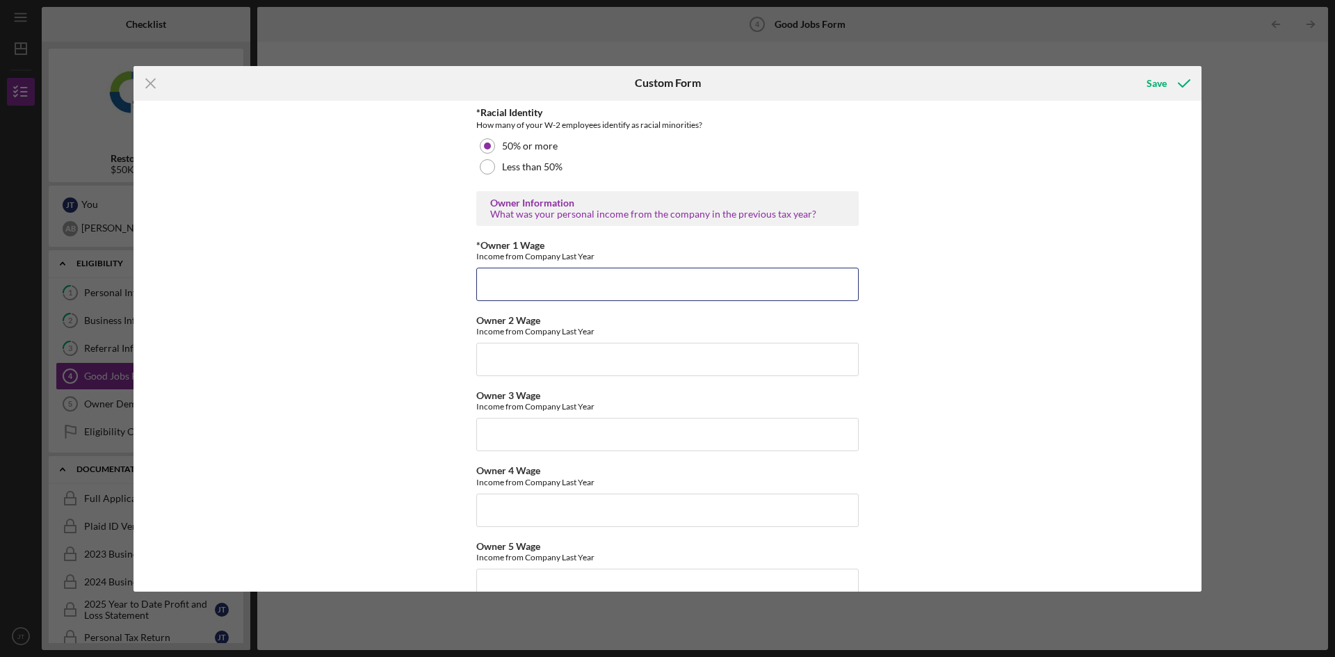
scroll to position [2155, 0]
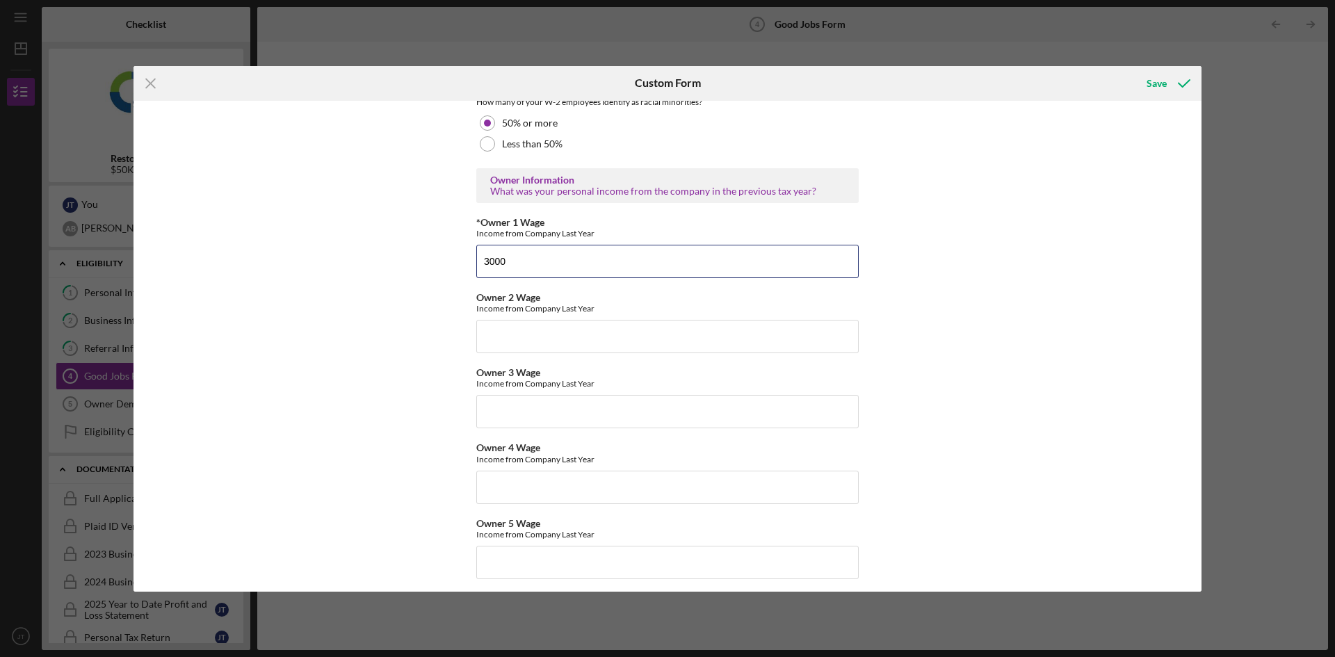
type input "3000"
click at [414, 330] on div "Good Jobs Form *Total Number of [DEMOGRAPHIC_DATA] W-2 Employees If you have no…" at bounding box center [667, 346] width 1068 height 491
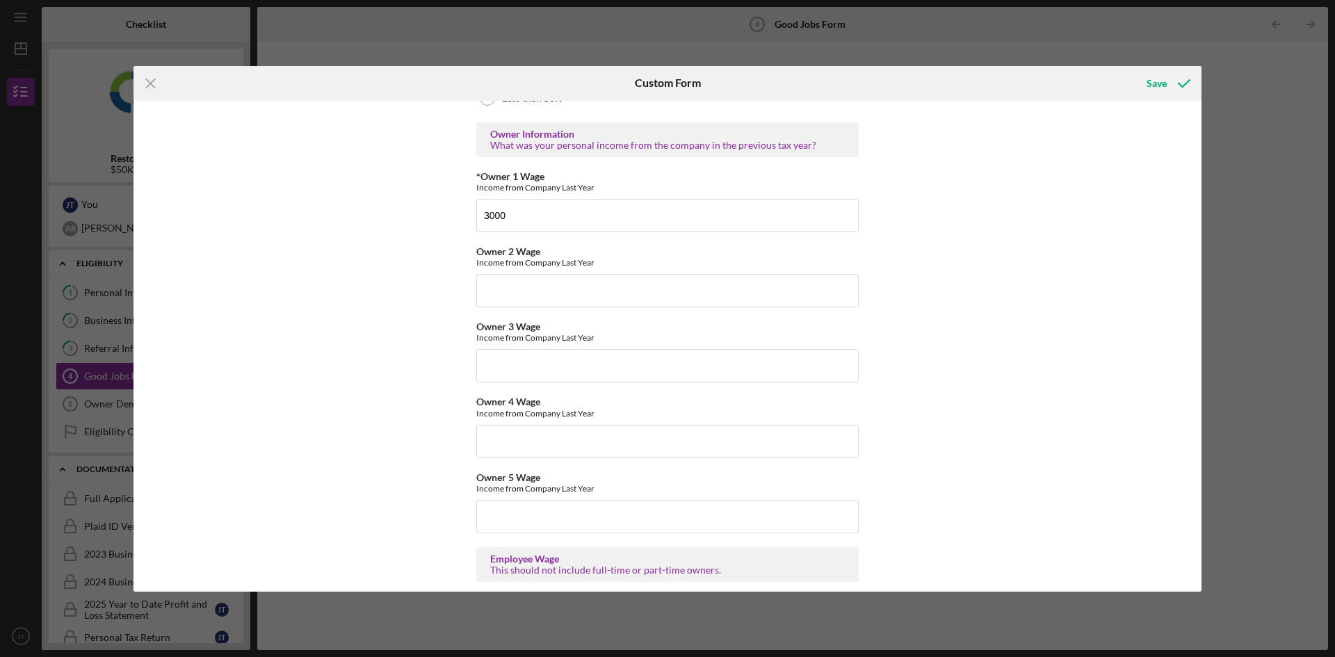
scroll to position [2225, 0]
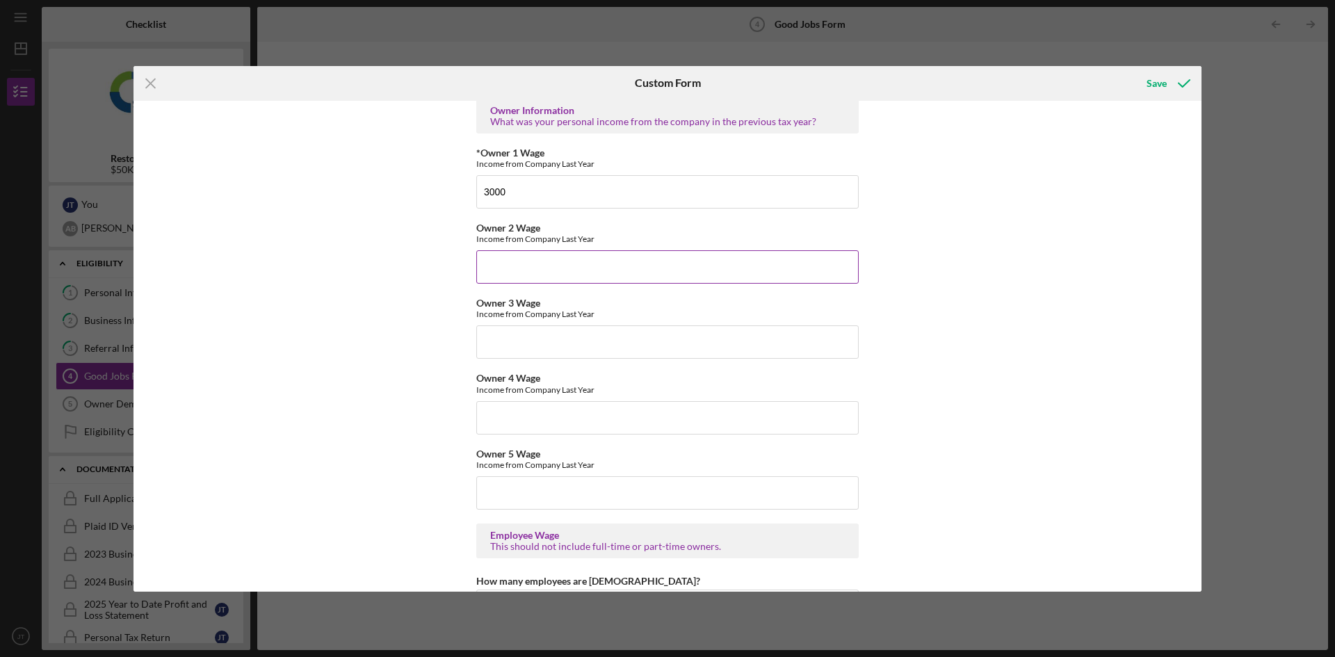
click at [565, 272] on input "Owner 2 Wage" at bounding box center [667, 266] width 382 height 33
click at [451, 325] on div "Good Jobs Form *Total Number of [DEMOGRAPHIC_DATA] W-2 Employees If you have no…" at bounding box center [667, 346] width 1068 height 491
click at [482, 195] on input "3000" at bounding box center [667, 191] width 382 height 33
drag, startPoint x: 510, startPoint y: 190, endPoint x: 486, endPoint y: 193, distance: 24.5
click at [486, 193] on input "3000" at bounding box center [667, 191] width 382 height 33
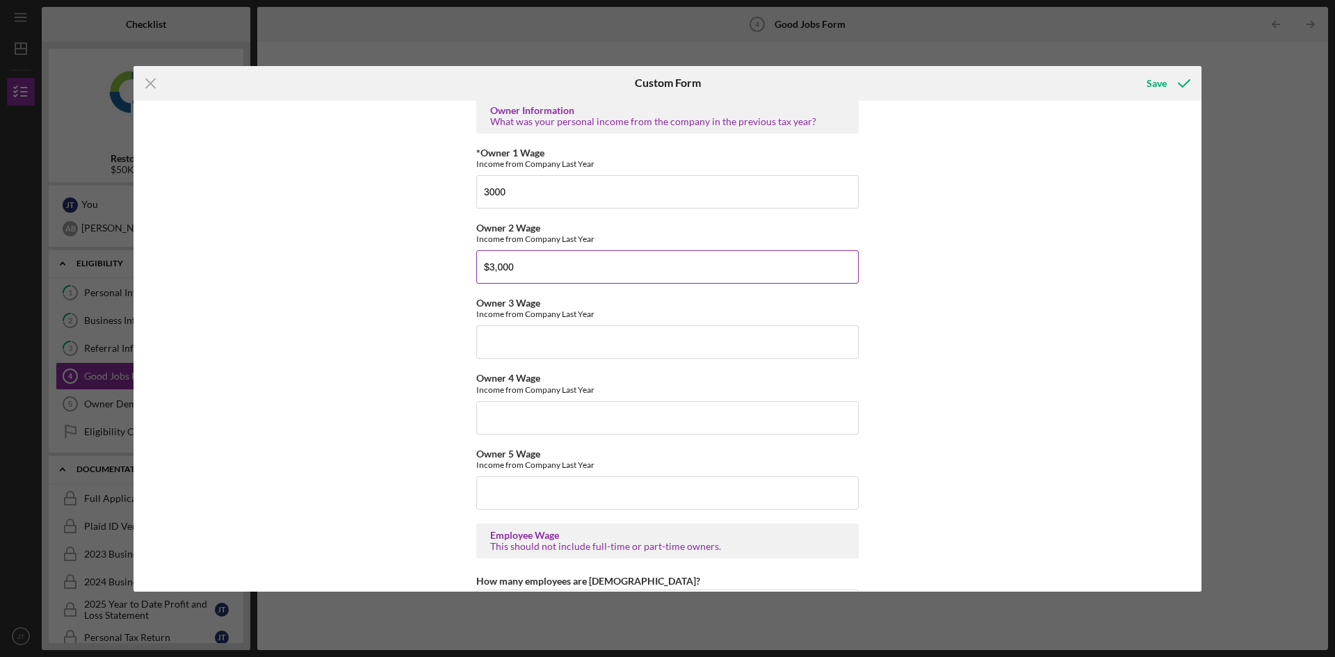
drag, startPoint x: 515, startPoint y: 271, endPoint x: 474, endPoint y: 265, distance: 41.5
click at [476, 265] on input "$3,000" at bounding box center [667, 266] width 382 height 33
click at [487, 271] on input "$3,000" at bounding box center [667, 266] width 382 height 33
drag, startPoint x: 512, startPoint y: 265, endPoint x: 483, endPoint y: 270, distance: 30.4
click at [483, 270] on input "$3,000" at bounding box center [667, 266] width 382 height 33
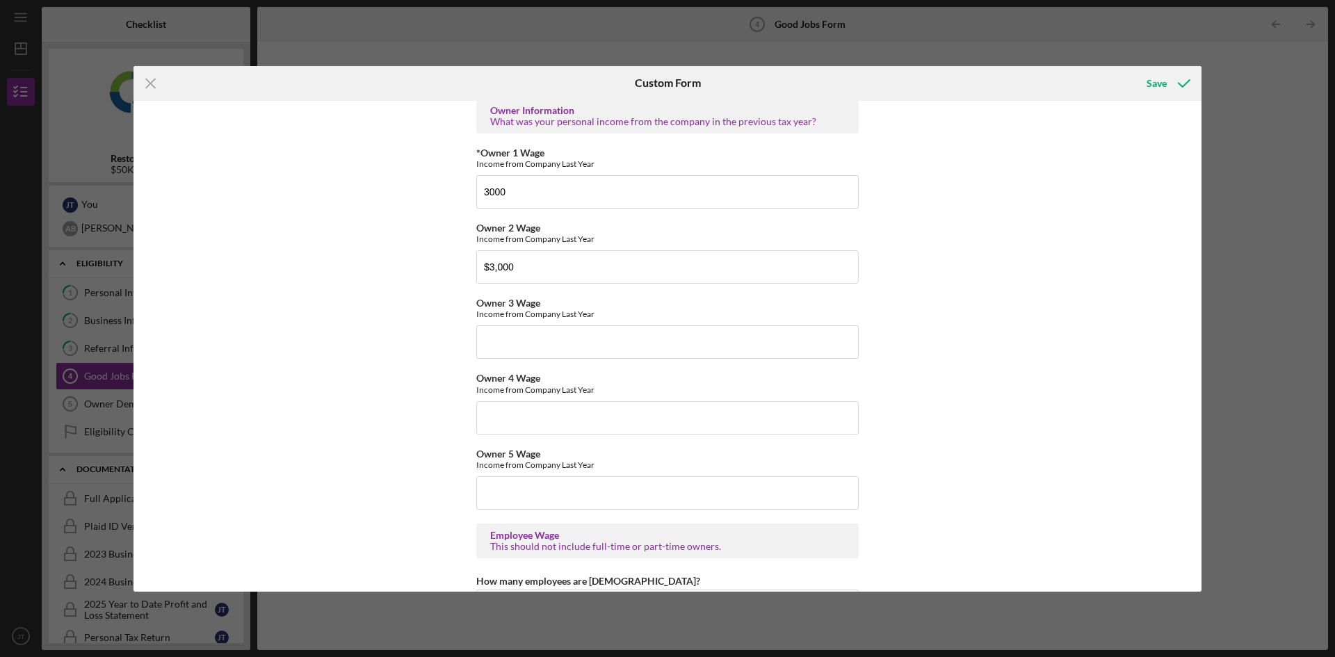
click at [365, 315] on div "Good Jobs Form *Total Number of [DEMOGRAPHIC_DATA] W-2 Employees If you have no…" at bounding box center [667, 346] width 1068 height 491
drag, startPoint x: 515, startPoint y: 274, endPoint x: 443, endPoint y: 270, distance: 72.4
click at [443, 270] on div "Good Jobs Form *Total Number of [DEMOGRAPHIC_DATA] W-2 Employees If you have no…" at bounding box center [667, 346] width 1068 height 491
click at [448, 274] on div "Good Jobs Form *Total Number of [DEMOGRAPHIC_DATA] W-2 Employees If you have no…" at bounding box center [667, 346] width 1068 height 491
drag, startPoint x: 519, startPoint y: 272, endPoint x: 427, endPoint y: 276, distance: 91.9
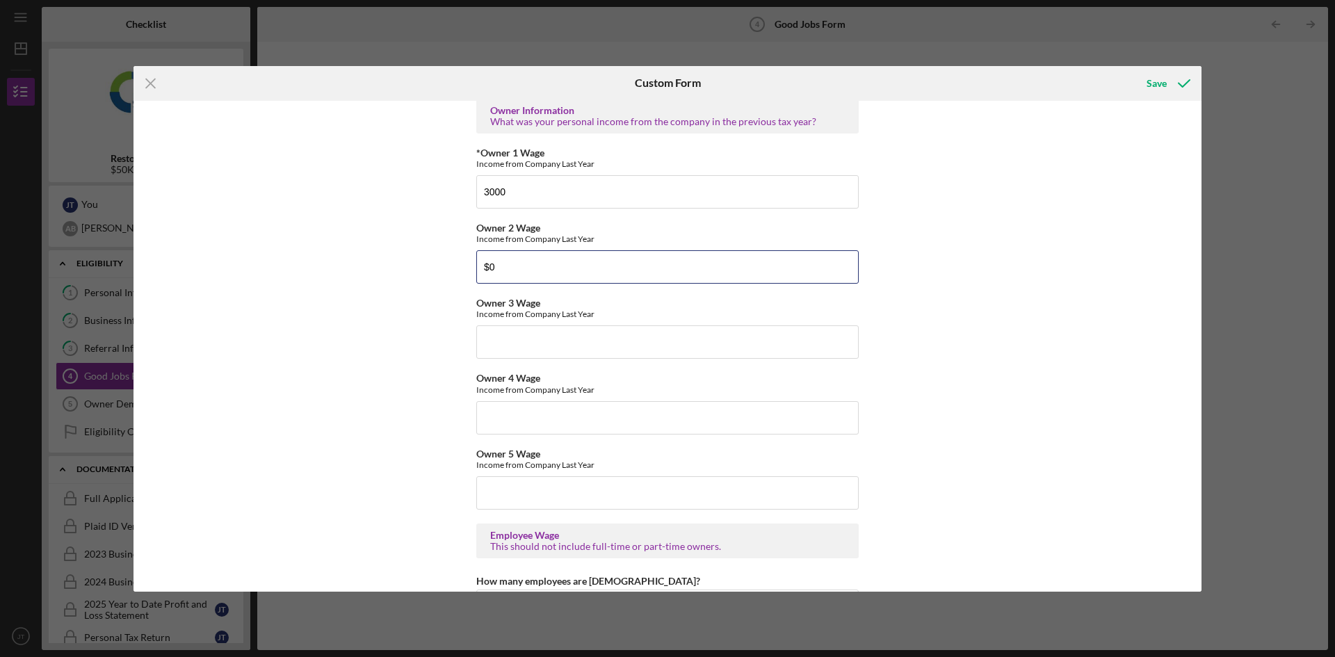
click at [427, 276] on div "Good Jobs Form *Total Number of [DEMOGRAPHIC_DATA] W-2 Employees If you have no…" at bounding box center [667, 346] width 1068 height 491
drag, startPoint x: 520, startPoint y: 275, endPoint x: 444, endPoint y: 265, distance: 77.1
click at [444, 265] on div "Good Jobs Form *Total Number of [DEMOGRAPHIC_DATA] W-2 Employees If you have no…" at bounding box center [667, 346] width 1068 height 491
type input "$1,500"
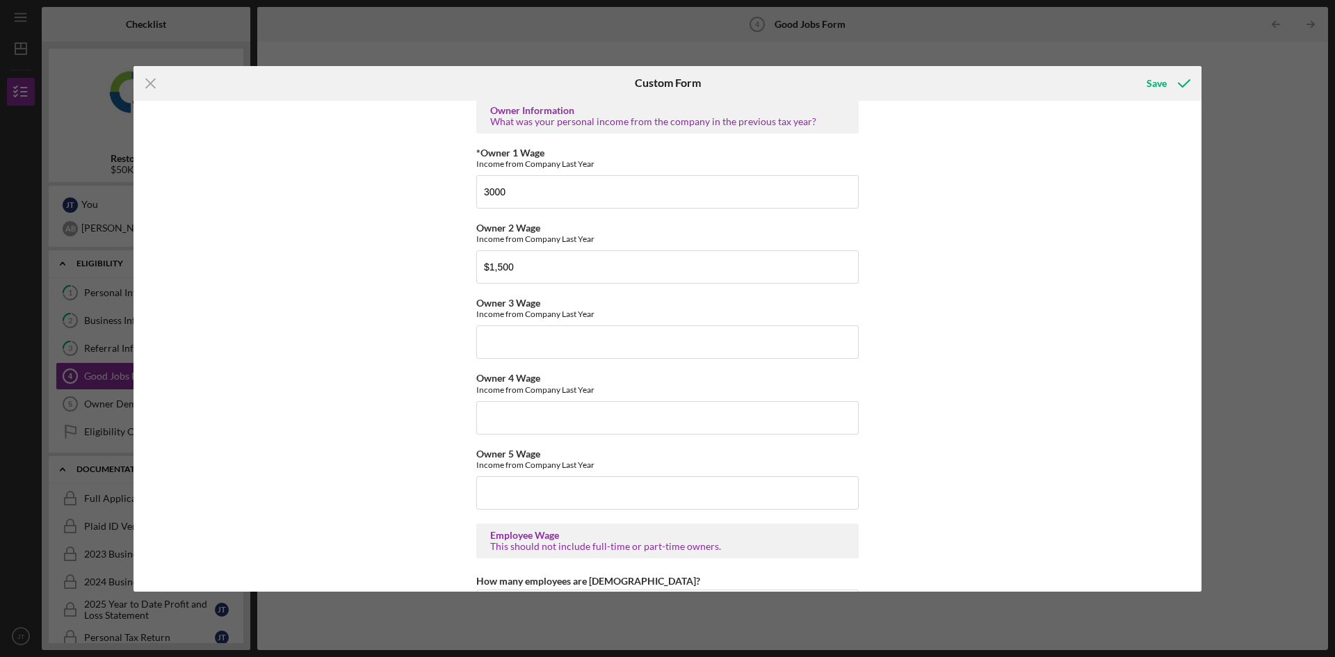
click at [432, 249] on div "Good Jobs Form *Total Number of [DEMOGRAPHIC_DATA] W-2 Employees If you have no…" at bounding box center [667, 346] width 1068 height 491
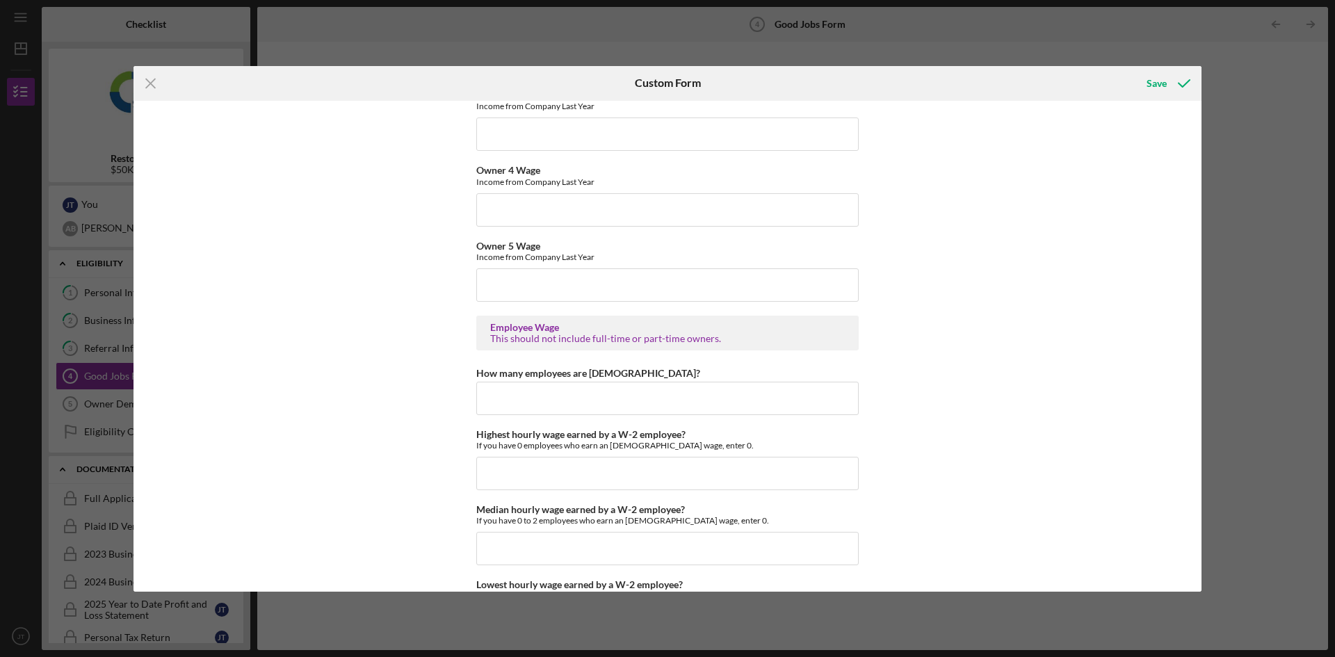
scroll to position [2434, 0]
click at [530, 394] on input "How many employees are [DEMOGRAPHIC_DATA]?" at bounding box center [667, 397] width 382 height 33
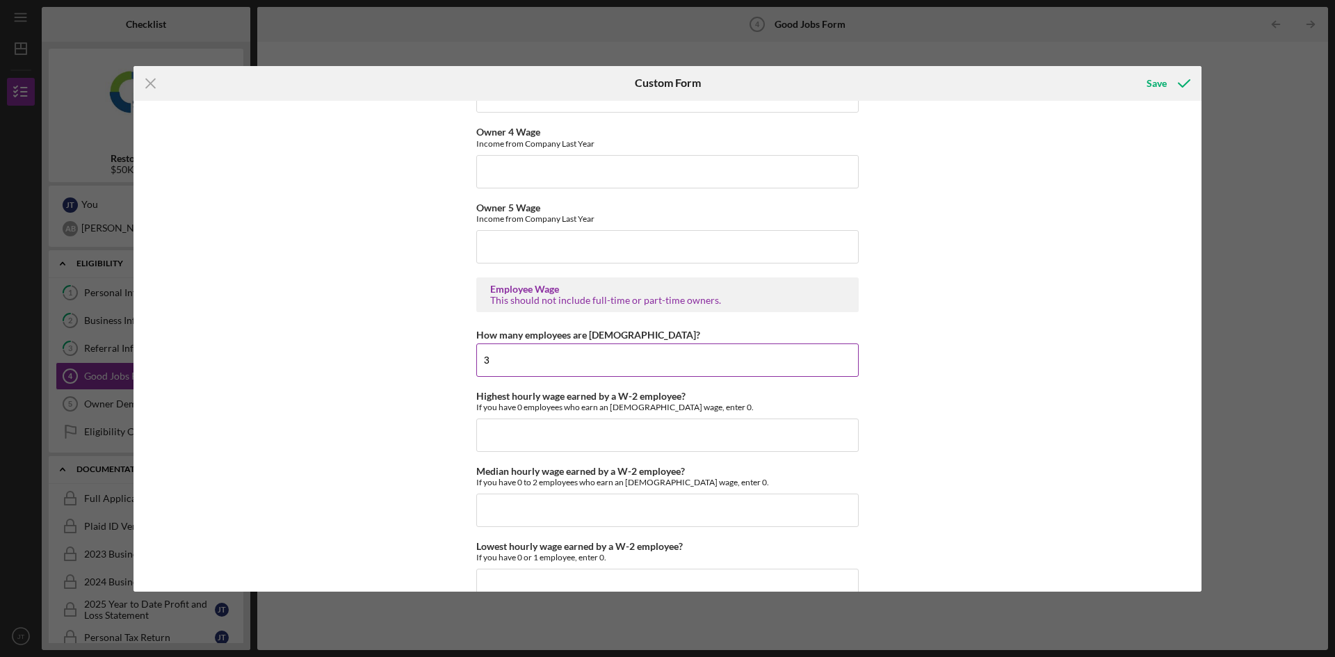
scroll to position [2503, 0]
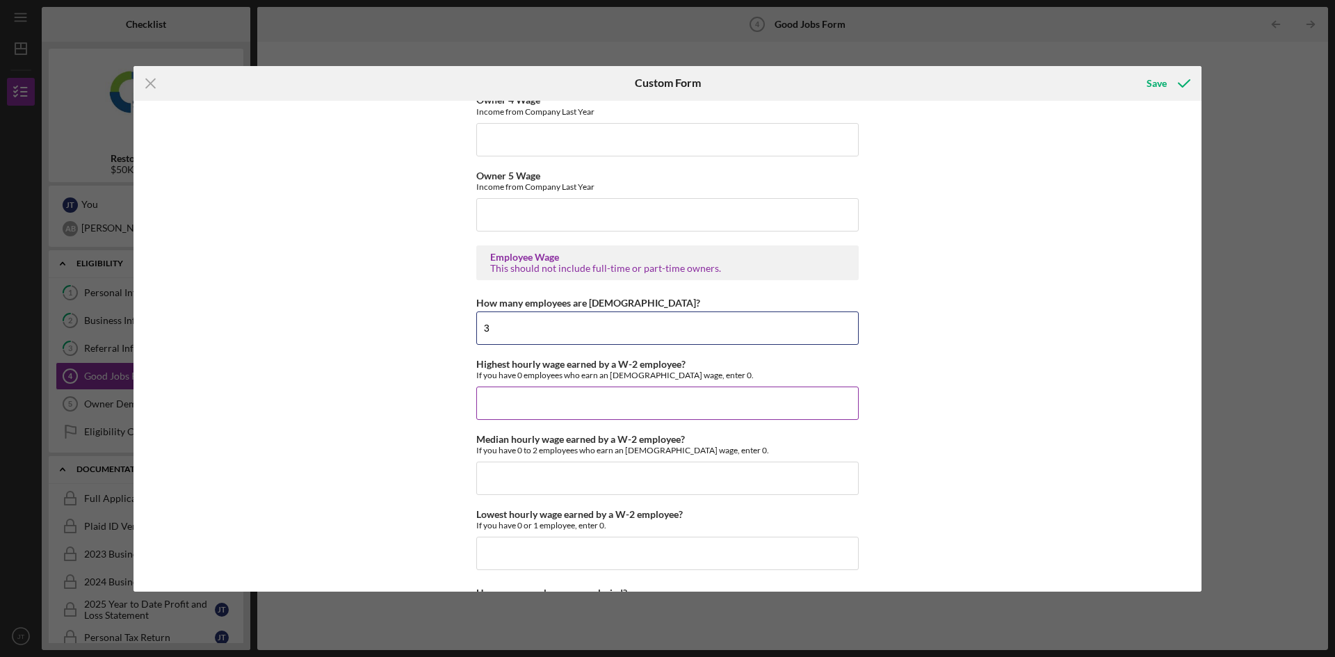
type input "3"
click at [491, 405] on input "Highest hourly wage earned by a W-2 employee?" at bounding box center [667, 403] width 382 height 33
type input "$17.82"
click at [411, 406] on div "Good Jobs Form *Total Number of [DEMOGRAPHIC_DATA] W-2 Employees If you have no…" at bounding box center [667, 346] width 1068 height 491
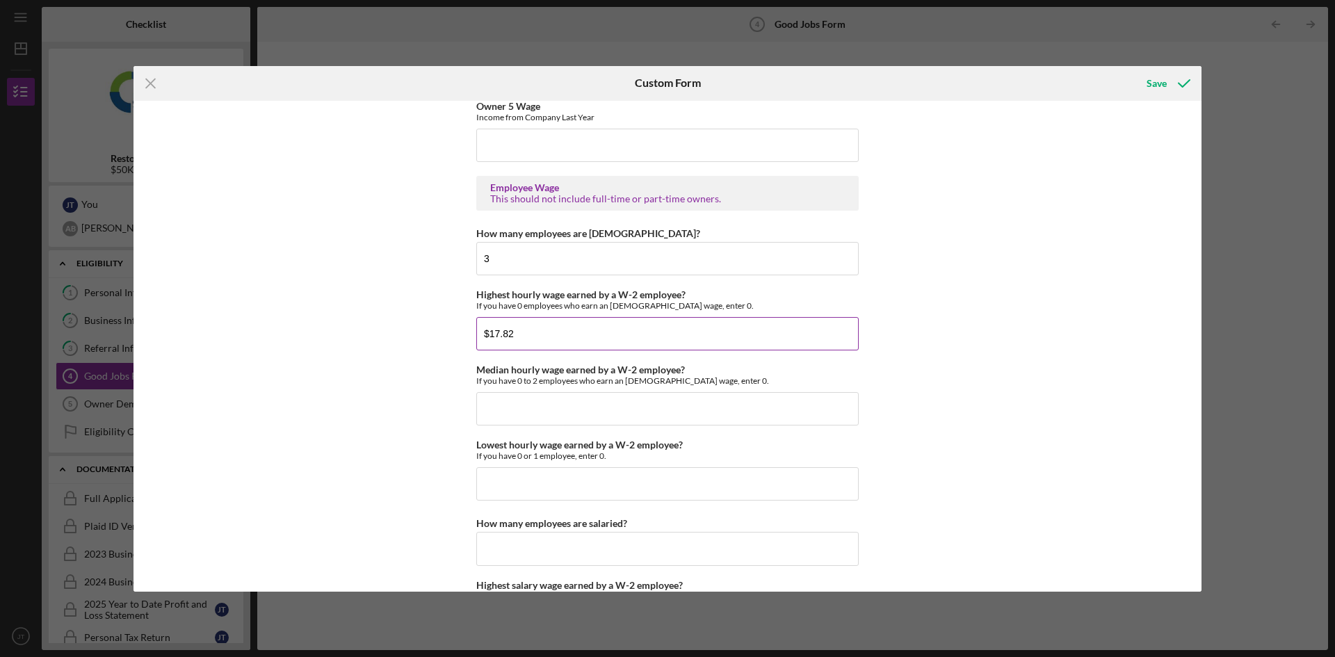
click at [606, 339] on input "$17.82" at bounding box center [667, 333] width 382 height 33
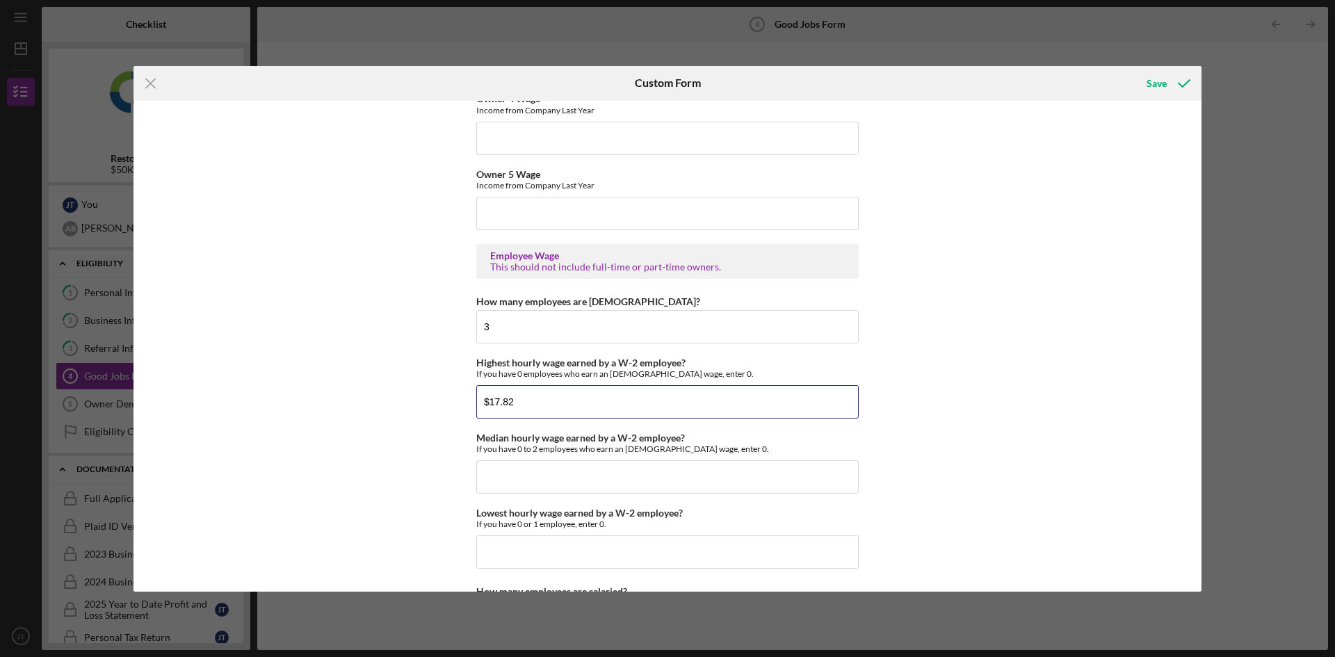
scroll to position [2503, 0]
click at [435, 437] on div "Good Jobs Form *Total Number of [DEMOGRAPHIC_DATA] W-2 Employees If you have no…" at bounding box center [667, 346] width 1068 height 491
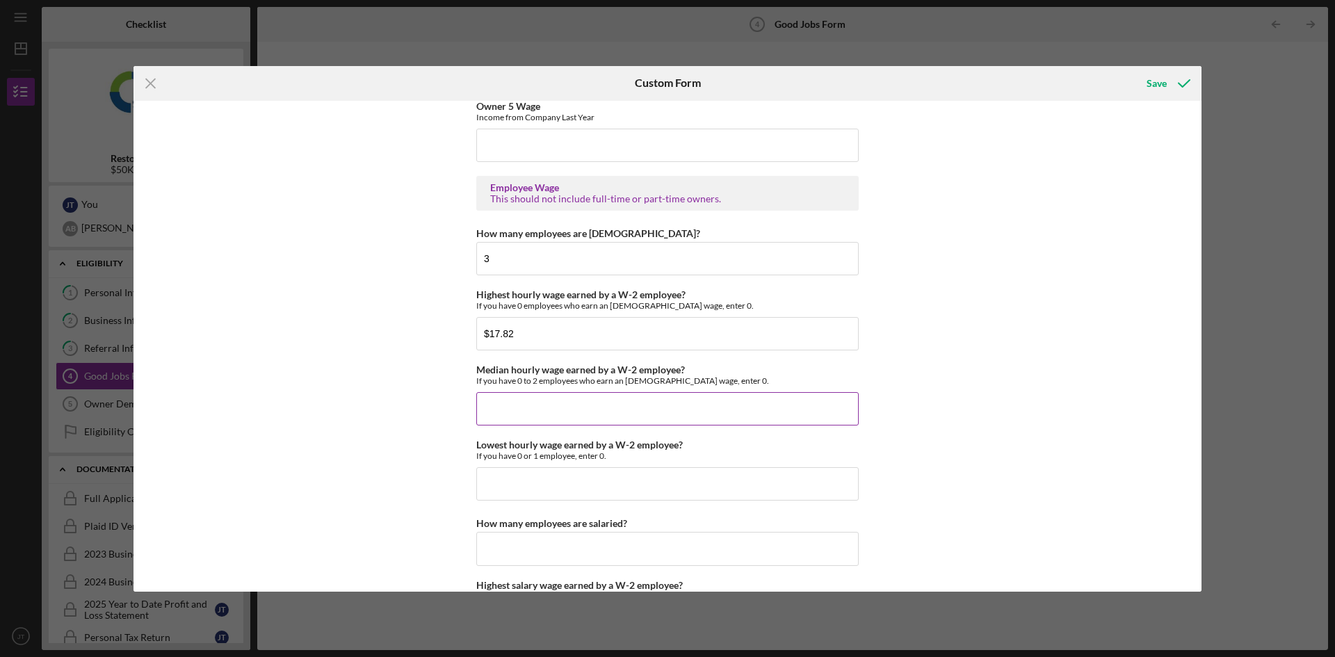
click at [517, 423] on input "Median hourly wage earned by a W-2 employee?" at bounding box center [667, 408] width 382 height 33
drag, startPoint x: 556, startPoint y: 348, endPoint x: 469, endPoint y: 345, distance: 87.7
click at [469, 345] on div "Good Jobs Form *Total Number of [DEMOGRAPHIC_DATA] W-2 Employees If you have no…" at bounding box center [667, 346] width 1068 height 491
click at [558, 416] on input "Median hourly wage earned by a W-2 employee?" at bounding box center [667, 408] width 382 height 33
paste input "$17.82"
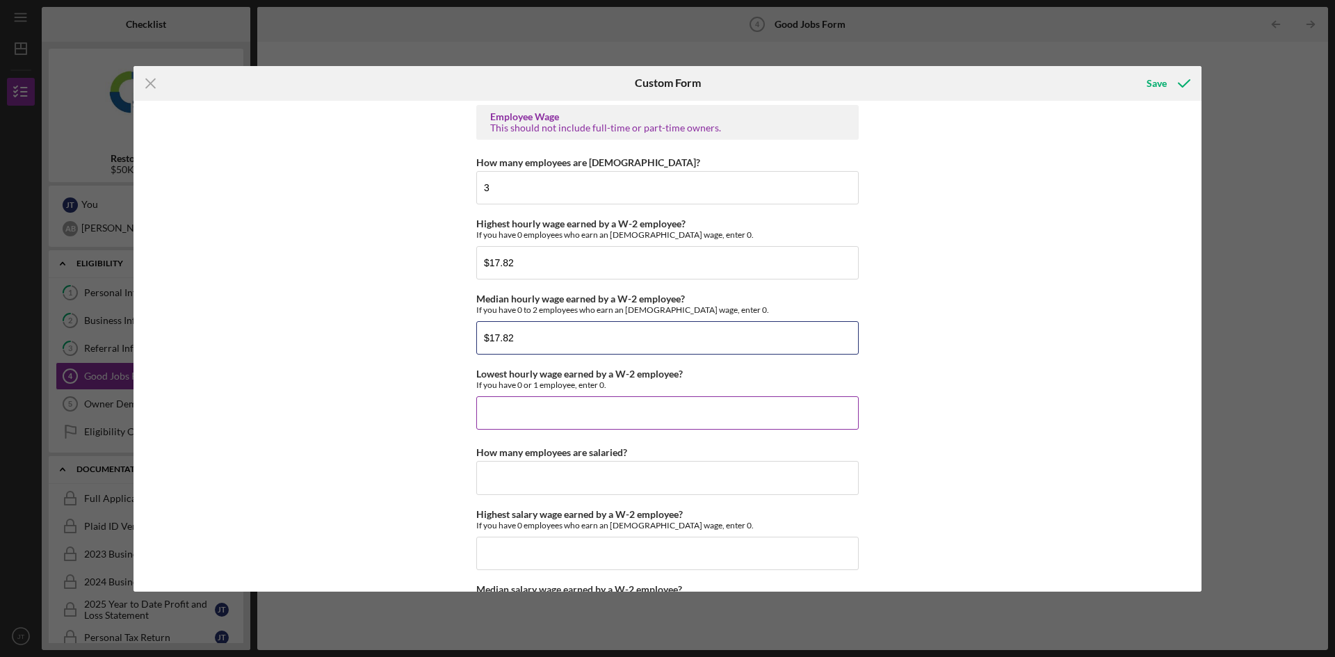
scroll to position [2712, 0]
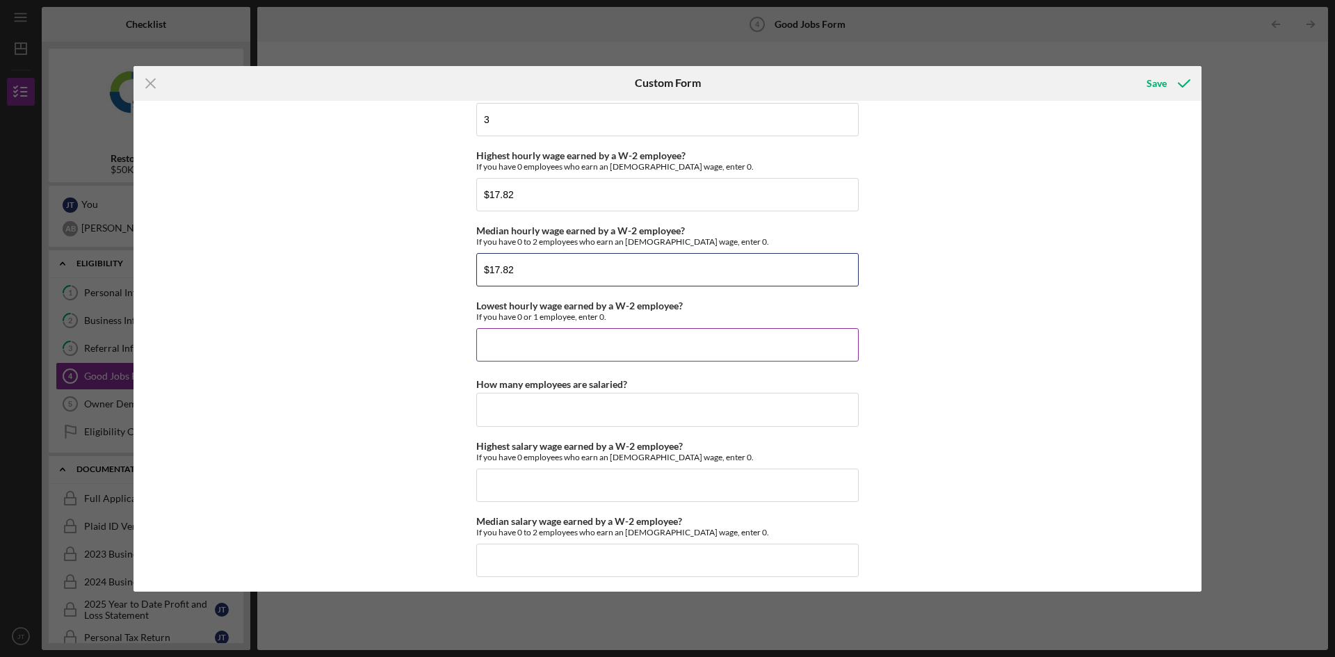
type input "$17.82"
click at [553, 352] on input "Lowest hourly wage earned by a W-2 employee?" at bounding box center [667, 344] width 382 height 33
paste input "$17.82"
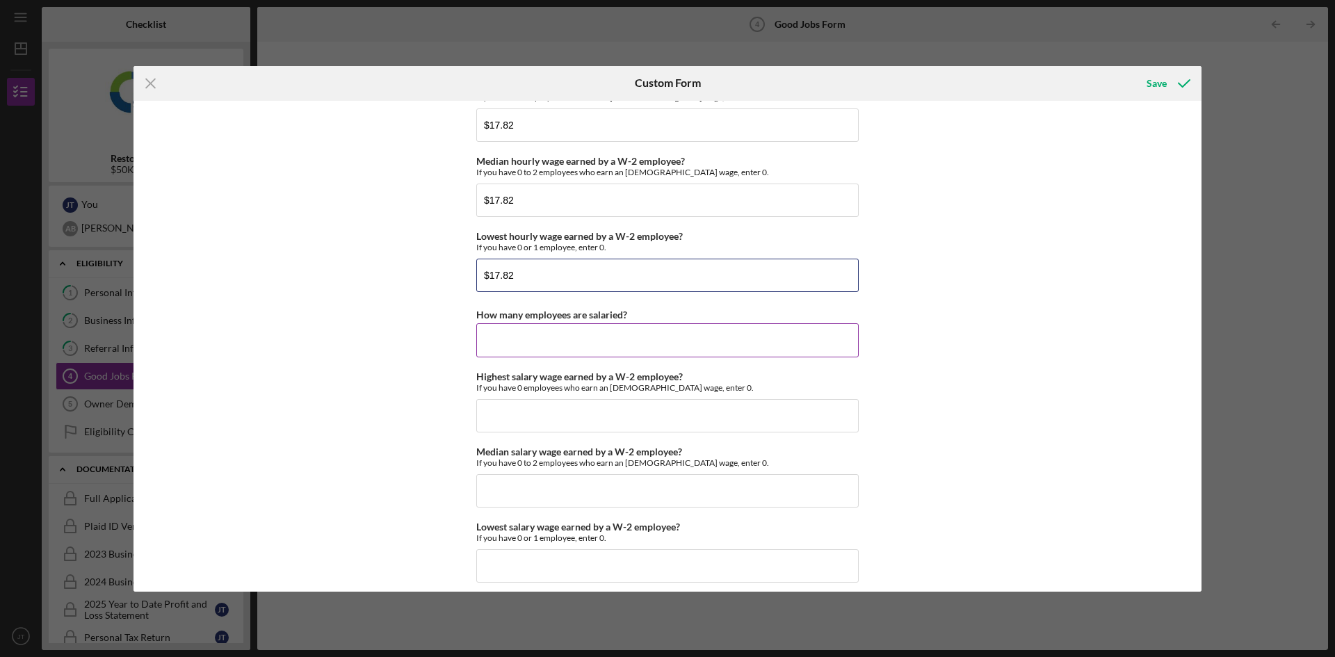
type input "$17.82"
click at [549, 352] on input "How many employees are salaried?" at bounding box center [667, 339] width 382 height 33
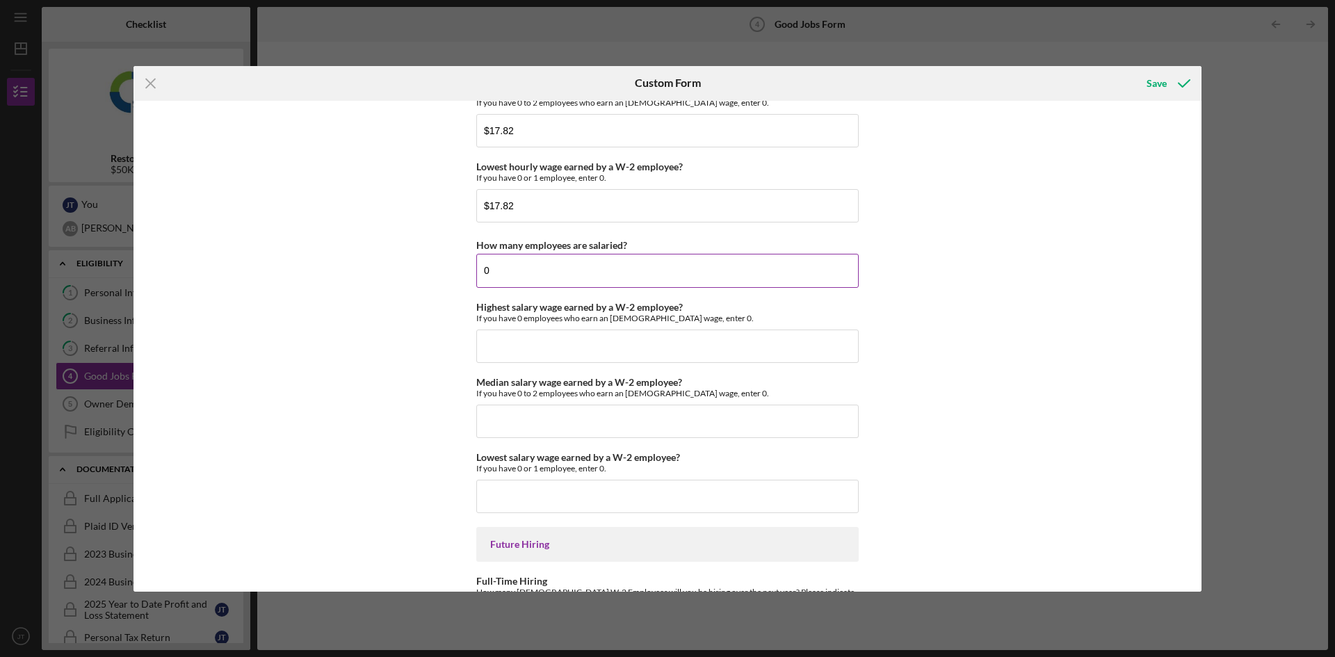
type input "0"
click at [535, 346] on input "Highest salary wage earned by a W-2 employee?" at bounding box center [667, 346] width 382 height 33
type input "$0"
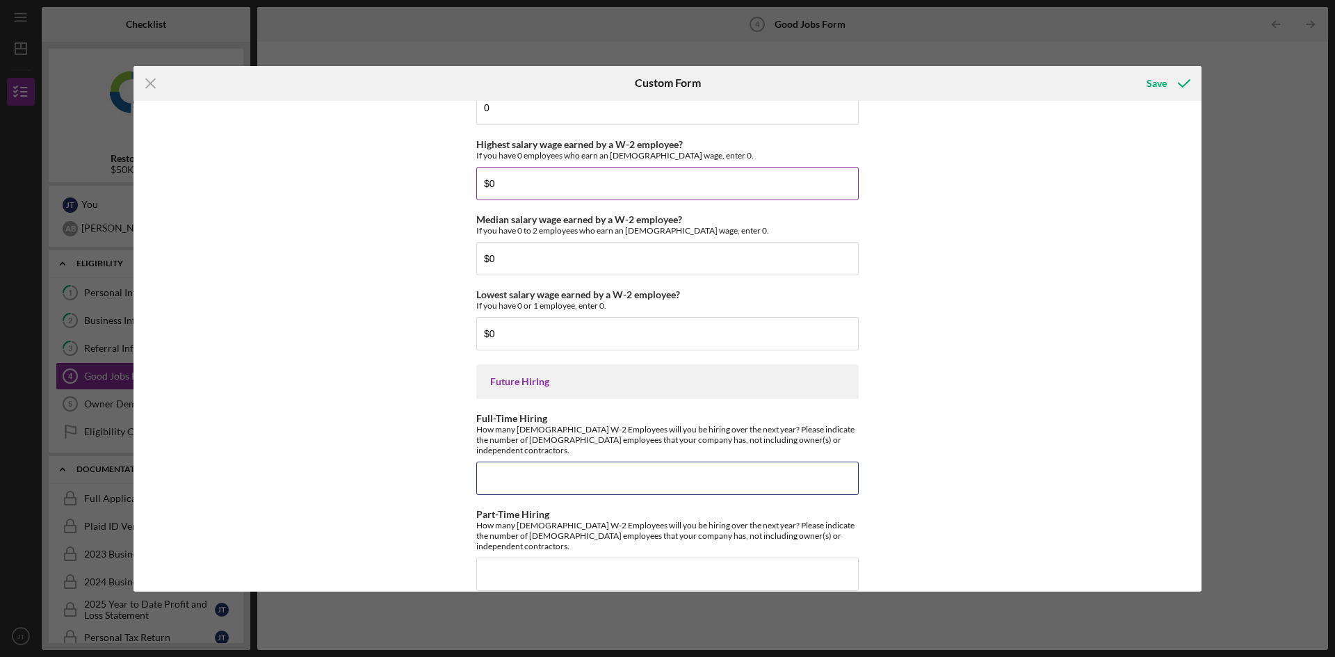
scroll to position [3013, 0]
click at [524, 558] on input "Part-Time Hiring" at bounding box center [667, 574] width 382 height 33
type input "2"
click at [334, 542] on div "Good Jobs Form *Total Number of [DEMOGRAPHIC_DATA] W-2 Employees If you have no…" at bounding box center [667, 346] width 1068 height 491
click at [517, 462] on input "Full-Time Hiring" at bounding box center [667, 478] width 382 height 33
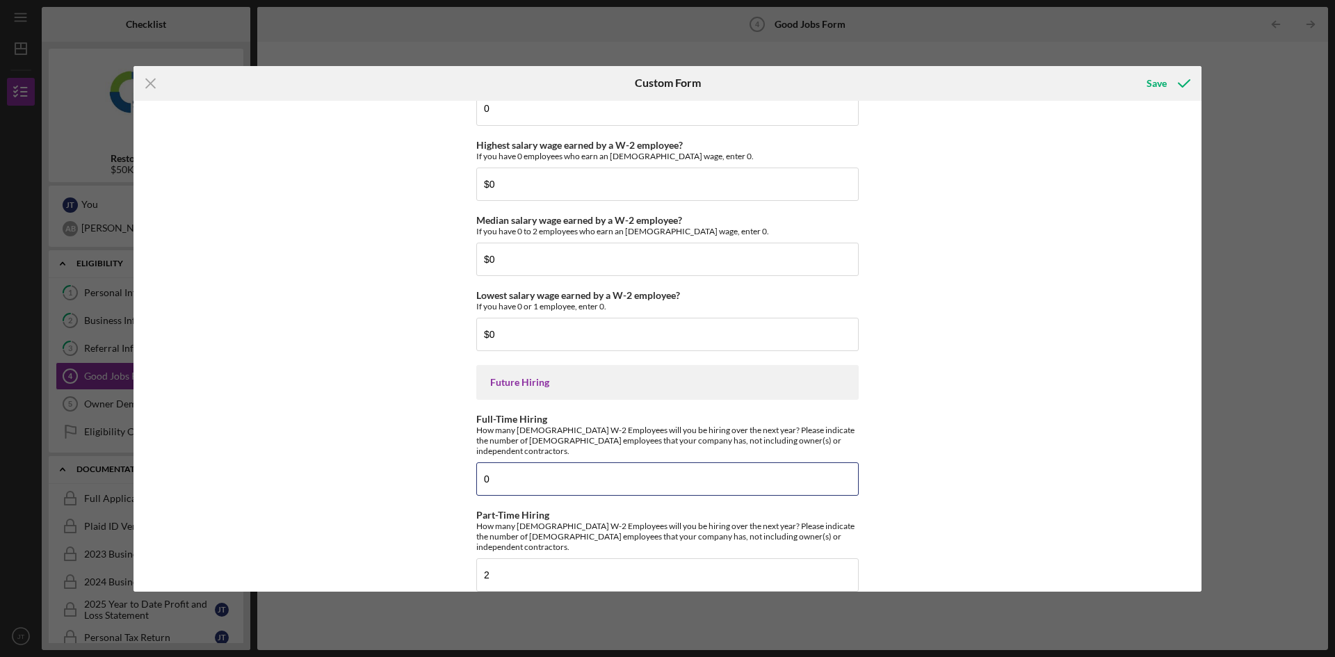
type input "0"
click at [448, 454] on div "Good Jobs Form *Total Number of [DEMOGRAPHIC_DATA] W-2 Employees If you have no…" at bounding box center [667, 346] width 1068 height 491
click at [1159, 81] on div "Save" at bounding box center [1157, 84] width 20 height 28
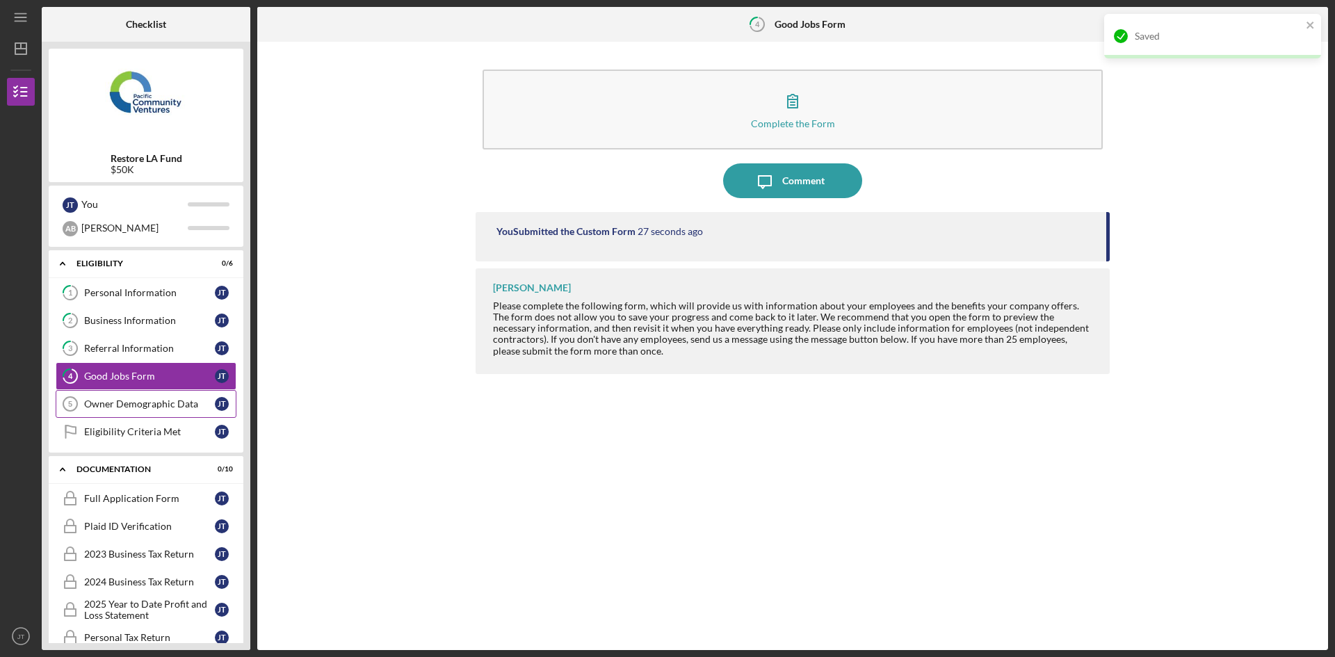
click at [126, 398] on link "Owner Demographic Data 5 Owner Demographic Data [PERSON_NAME]" at bounding box center [146, 404] width 181 height 28
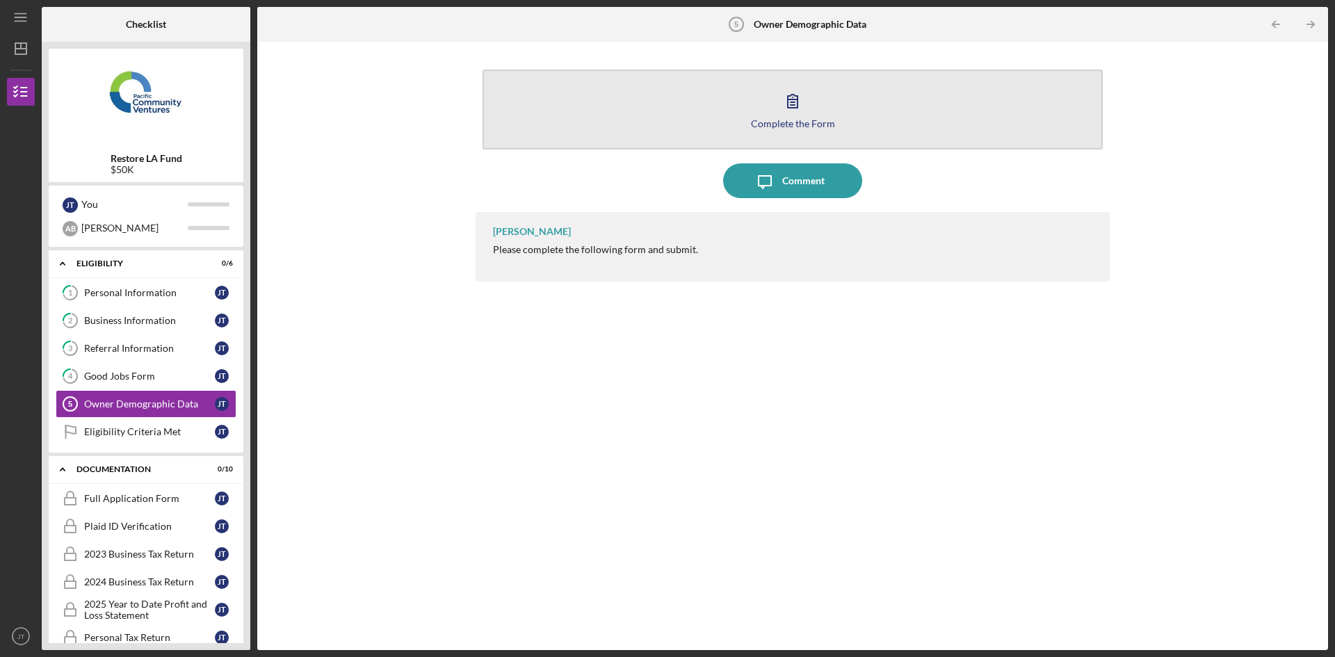
click at [672, 76] on button "Complete the Form Form" at bounding box center [793, 110] width 620 height 80
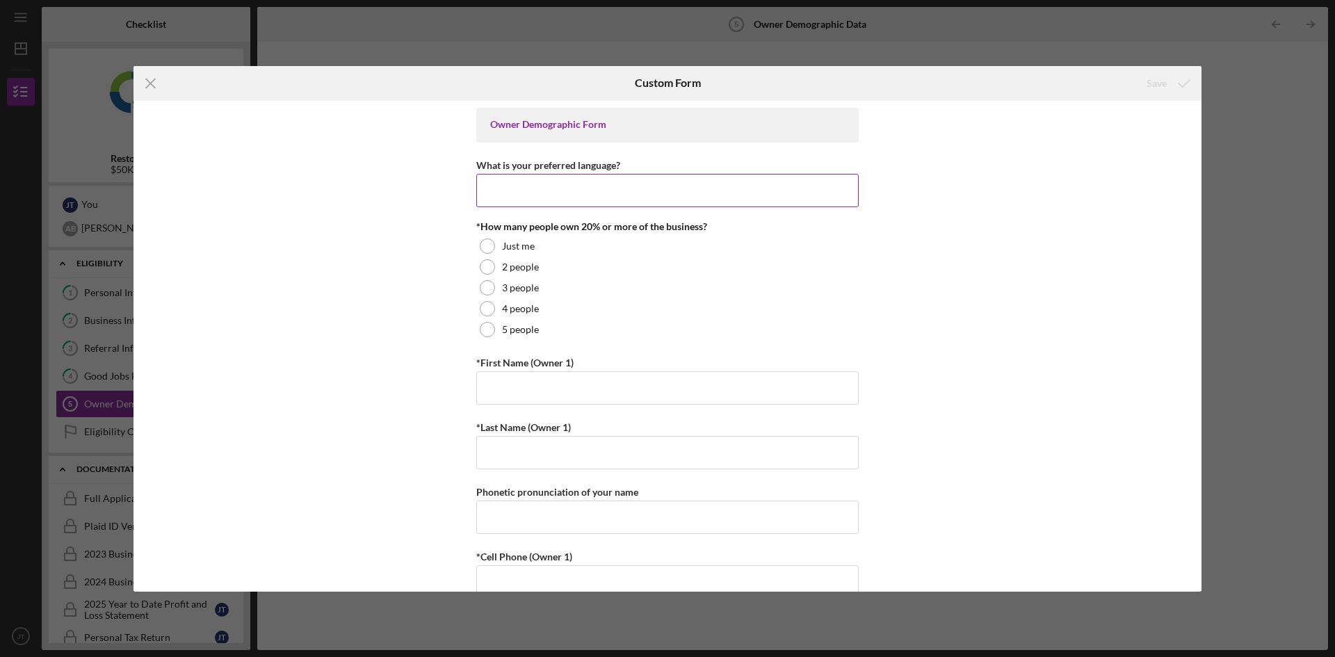
click at [578, 187] on input "What is your preferred language?" at bounding box center [667, 190] width 382 height 33
type input "English"
click at [553, 266] on div "2 people" at bounding box center [667, 267] width 382 height 21
click at [515, 391] on input "*First Name (Owner 1)" at bounding box center [667, 387] width 382 height 33
type input "[PERSON_NAME]"
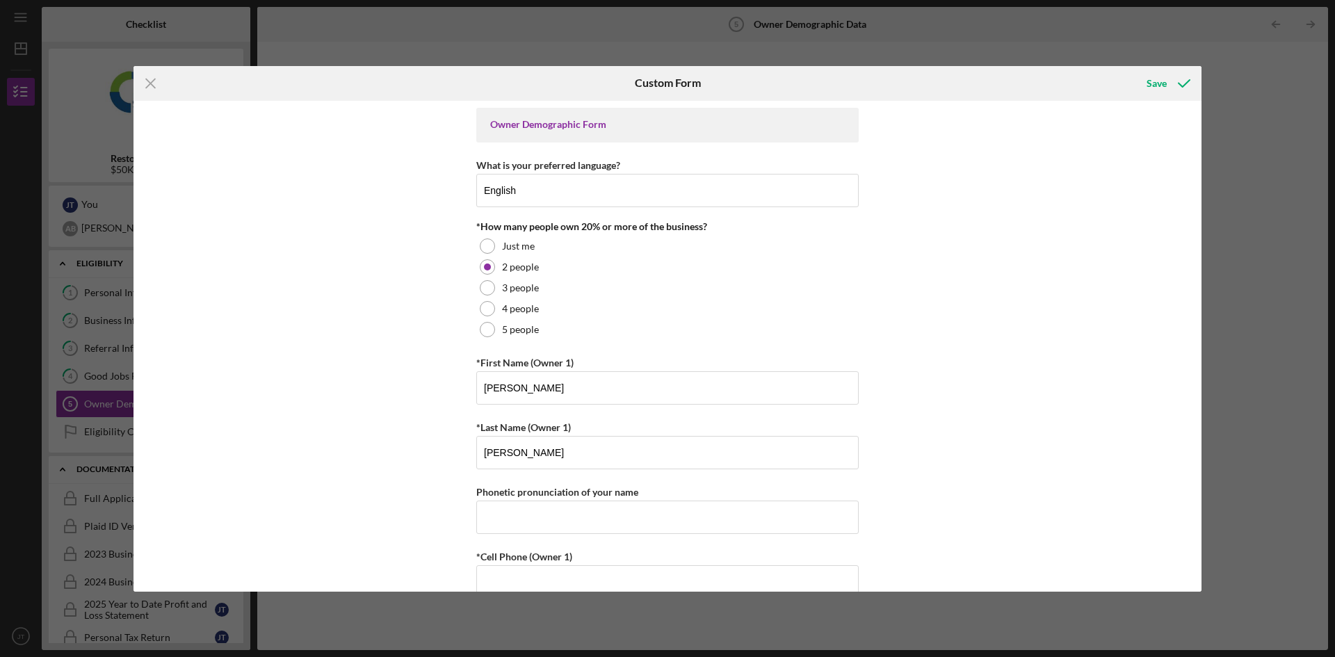
click at [438, 390] on div "Owner Demographic Form What is your preferred language? English *How many peopl…" at bounding box center [667, 346] width 1068 height 491
click at [519, 459] on input "[PERSON_NAME]" at bounding box center [667, 452] width 382 height 33
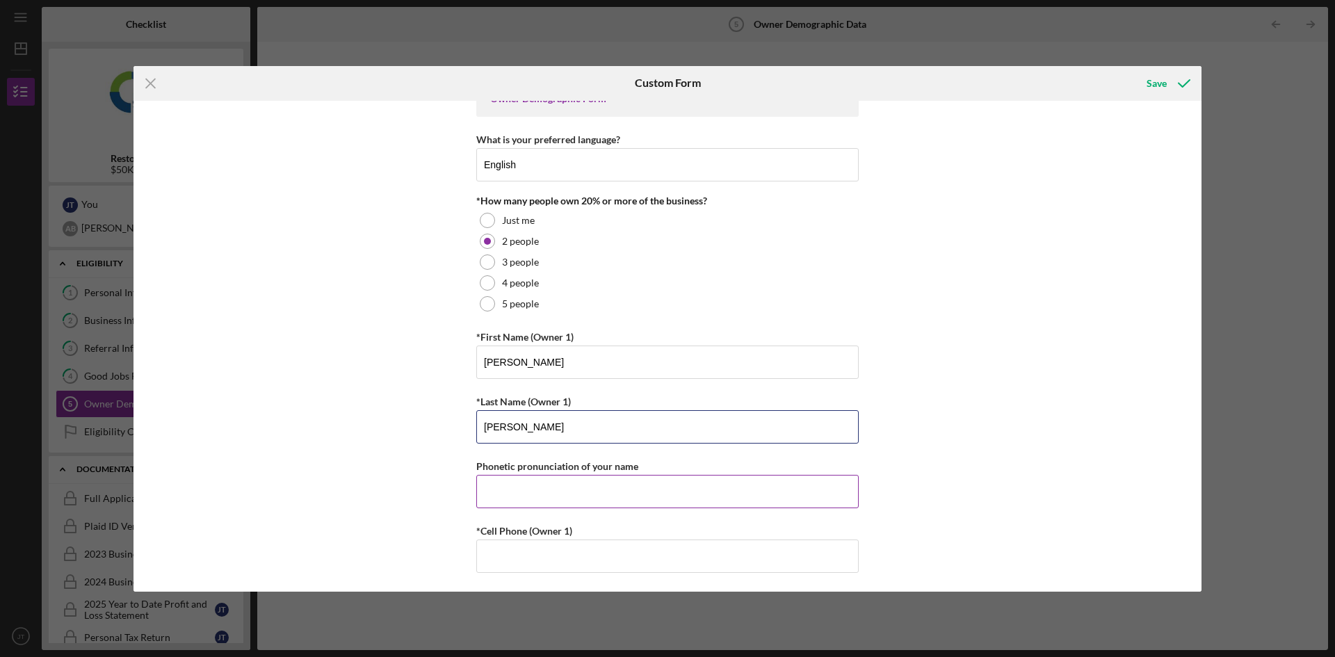
scroll to position [70, 0]
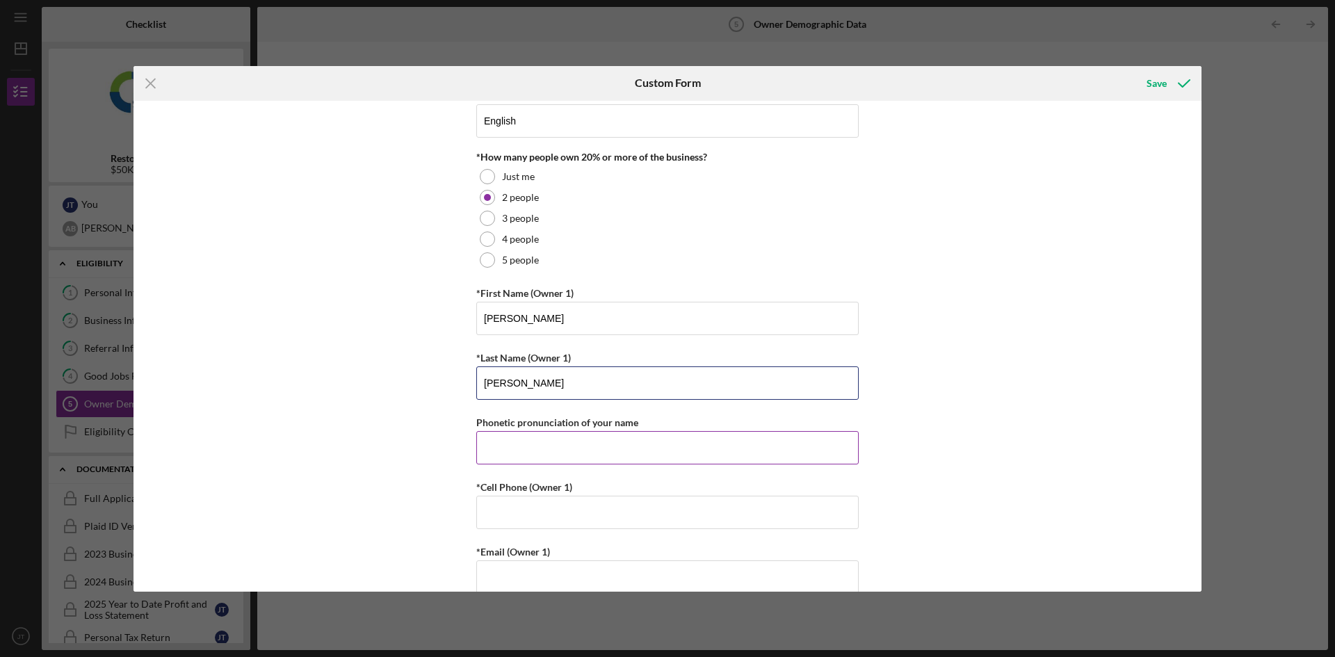
type input "[PERSON_NAME]"
click at [527, 456] on input "Phonetic pronunciation of your name" at bounding box center [667, 447] width 382 height 33
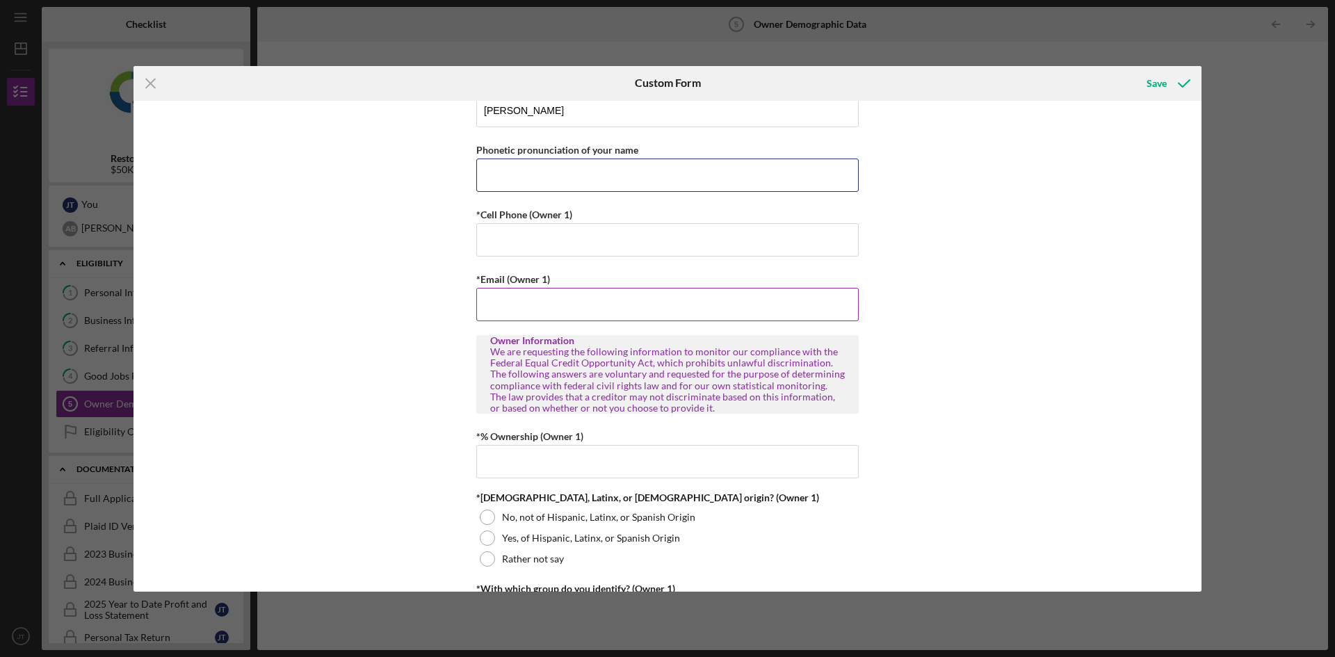
scroll to position [348, 0]
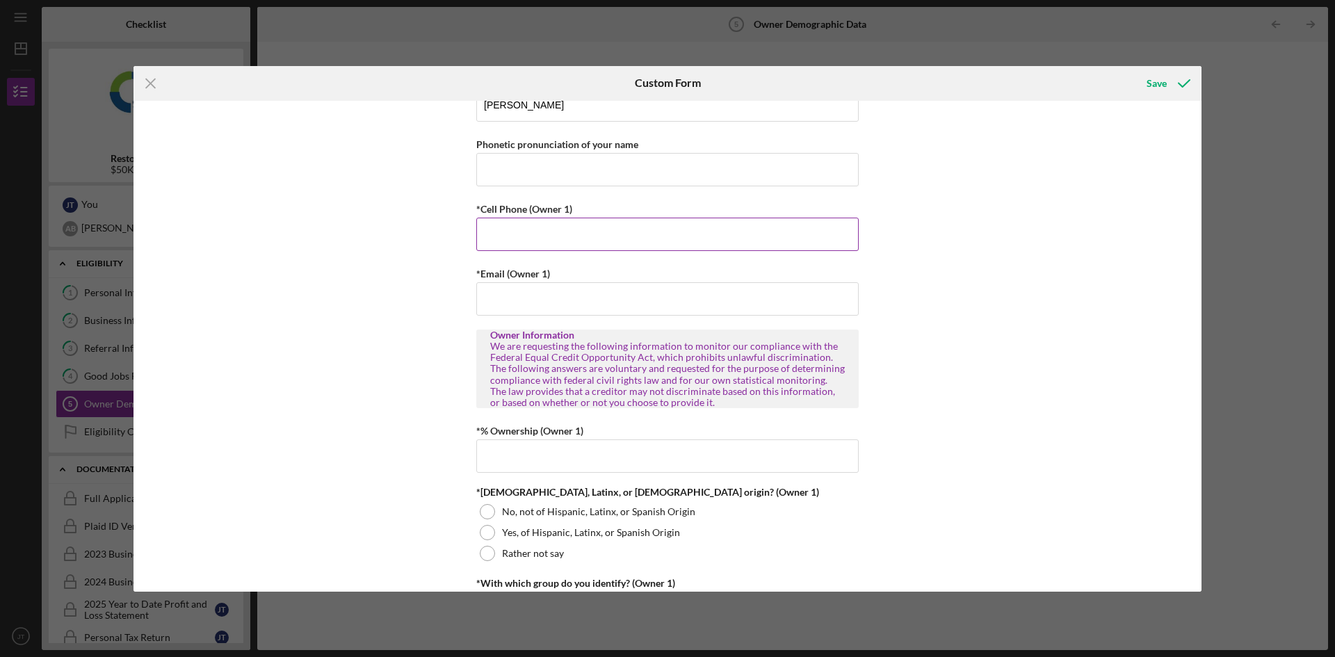
click at [546, 234] on input "*Cell Phone (Owner 1)" at bounding box center [667, 234] width 382 height 33
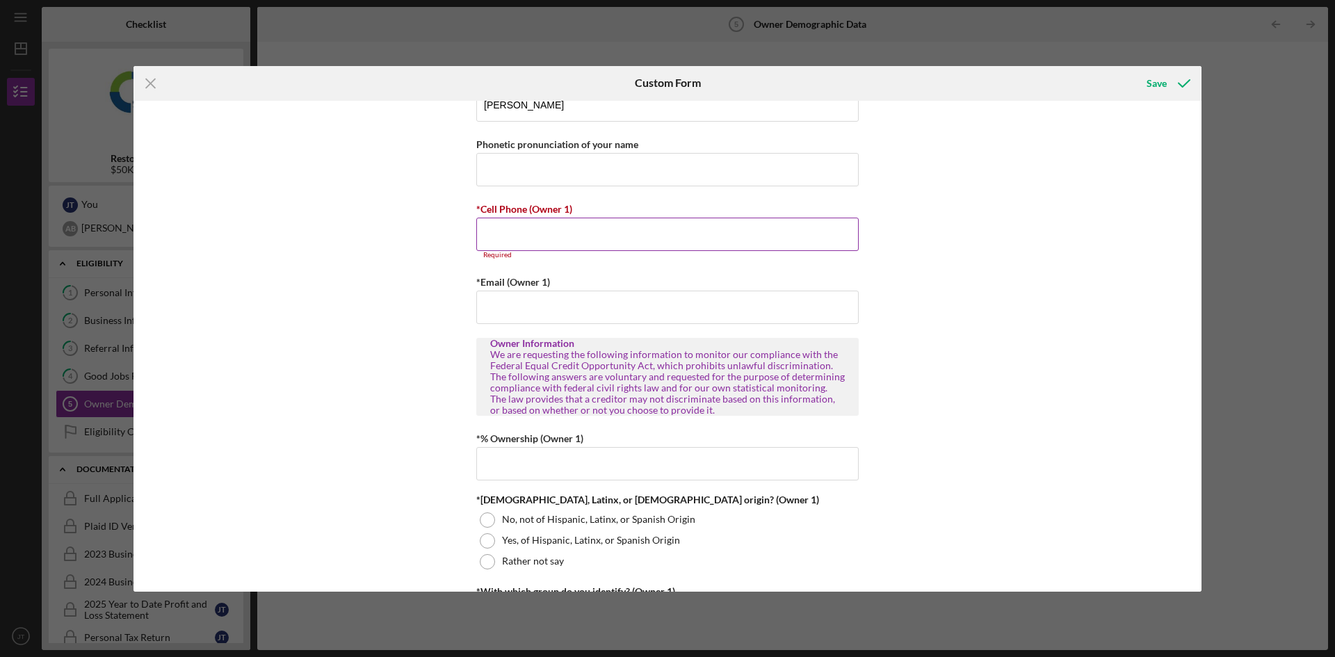
click at [573, 234] on input "*Cell Phone (Owner 1)" at bounding box center [667, 234] width 382 height 33
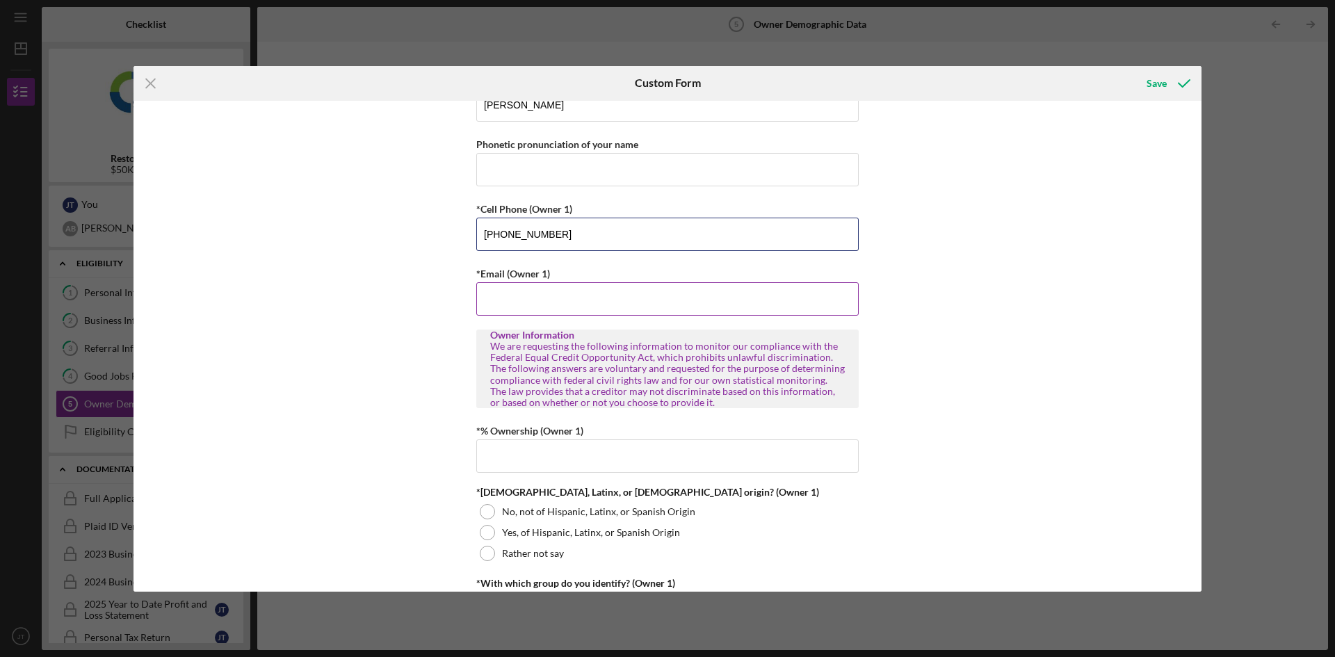
type input "[PHONE_NUMBER]"
click at [540, 308] on input "*Email (Owner 1)" at bounding box center [667, 298] width 382 height 33
type input "[EMAIL_ADDRESS][DOMAIN_NAME]"
click at [540, 455] on input "*% Ownership (Owner 1)" at bounding box center [667, 455] width 382 height 33
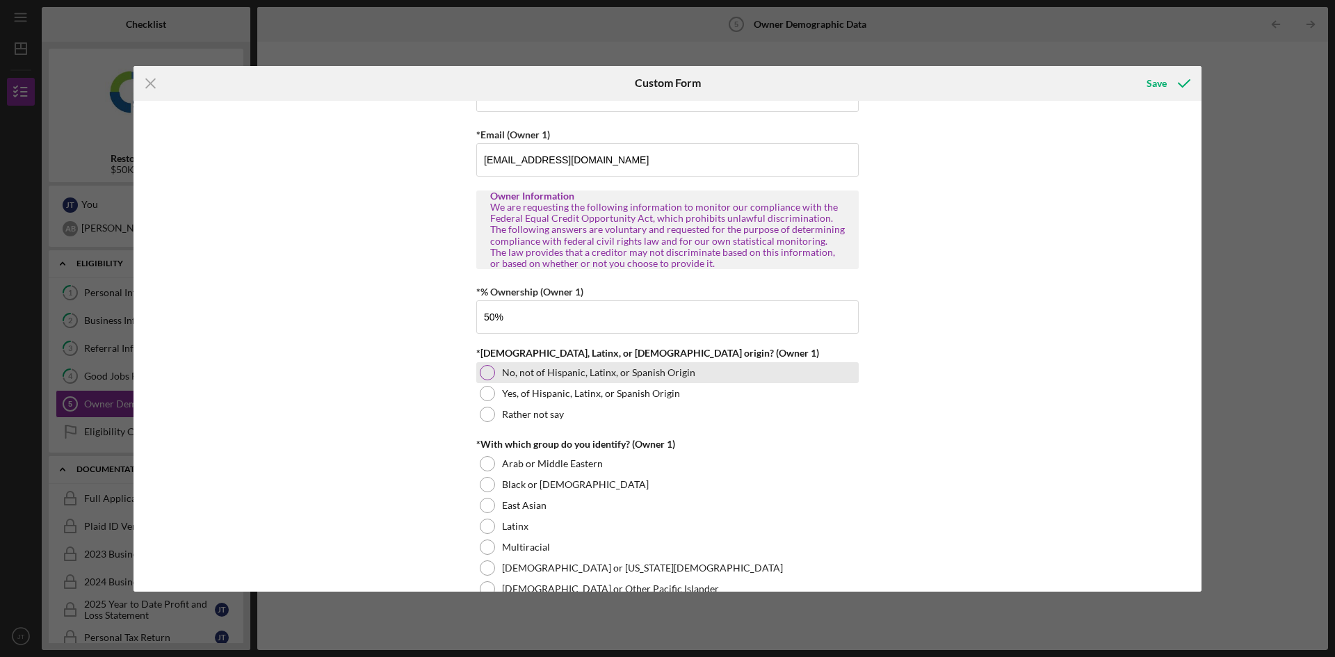
type input "50.00000%"
click at [528, 377] on label "No, not of Hispanic, Latinx, or Spanish Origin" at bounding box center [598, 372] width 193 height 11
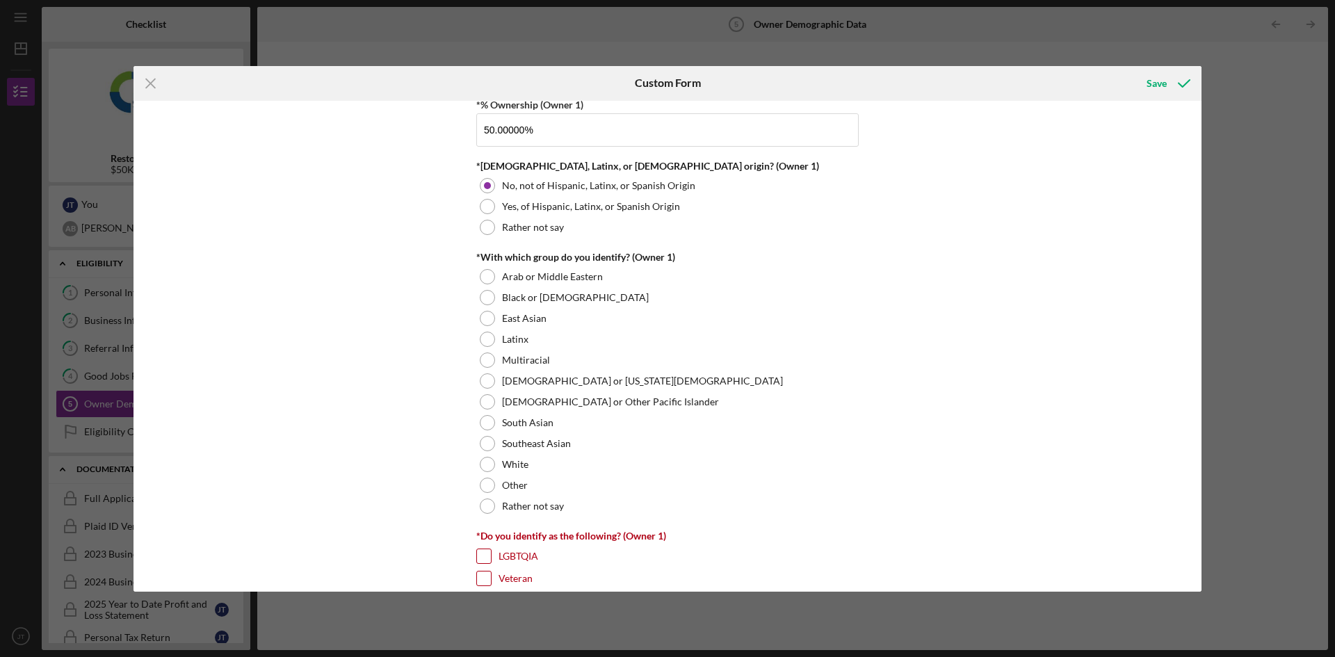
scroll to position [695, 0]
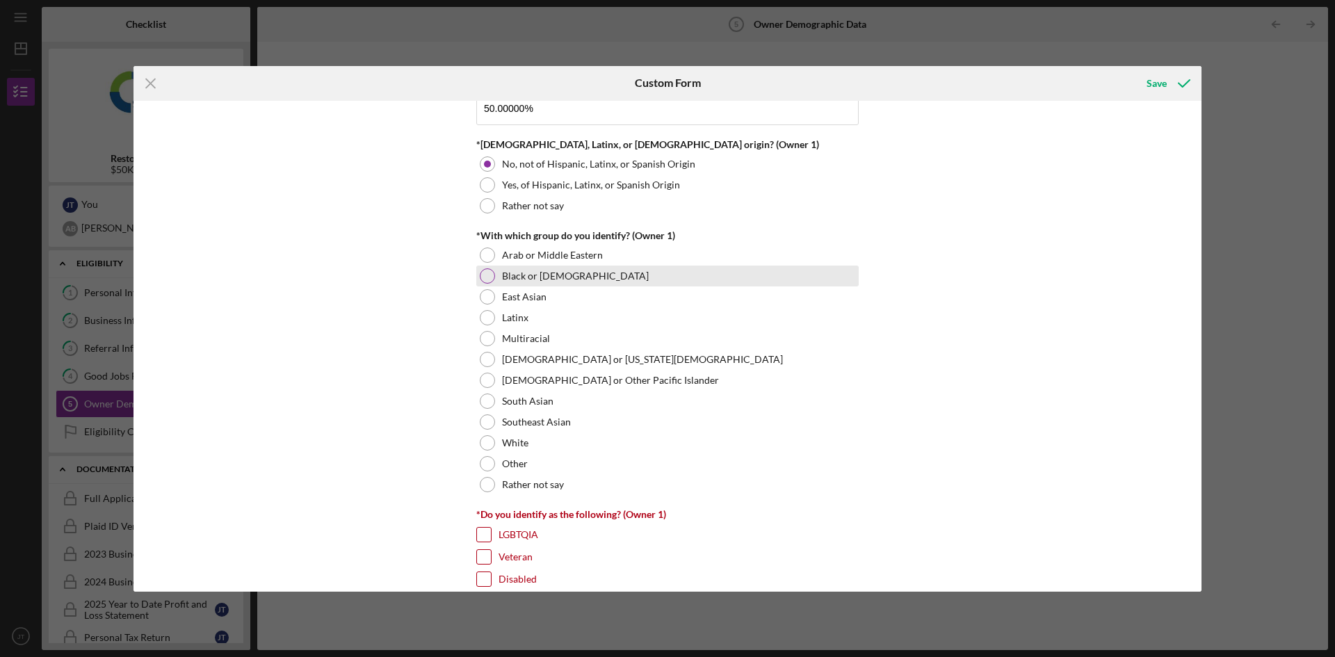
click at [538, 271] on label "Black or [DEMOGRAPHIC_DATA]" at bounding box center [575, 275] width 147 height 11
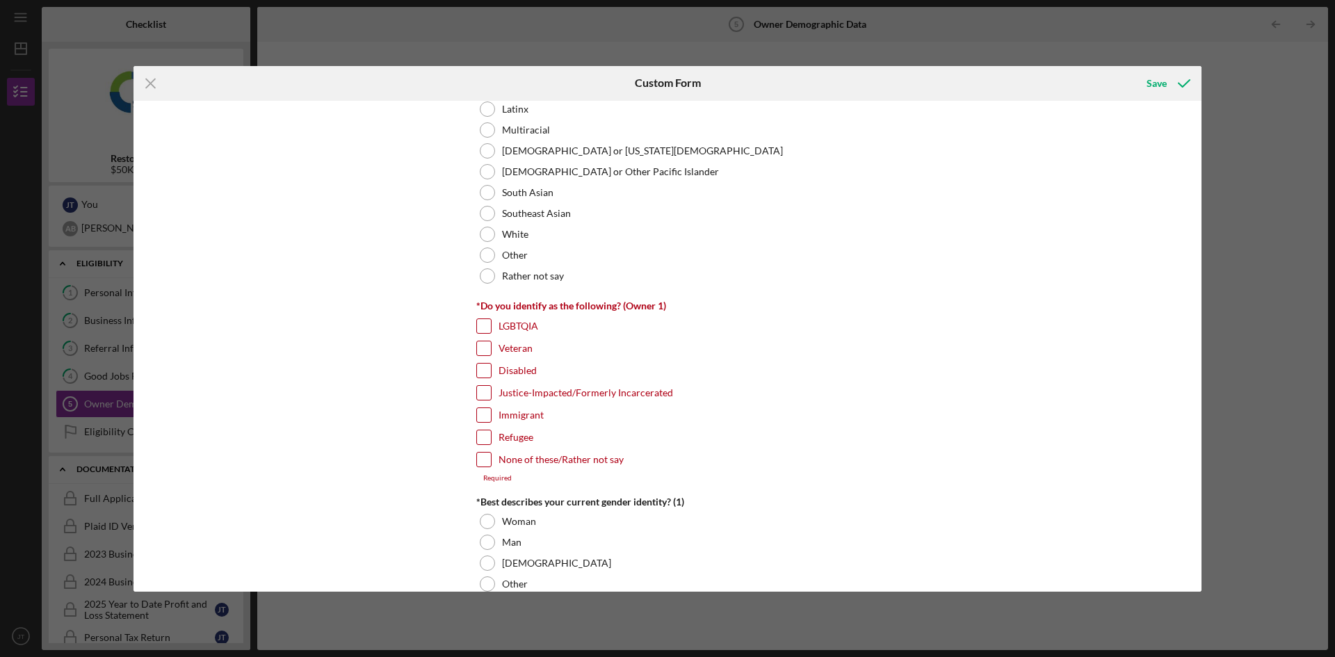
scroll to position [973, 0]
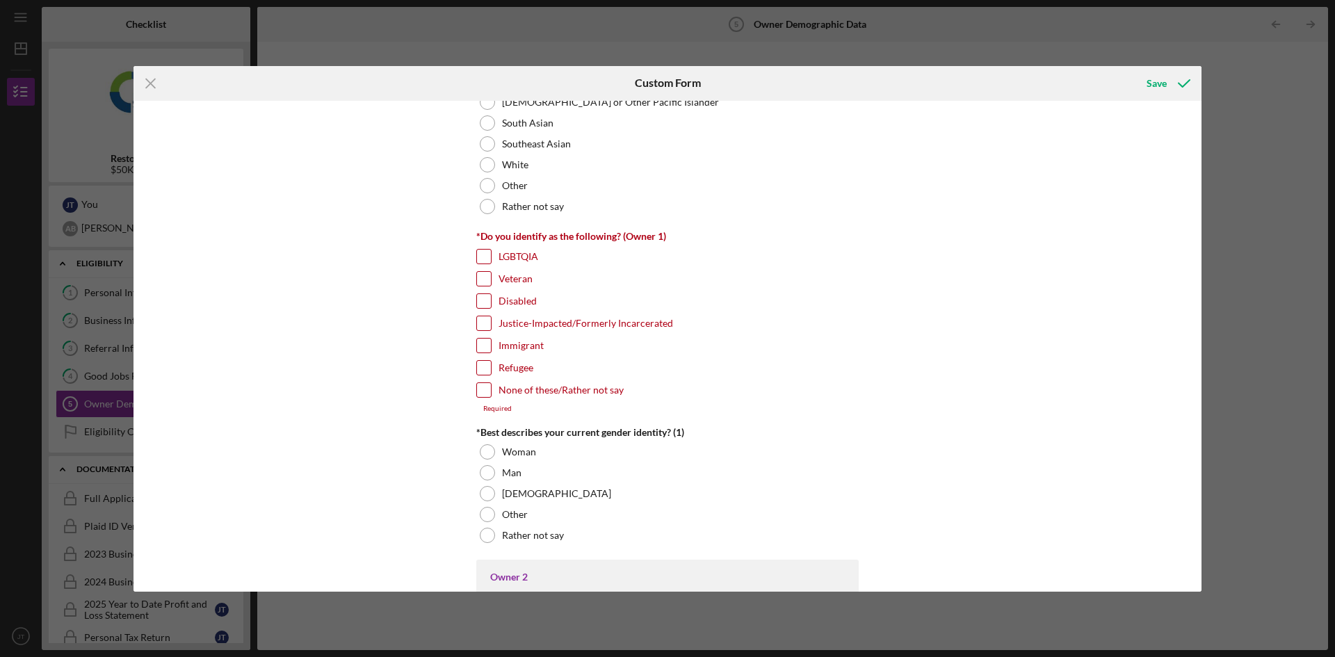
click at [576, 392] on label "None of these/Rather not say" at bounding box center [561, 390] width 125 height 14
click at [491, 392] on input "None of these/Rather not say" at bounding box center [484, 390] width 14 height 14
checkbox input "true"
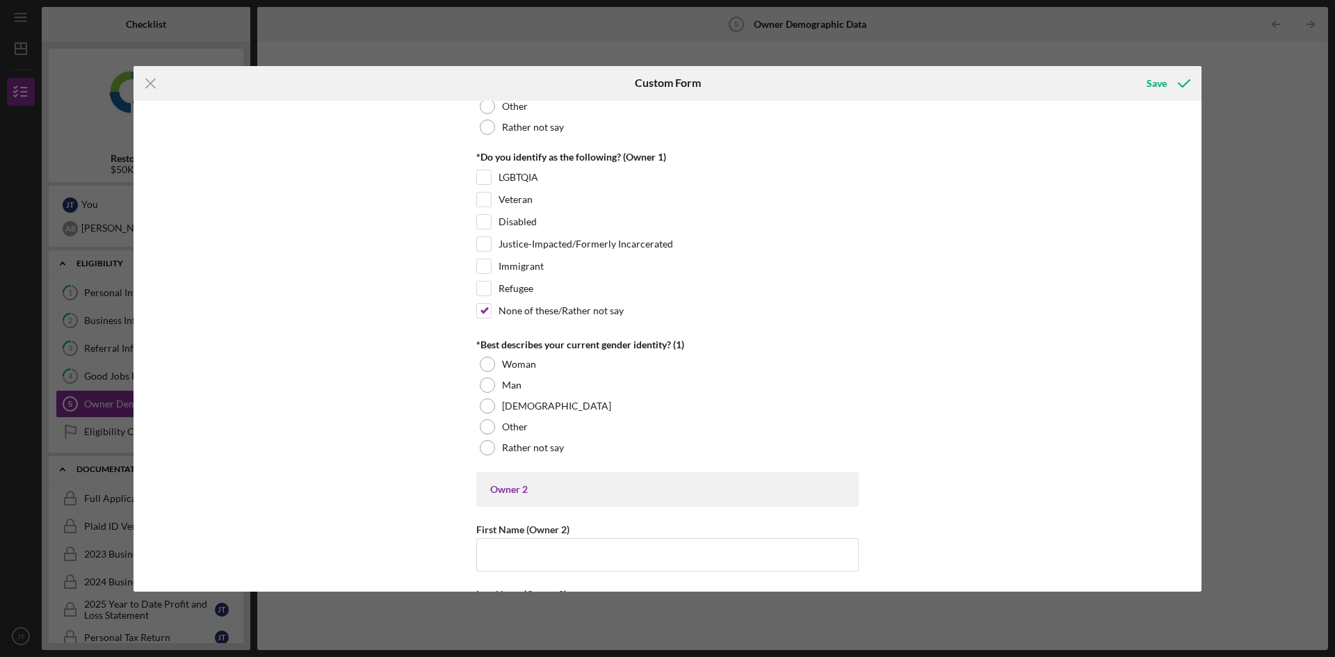
scroll to position [1112, 0]
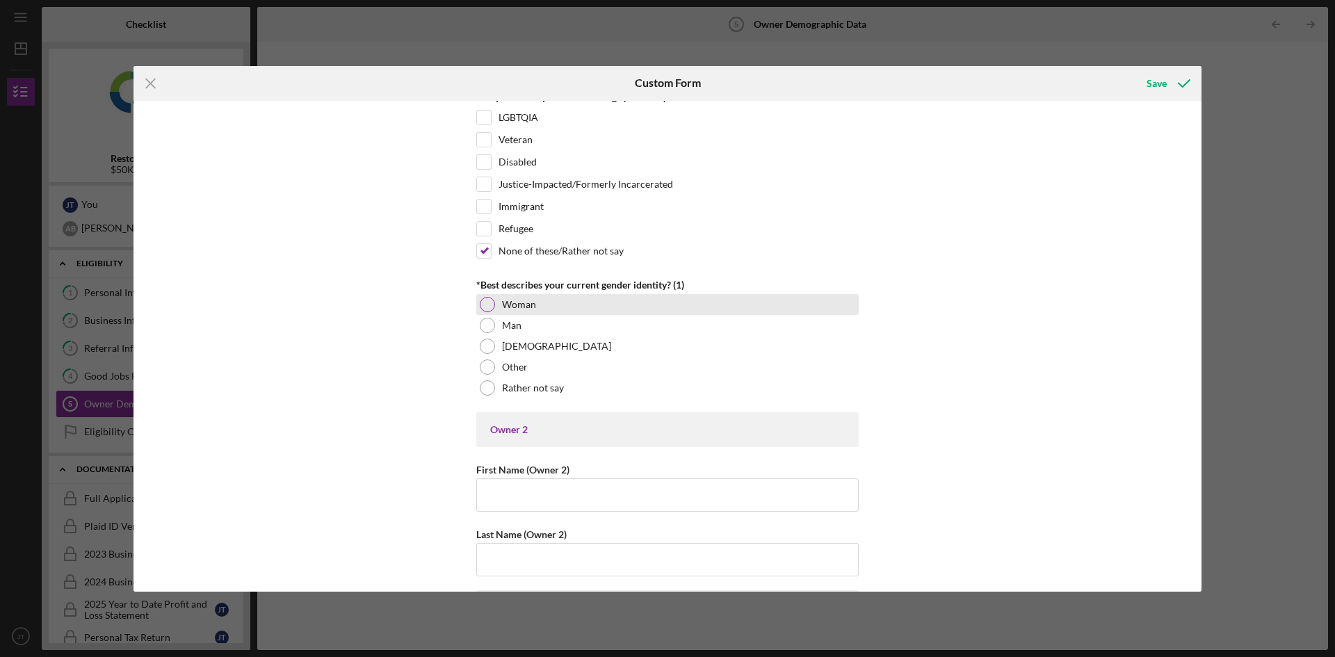
click at [506, 302] on label "Woman" at bounding box center [519, 304] width 34 height 11
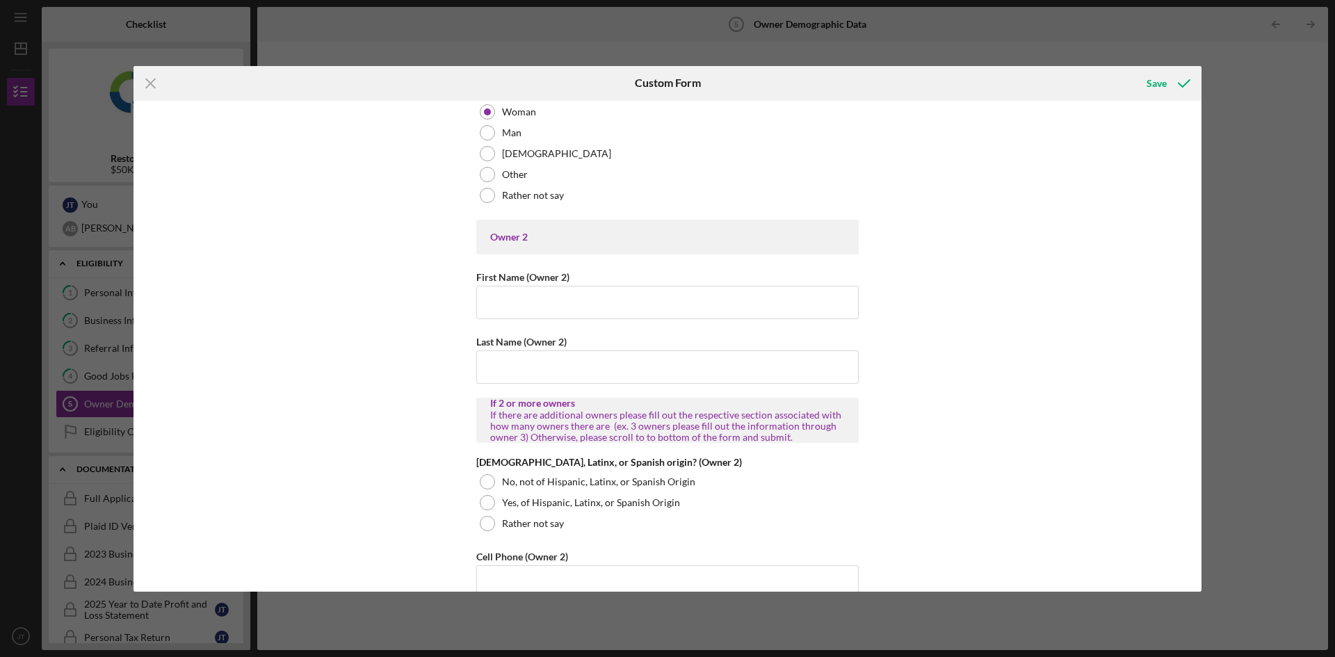
scroll to position [1321, 0]
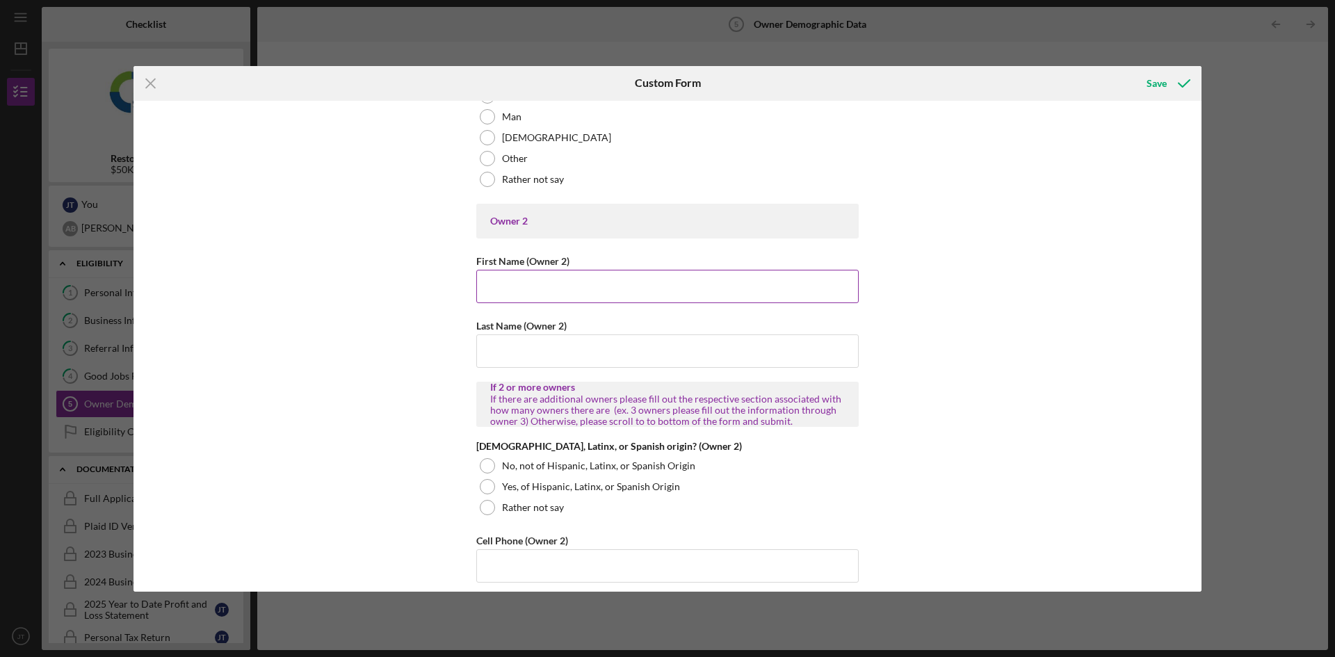
click at [605, 303] on input "First Name (Owner 2)" at bounding box center [667, 286] width 382 height 33
type input "[PERSON_NAME]"
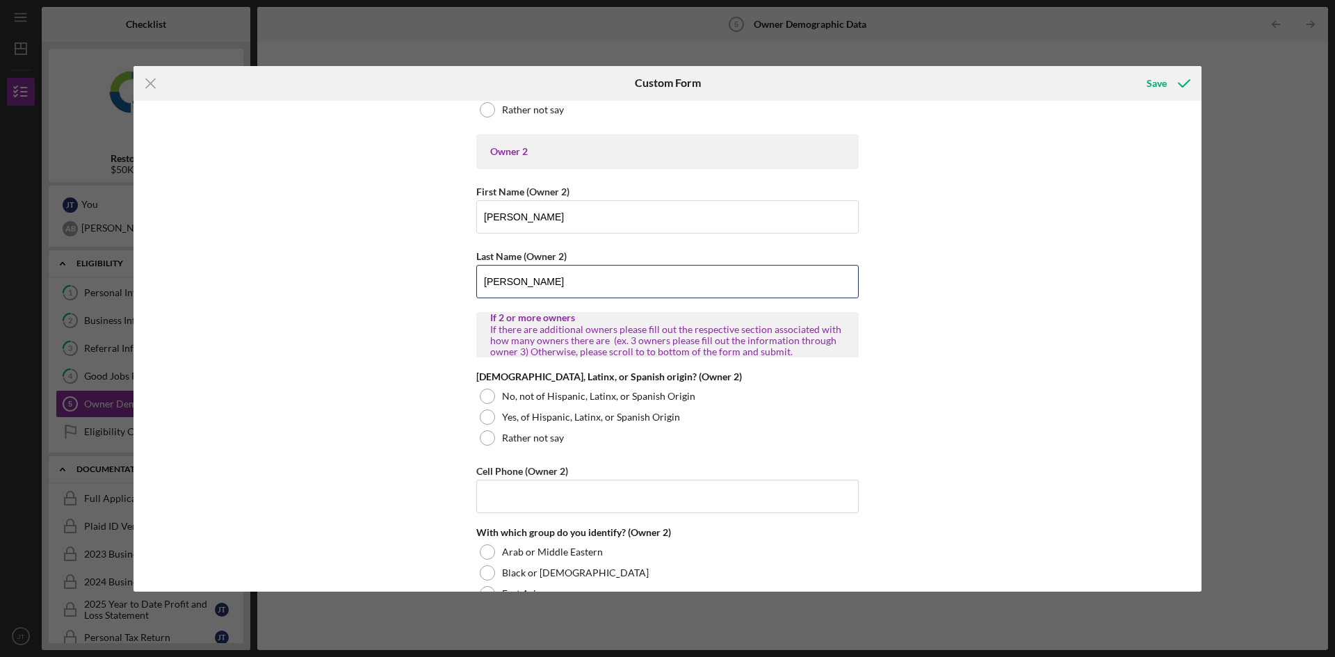
scroll to position [1460, 0]
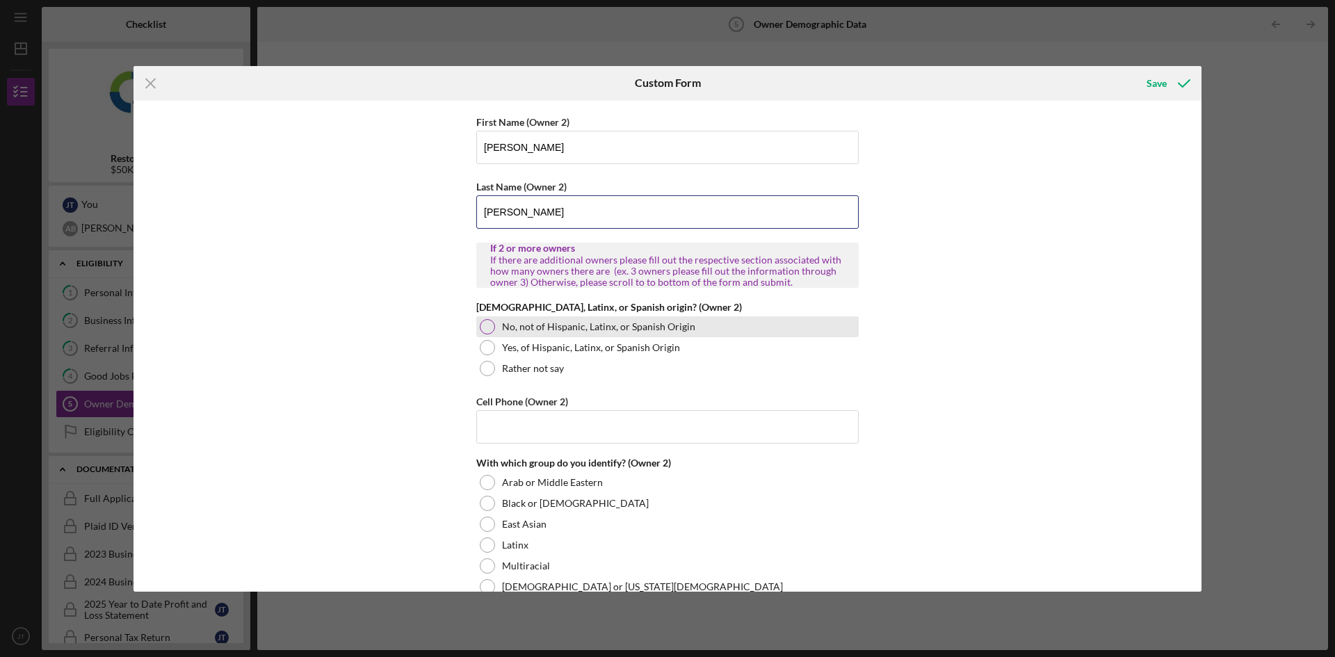
type input "[PERSON_NAME]"
click at [559, 332] on label "No, not of Hispanic, Latinx, or Spanish Origin" at bounding box center [598, 326] width 193 height 11
drag, startPoint x: 553, startPoint y: 435, endPoint x: 552, endPoint y: 426, distance: 9.1
click at [553, 435] on input "Cell Phone (Owner 2)" at bounding box center [667, 426] width 382 height 33
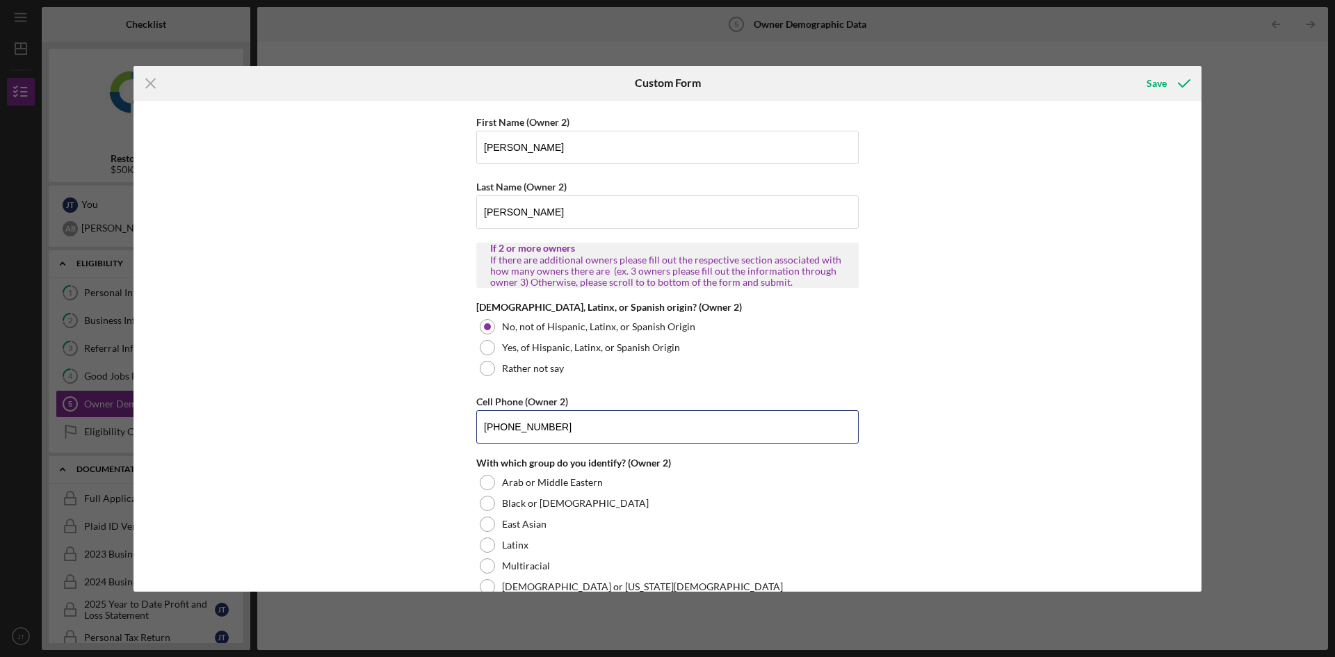
type input "[PHONE_NUMBER]"
click at [342, 440] on div "Owner Demographic Form What is your preferred language? English *How many peopl…" at bounding box center [667, 346] width 1068 height 491
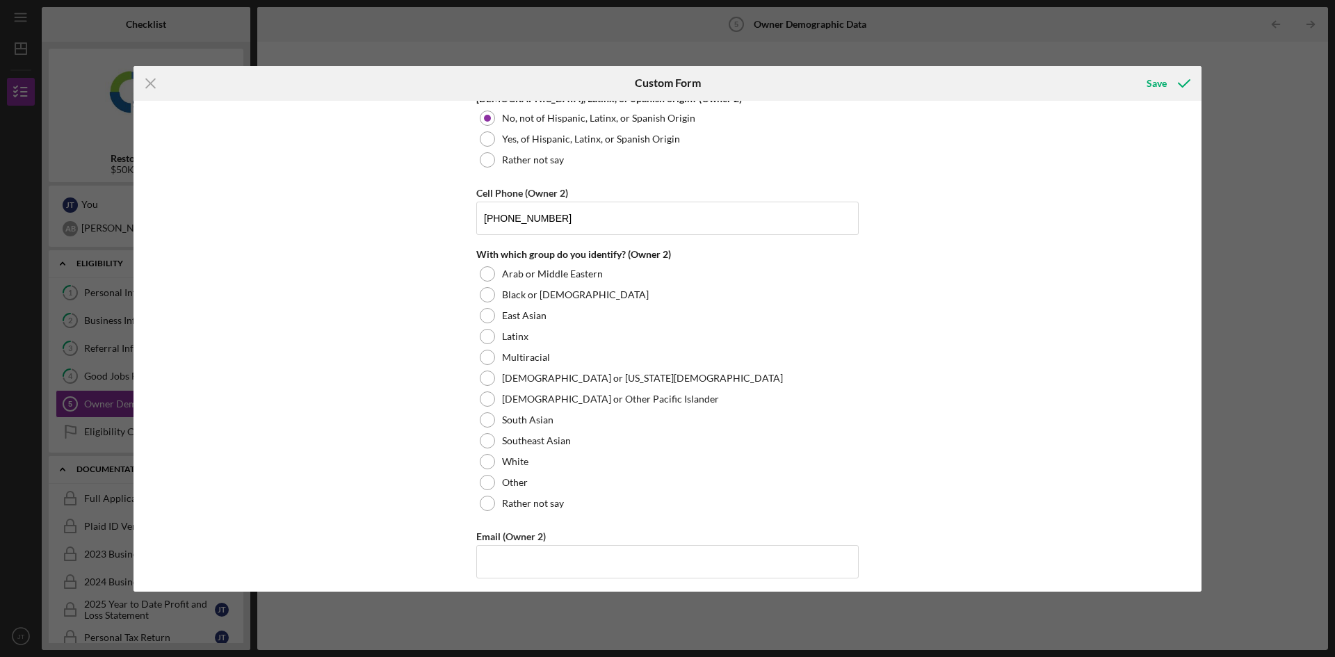
scroll to position [1738, 0]
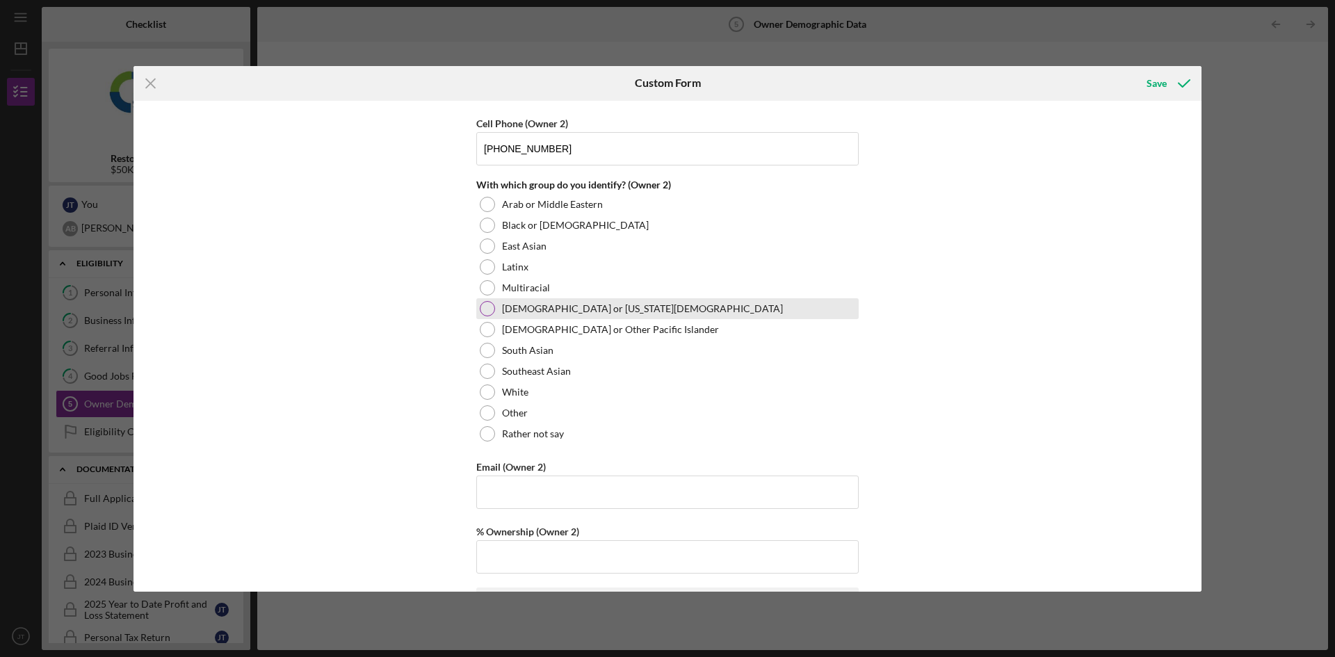
click at [575, 313] on label "[DEMOGRAPHIC_DATA] or [US_STATE][DEMOGRAPHIC_DATA]" at bounding box center [642, 308] width 281 height 11
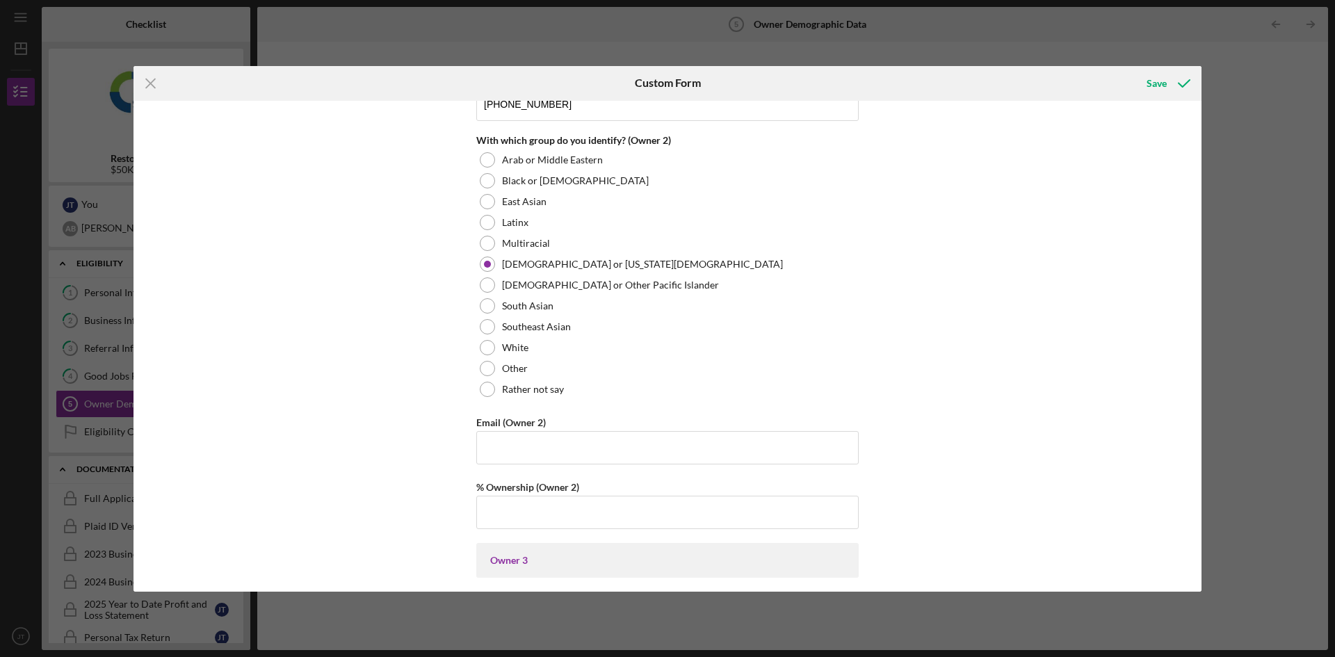
scroll to position [1808, 0]
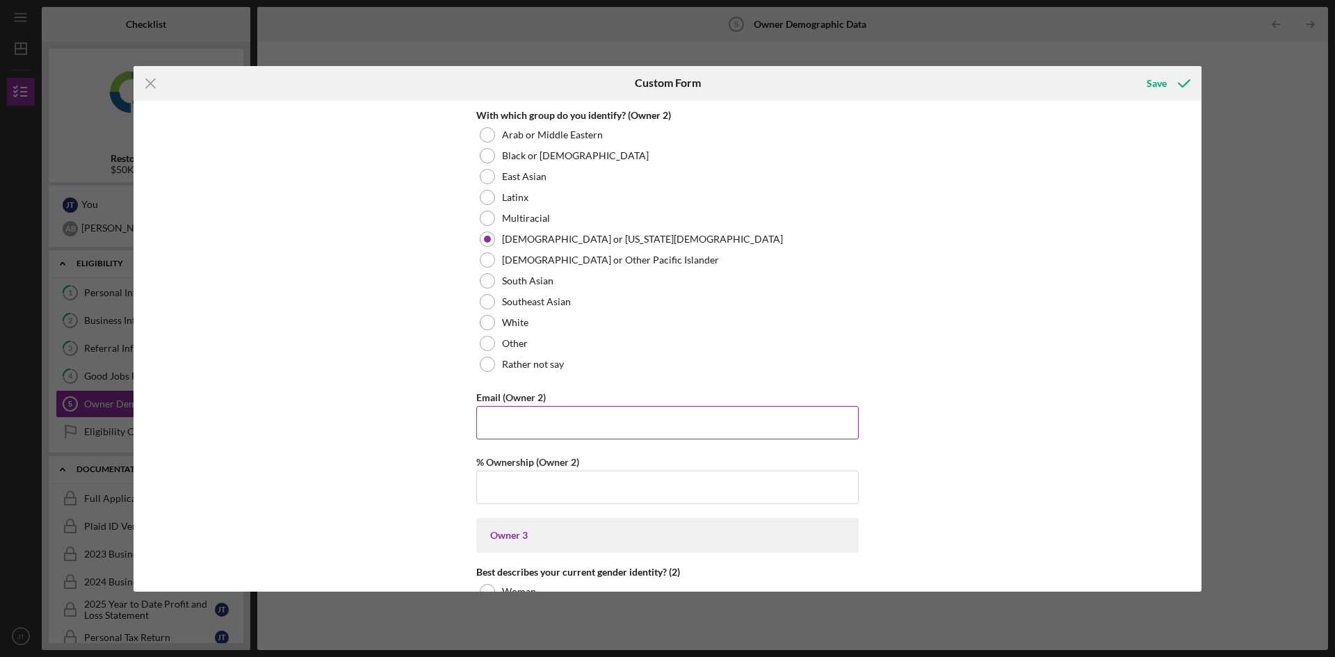
click at [536, 418] on input "Email (Owner 2)" at bounding box center [667, 422] width 382 height 33
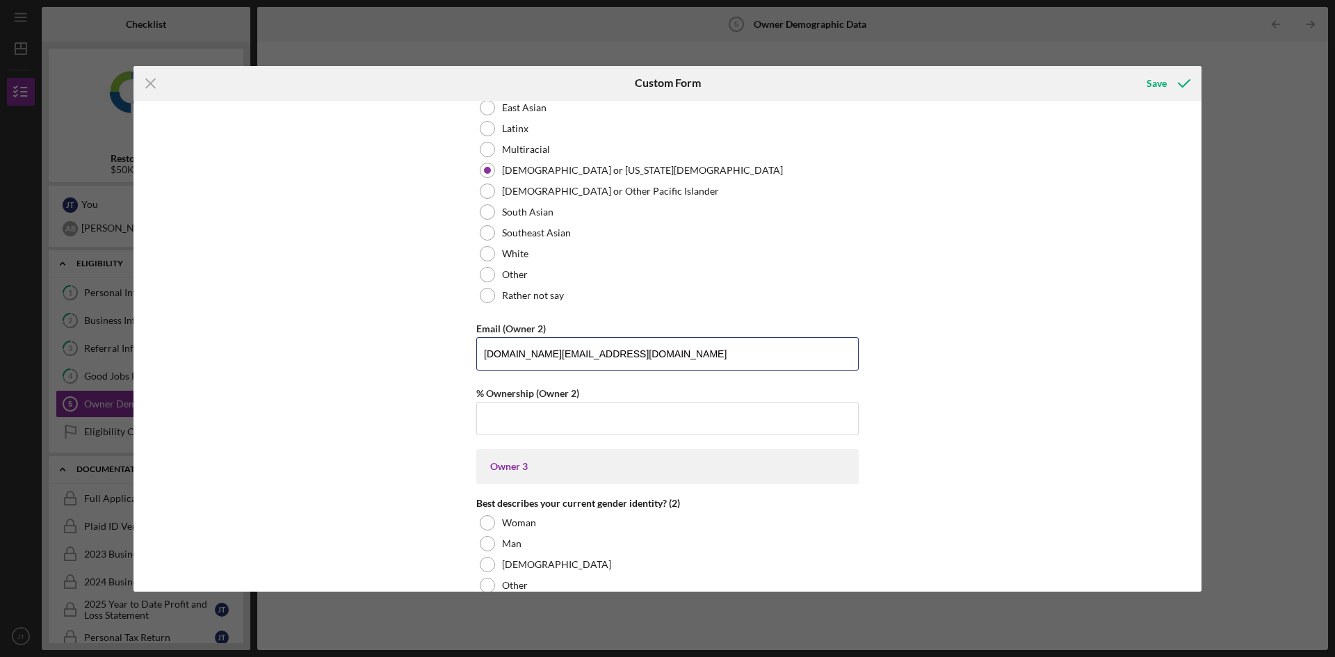
scroll to position [1877, 0]
drag, startPoint x: 615, startPoint y: 348, endPoint x: 366, endPoint y: 359, distance: 248.5
click at [368, 359] on div "Owner Demographic Form What is your preferred language? English *How many peopl…" at bounding box center [667, 346] width 1068 height 491
type input "[DOMAIN_NAME][EMAIL_ADDRESS][DOMAIN_NAME]"
click at [597, 427] on input "% Ownership (Owner 2)" at bounding box center [667, 417] width 382 height 33
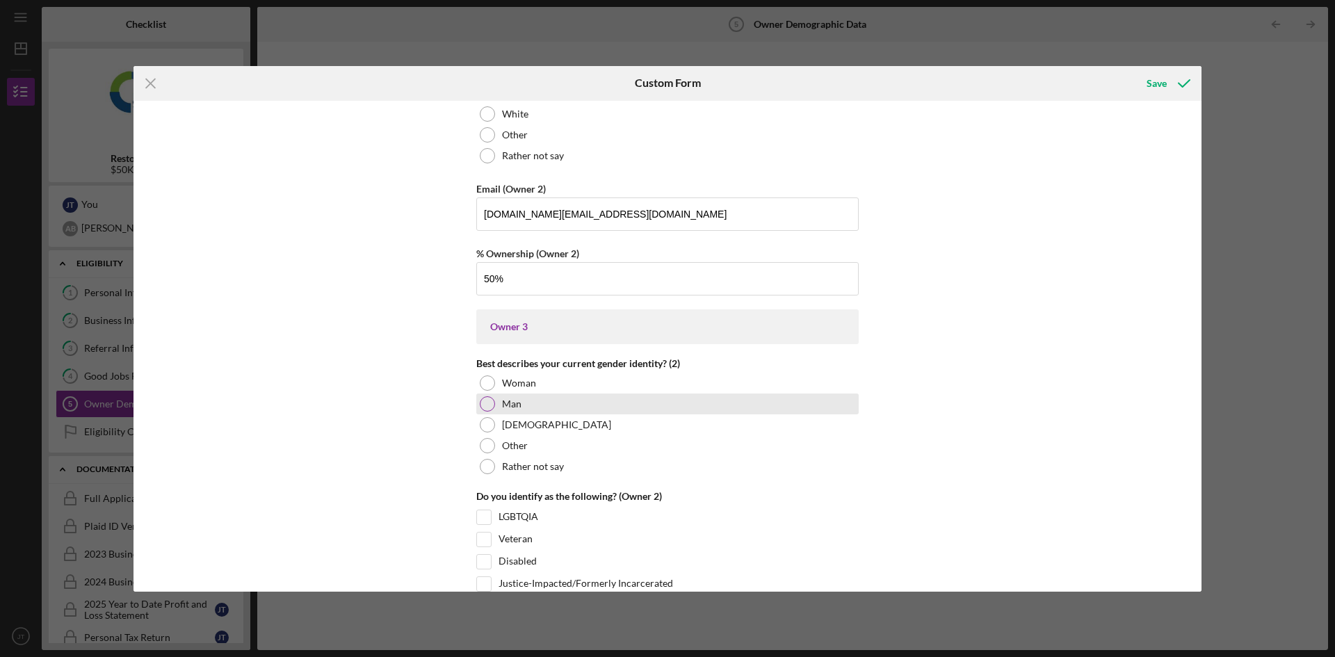
type input "50.00000%"
click at [543, 411] on div "Man" at bounding box center [667, 404] width 382 height 21
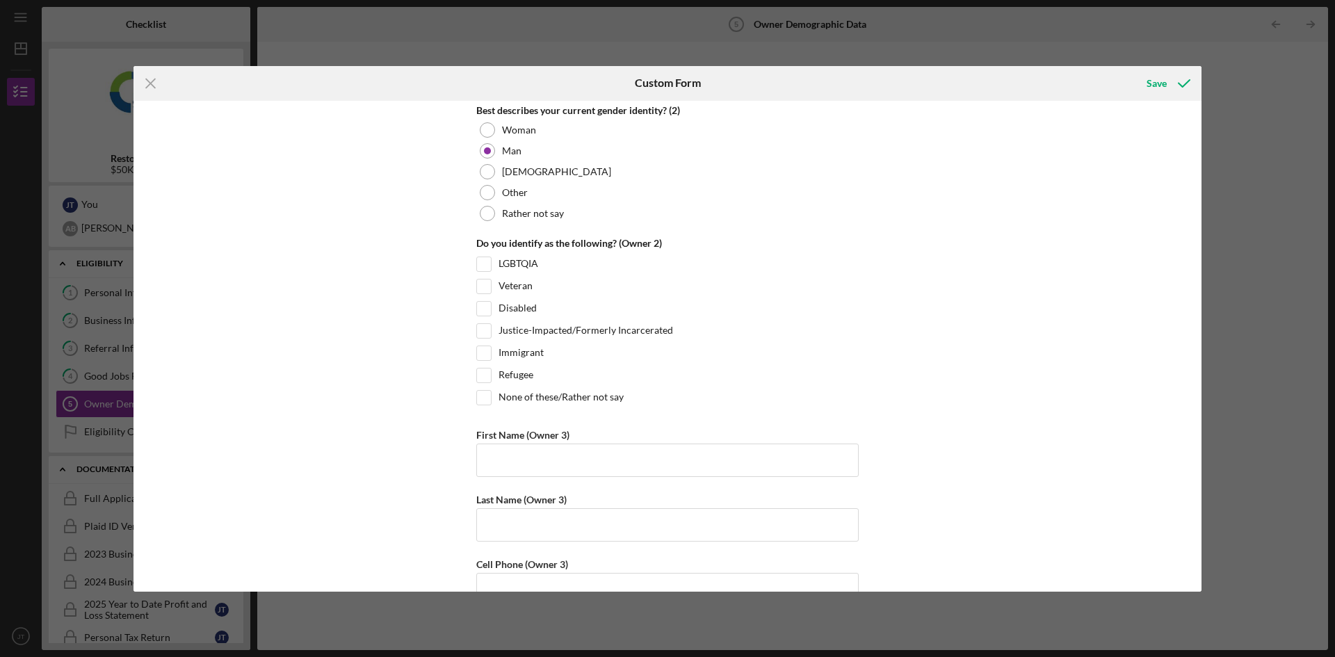
scroll to position [2295, 0]
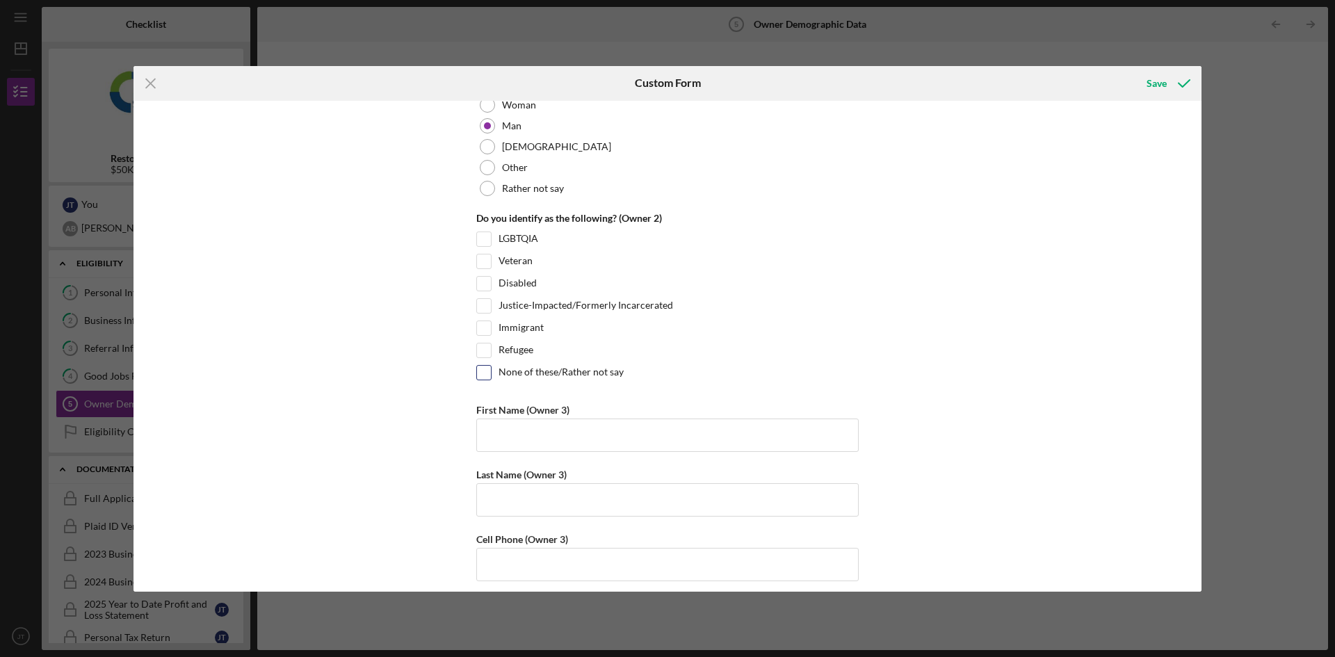
click at [573, 377] on label "None of these/Rather not say" at bounding box center [561, 373] width 125 height 14
click at [491, 377] on input "None of these/Rather not say" at bounding box center [484, 373] width 14 height 14
checkbox input "true"
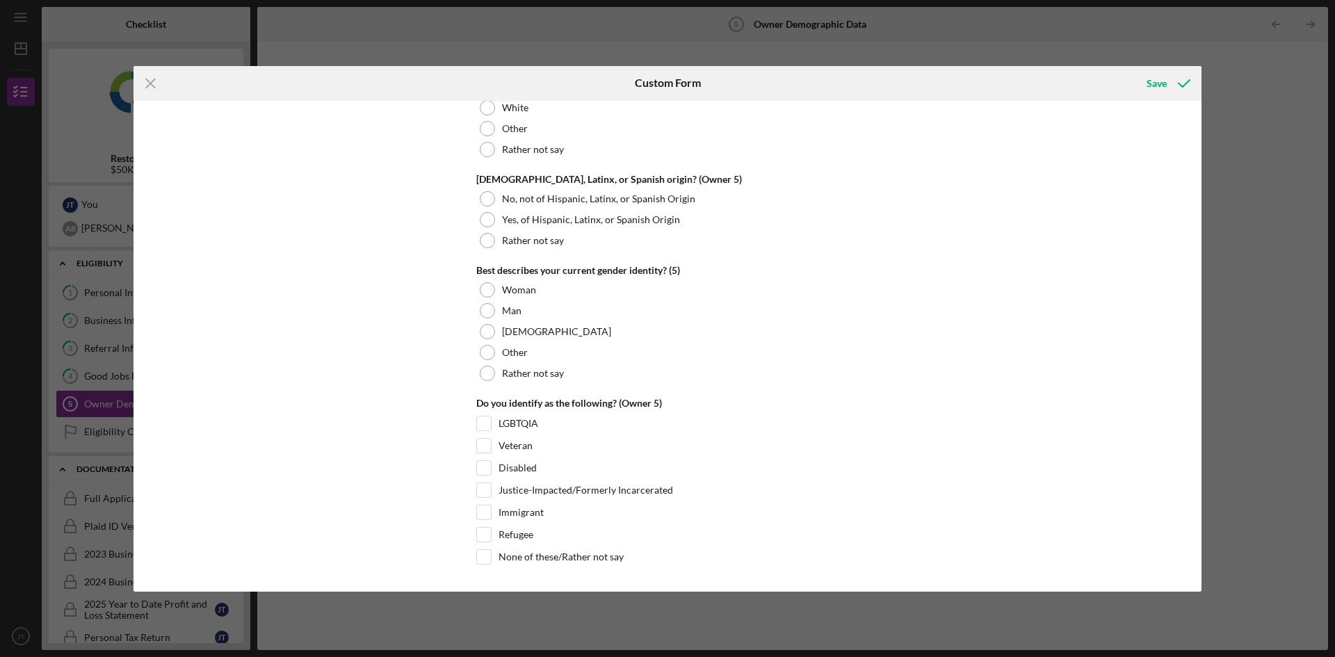
scroll to position [5251, 0]
click at [1183, 96] on icon "submit" at bounding box center [1184, 83] width 35 height 35
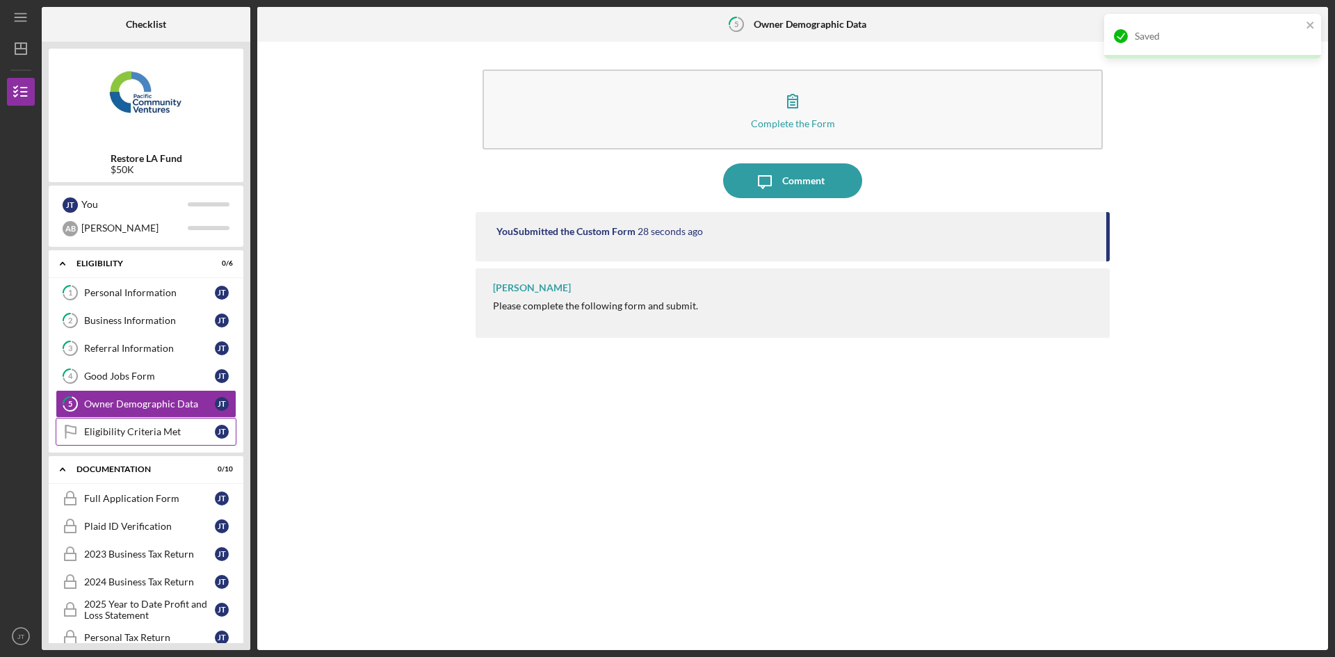
click at [157, 429] on div "Eligibility Criteria Met" at bounding box center [149, 431] width 131 height 11
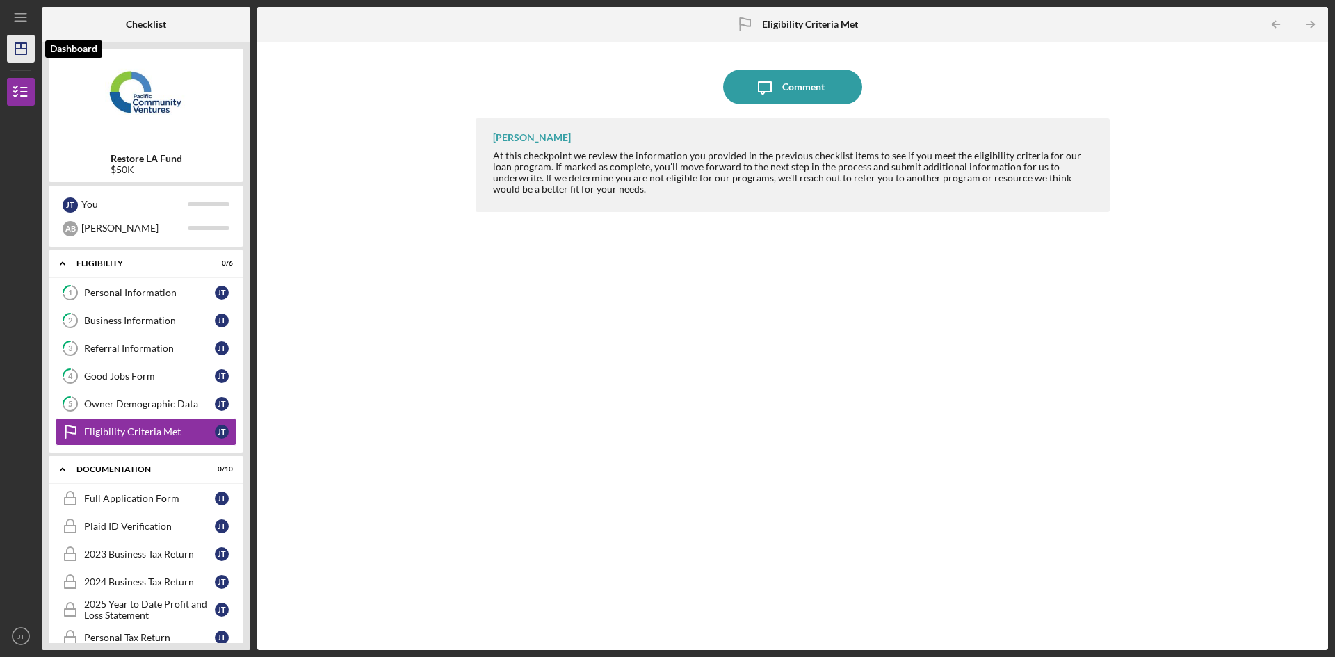
click at [19, 35] on icon "Icon/Dashboard" at bounding box center [20, 48] width 35 height 35
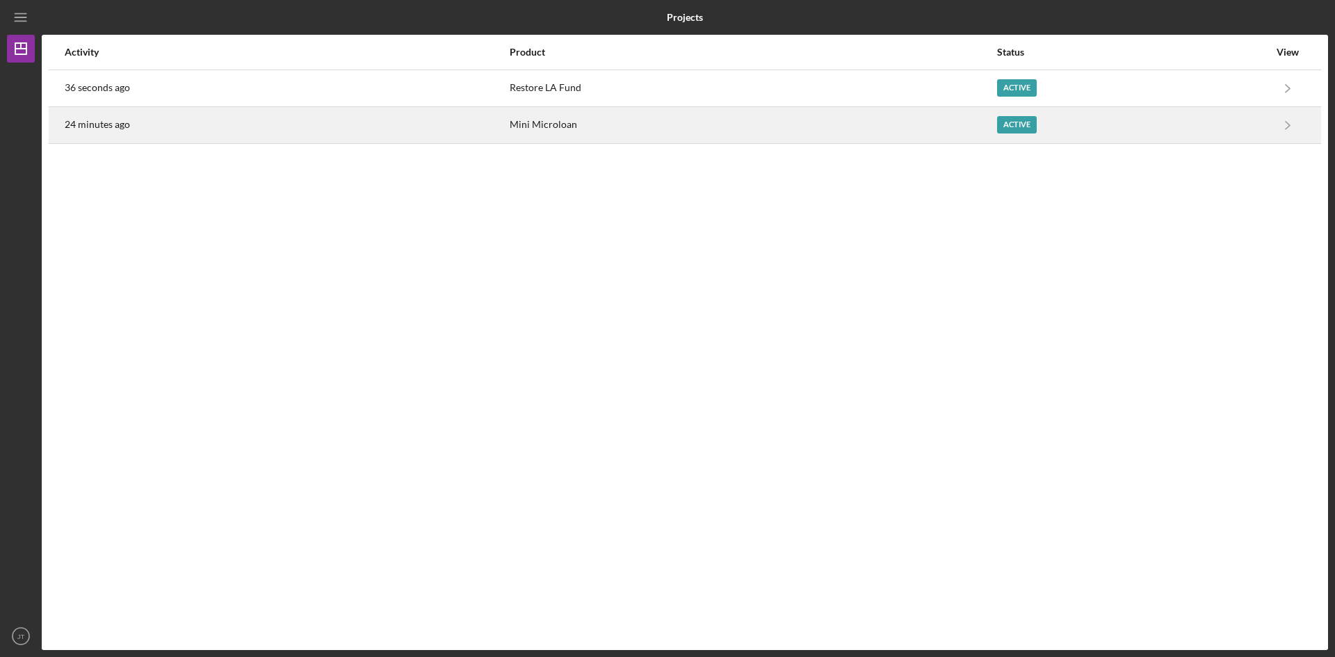
click at [621, 117] on div "Mini Microloan" at bounding box center [752, 125] width 485 height 35
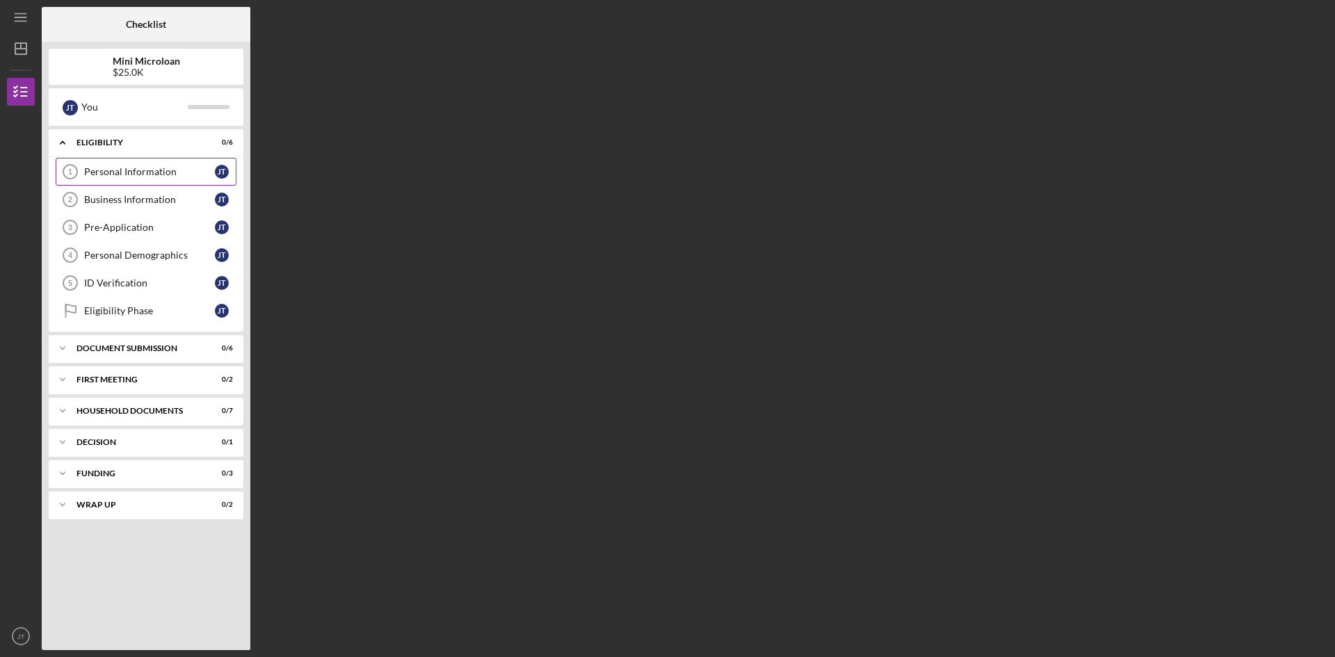
click at [147, 176] on div "Personal Information" at bounding box center [149, 171] width 131 height 11
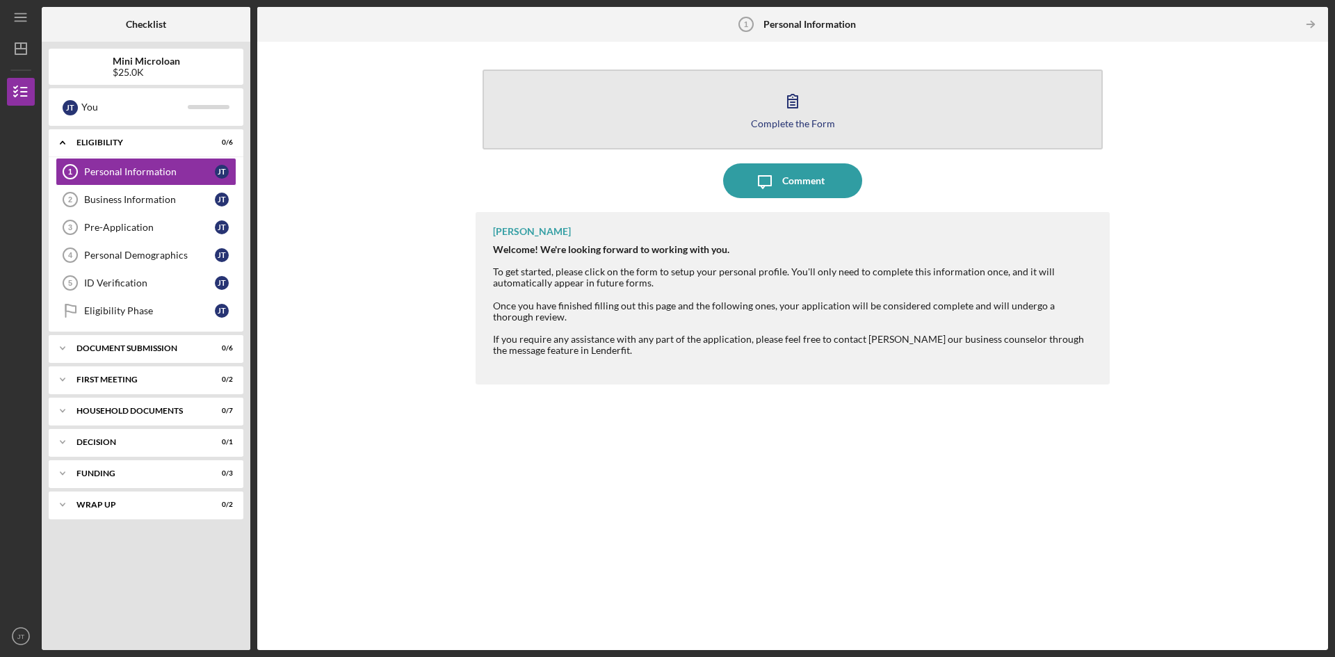
click at [743, 115] on button "Complete the Form Form" at bounding box center [793, 110] width 620 height 80
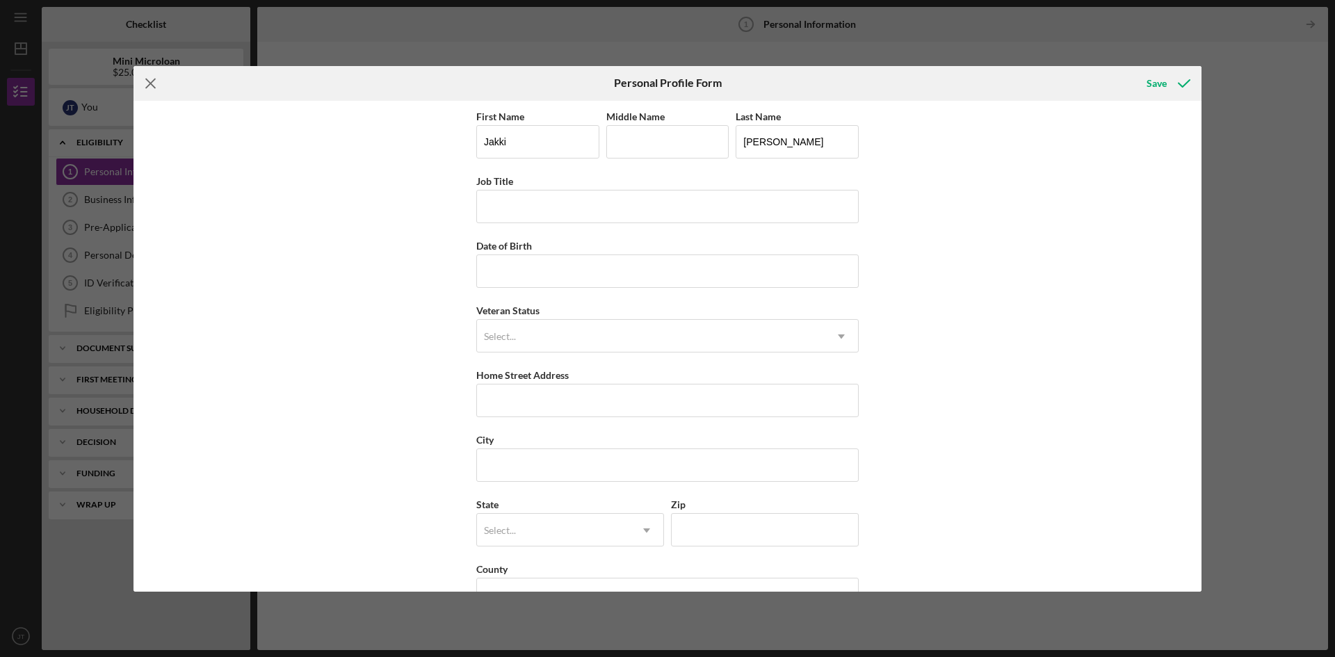
click at [149, 88] on icon "Icon/Menu Close" at bounding box center [150, 83] width 35 height 35
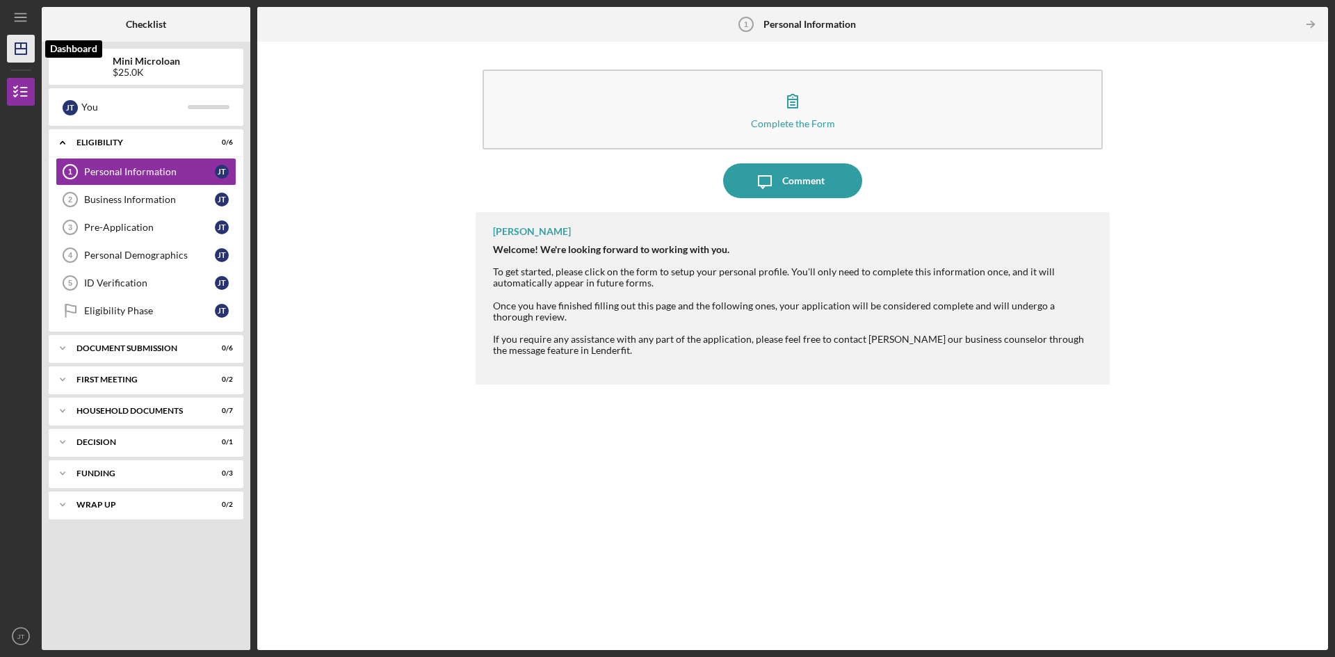
click at [22, 42] on icon "Icon/Dashboard" at bounding box center [20, 48] width 35 height 35
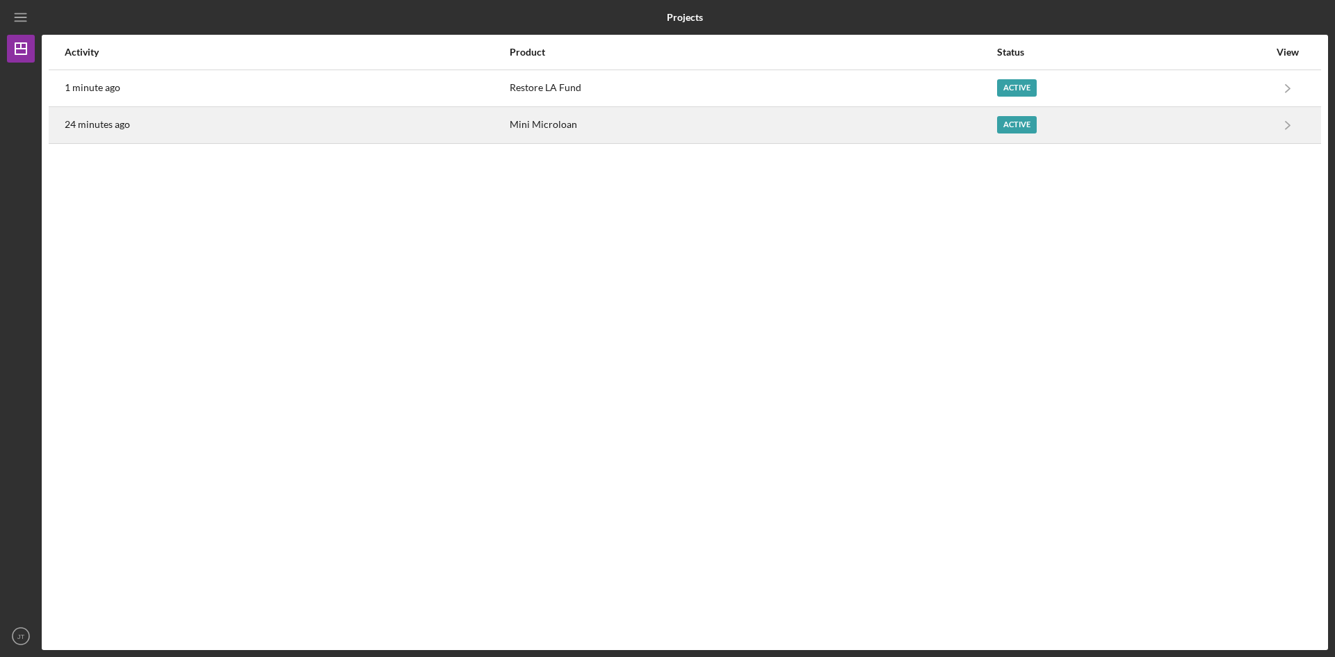
click at [510, 129] on div "Mini Microloan" at bounding box center [752, 125] width 485 height 35
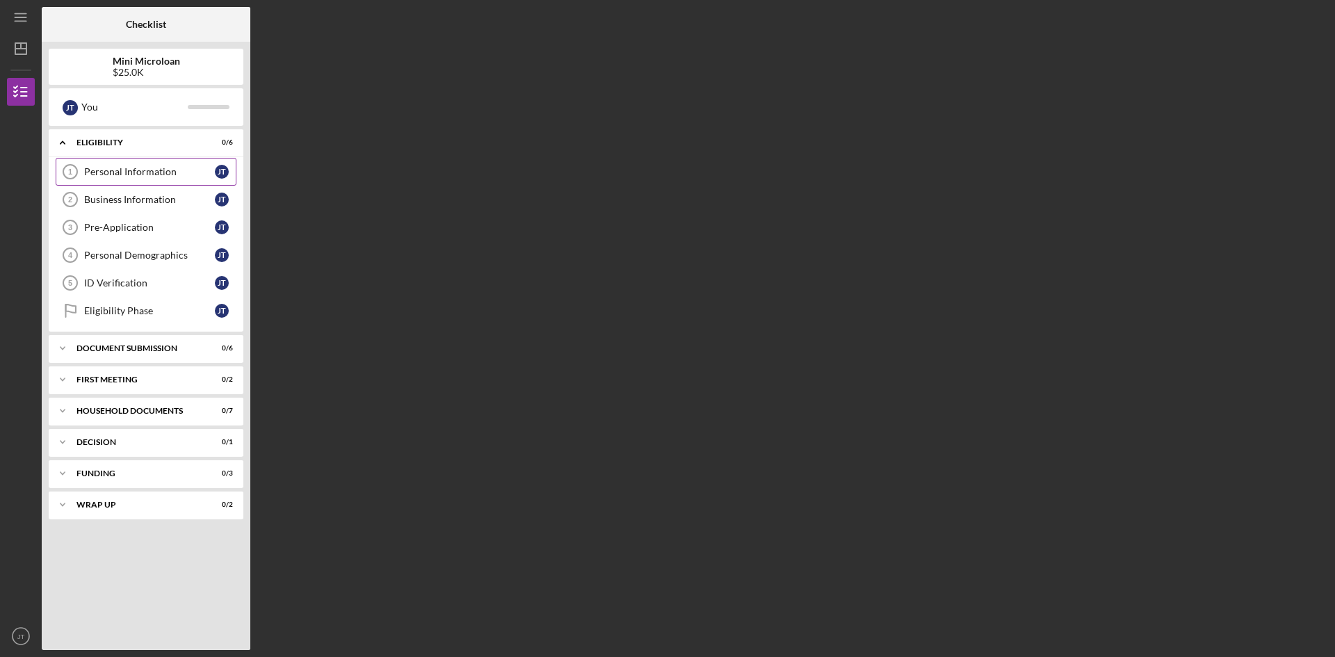
click at [164, 162] on link "Personal Information 1 Personal Information [PERSON_NAME]" at bounding box center [146, 172] width 181 height 28
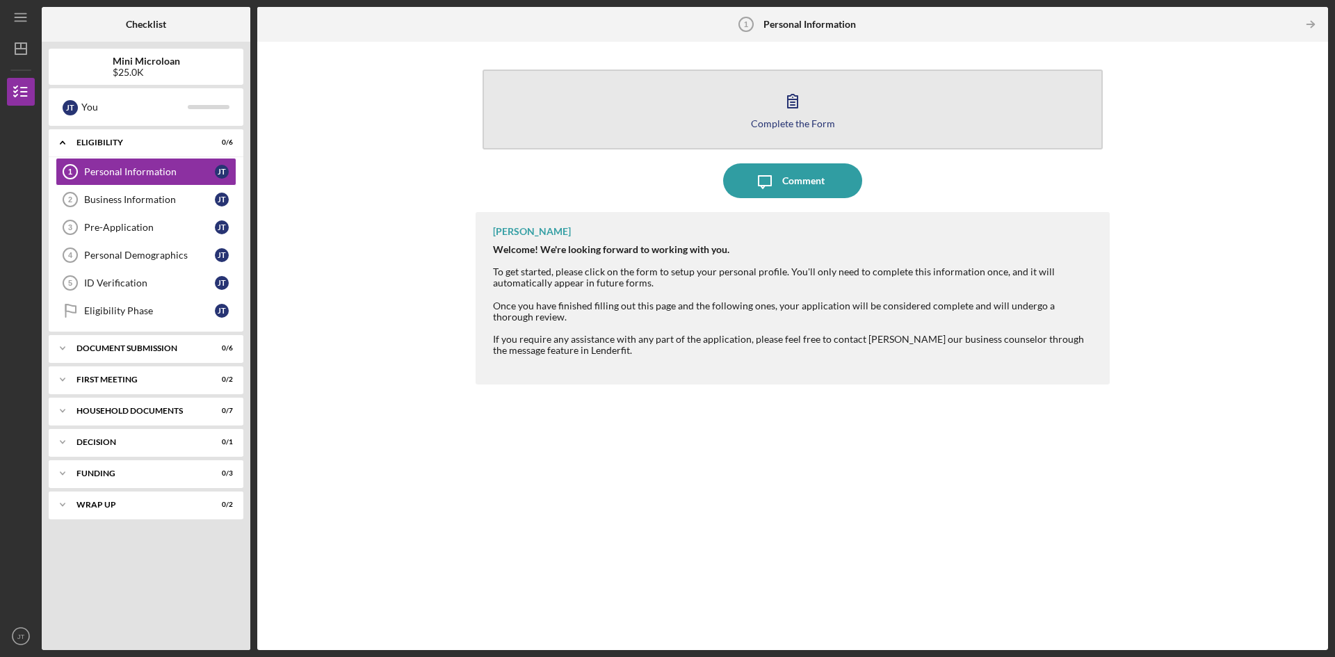
click at [789, 116] on icon "button" at bounding box center [792, 100] width 35 height 35
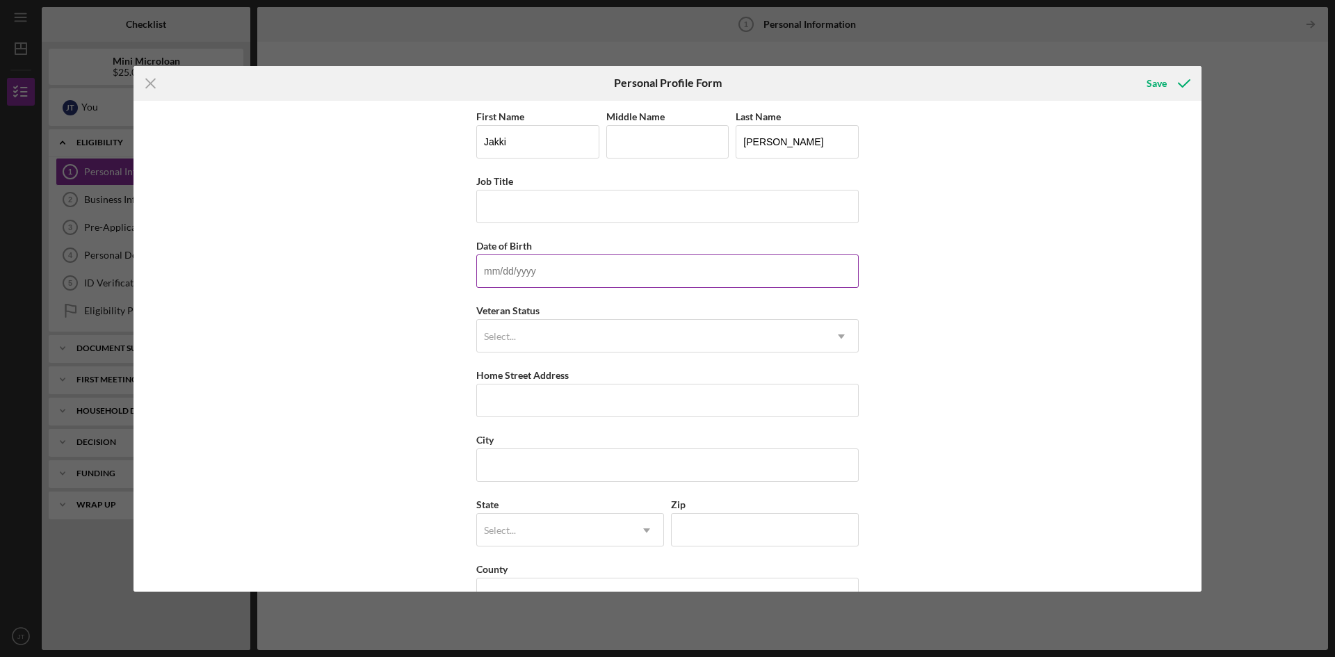
drag, startPoint x: 527, startPoint y: 279, endPoint x: 519, endPoint y: 273, distance: 10.4
click at [527, 279] on input "Date of Birth" at bounding box center [667, 270] width 382 height 33
type input "[DATE]"
drag, startPoint x: 581, startPoint y: 202, endPoint x: 583, endPoint y: 211, distance: 8.6
click at [581, 202] on input "Job Title" at bounding box center [667, 206] width 382 height 33
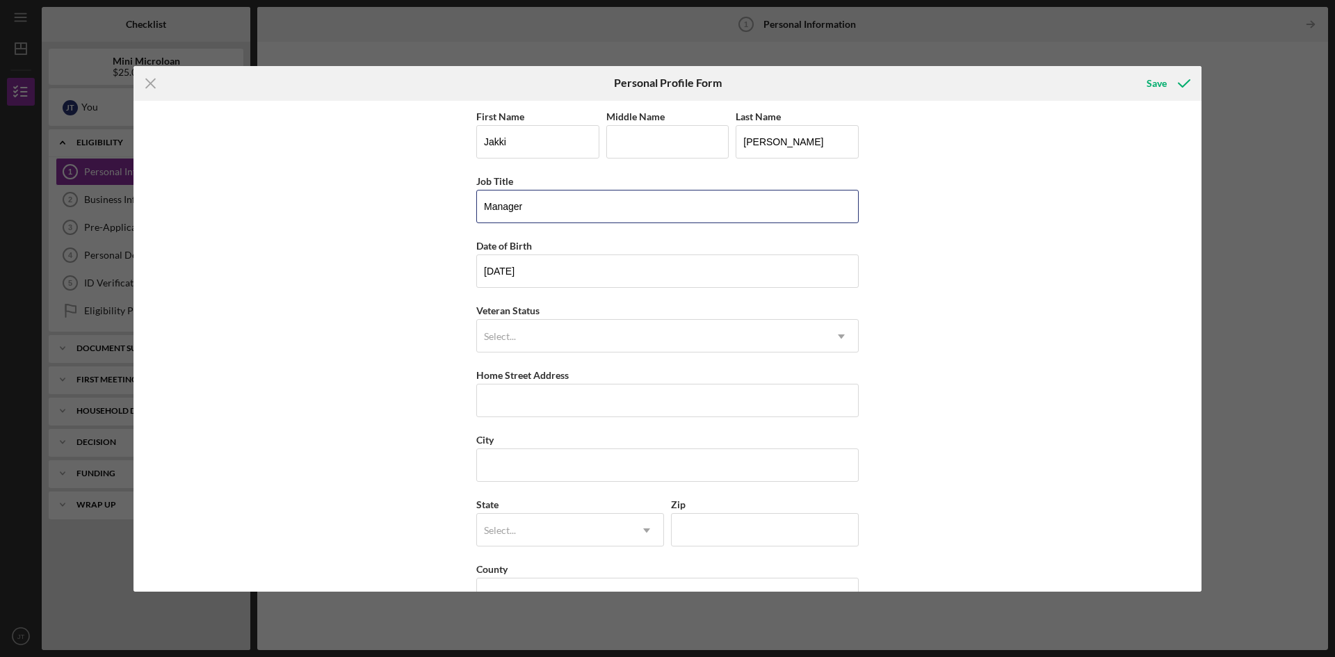
type input "Manager"
click at [532, 209] on input "Manager" at bounding box center [667, 206] width 382 height 33
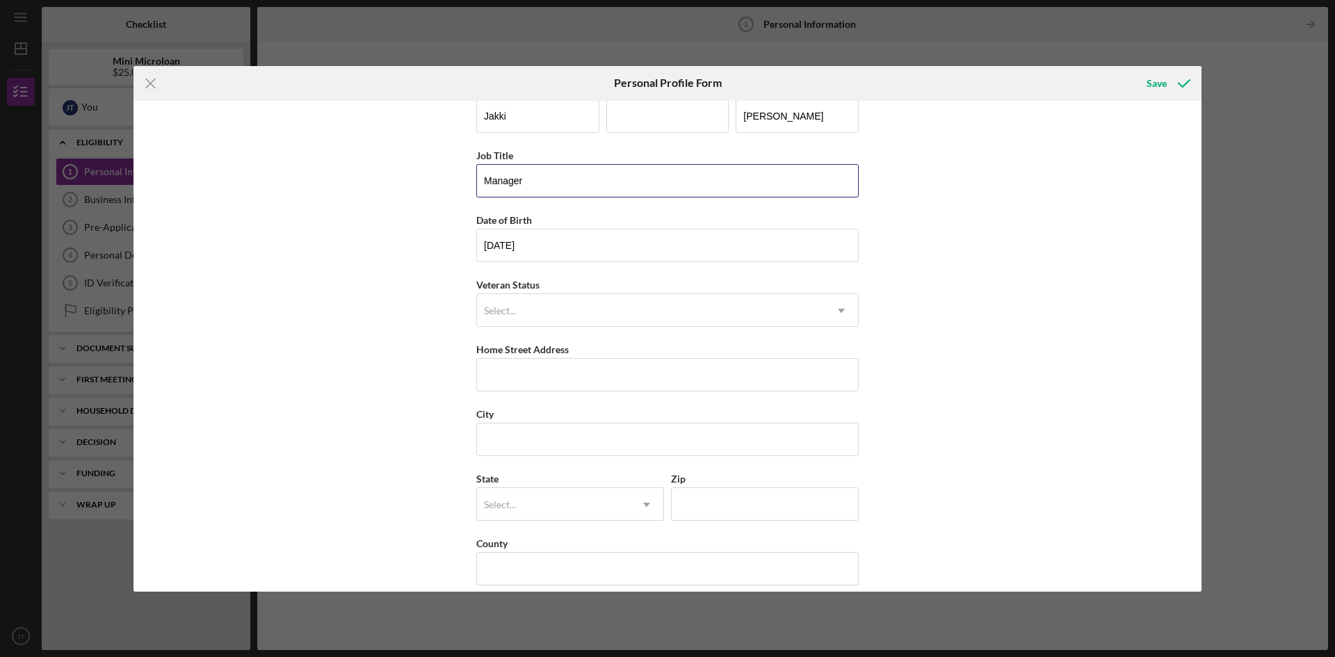
scroll to position [40, 0]
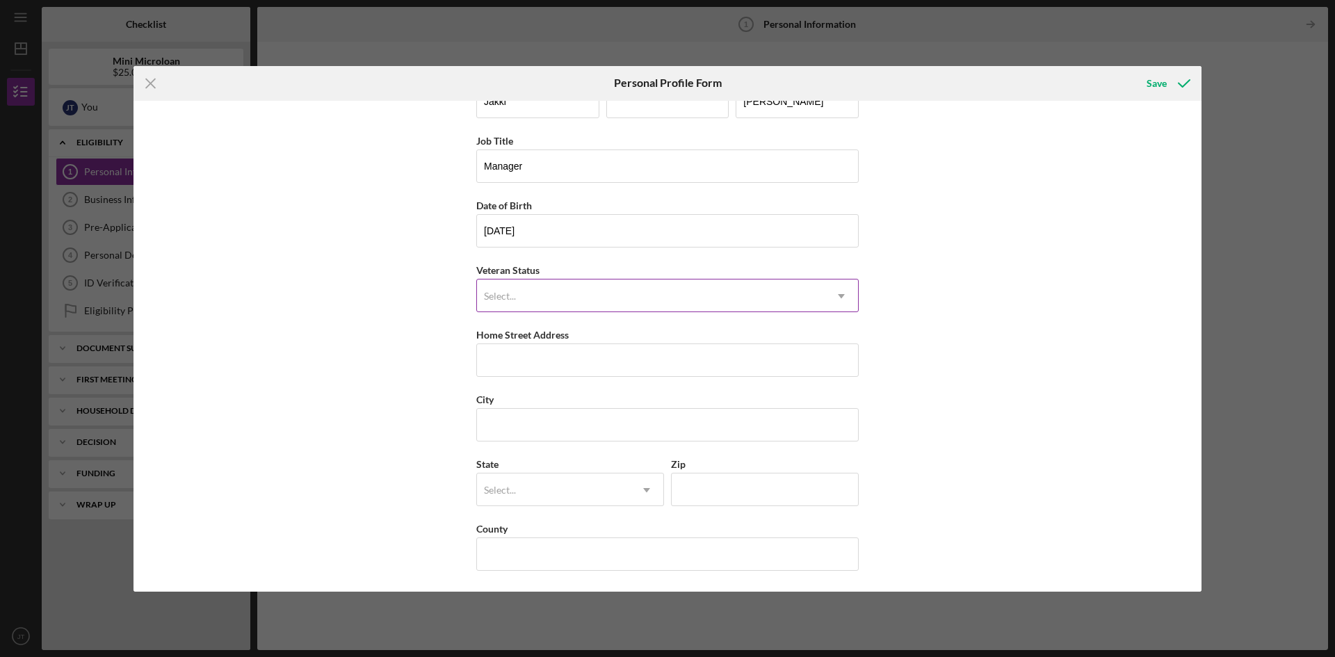
click at [506, 286] on div "Select..." at bounding box center [651, 296] width 348 height 32
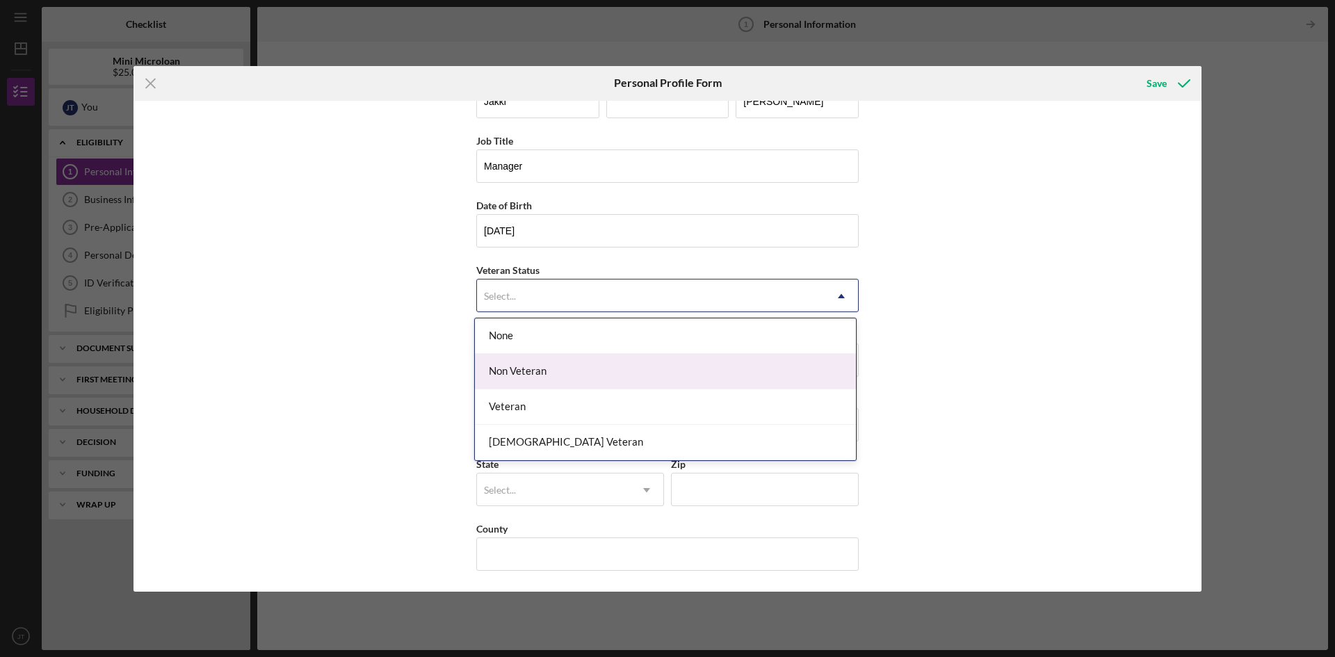
click at [543, 376] on div "Non Veteran" at bounding box center [665, 371] width 381 height 35
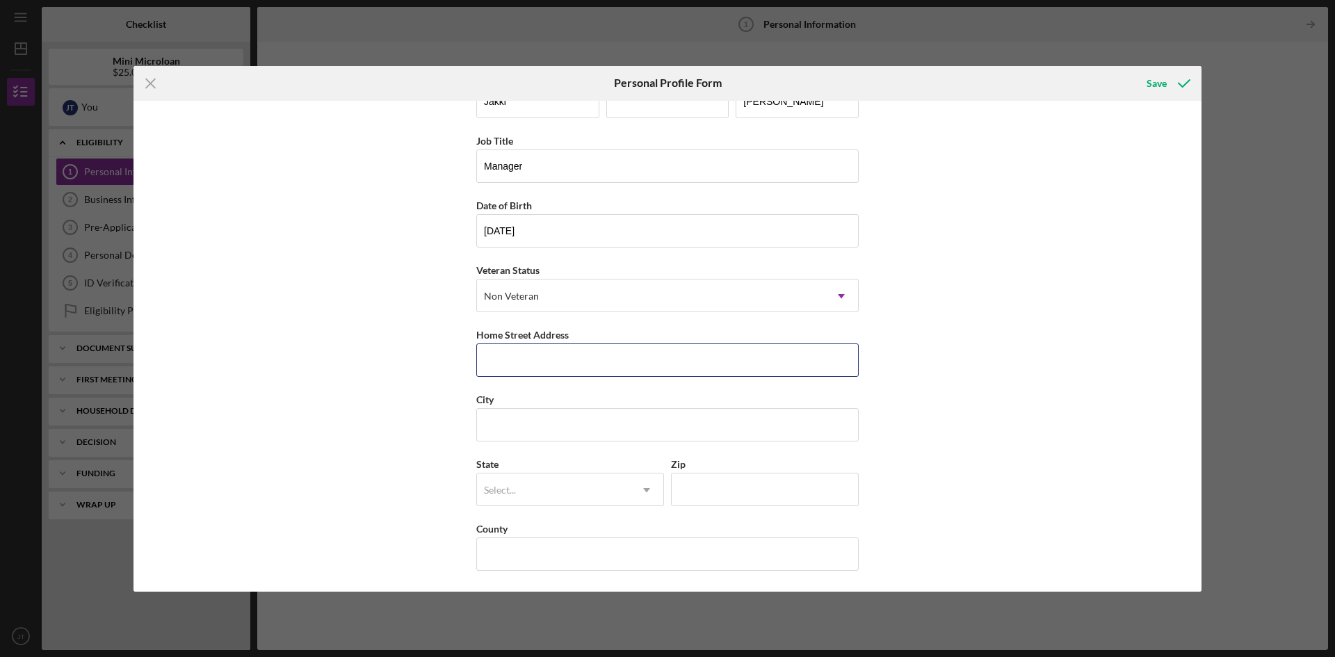
drag, startPoint x: 512, startPoint y: 367, endPoint x: 104, endPoint y: 326, distance: 410.9
click at [505, 363] on input "Home Street Address" at bounding box center [667, 359] width 382 height 33
click at [588, 364] on input "Home Street Address" at bounding box center [667, 359] width 382 height 33
type input "[STREET_ADDRESS]"
type input "Inglewood"
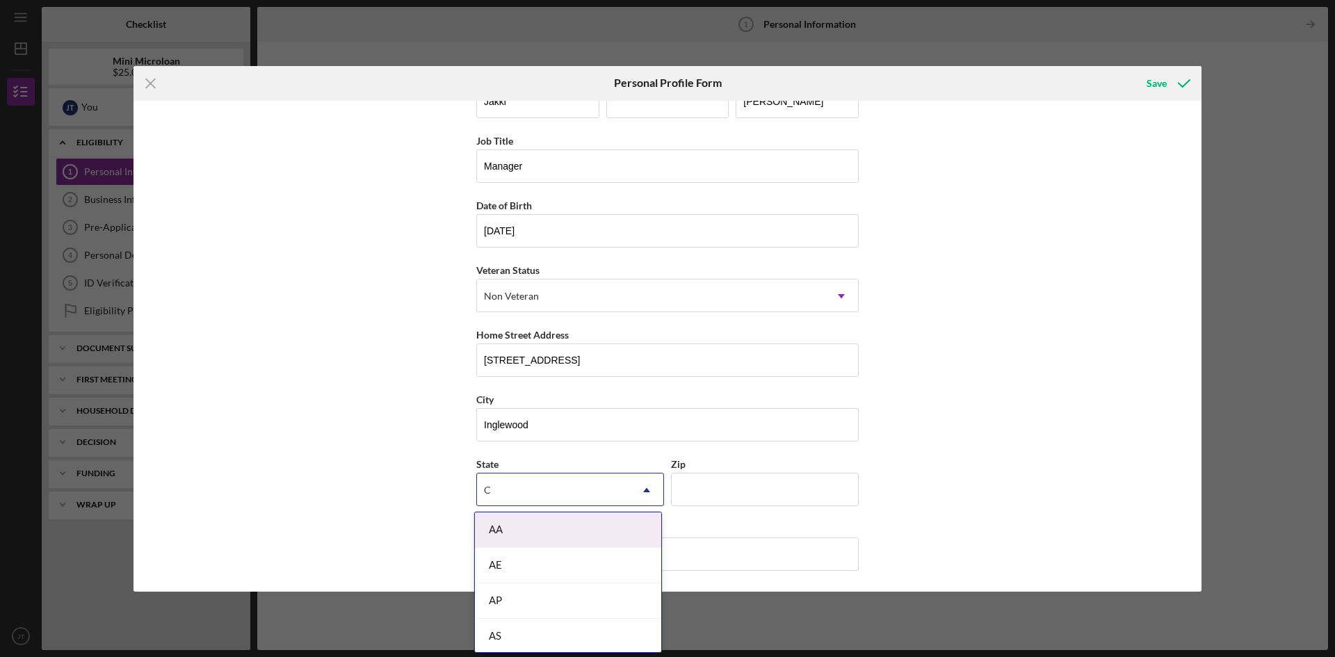
type input "CA"
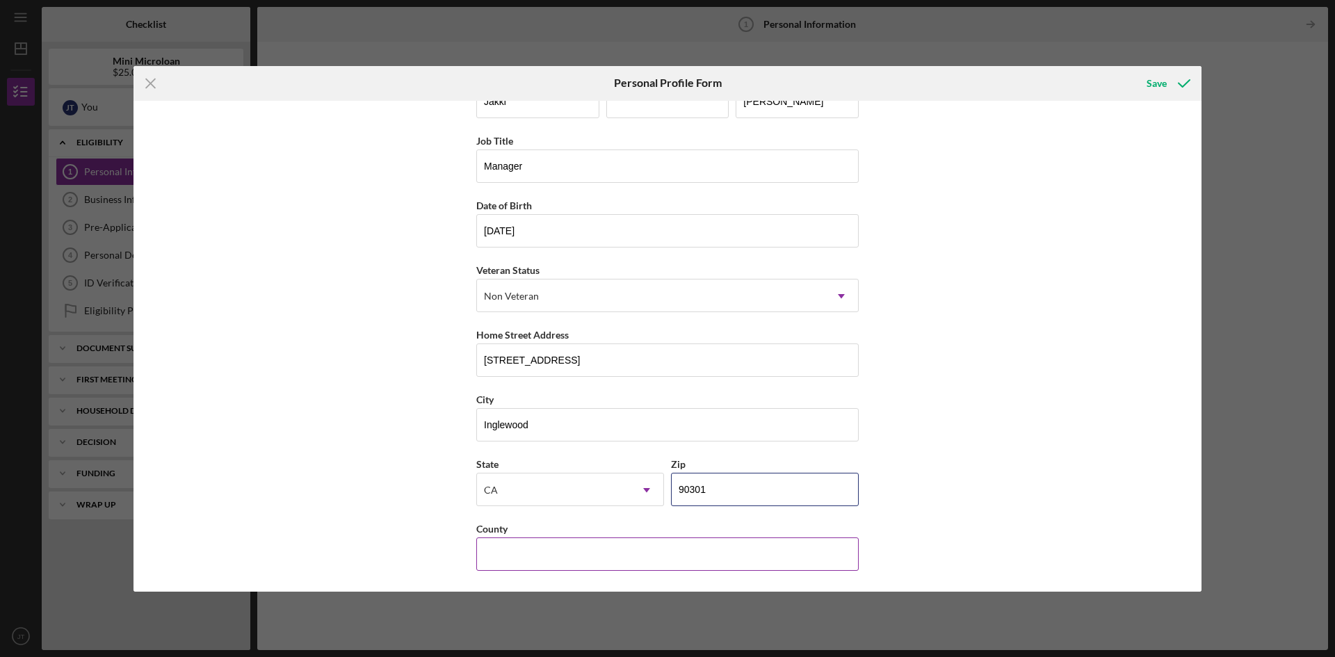
type input "90301"
click at [567, 563] on input "County" at bounding box center [667, 553] width 382 height 33
type input "[GEOGRAPHIC_DATA]"
click at [1174, 74] on icon "submit" at bounding box center [1184, 83] width 35 height 35
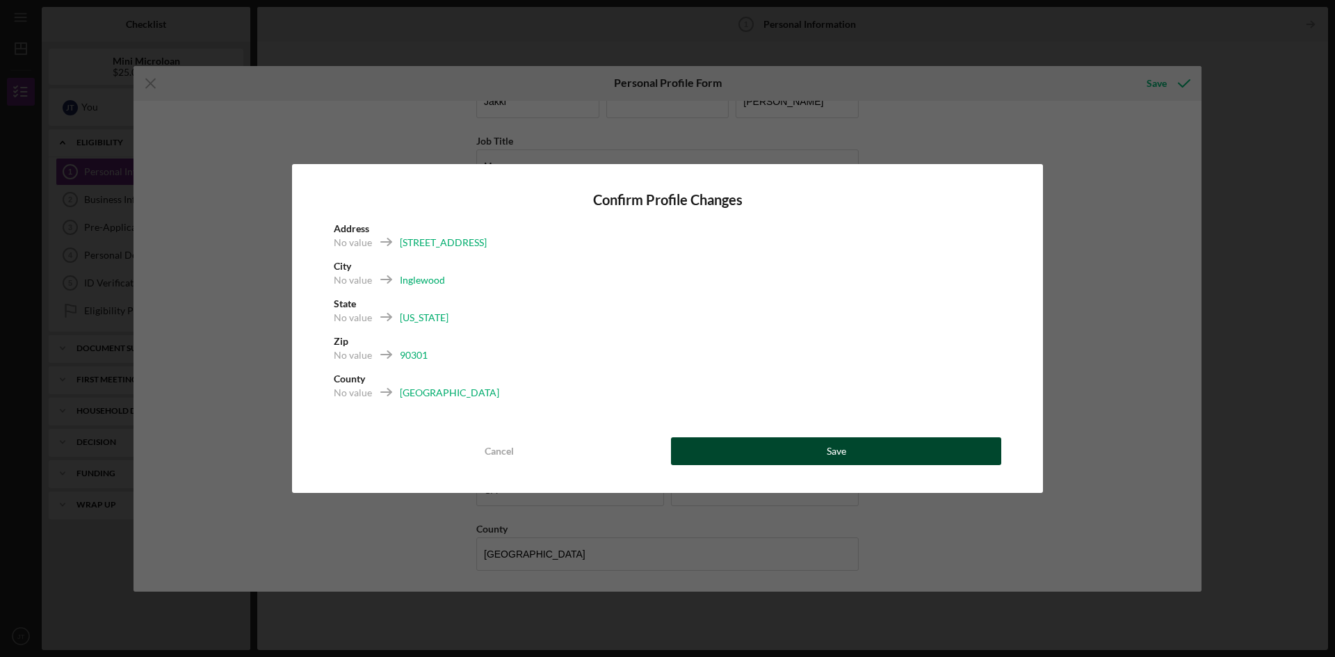
click at [824, 458] on button "Save" at bounding box center [836, 451] width 330 height 28
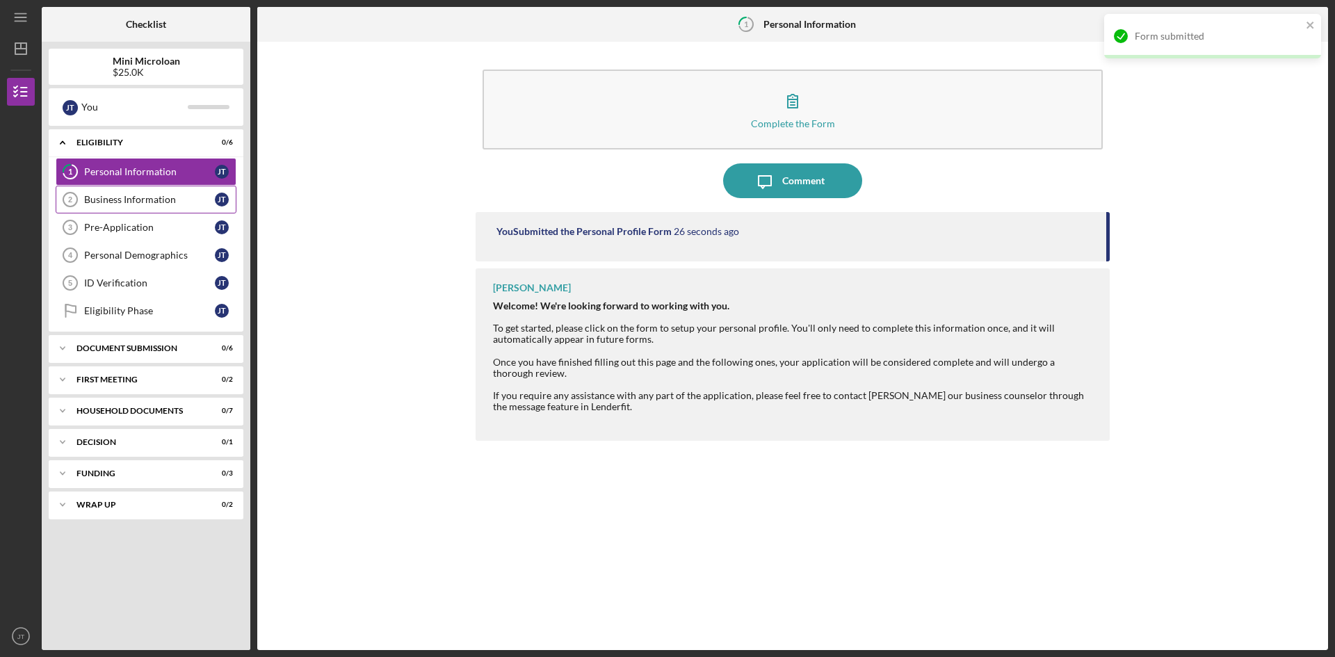
click at [117, 204] on div "Business Information" at bounding box center [149, 199] width 131 height 11
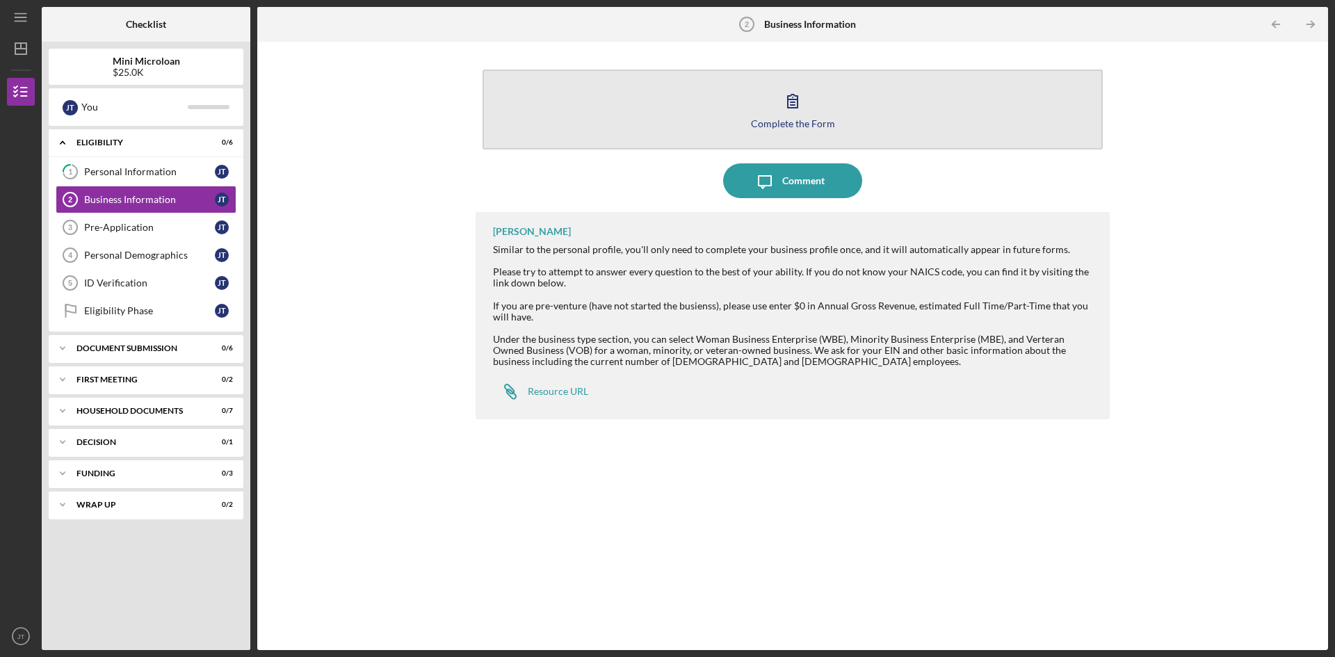
click at [721, 102] on button "Complete the Form Form" at bounding box center [793, 110] width 620 height 80
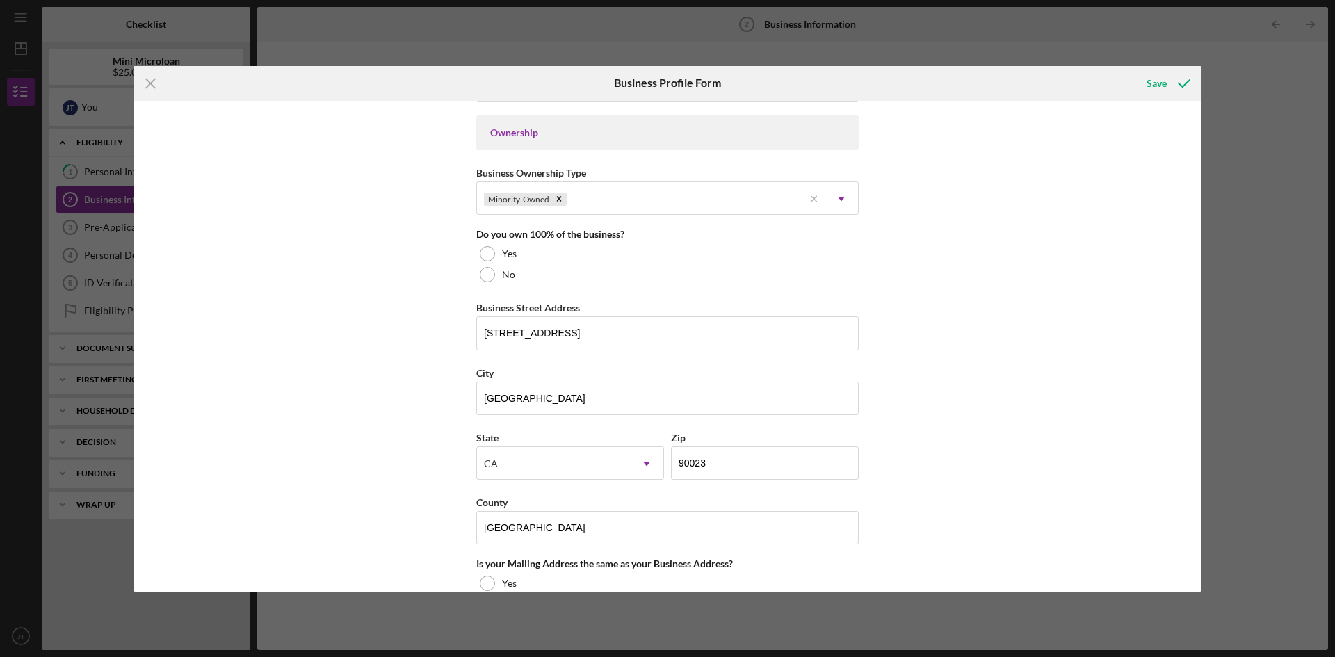
scroll to position [286, 0]
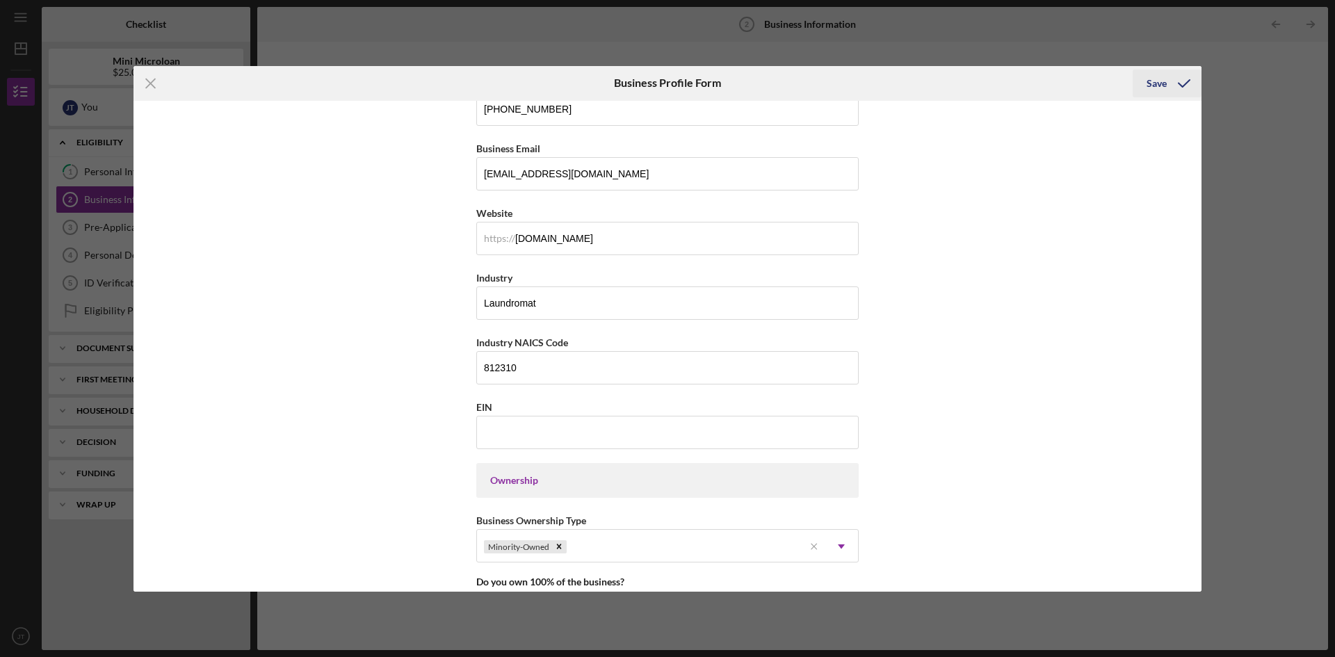
click at [1178, 81] on icon "submit" at bounding box center [1184, 83] width 35 height 35
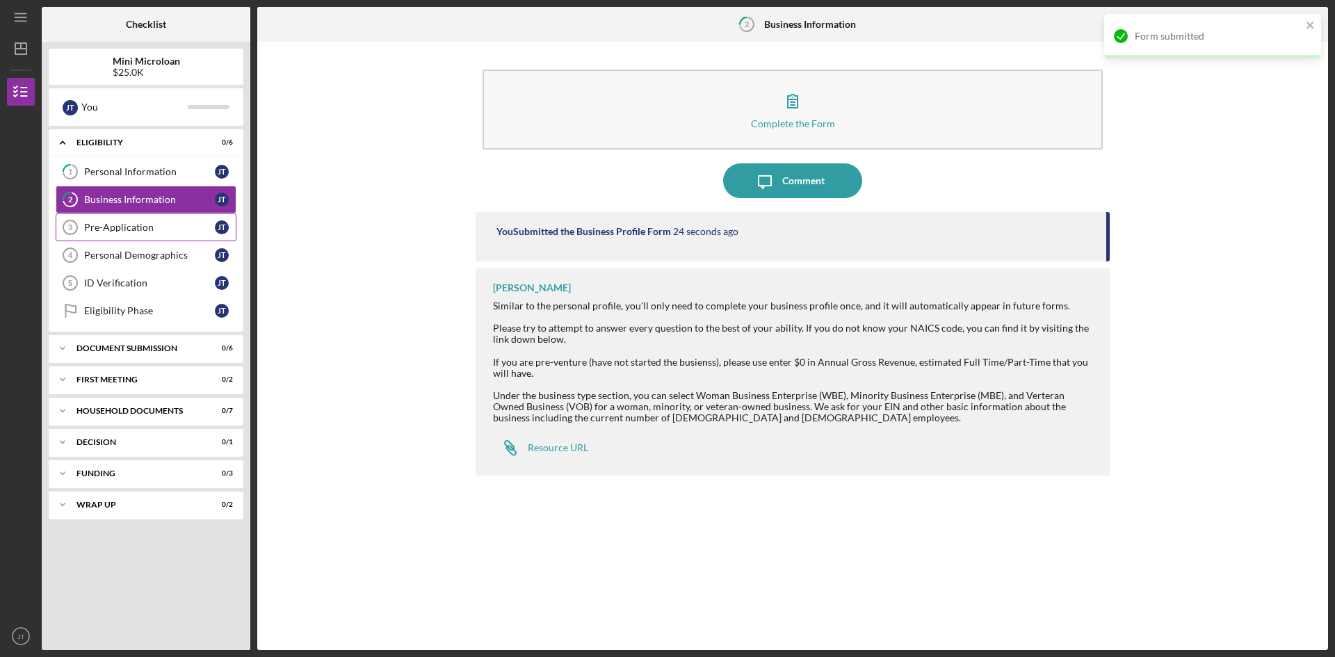
click at [121, 220] on link "Pre-Application 3 Pre-Application [PERSON_NAME]" at bounding box center [146, 227] width 181 height 28
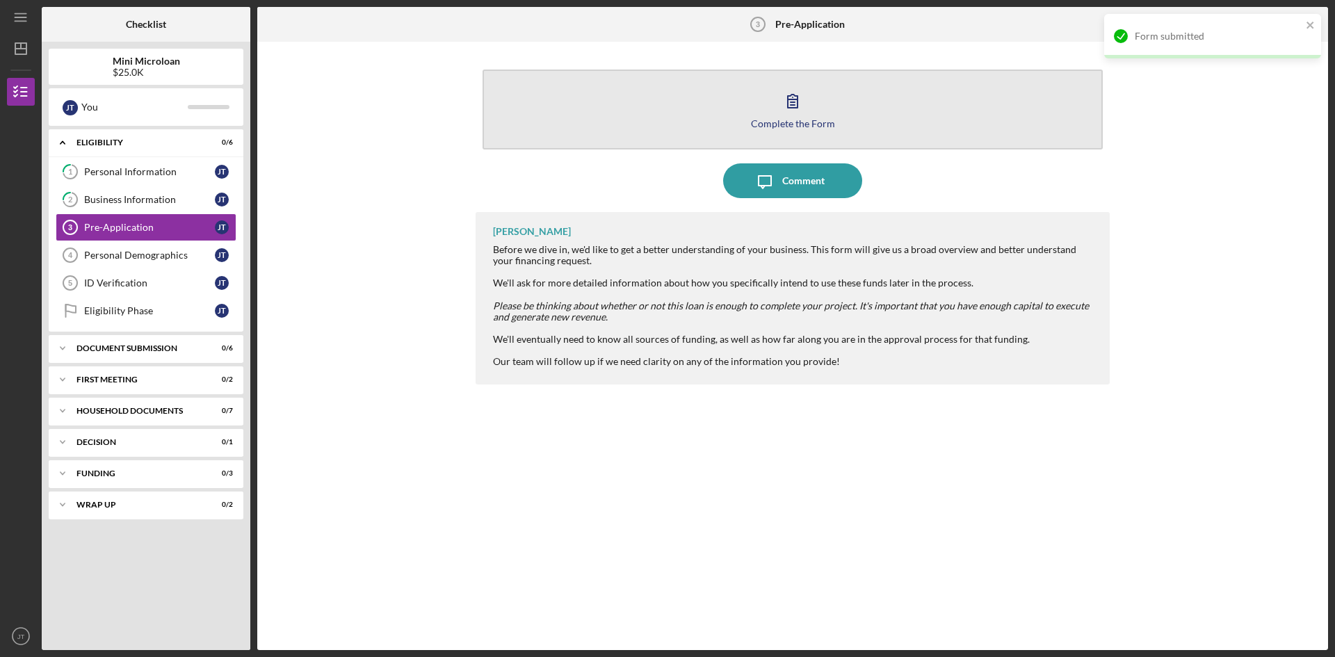
click at [664, 99] on button "Complete the Form Form" at bounding box center [793, 110] width 620 height 80
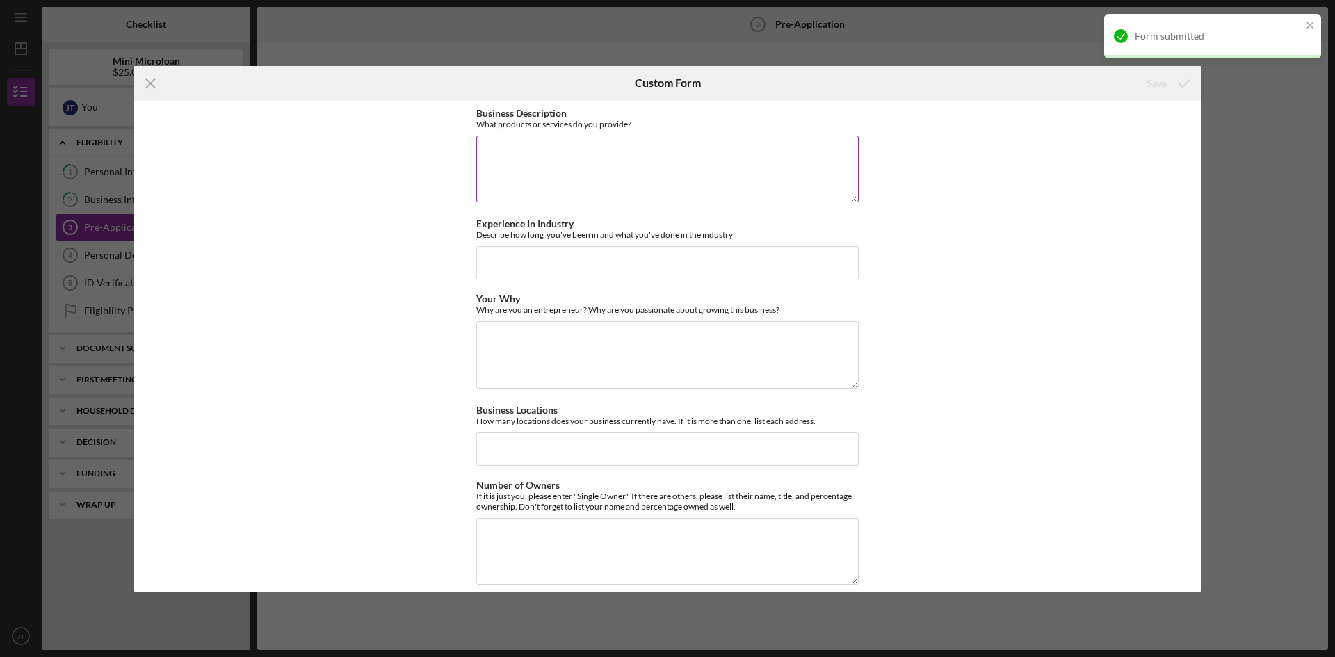
click at [634, 168] on textarea "Business Description" at bounding box center [667, 169] width 382 height 67
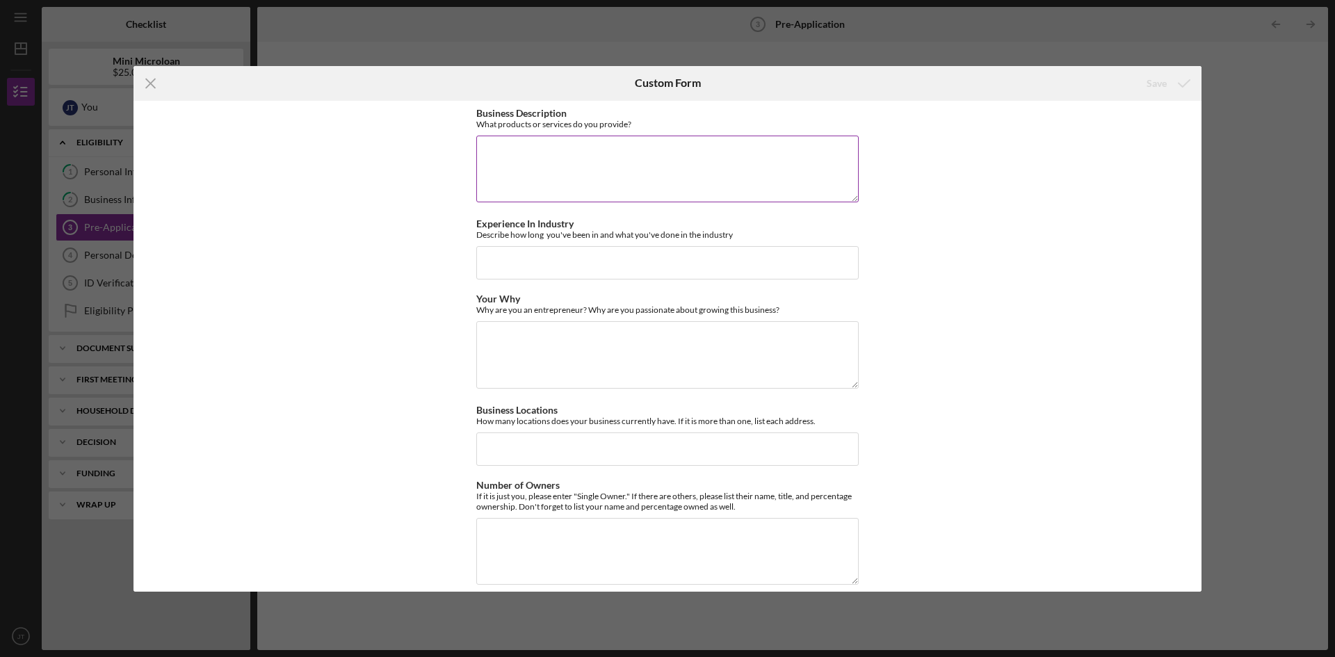
click at [704, 179] on textarea "Business Description" at bounding box center [667, 169] width 382 height 67
click at [570, 160] on textarea "Laundry services" at bounding box center [667, 169] width 382 height 67
type textarea "Laundry services"
click at [613, 261] on input "Experience In Industry" at bounding box center [667, 262] width 382 height 33
click at [481, 264] on input "I have operated at a laundromat since I was ten years old" at bounding box center [667, 262] width 382 height 33
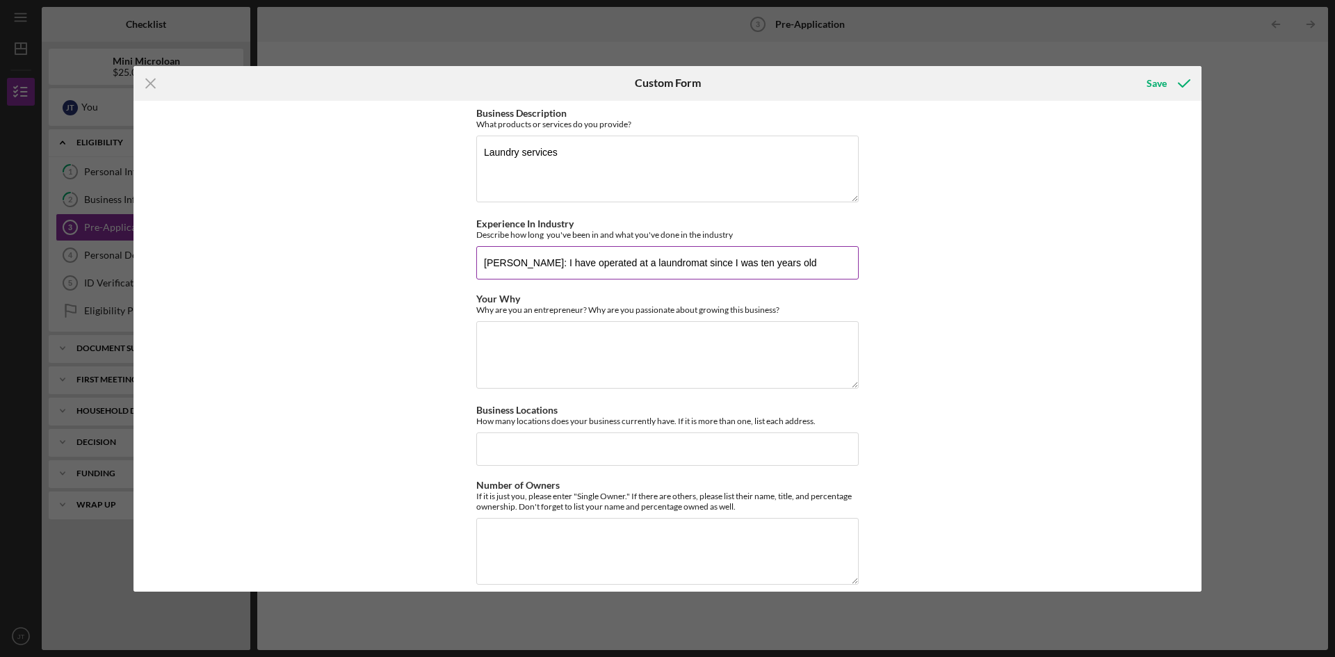
click at [807, 263] on input "[PERSON_NAME]: I have operated at a laundromat since I was ten years old" at bounding box center [667, 262] width 382 height 33
click at [854, 262] on input "[PERSON_NAME]: I have operated at a laundromat since I was ten years old for ar…" at bounding box center [667, 262] width 382 height 33
click at [852, 263] on input "[PERSON_NAME]: I have operated at a laundromat since I was ten years old for ar…" at bounding box center [667, 262] width 382 height 33
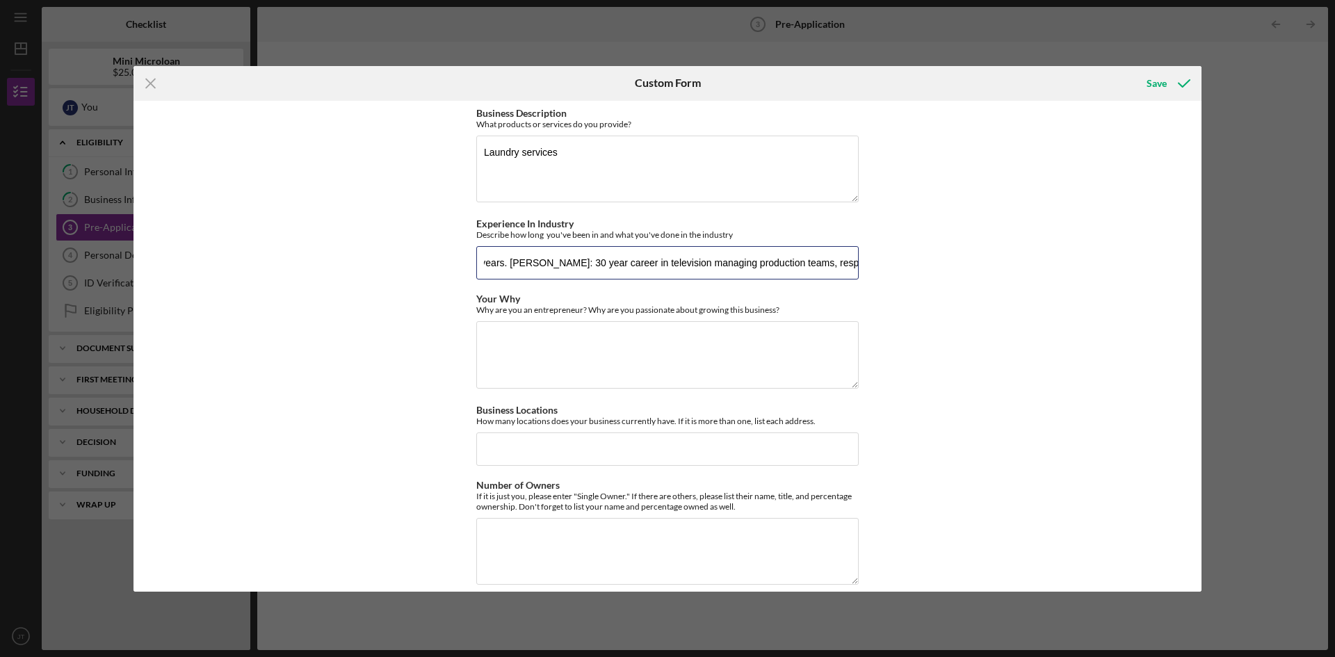
scroll to position [0, 741]
drag, startPoint x: 818, startPoint y: 261, endPoint x: 681, endPoint y: 265, distance: 136.3
click at [681, 265] on input "[PERSON_NAME]: I have operated at a laundromat since I was ten years old for ar…" at bounding box center [667, 262] width 382 height 33
type input "[PERSON_NAME]: I have operated at a laundromat since I was ten years old for ar…"
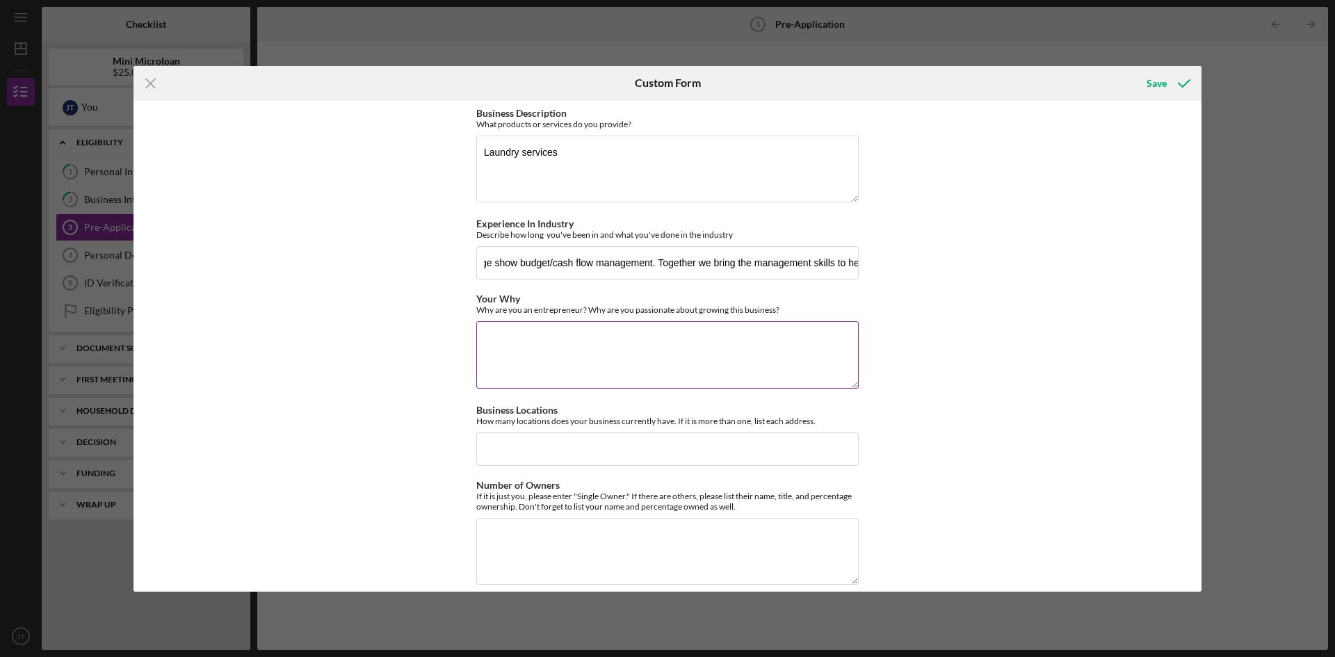
click at [613, 326] on textarea "Your Why" at bounding box center [667, 354] width 382 height 67
click at [635, 345] on textarea "Your Why" at bounding box center [667, 354] width 382 height 67
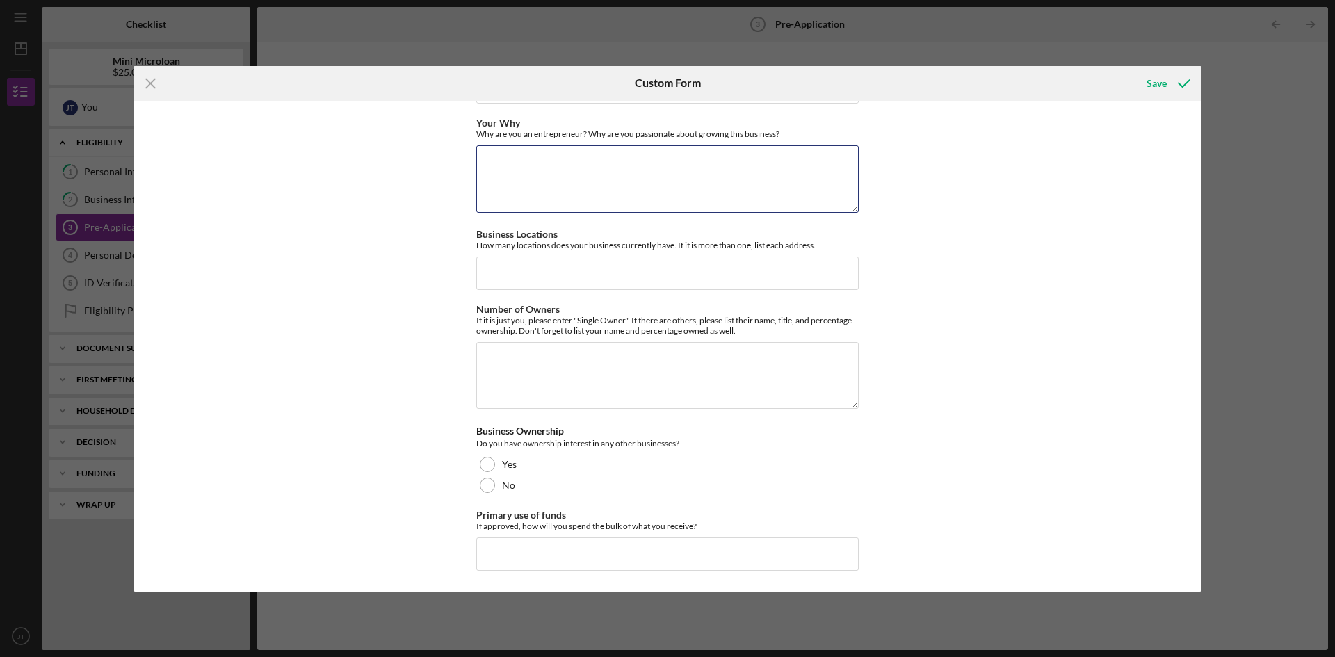
scroll to position [37, 0]
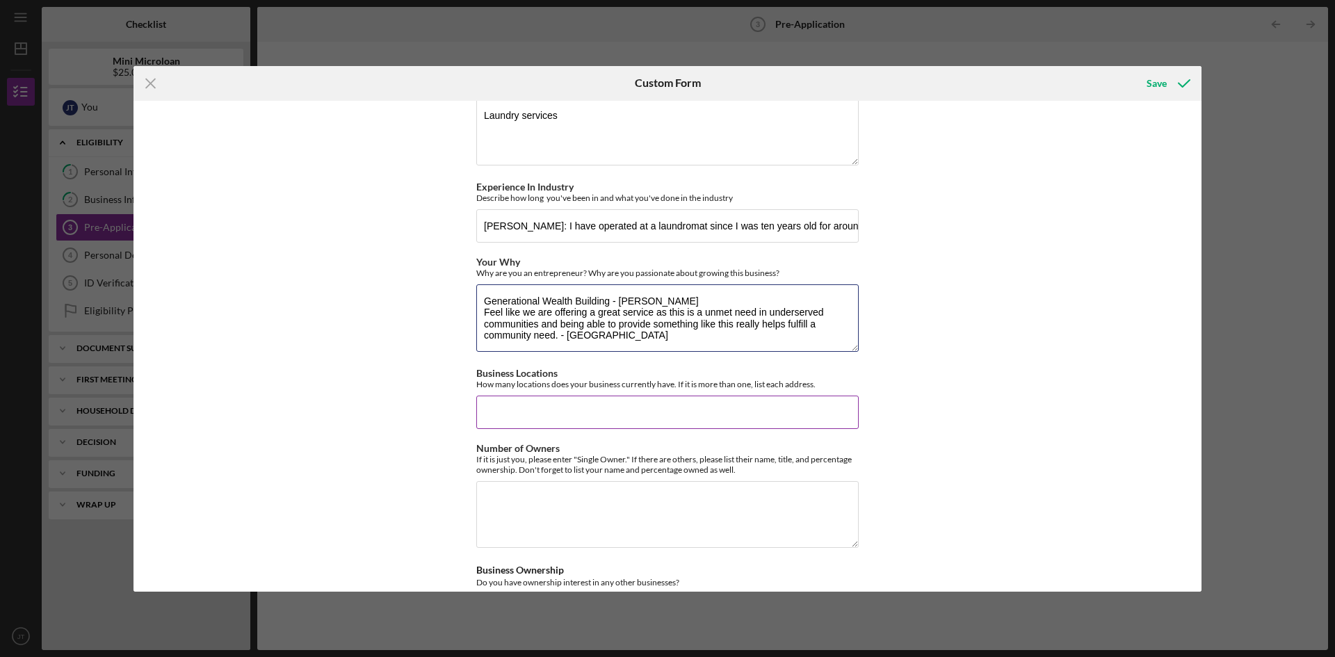
type textarea "Generational Wealth Building - [PERSON_NAME] Feel like we are offering a great …"
click at [629, 426] on input "Business Locations" at bounding box center [667, 412] width 382 height 33
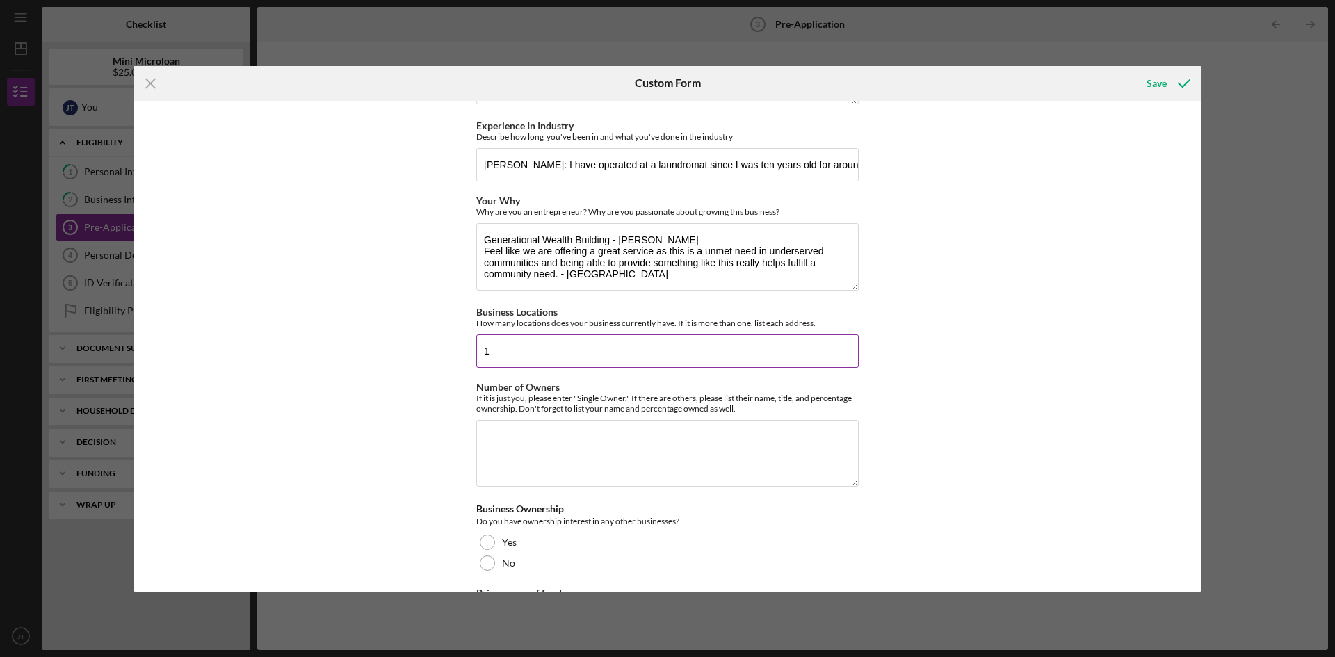
scroll to position [176, 0]
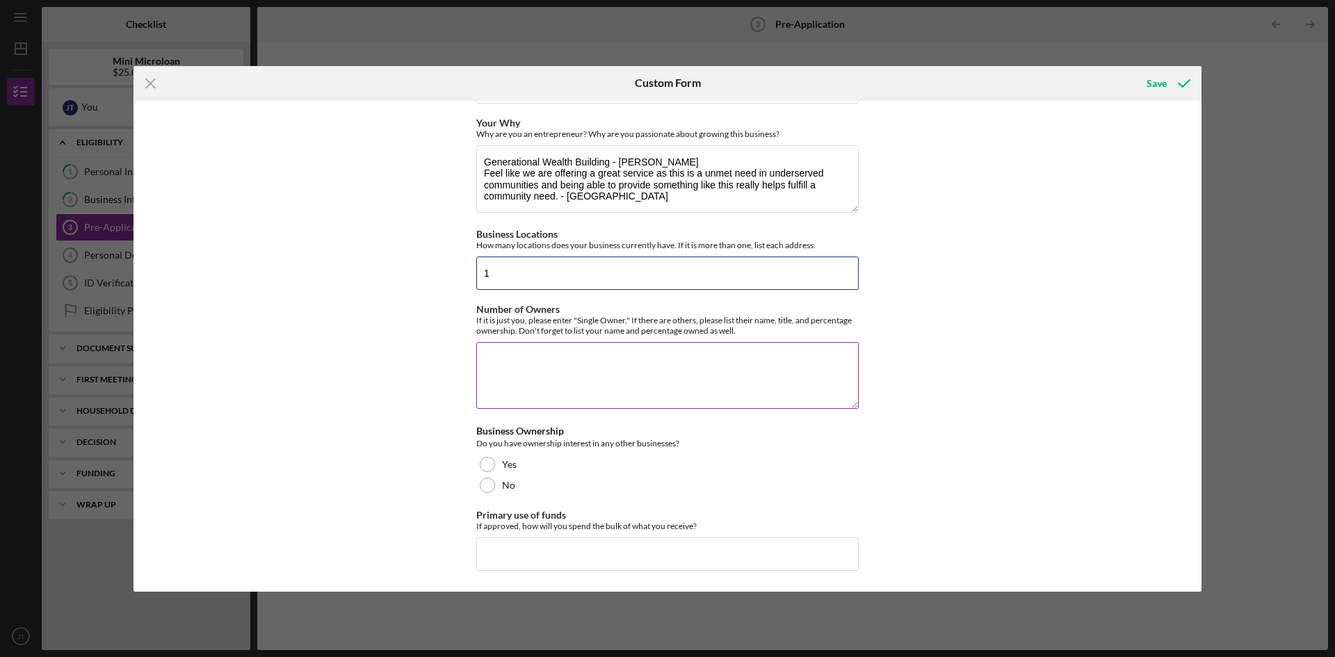
type input "1"
click at [505, 374] on textarea "Number of Owners" at bounding box center [667, 375] width 382 height 67
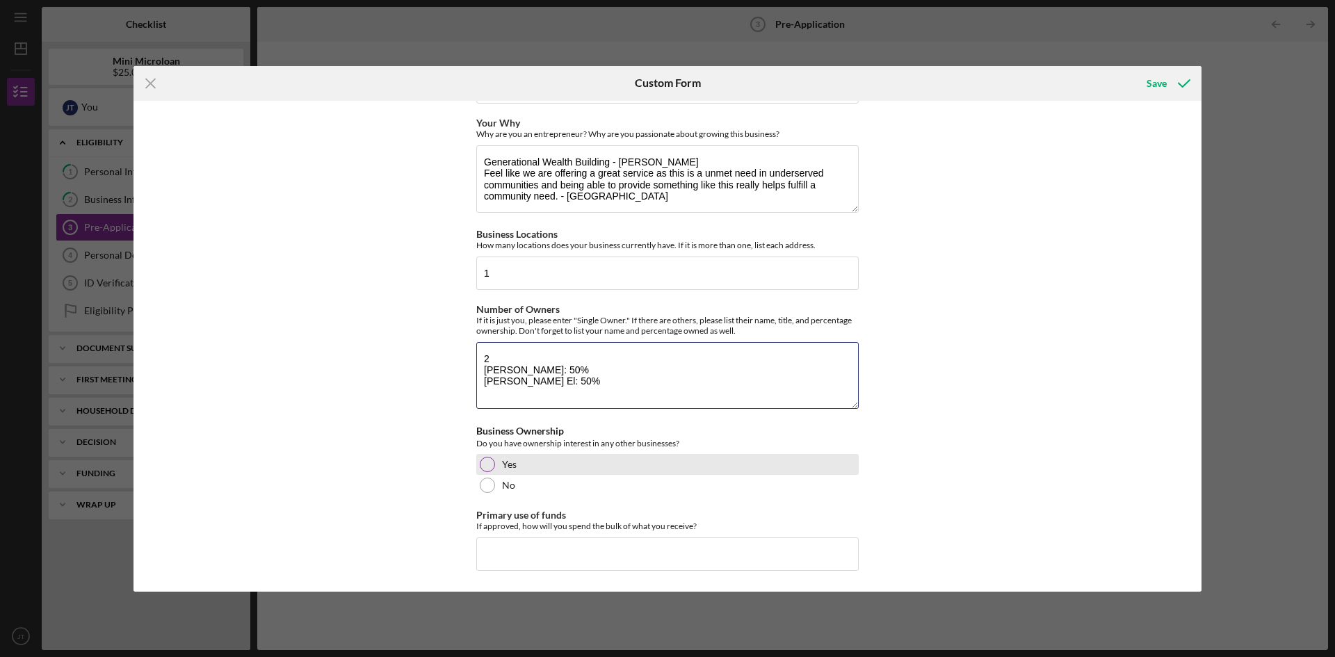
type textarea "2 [PERSON_NAME]: 50% [PERSON_NAME] El: 50%"
click at [494, 469] on div "Yes" at bounding box center [667, 464] width 382 height 21
click at [494, 547] on input "Primary use of funds" at bounding box center [667, 553] width 382 height 33
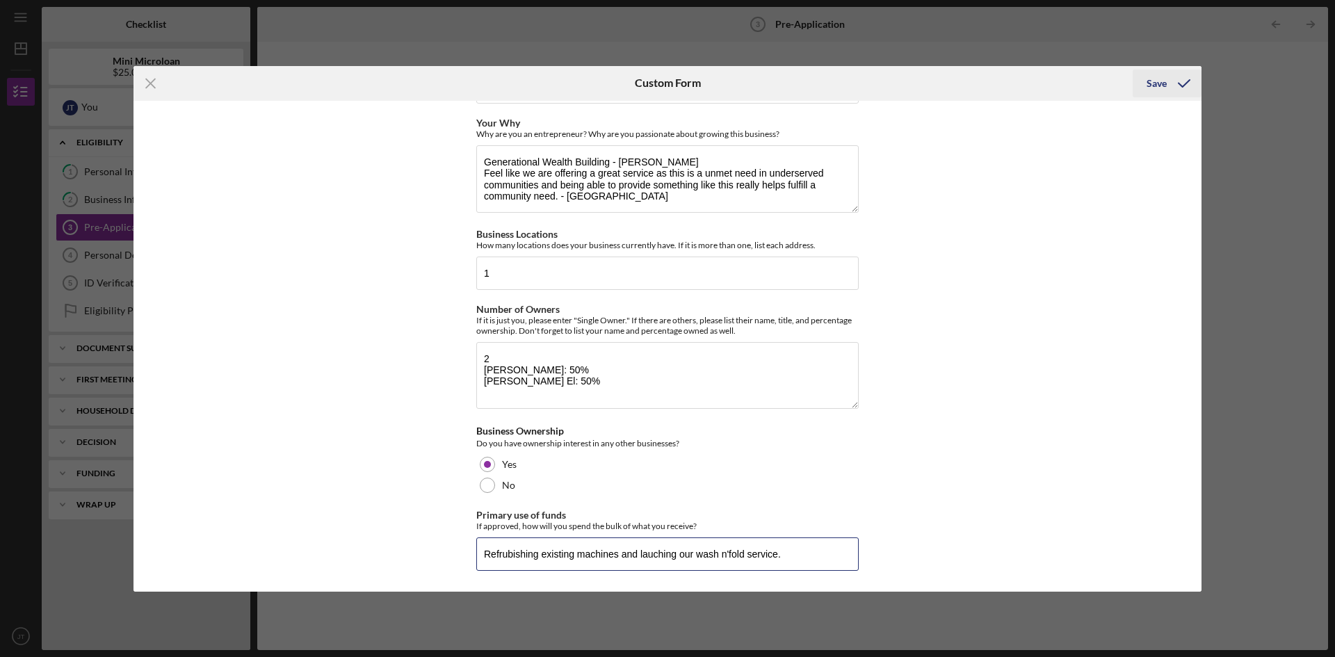
type input "Refrubishing existing machines and lauching our wash n'fold service."
click at [1160, 81] on div "Save" at bounding box center [1157, 84] width 20 height 28
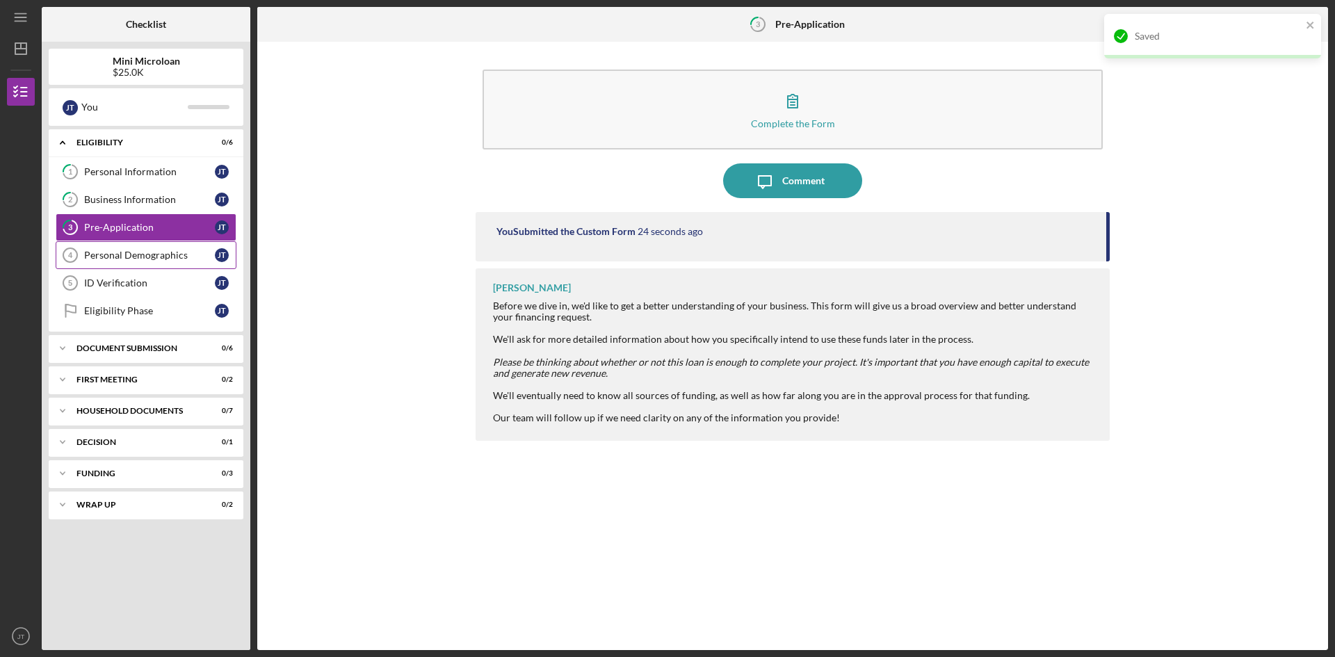
click at [143, 267] on link "Personal Demographics 4 Personal Demographics [PERSON_NAME]" at bounding box center [146, 255] width 181 height 28
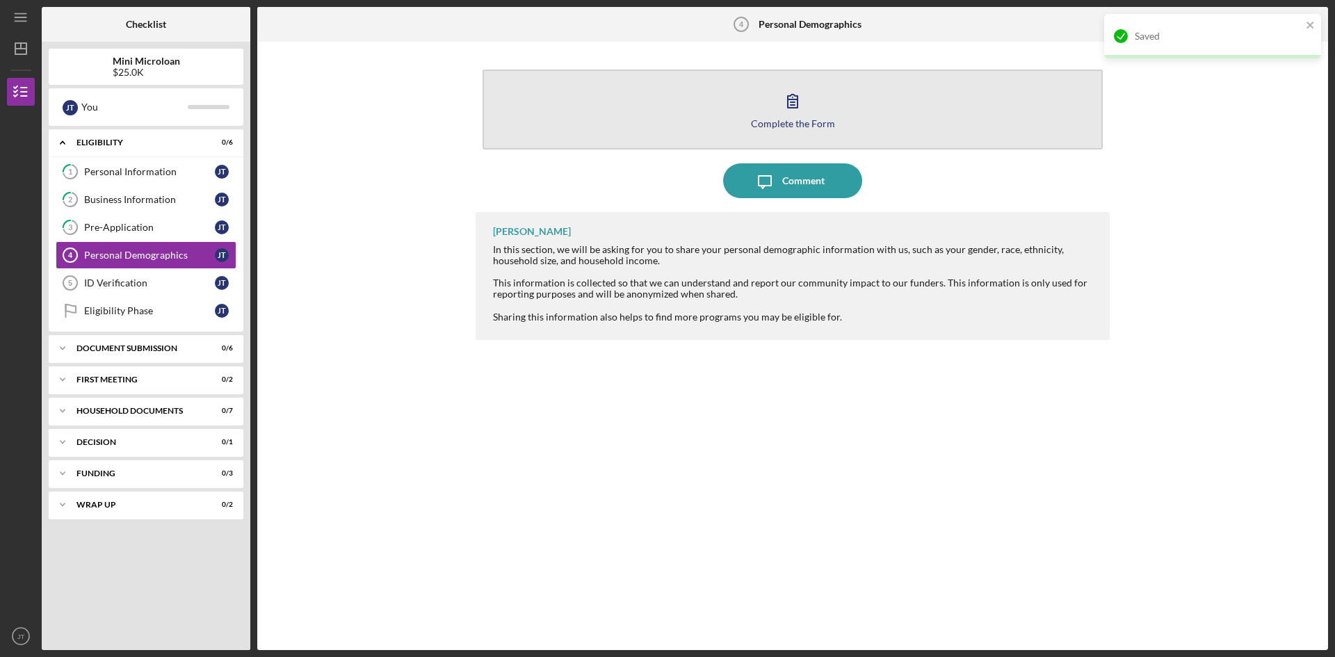
click at [798, 122] on div "Complete the Form" at bounding box center [793, 123] width 84 height 10
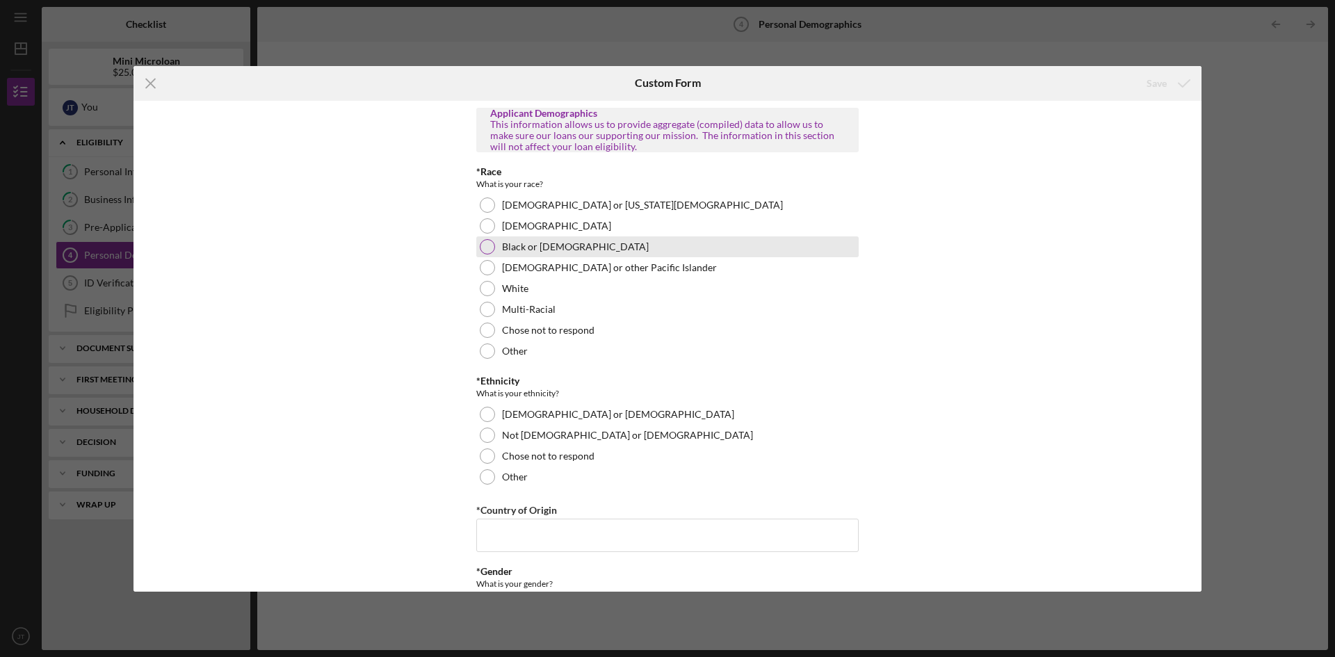
click at [567, 250] on label "Black or [DEMOGRAPHIC_DATA]" at bounding box center [575, 246] width 147 height 11
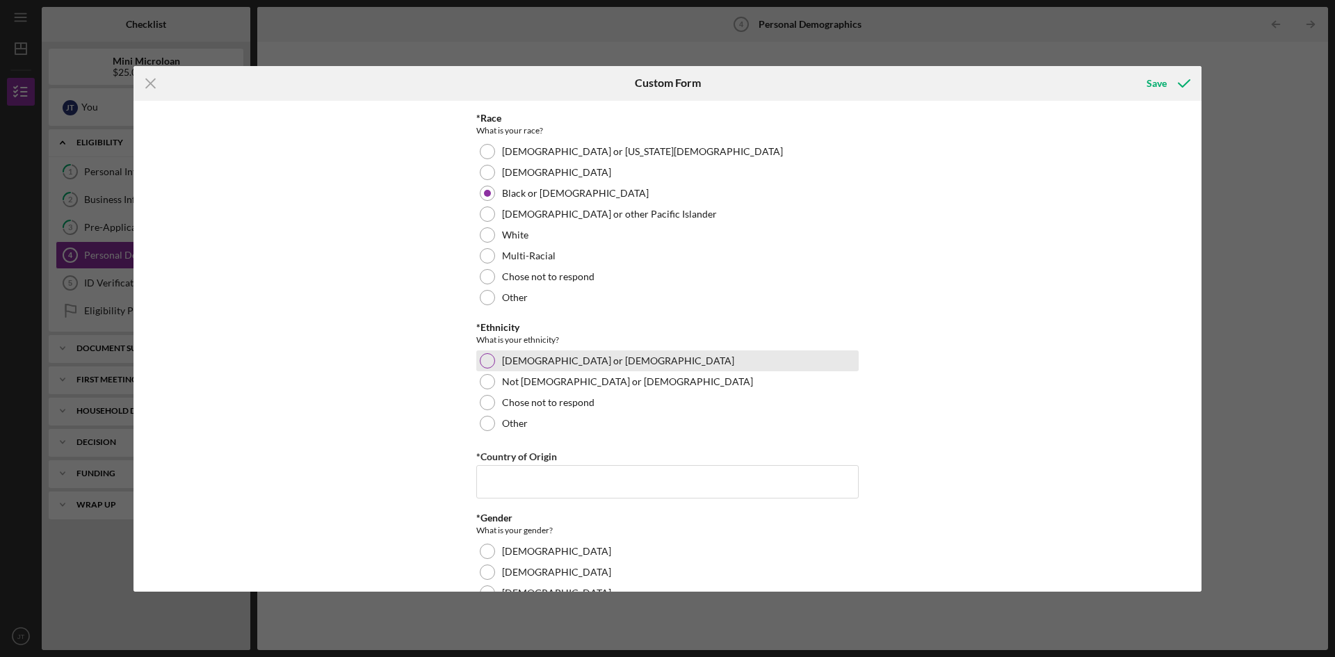
scroll to position [70, 0]
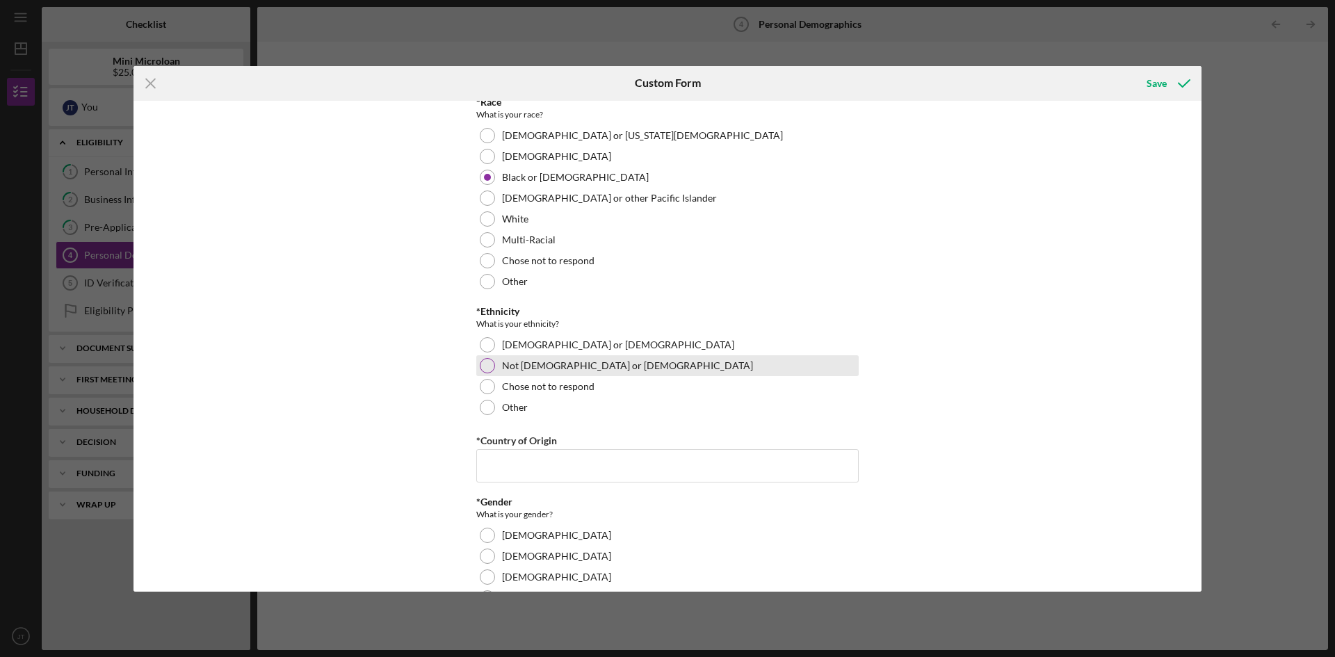
click at [574, 365] on label "Not [DEMOGRAPHIC_DATA] or [DEMOGRAPHIC_DATA]" at bounding box center [627, 365] width 251 height 11
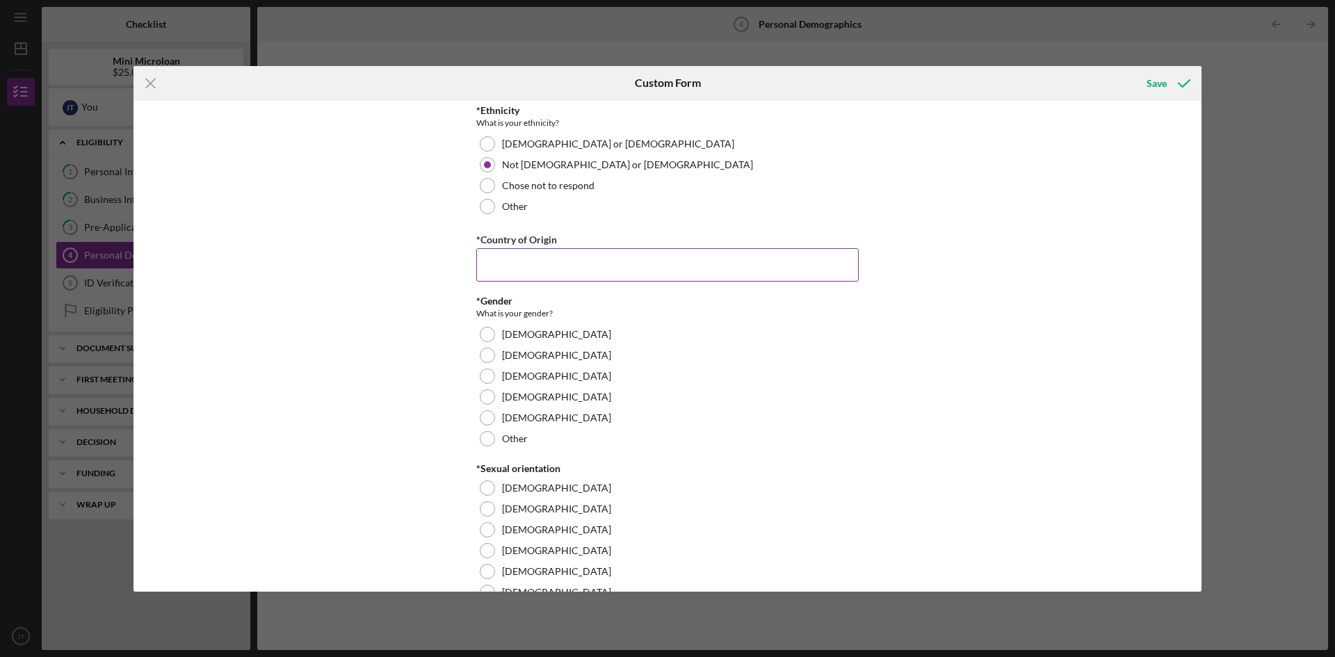
scroll to position [278, 0]
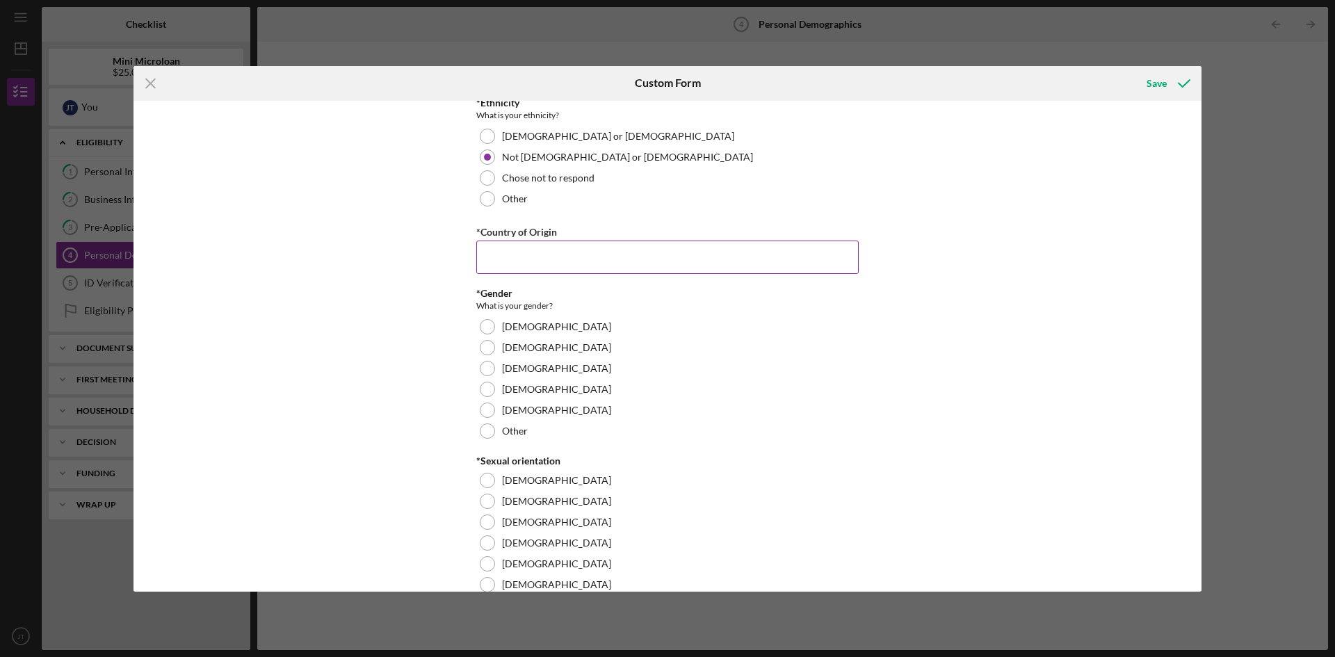
click at [578, 267] on input "*Country of Origin" at bounding box center [667, 257] width 382 height 33
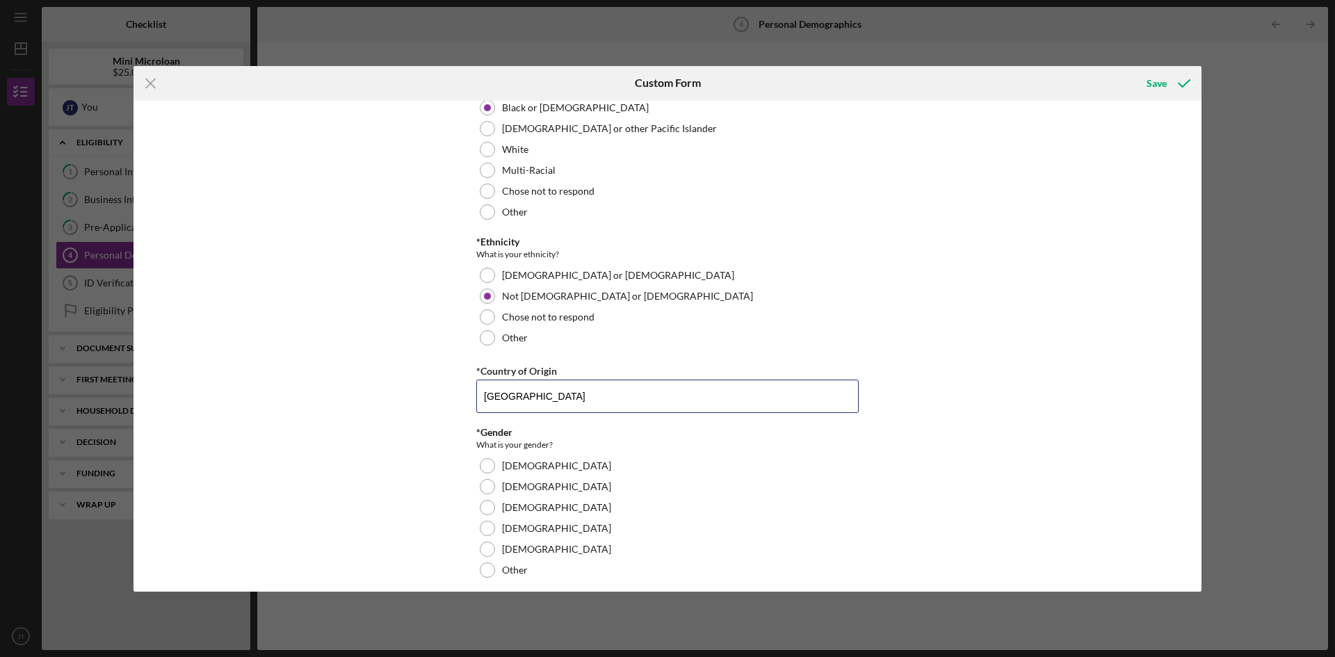
scroll to position [209, 0]
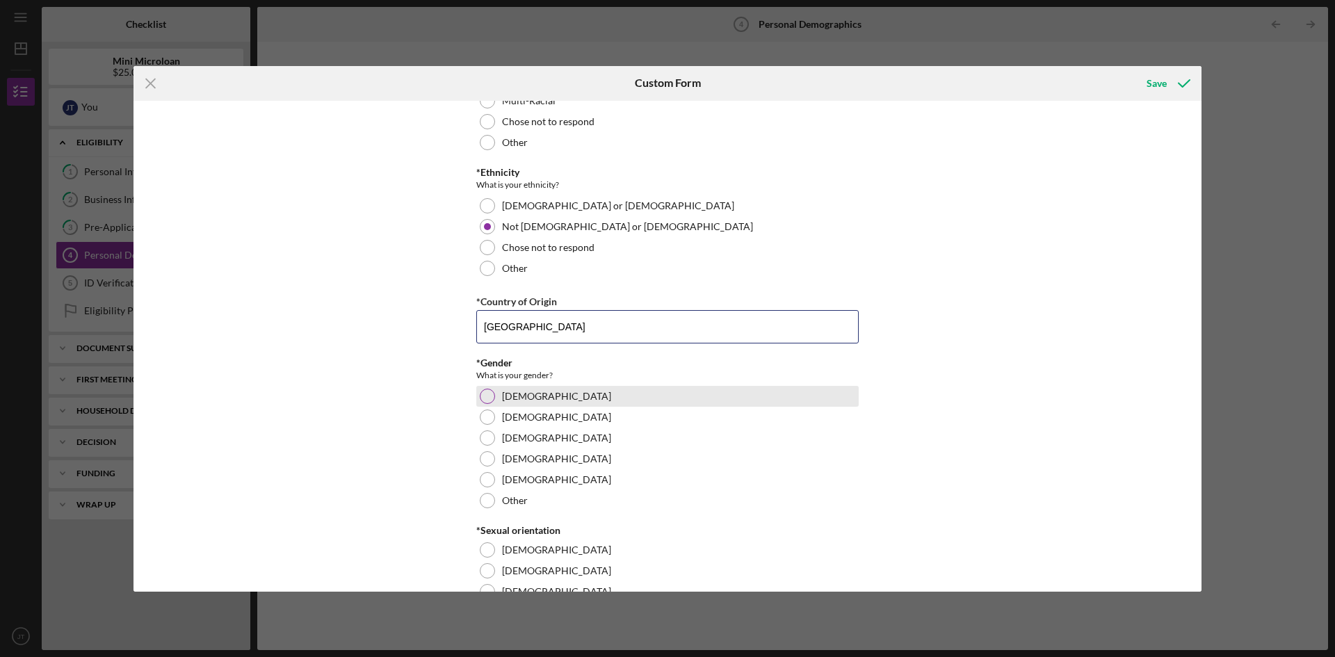
type input "[GEOGRAPHIC_DATA]"
click at [539, 400] on div "[DEMOGRAPHIC_DATA]" at bounding box center [667, 396] width 382 height 21
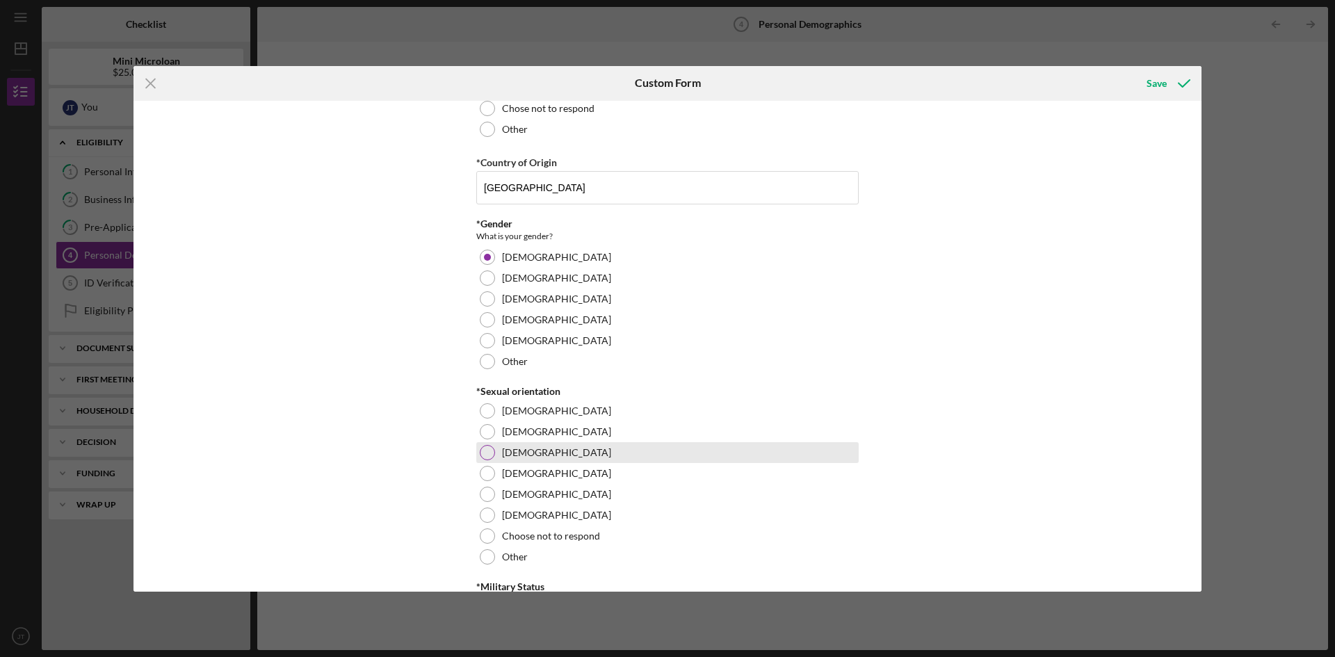
scroll to position [487, 0]
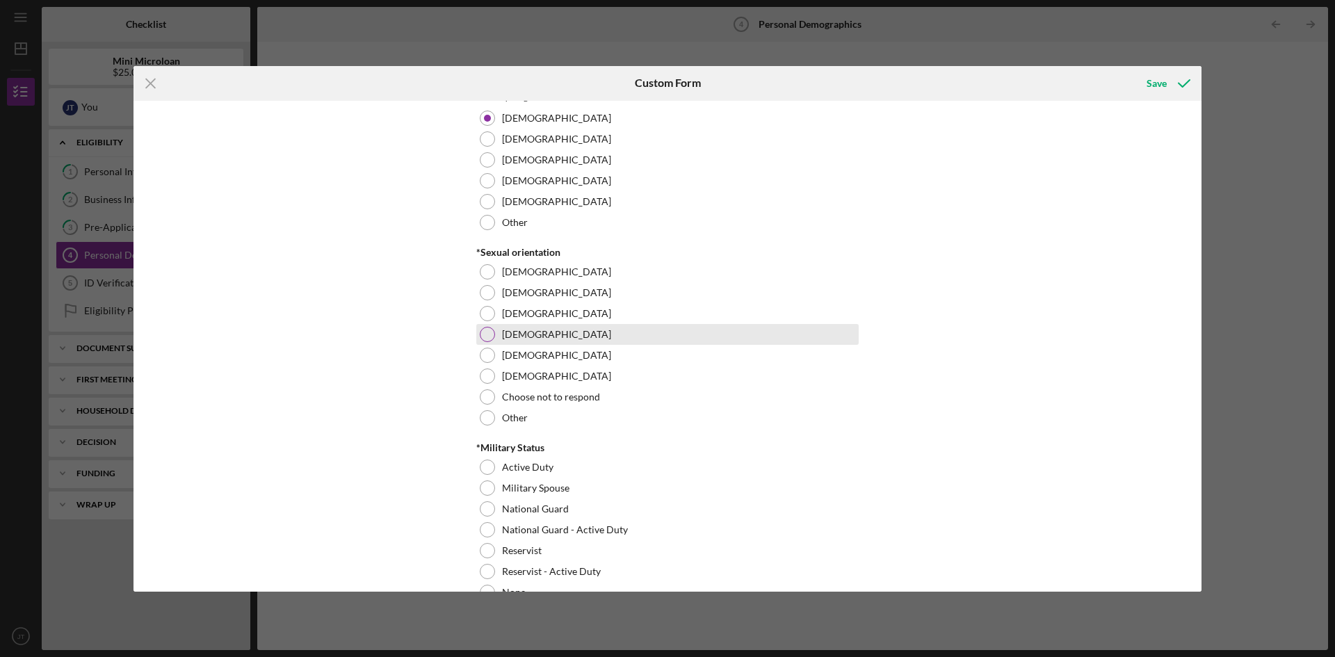
click at [576, 341] on div "[DEMOGRAPHIC_DATA]" at bounding box center [667, 334] width 382 height 21
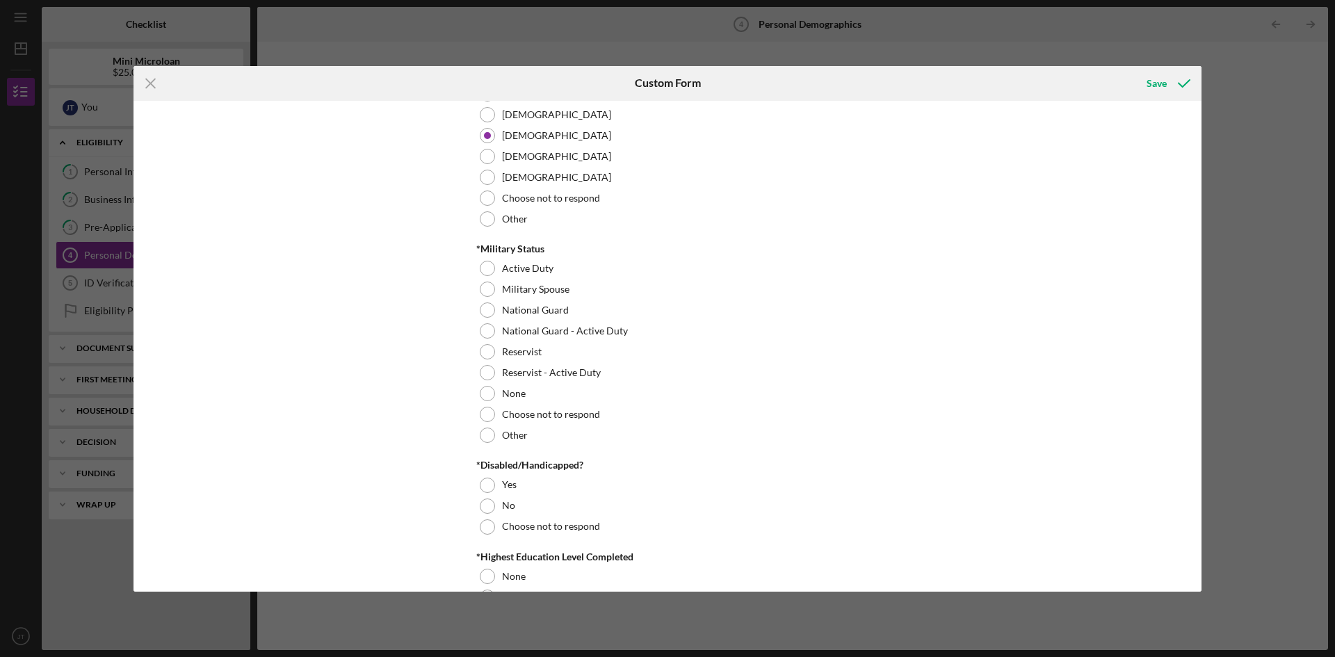
scroll to position [765, 0]
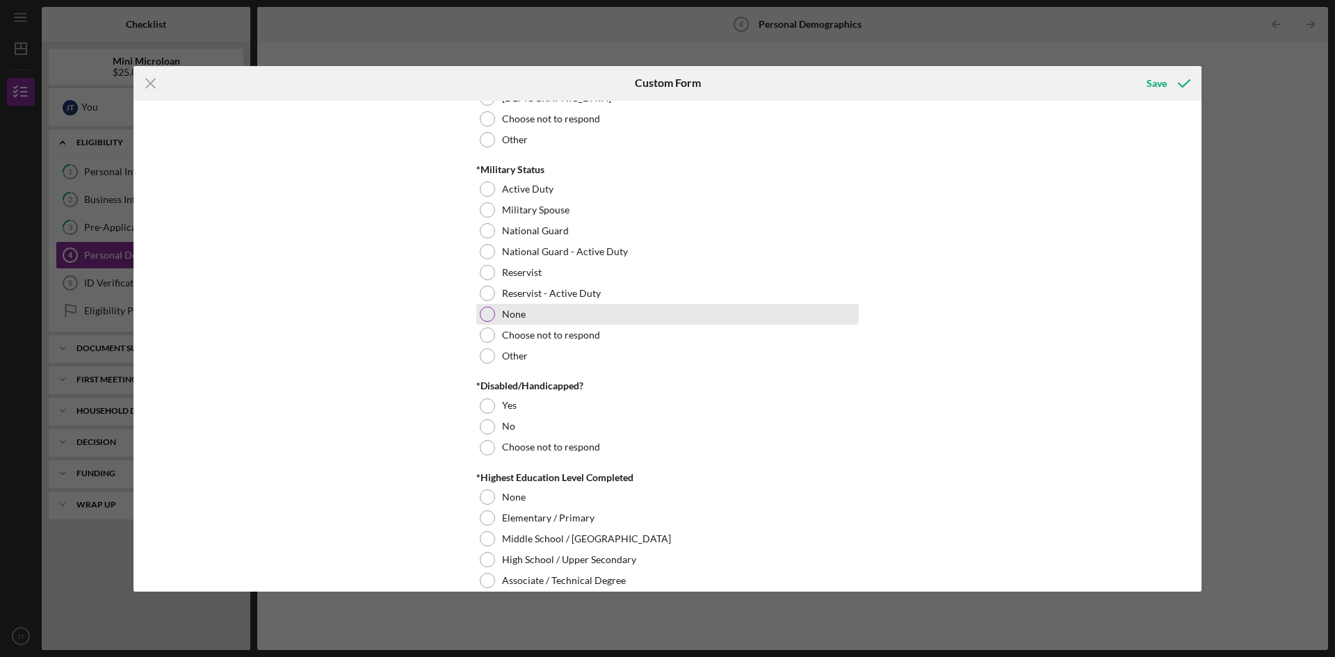
click at [544, 314] on div "None" at bounding box center [667, 314] width 382 height 21
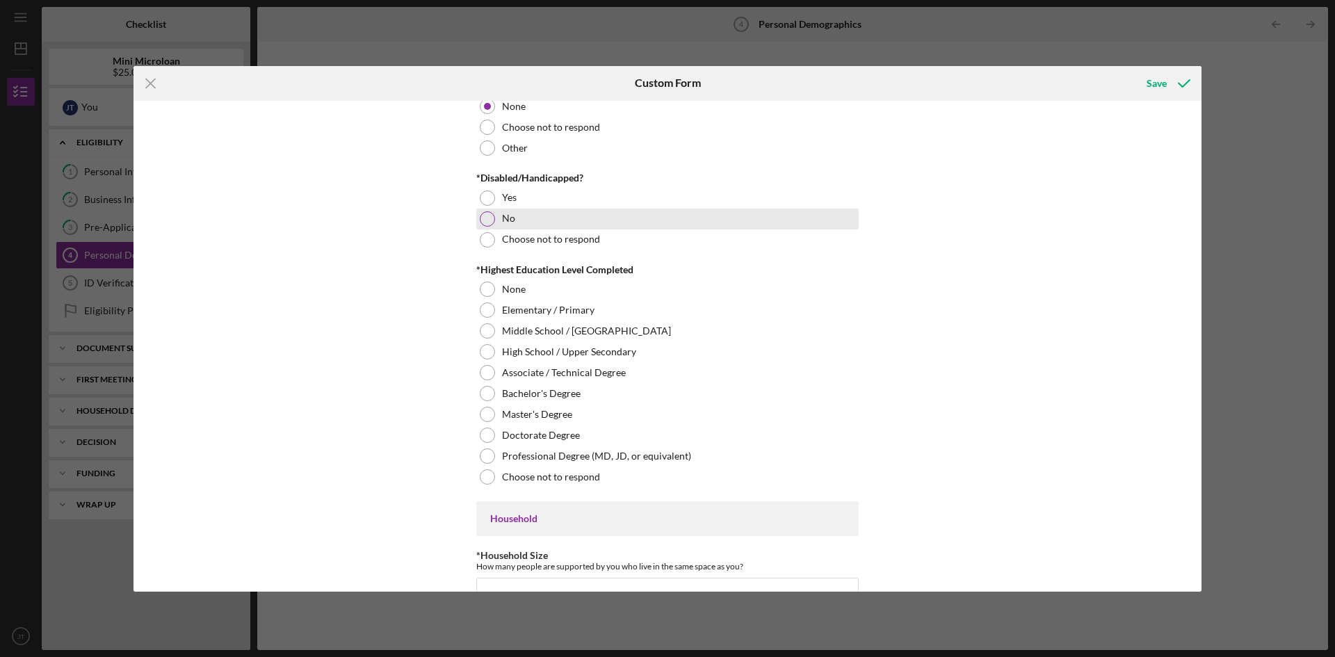
scroll to position [973, 0]
click at [547, 214] on div "No" at bounding box center [667, 218] width 382 height 21
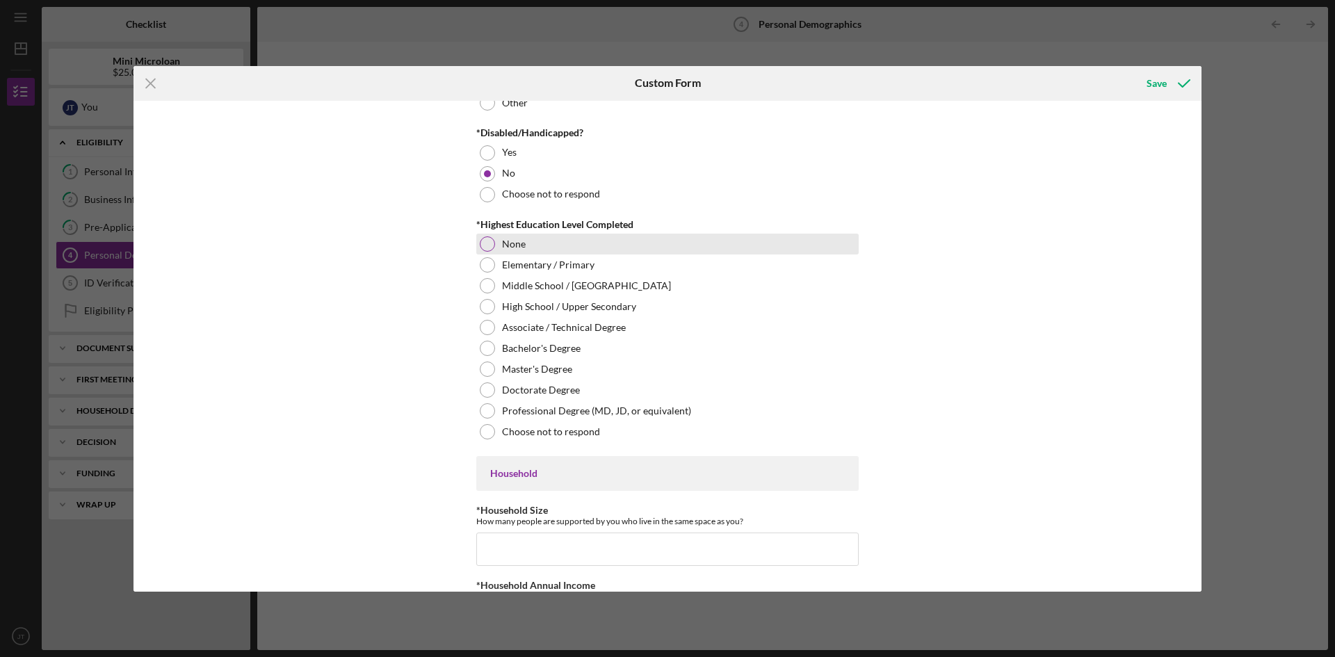
scroll to position [1043, 0]
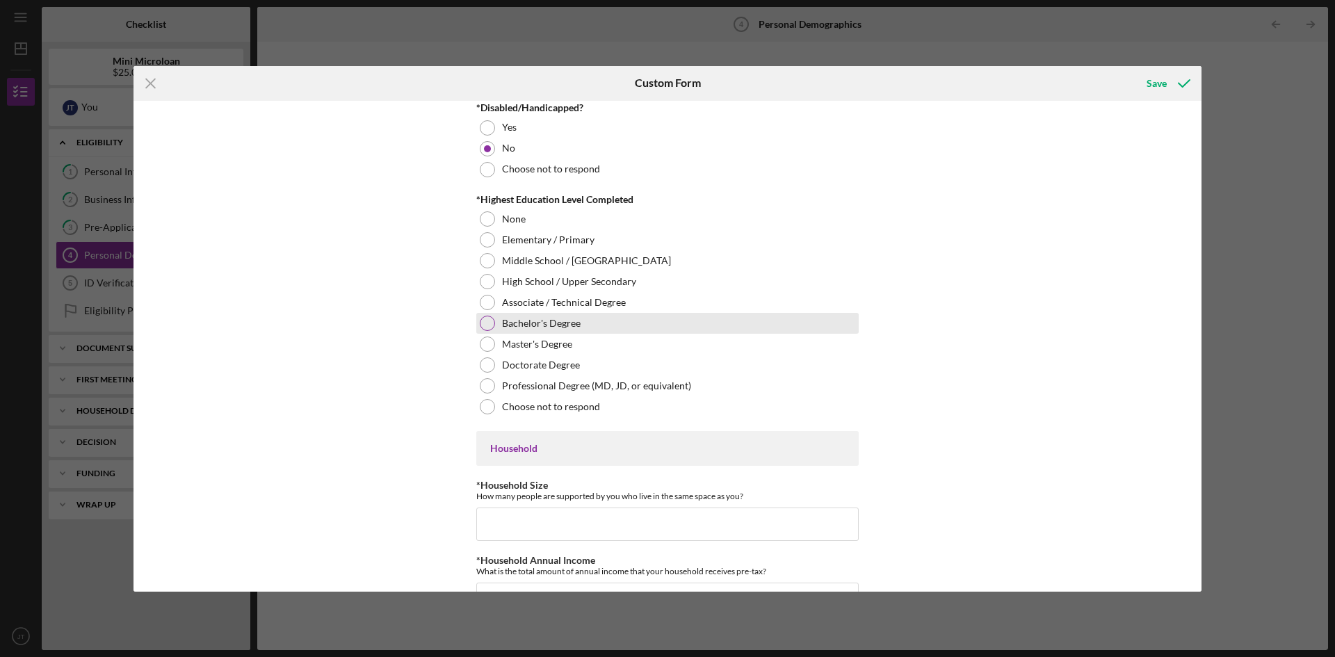
click at [585, 327] on div "Bachelor's Degree" at bounding box center [667, 323] width 382 height 21
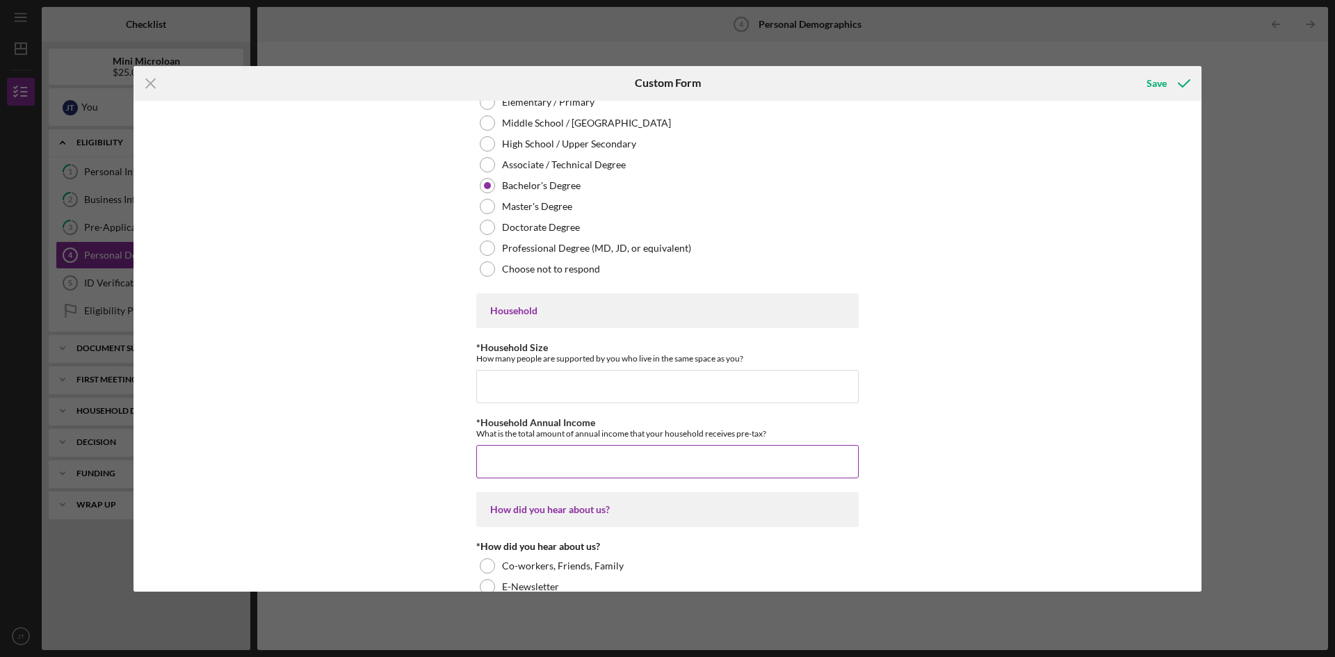
scroll to position [1182, 0]
click at [558, 389] on input "*Household Size" at bounding box center [667, 385] width 382 height 33
click at [591, 382] on input "*Household Size" at bounding box center [667, 385] width 382 height 33
type input "2"
type input "$100,000"
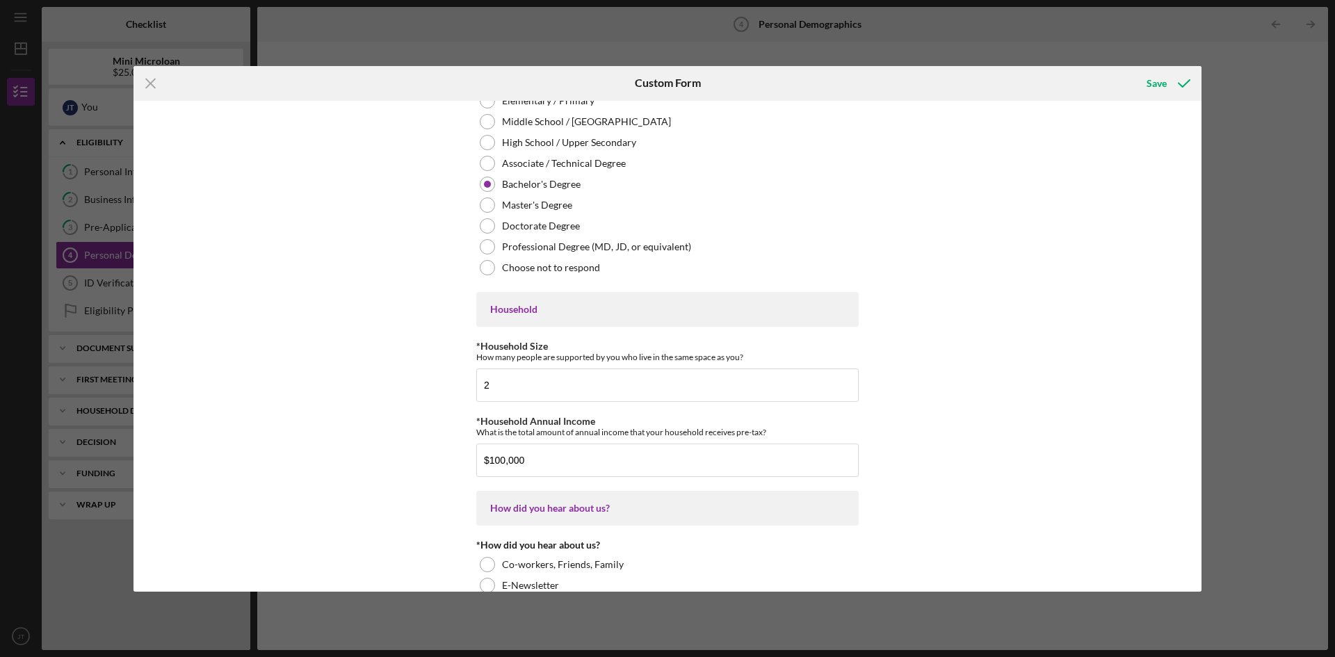
click at [416, 387] on div "Applicant Demographics This information allows us to provide aggregate (compile…" at bounding box center [667, 346] width 1068 height 491
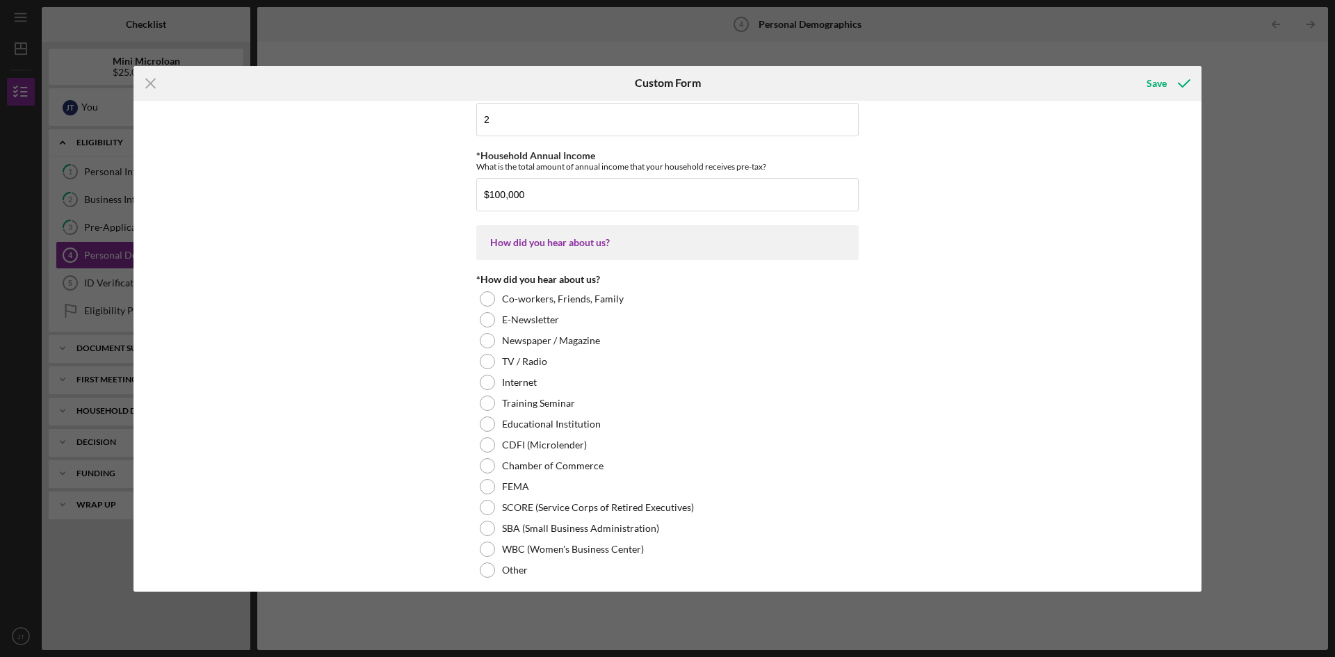
scroll to position [1457, 0]
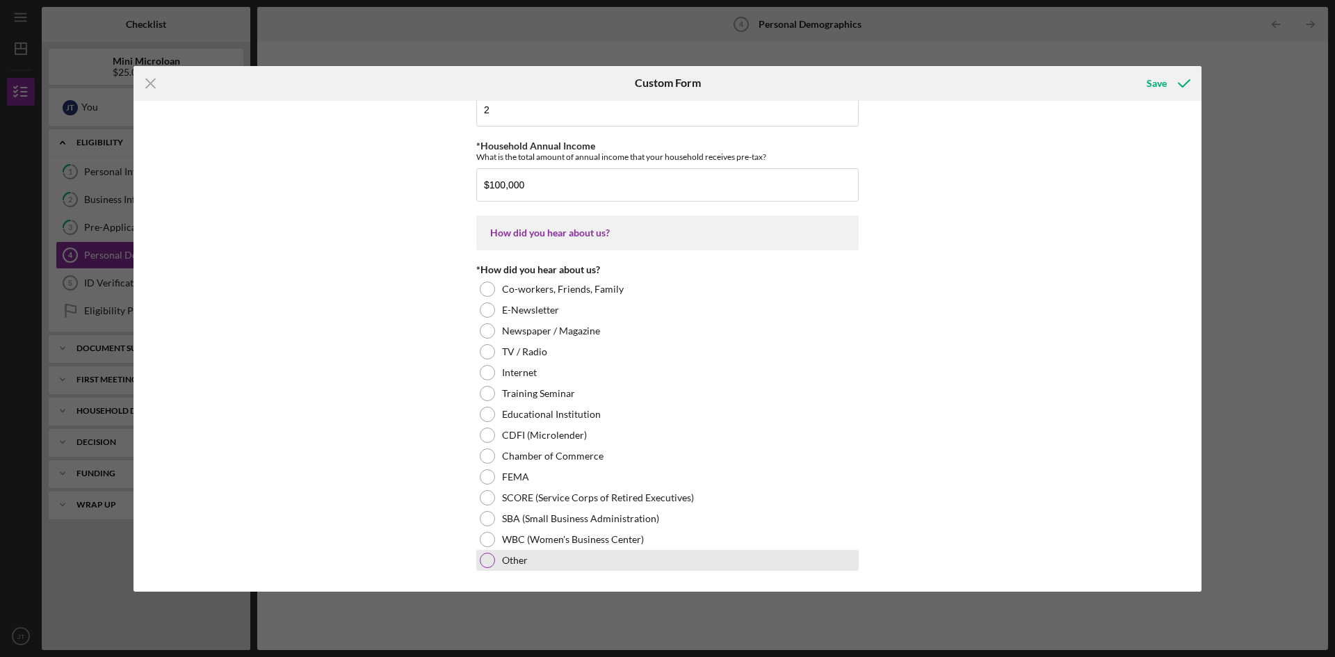
click at [537, 562] on div "Other" at bounding box center [667, 560] width 382 height 21
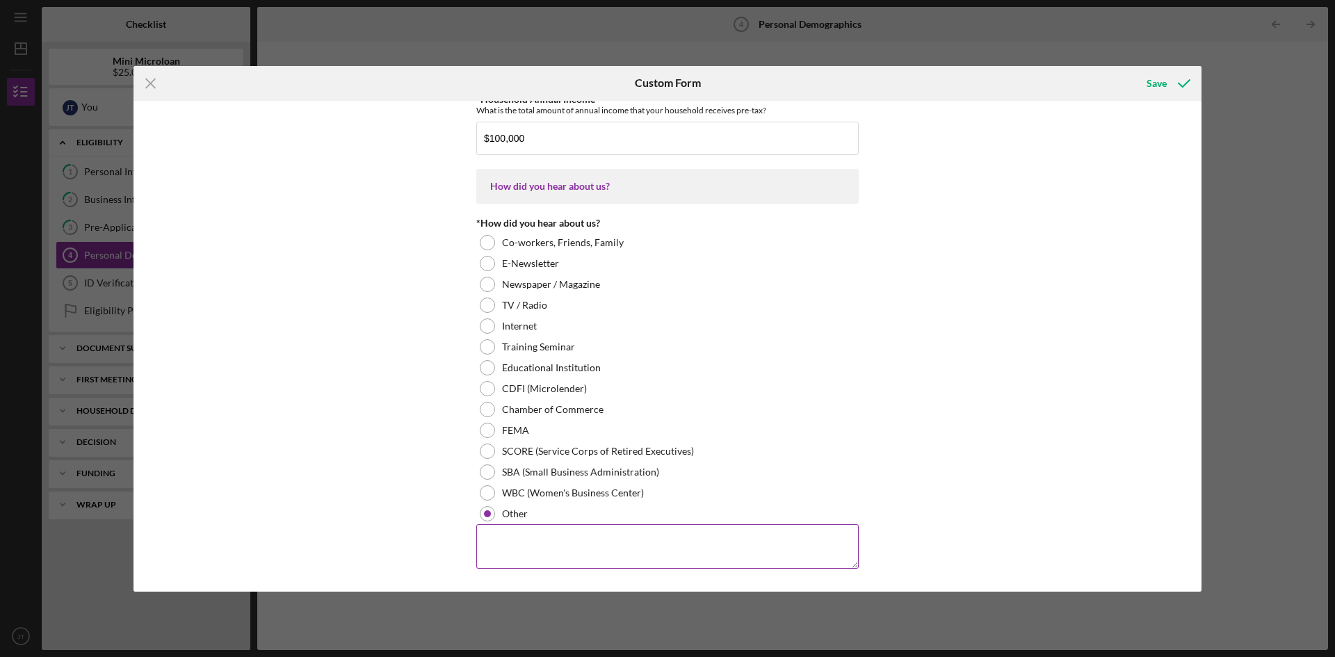
click at [547, 537] on textarea at bounding box center [667, 546] width 382 height 44
type textarea "[PERSON_NAME]"
click at [1145, 87] on button "Save" at bounding box center [1167, 84] width 69 height 28
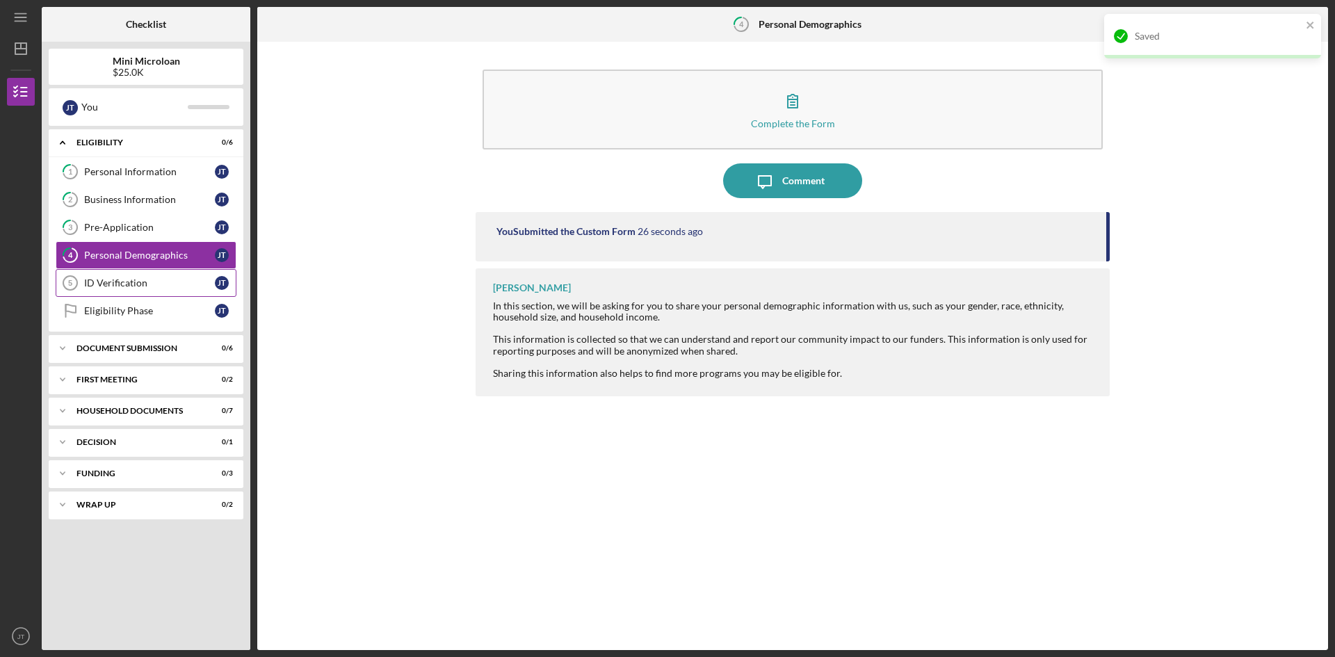
click at [148, 291] on link "ID Verification 5 ID Verification [PERSON_NAME]" at bounding box center [146, 283] width 181 height 28
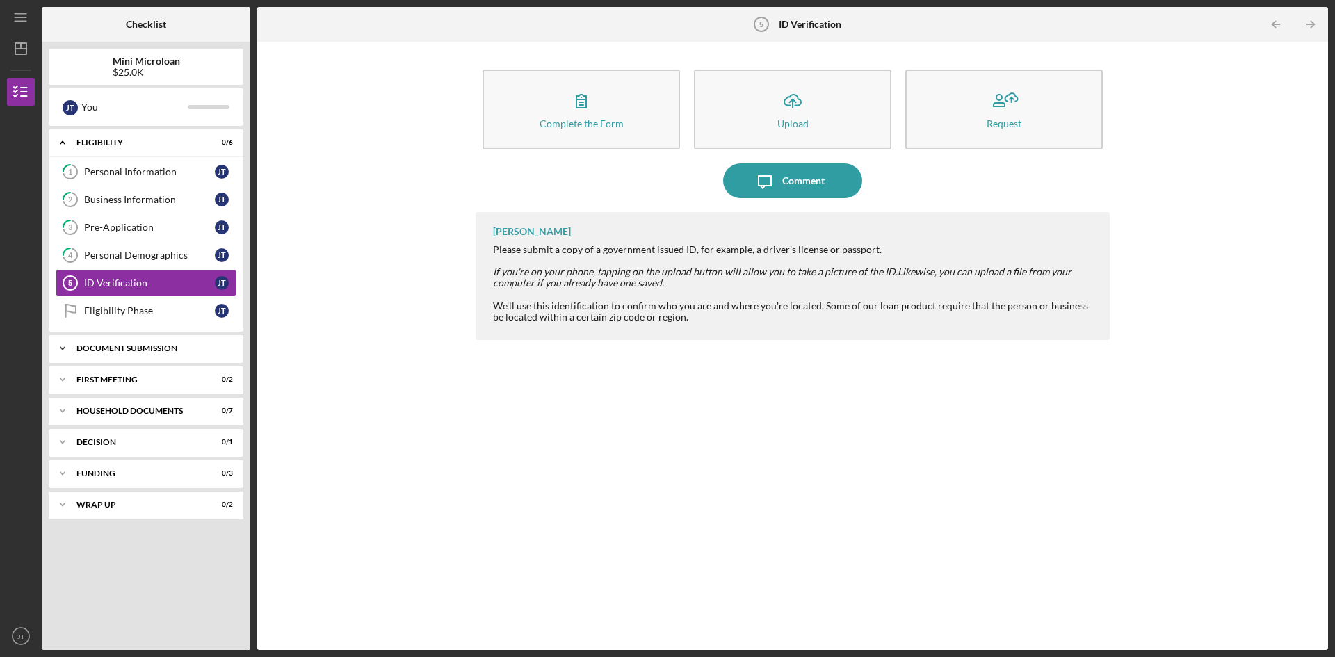
click at [100, 347] on div "Document Submission" at bounding box center [150, 348] width 149 height 8
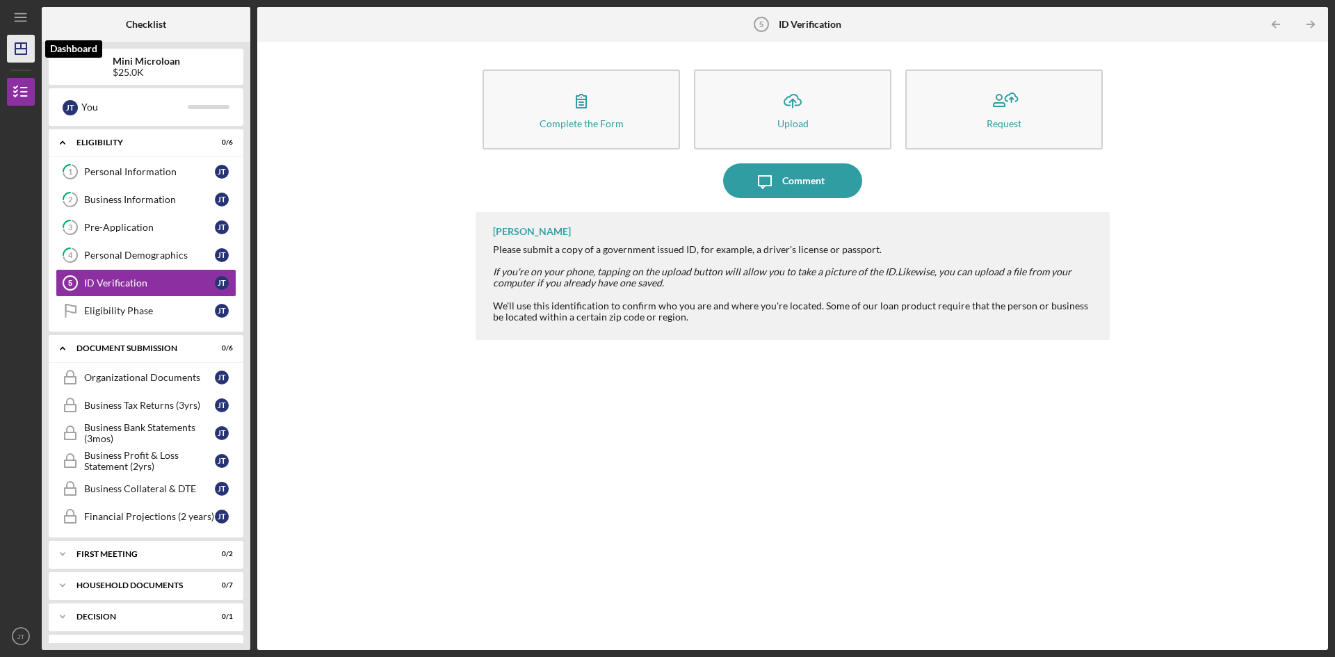
click at [24, 43] on polygon "button" at bounding box center [20, 48] width 11 height 11
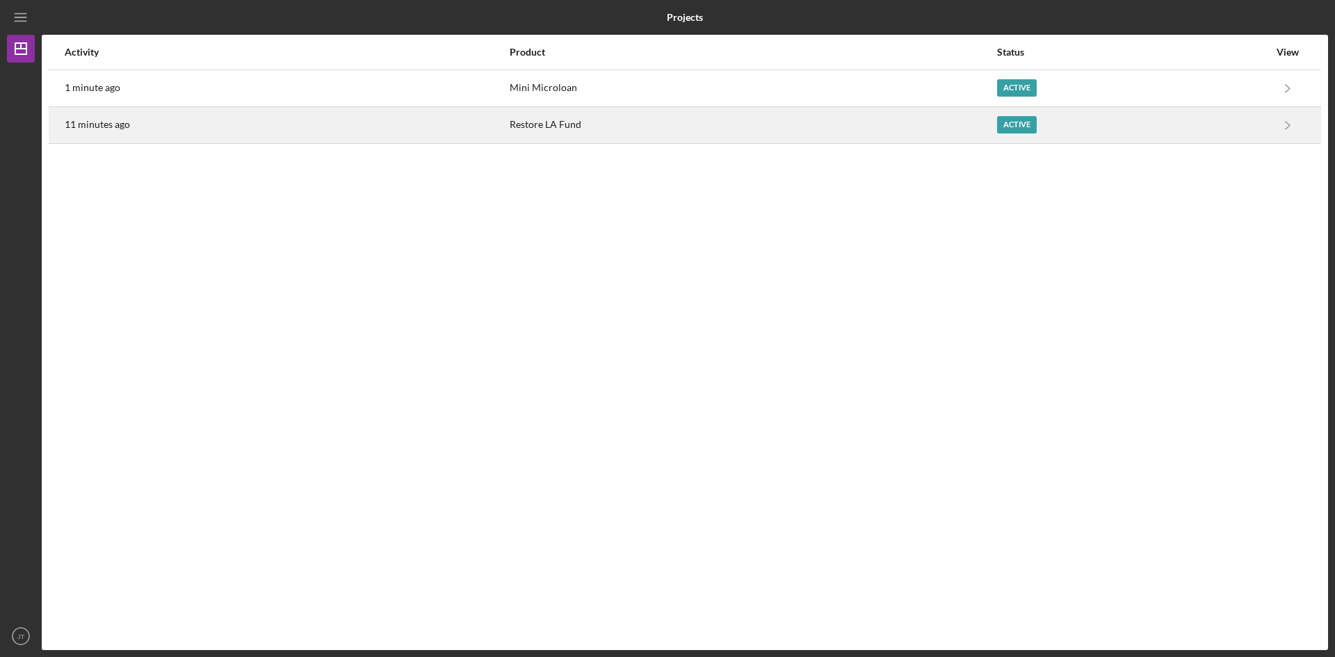
click at [330, 119] on div "11 minutes ago" at bounding box center [287, 125] width 444 height 35
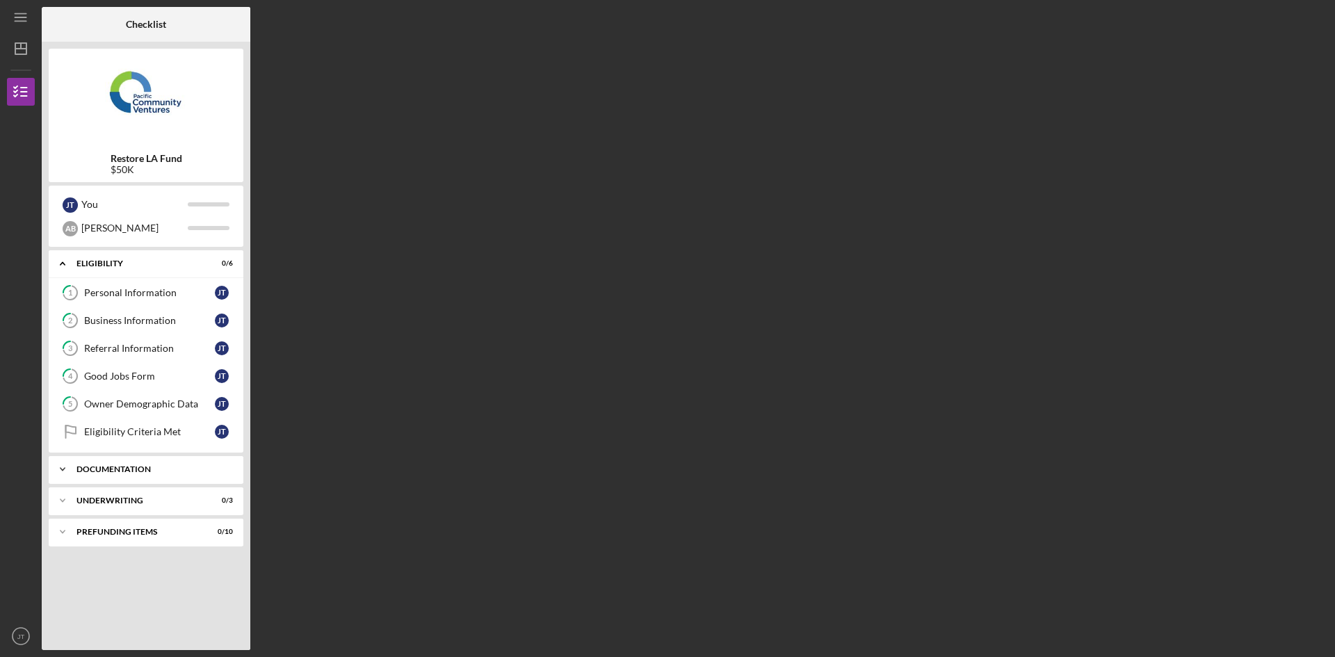
click at [140, 475] on div "Icon/Expander Documentation 0 / 10" at bounding box center [146, 469] width 195 height 28
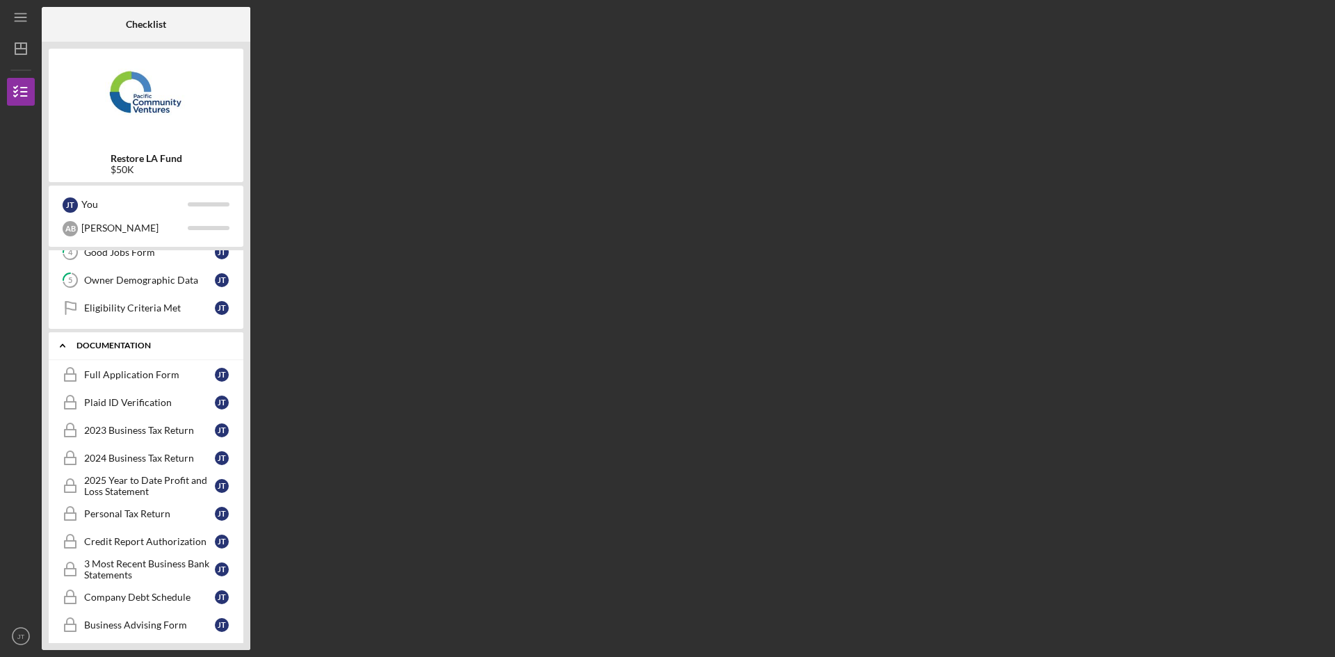
scroll to position [139, 0]
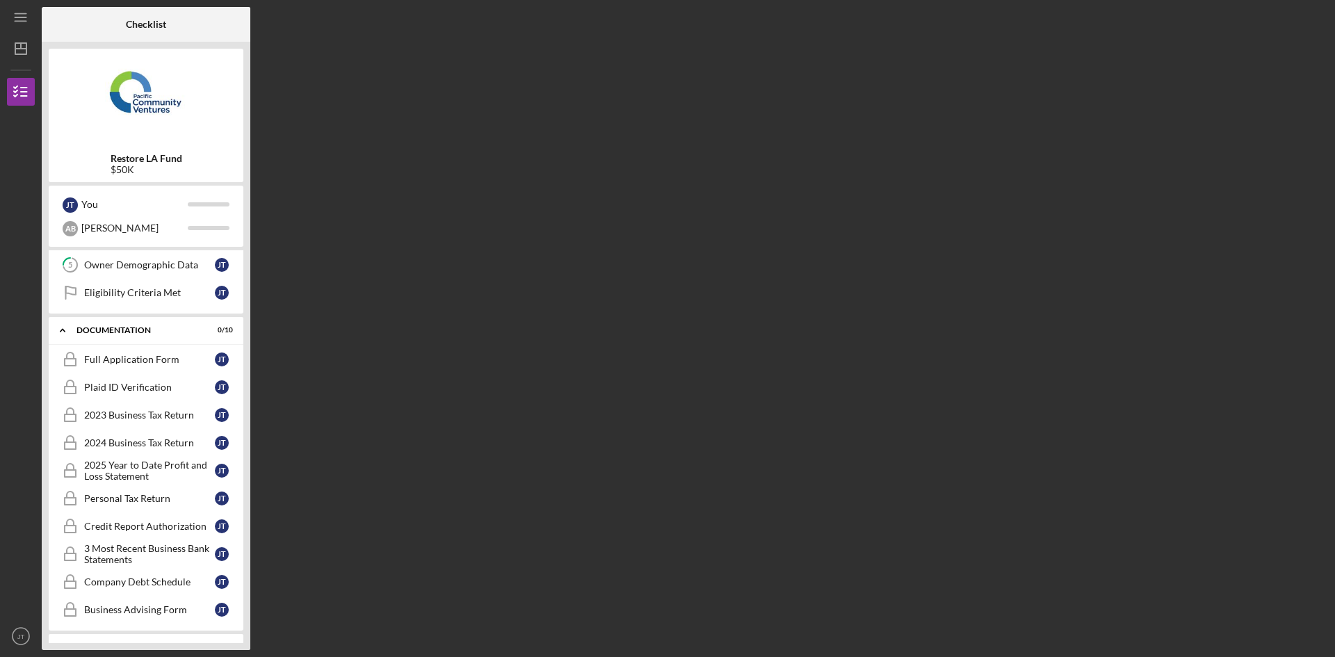
click at [334, 300] on div "Checklist Restore LA Fund $50K J T You [PERSON_NAME] Icon/Expander Eligibility …" at bounding box center [685, 328] width 1286 height 643
click at [25, 49] on line "button" at bounding box center [20, 49] width 11 height 0
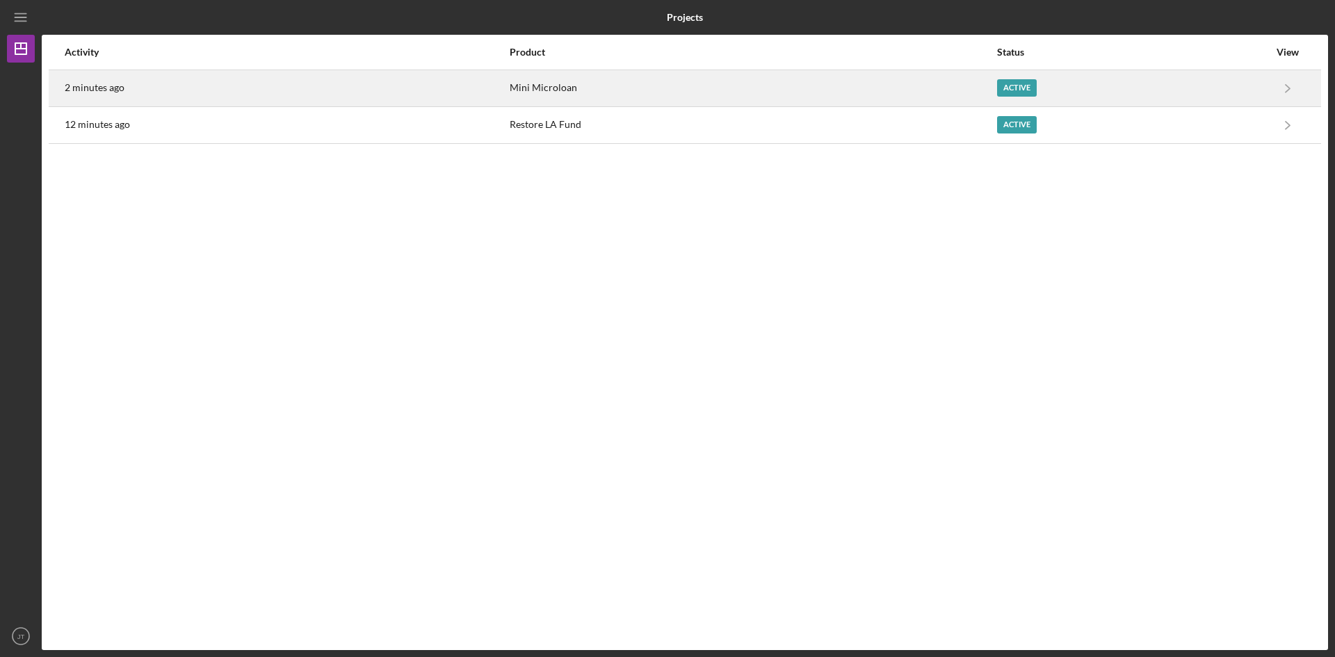
click at [402, 79] on div "2 minutes ago" at bounding box center [287, 88] width 444 height 35
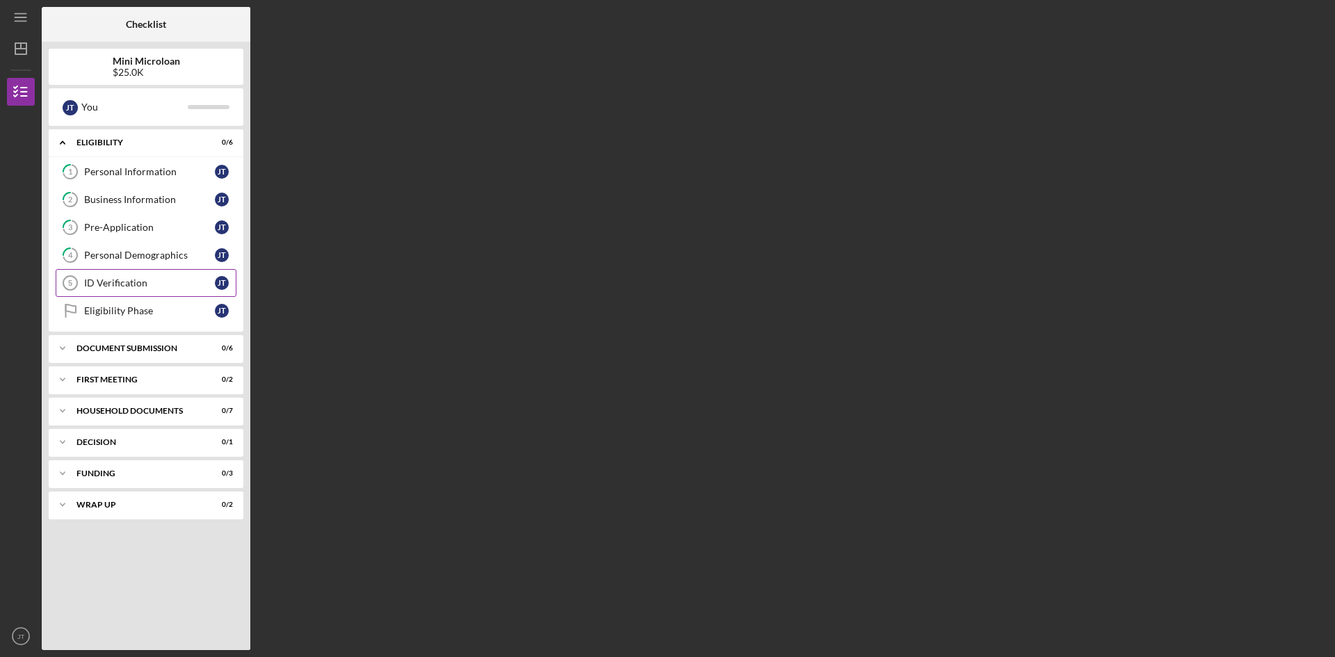
click at [152, 287] on div "ID Verification" at bounding box center [149, 282] width 131 height 11
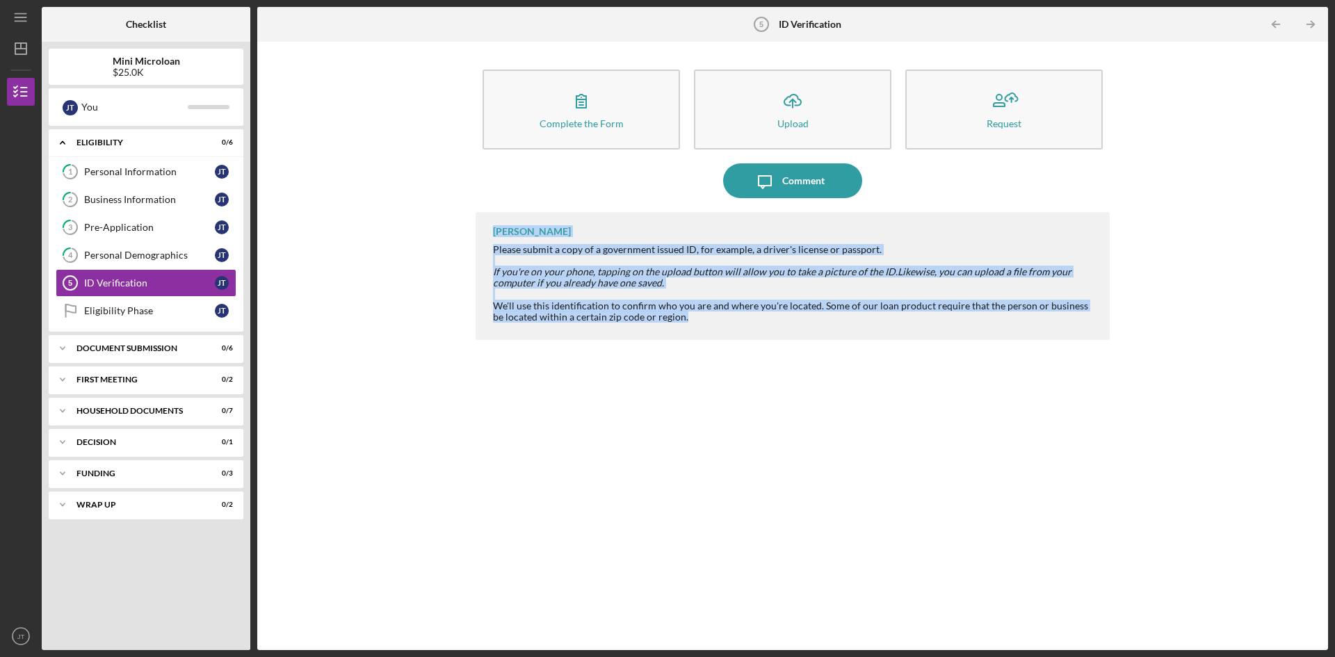
drag, startPoint x: 493, startPoint y: 240, endPoint x: 727, endPoint y: 371, distance: 268.0
click at [727, 371] on div "[PERSON_NAME] Please submit a copy of a government issued ID, for example, a dr…" at bounding box center [793, 420] width 634 height 417
click at [700, 376] on div "[PERSON_NAME] Please submit a copy of a government issued ID, for example, a dr…" at bounding box center [793, 420] width 634 height 417
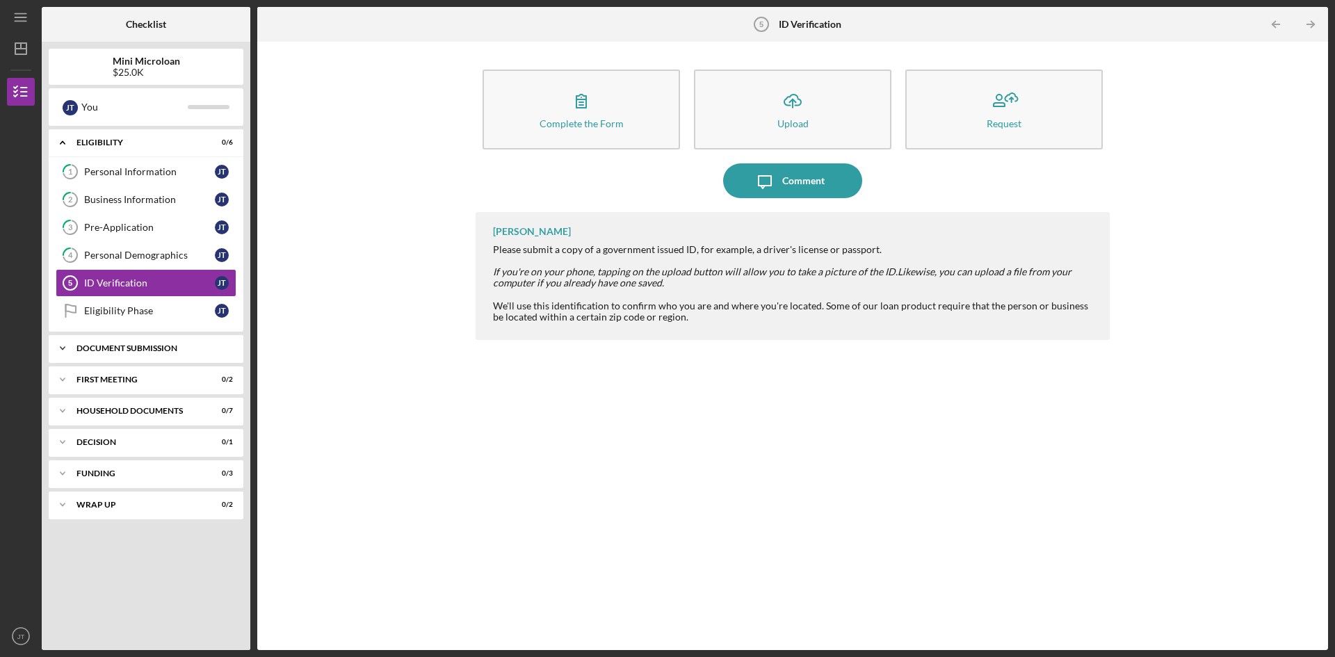
click at [120, 345] on div "Document Submission" at bounding box center [150, 348] width 149 height 8
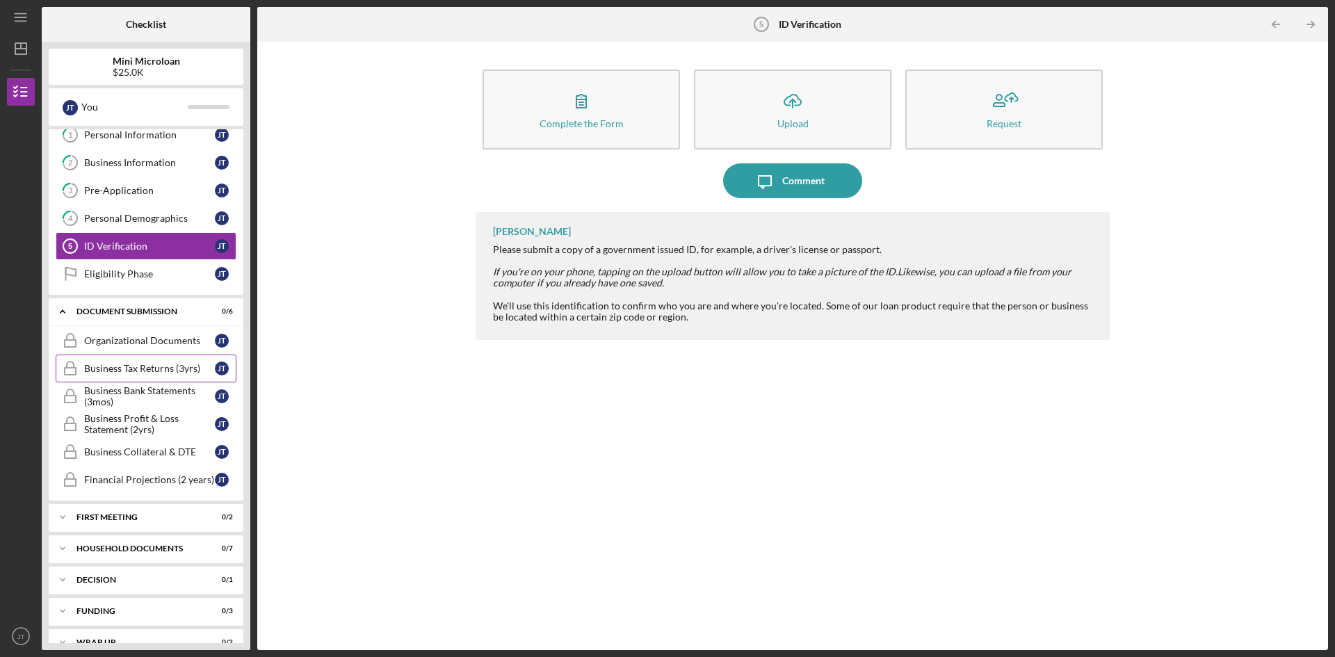
scroll to position [58, 0]
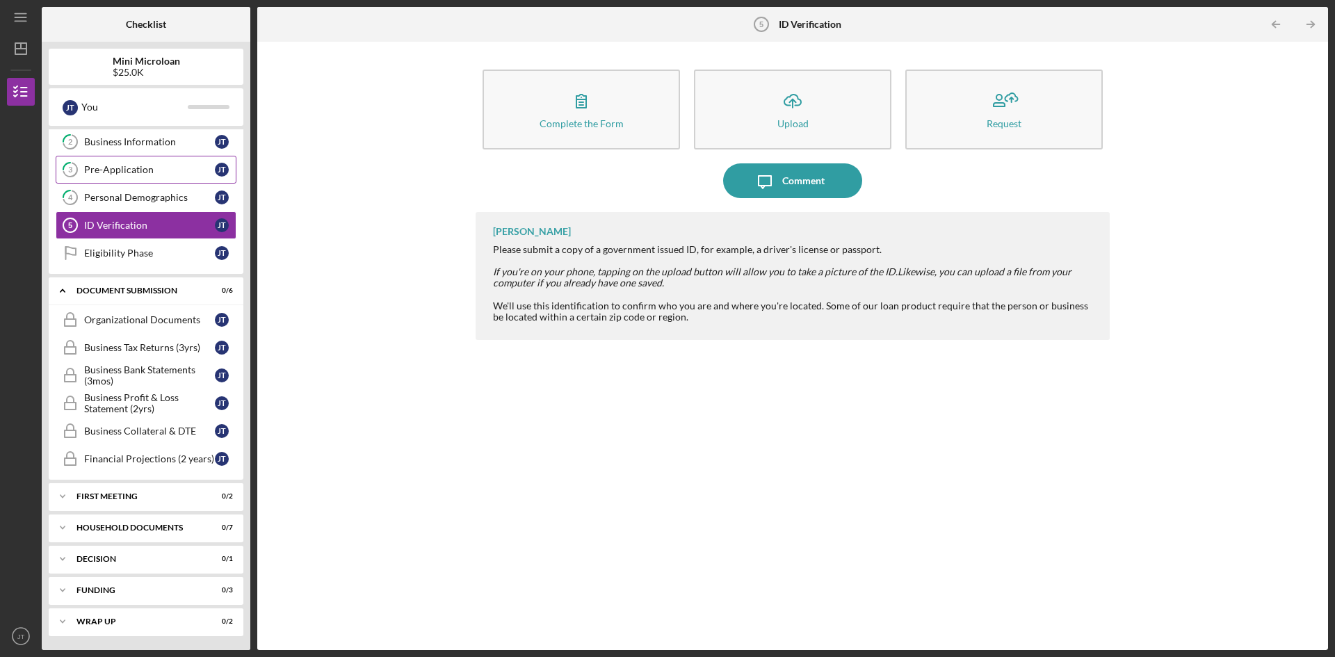
click at [174, 156] on link "3 Pre-Application [PERSON_NAME]" at bounding box center [146, 170] width 181 height 28
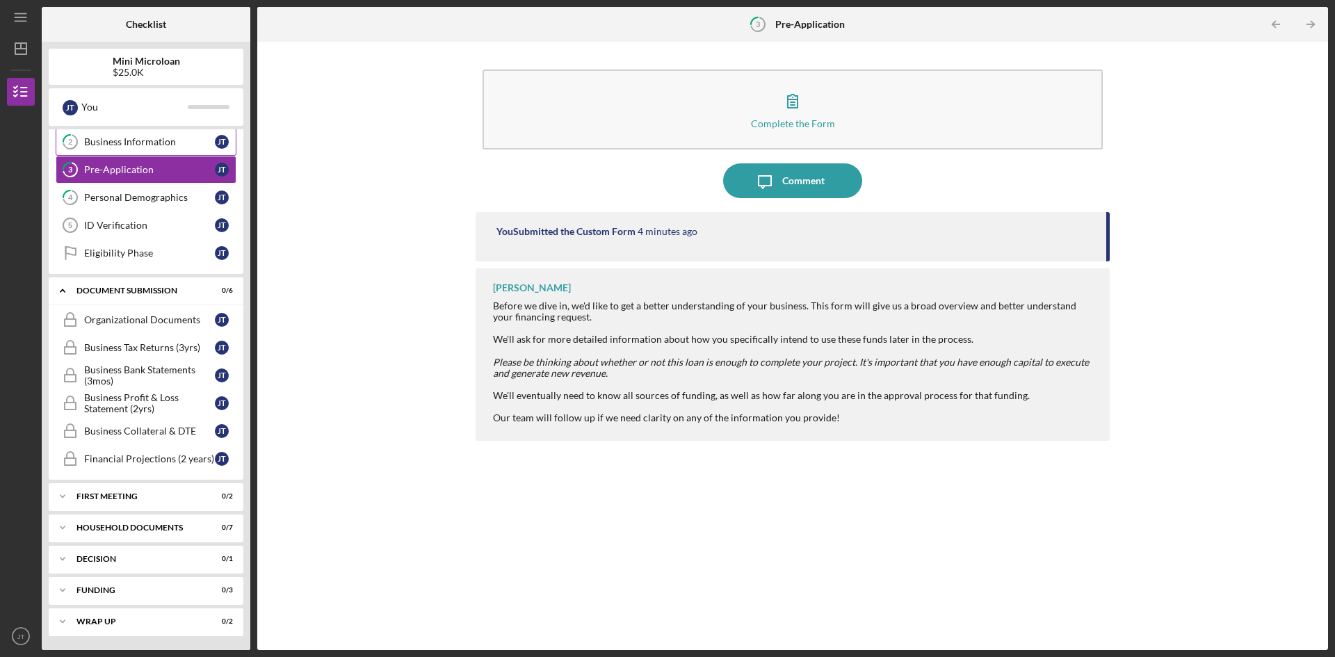
click at [178, 145] on div "Business Information" at bounding box center [149, 141] width 131 height 11
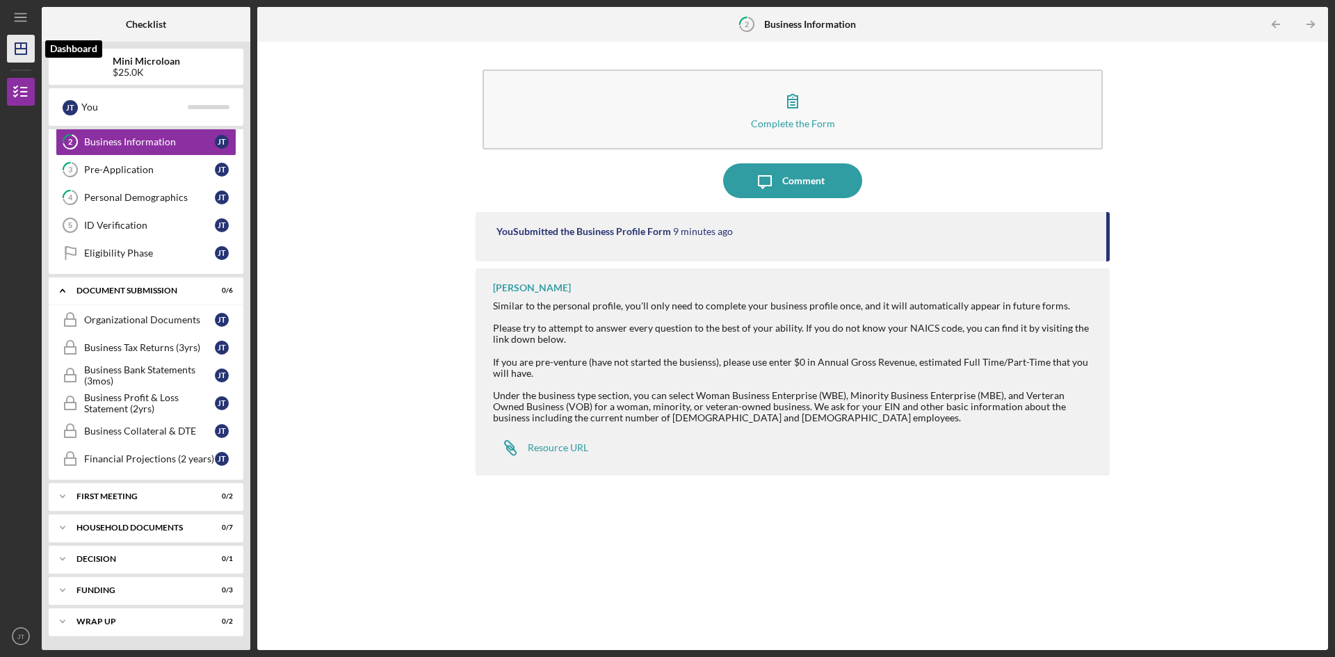
click at [31, 49] on icon "Icon/Dashboard" at bounding box center [20, 48] width 35 height 35
